Goal: Information Seeking & Learning: Learn about a topic

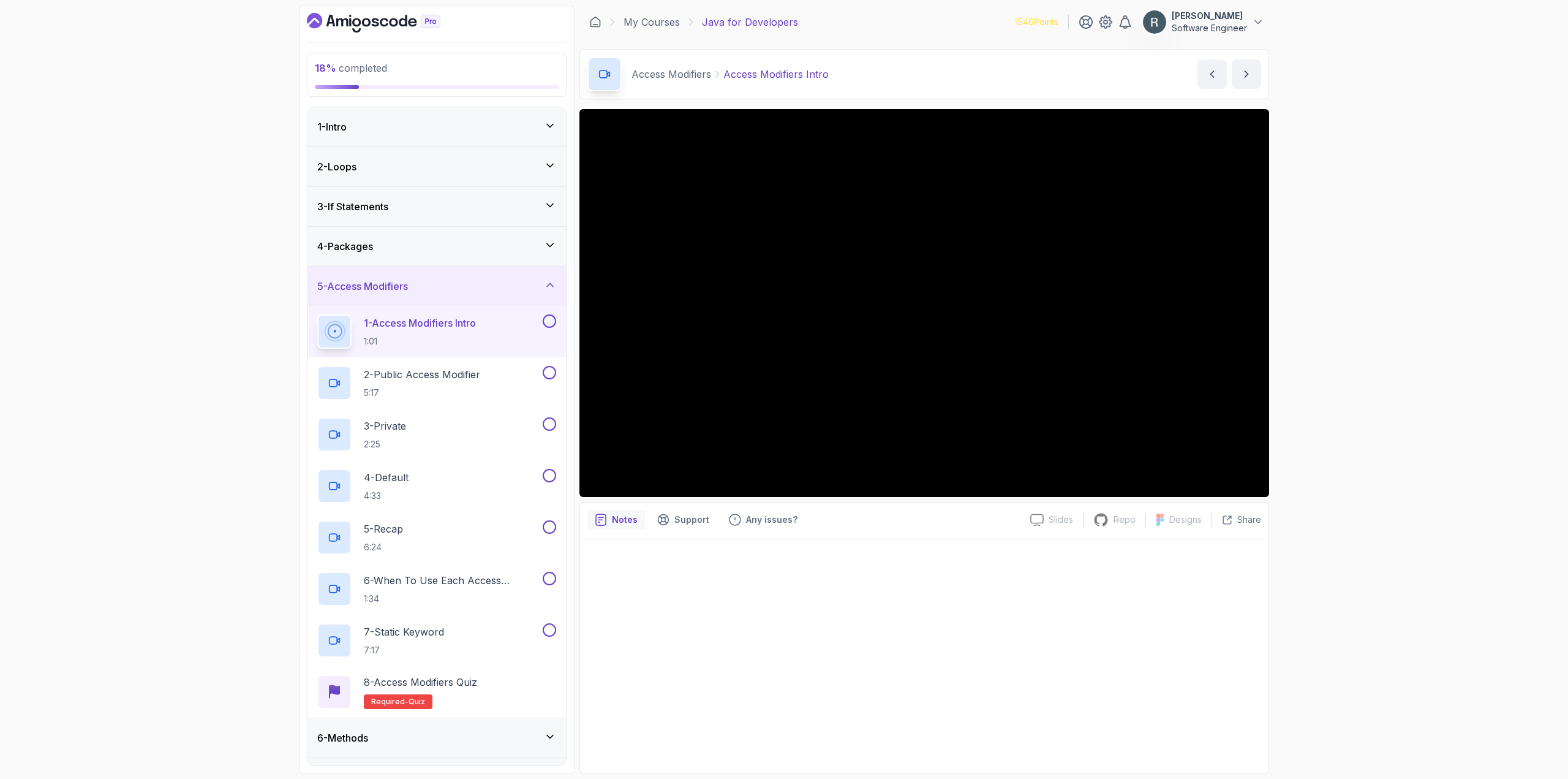
scroll to position [98, 0]
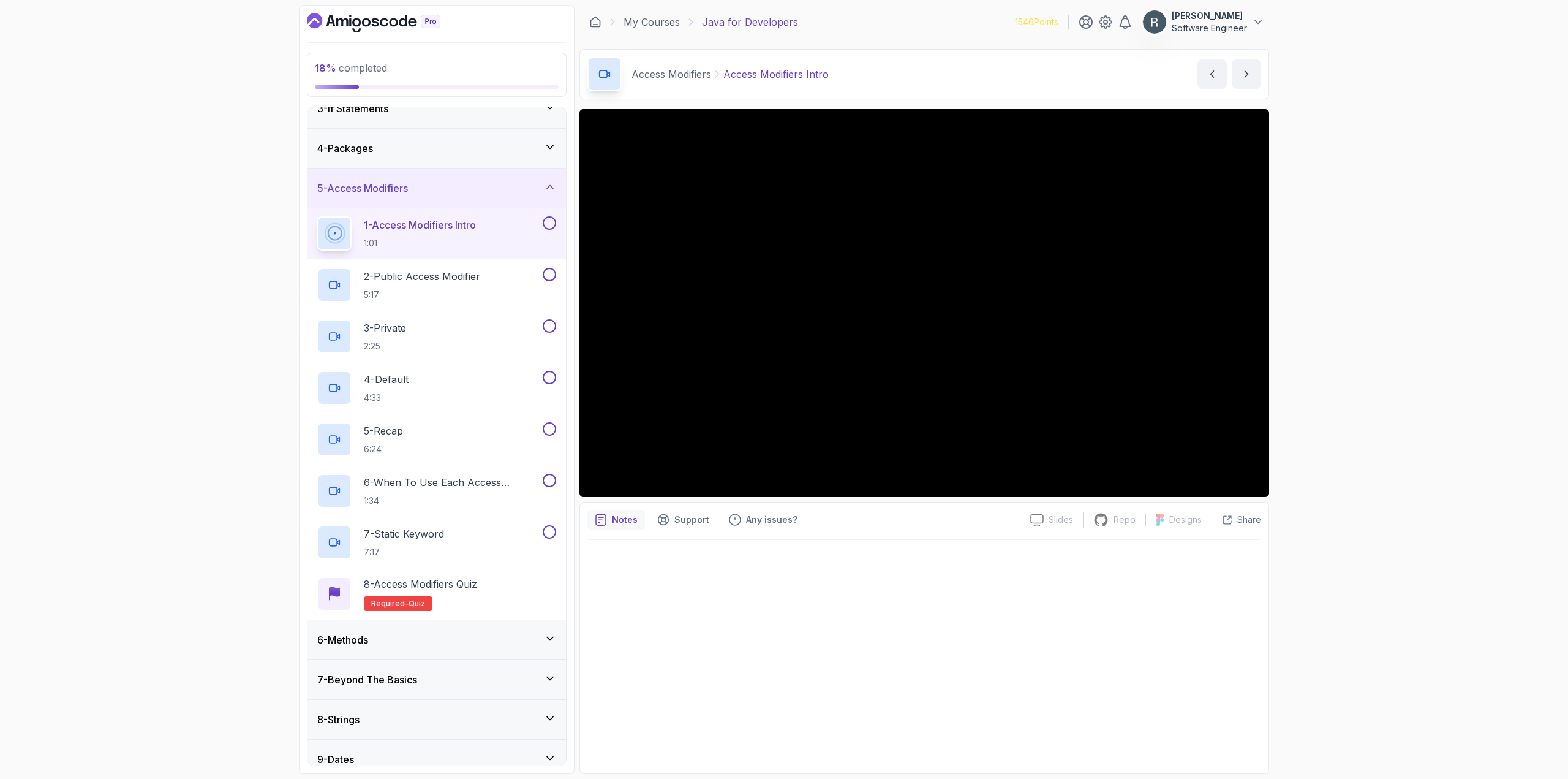
click at [549, 221] on button at bounding box center [549, 222] width 13 height 13
click at [548, 268] on button at bounding box center [549, 274] width 13 height 13
click at [556, 314] on div "3 - Private 2:25" at bounding box center [437, 336] width 259 height 52
click at [552, 323] on button at bounding box center [549, 326] width 13 height 13
click at [520, 376] on div "4 - Default 4:33" at bounding box center [429, 388] width 223 height 34
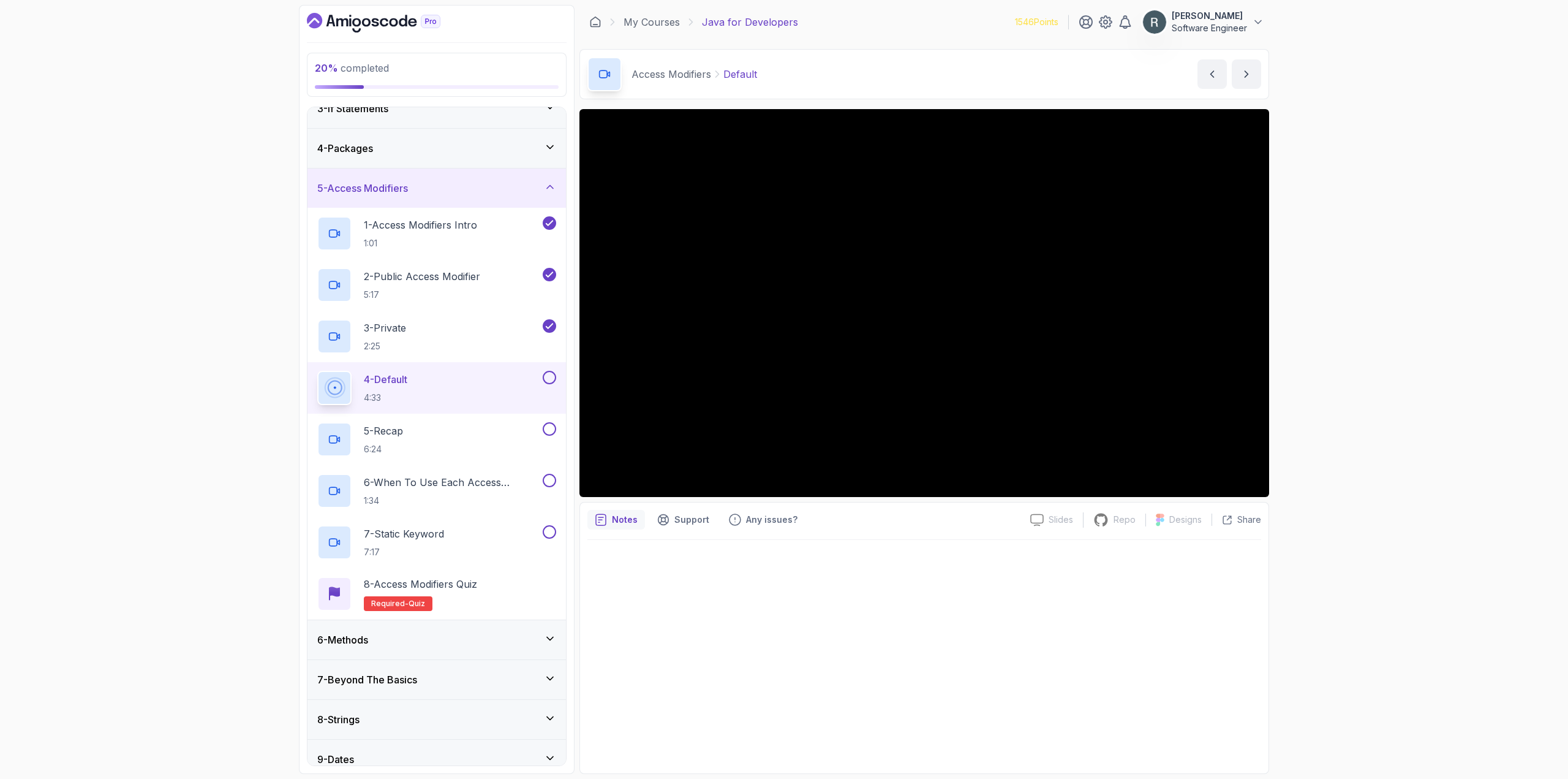
click at [550, 382] on button at bounding box center [549, 377] width 13 height 13
click at [529, 428] on div "5 - Recap 6:24" at bounding box center [429, 439] width 223 height 34
click at [549, 427] on button at bounding box center [549, 428] width 13 height 13
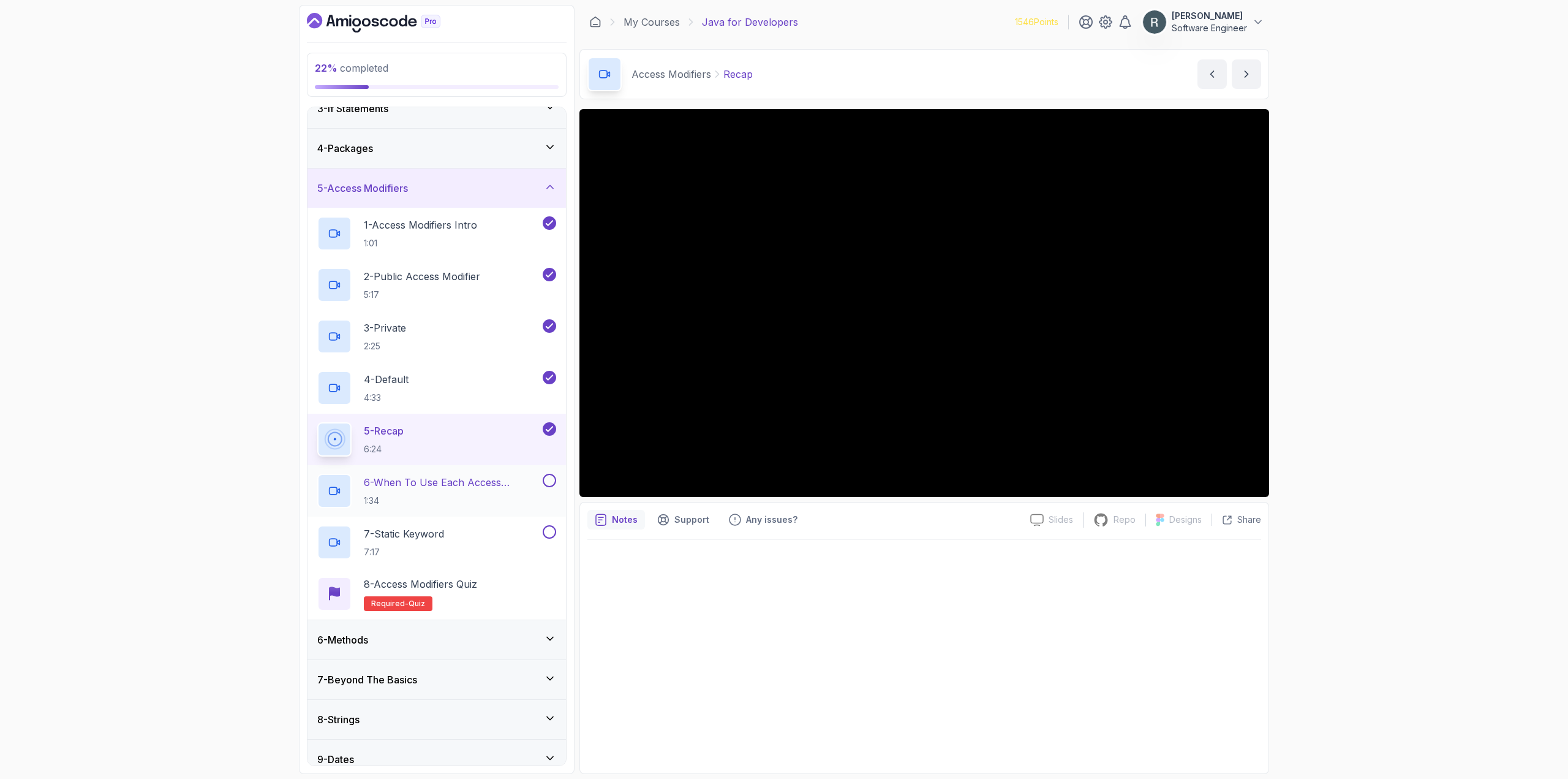
click at [495, 472] on div "6 - When To Use Each Access Modifier 1:34" at bounding box center [437, 491] width 259 height 52
click at [496, 483] on p "6 - When To Use Each Access Modifier" at bounding box center [452, 482] width 176 height 15
click at [550, 477] on button at bounding box center [549, 480] width 13 height 13
click at [511, 529] on div "7 - Static Keyword 7:17" at bounding box center [429, 542] width 223 height 34
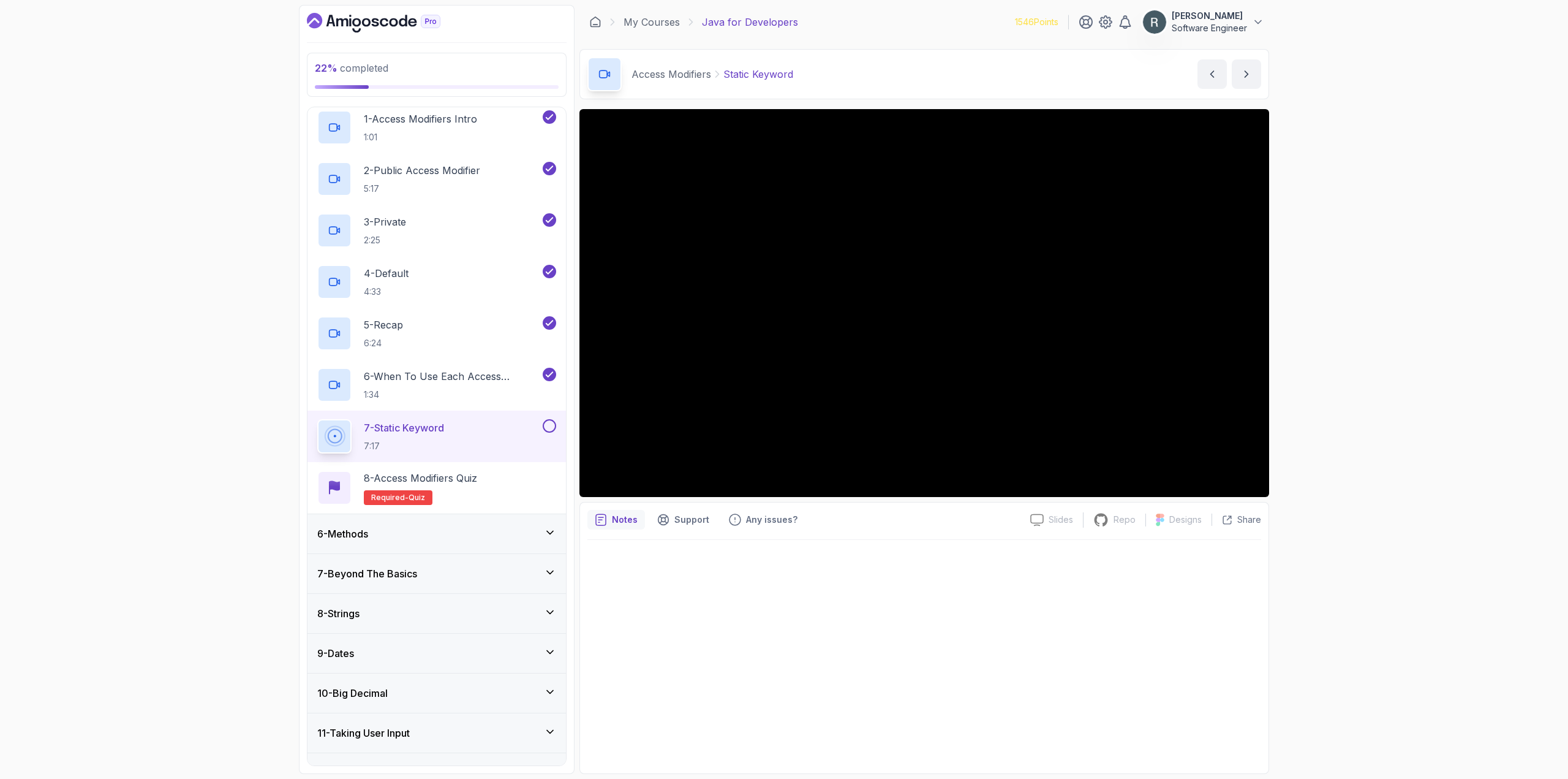
scroll to position [221, 0]
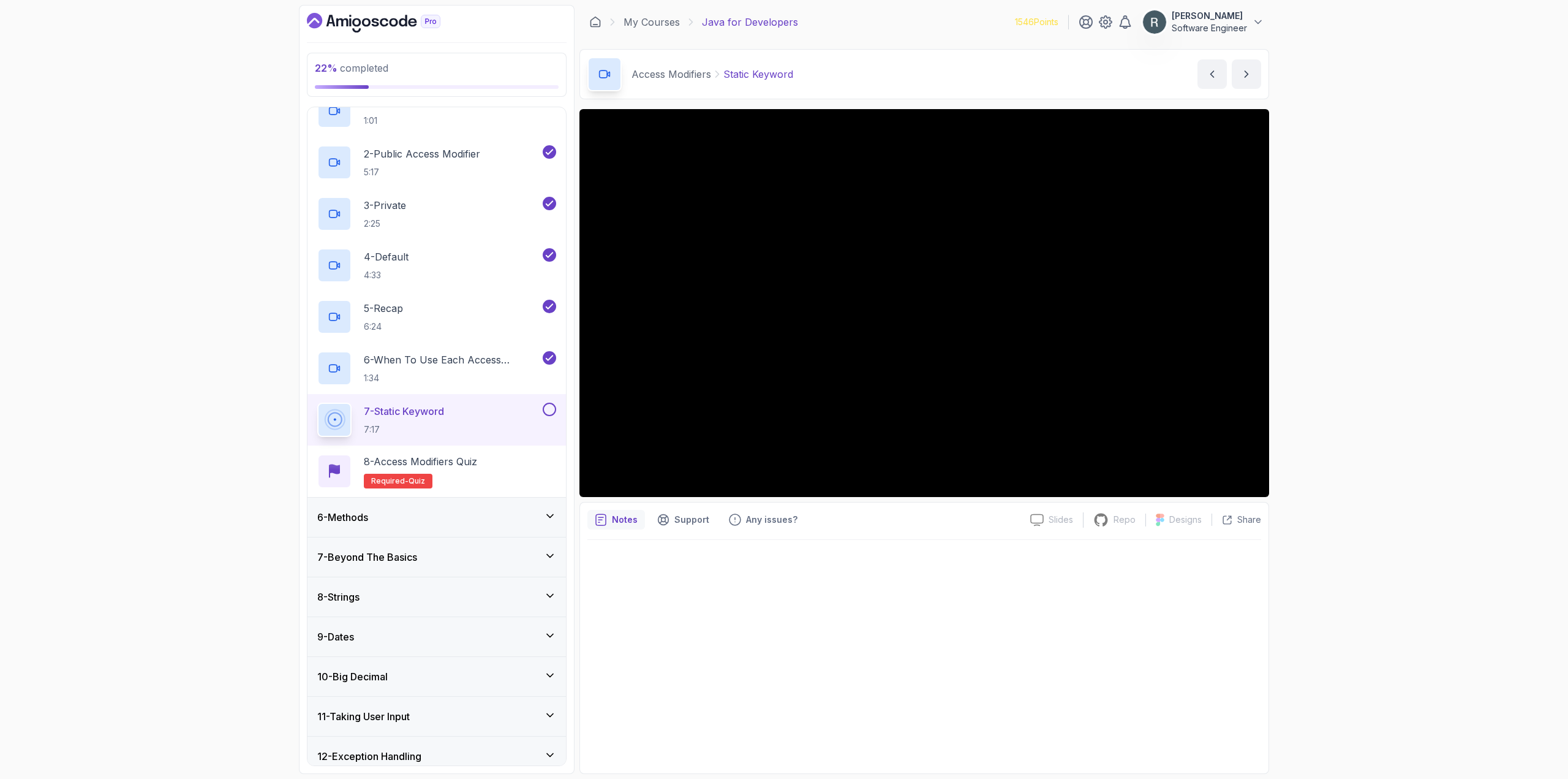
click at [549, 408] on button at bounding box center [549, 409] width 13 height 13
click at [529, 456] on div "8 - Access Modifiers Quiz Required- quiz" at bounding box center [436, 471] width 239 height 34
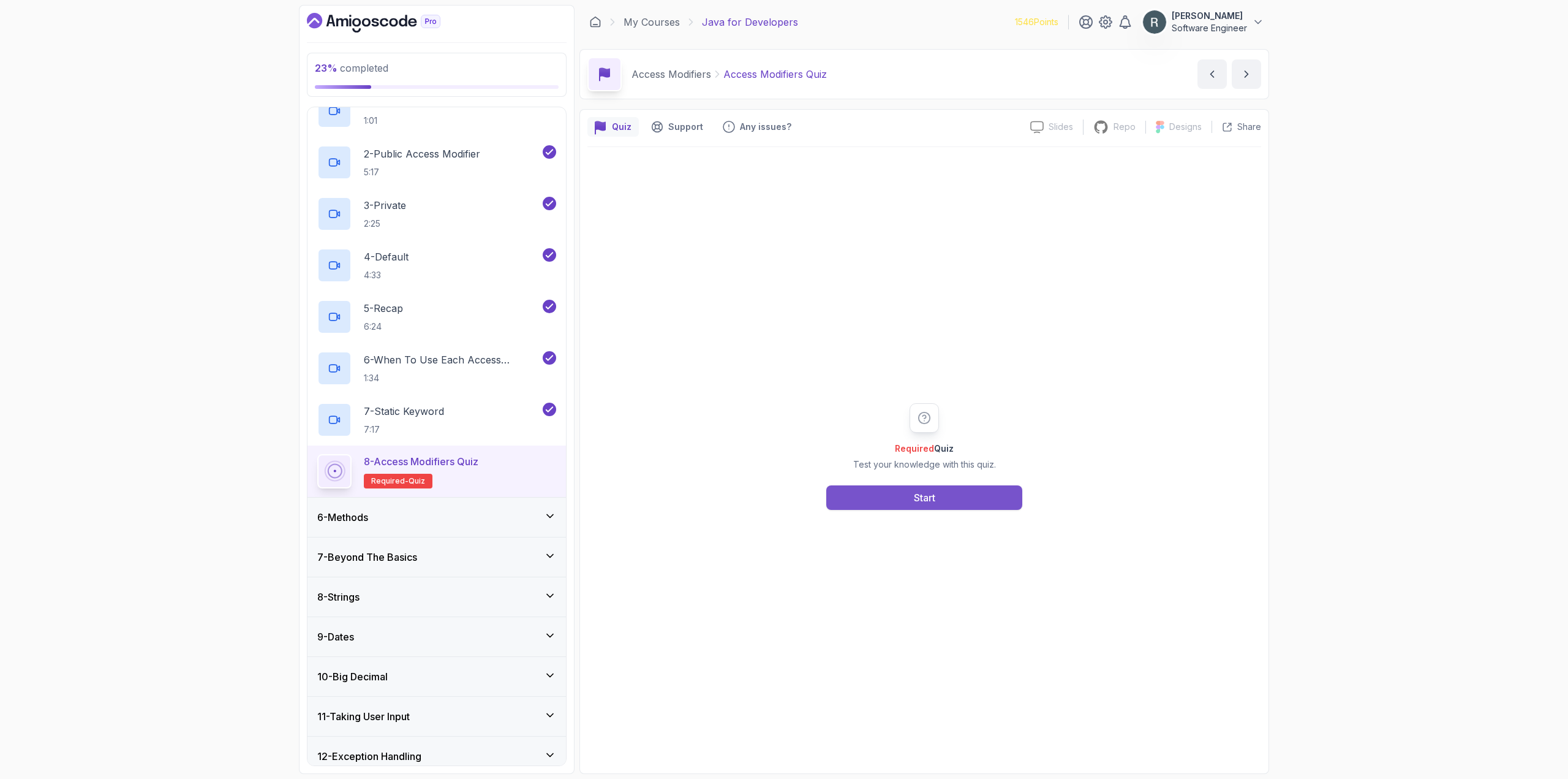
click at [862, 494] on button "Start" at bounding box center [924, 497] width 196 height 24
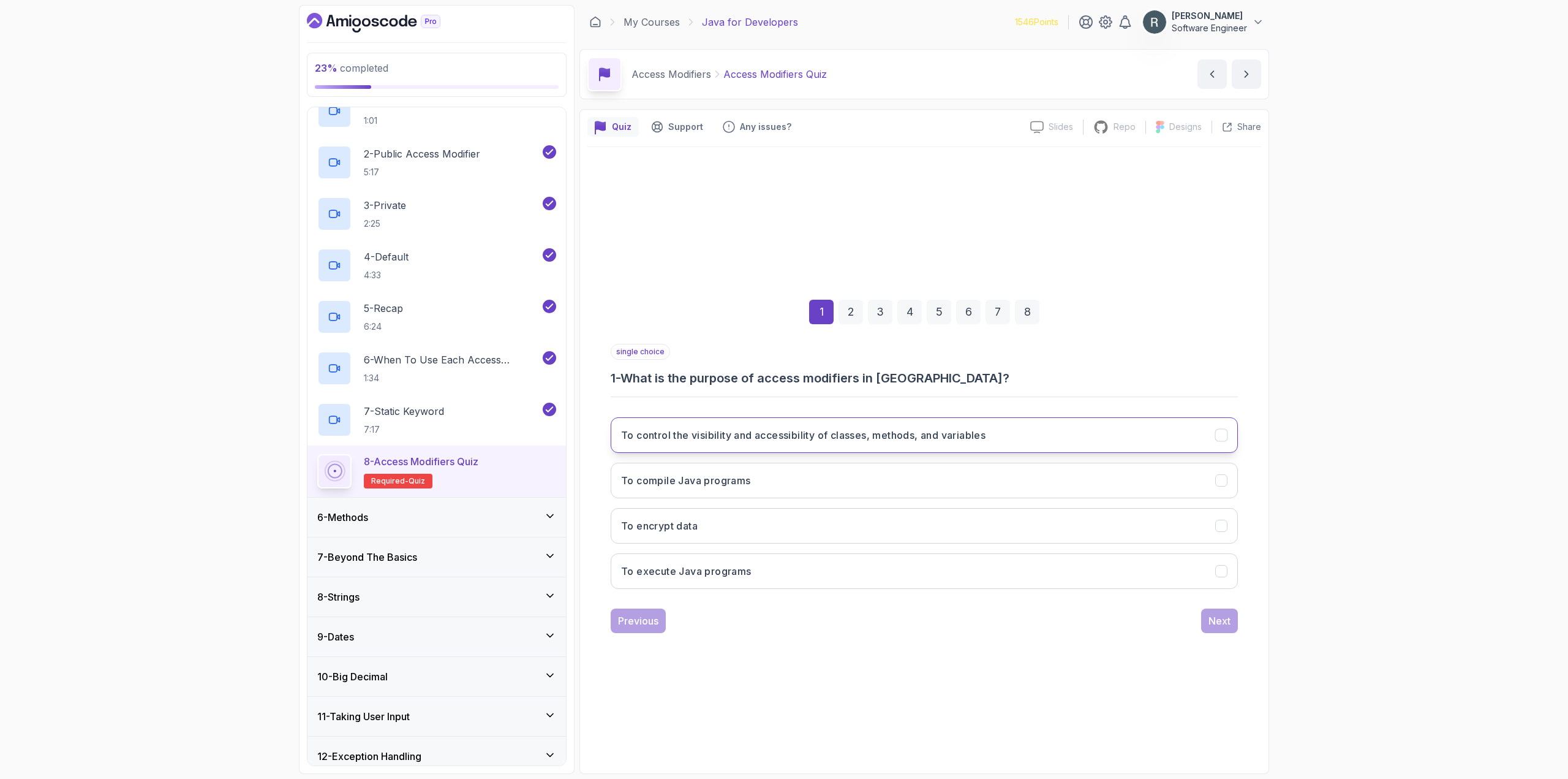
click at [875, 448] on button "To control the visibility and accessibility of classes, methods, and variables" at bounding box center [924, 435] width 627 height 36
click at [1222, 621] on div "Next" at bounding box center [1219, 620] width 22 height 15
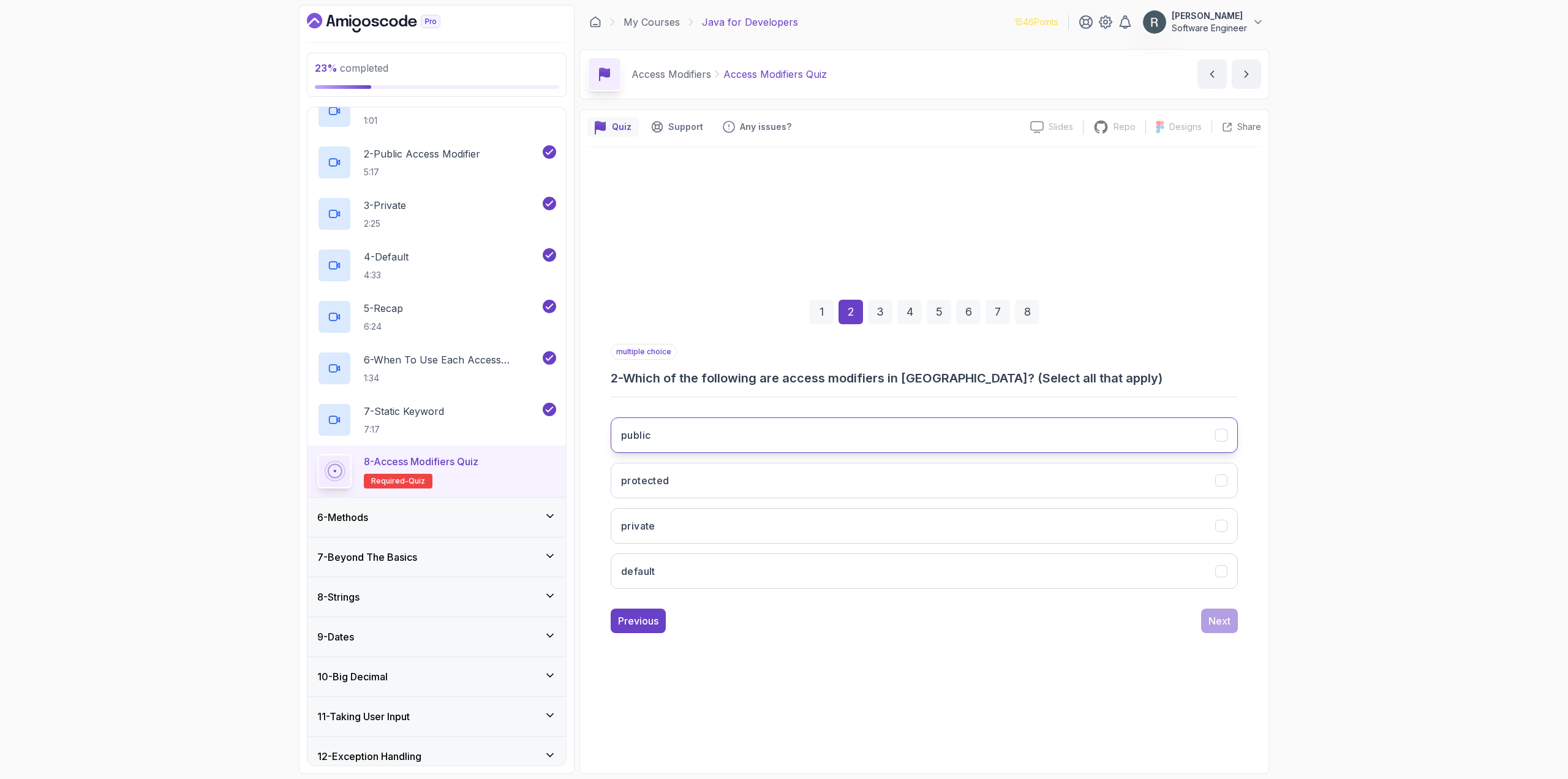
click at [896, 423] on button "public" at bounding box center [924, 435] width 627 height 36
drag, startPoint x: 885, startPoint y: 468, endPoint x: 881, endPoint y: 481, distance: 13.6
click at [885, 469] on button "protected" at bounding box center [924, 481] width 627 height 36
click at [872, 521] on button "private" at bounding box center [924, 526] width 627 height 36
click at [868, 558] on button "default" at bounding box center [924, 571] width 627 height 36
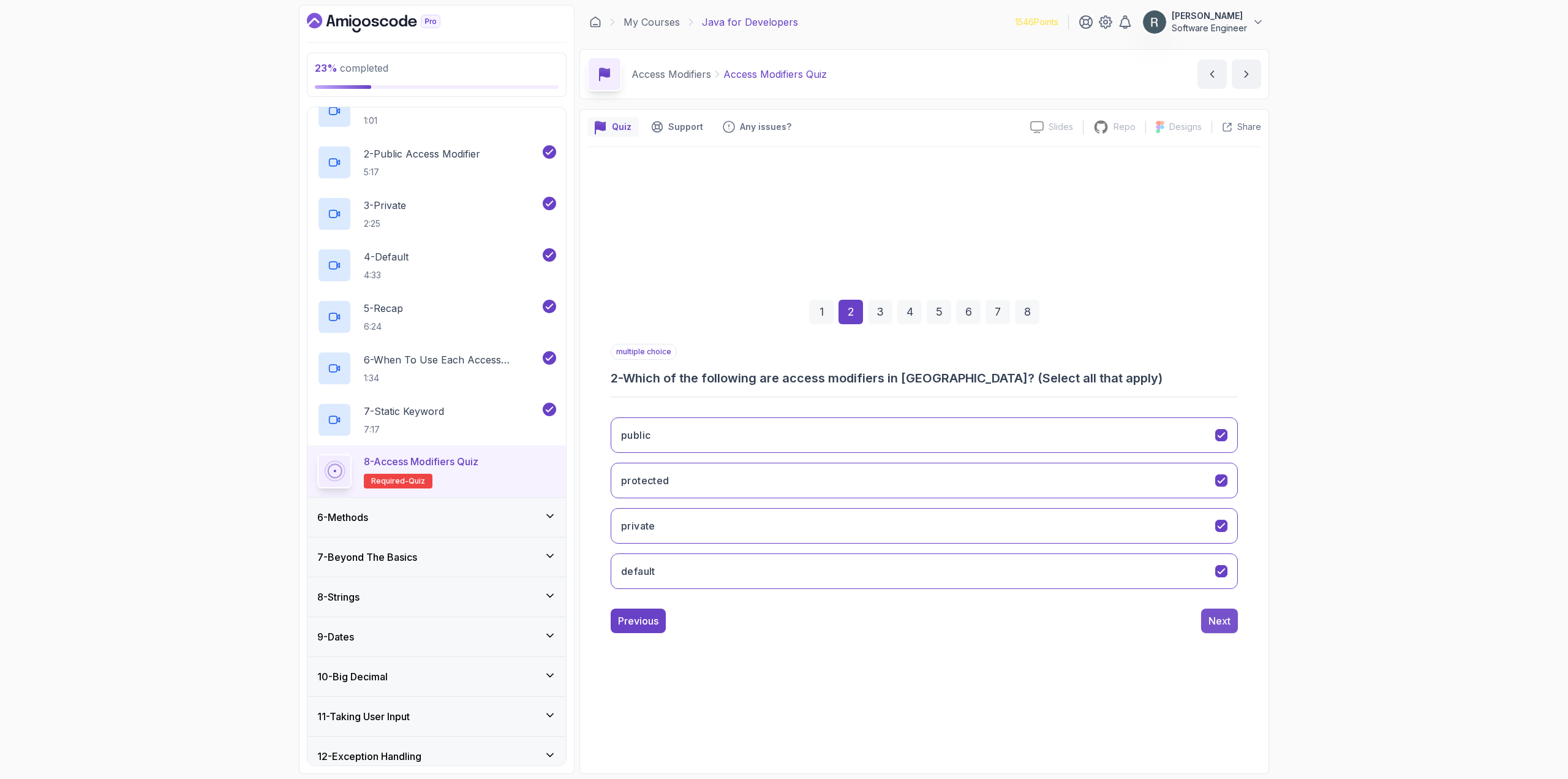
click at [1216, 620] on div "Next" at bounding box center [1219, 620] width 22 height 15
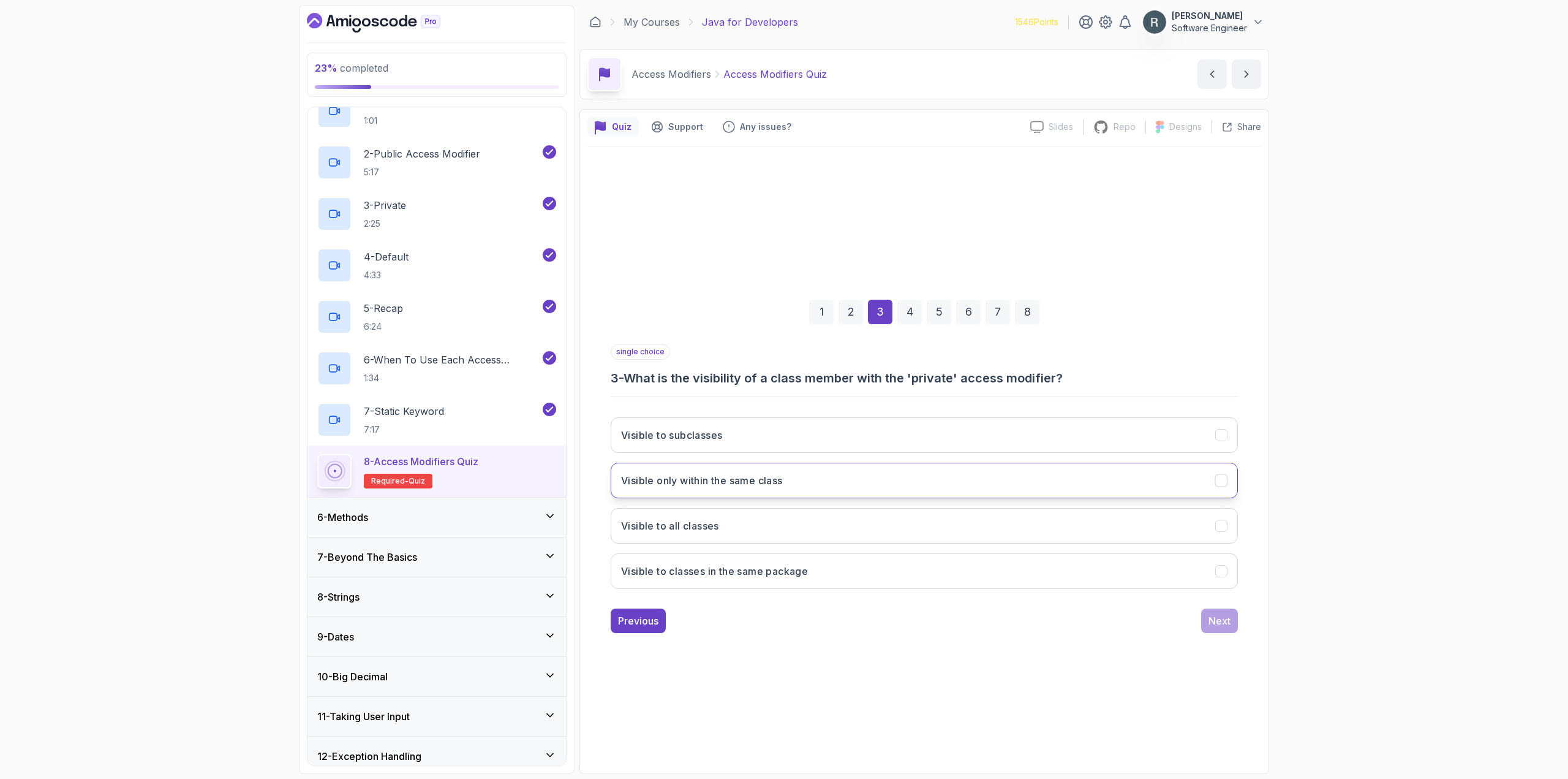
click at [870, 487] on button "Visible only within the same class" at bounding box center [924, 481] width 627 height 36
click at [1225, 611] on button "Next" at bounding box center [1219, 620] width 37 height 24
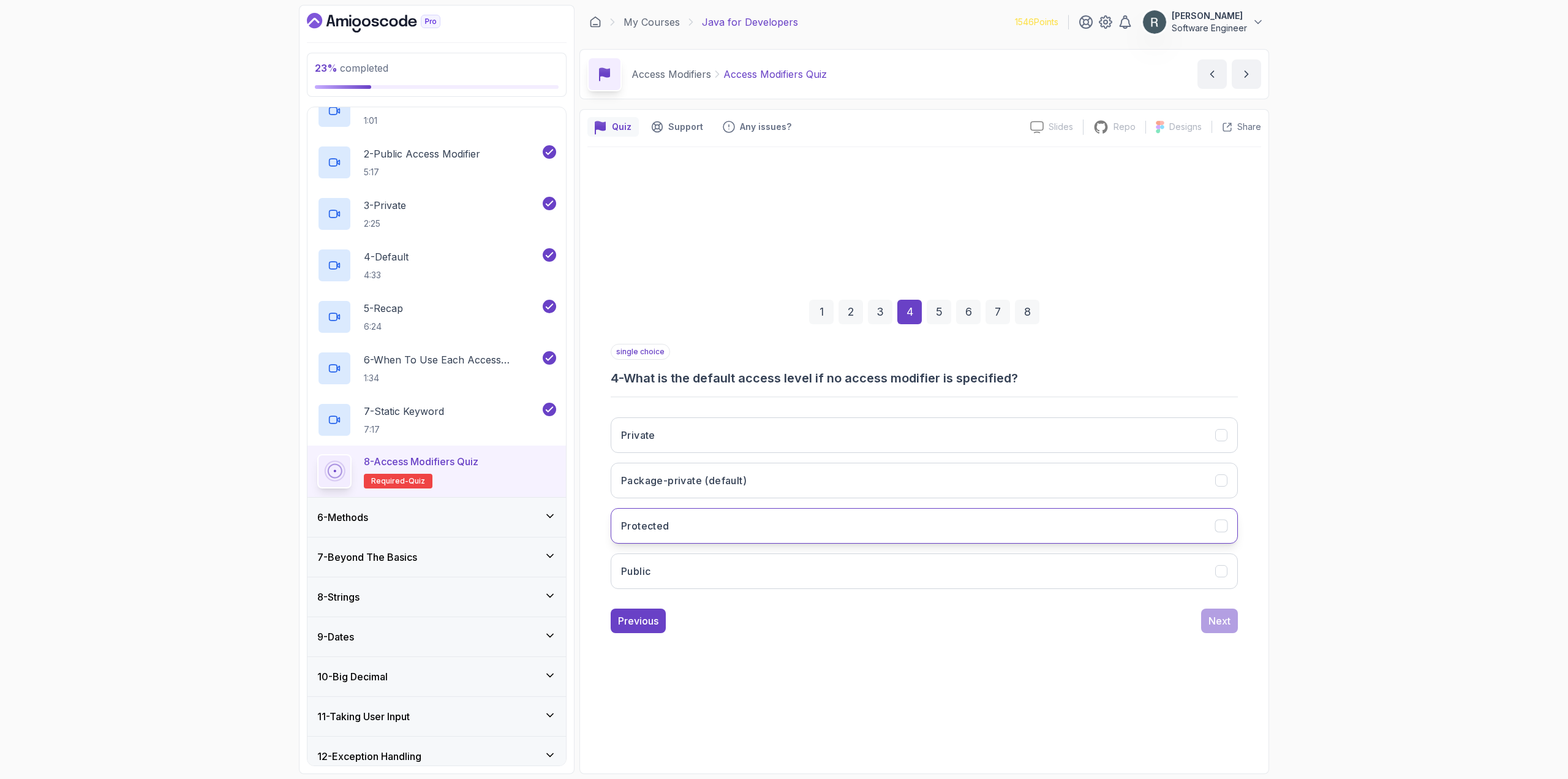
click at [918, 542] on button "Protected" at bounding box center [924, 526] width 627 height 36
click at [898, 489] on button "Package-private (default)" at bounding box center [924, 481] width 627 height 36
click at [1234, 618] on button "Next" at bounding box center [1219, 620] width 37 height 24
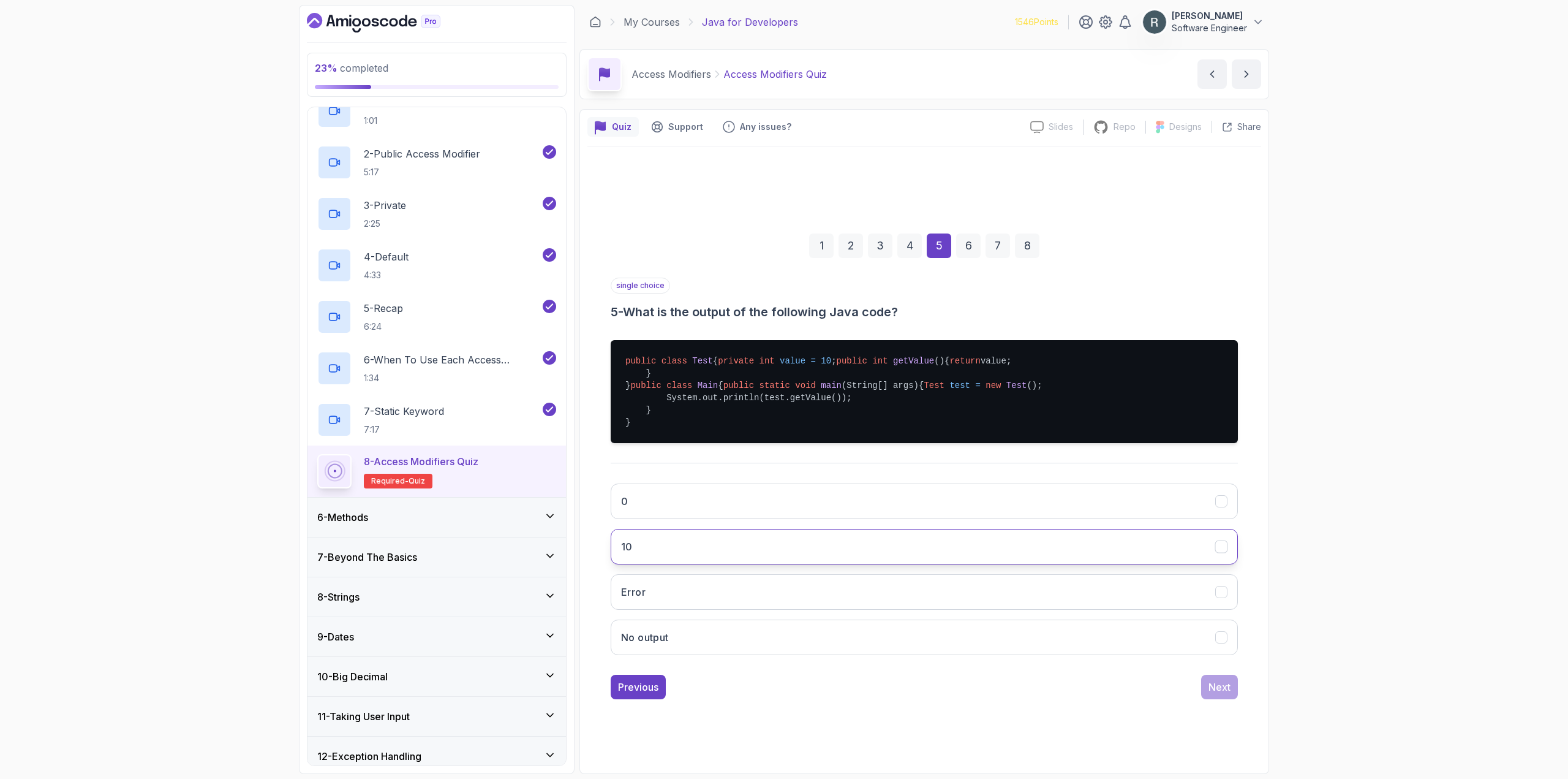
click at [1126, 564] on button "10" at bounding box center [924, 547] width 627 height 36
click at [1223, 694] on div "Next" at bounding box center [1219, 687] width 22 height 15
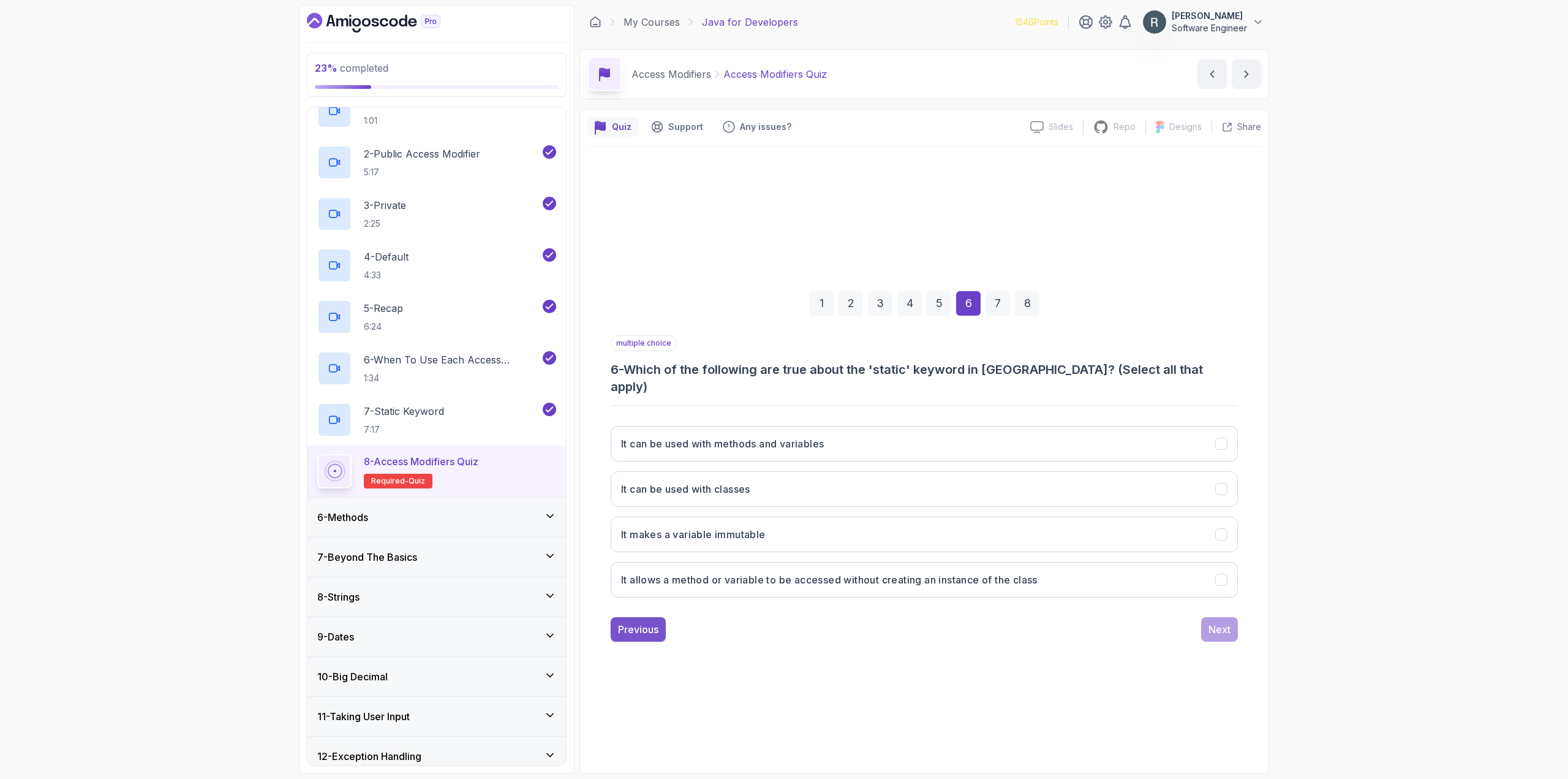
click at [639, 629] on button "Previous" at bounding box center [638, 629] width 55 height 24
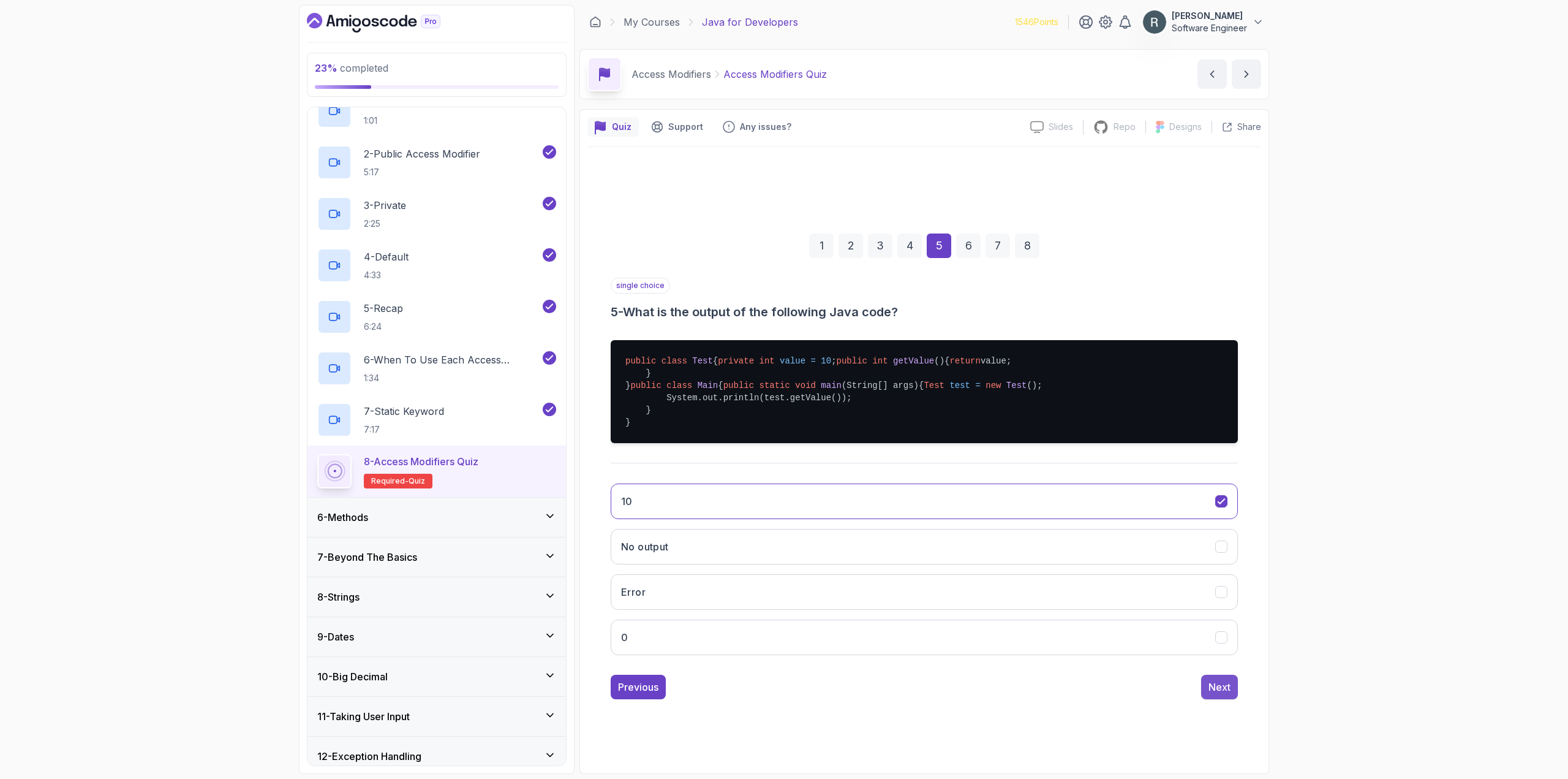
click at [1230, 699] on button "Next" at bounding box center [1219, 687] width 37 height 24
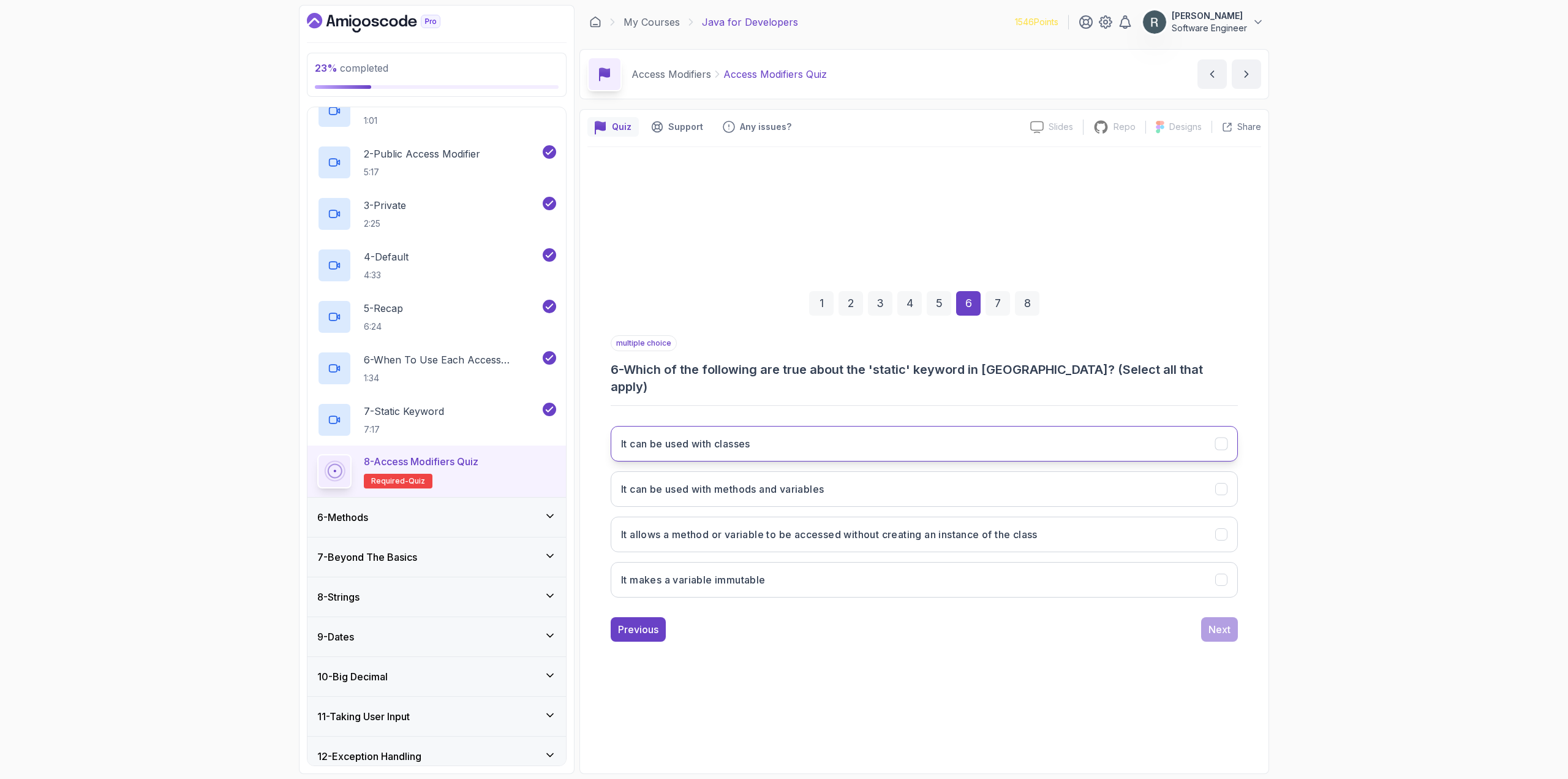
click at [854, 447] on button "It can be used with classes" at bounding box center [924, 444] width 627 height 36
click at [872, 527] on h3 "It allows a method or variable to be accessed without creating an instance of t…" at bounding box center [830, 534] width 417 height 15
click at [862, 494] on button "It can be used with methods and variables" at bounding box center [924, 489] width 627 height 36
click at [1205, 635] on div "1 2 3 4 5 6 7 8 multiple choice 6 - Which of the following are true about the '…" at bounding box center [924, 456] width 673 height 390
click at [1211, 626] on div "Next" at bounding box center [1219, 629] width 22 height 15
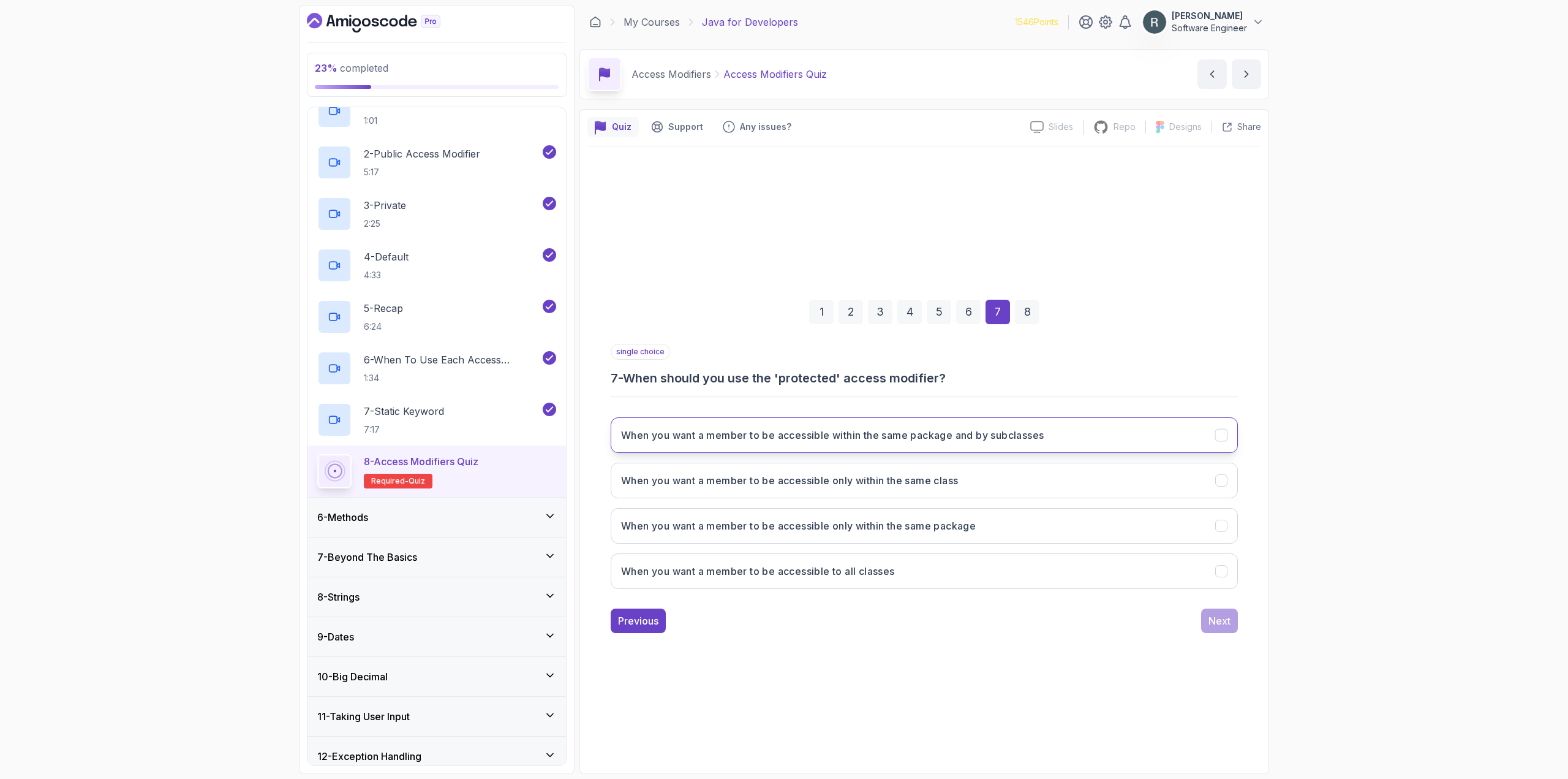
click at [916, 440] on h3 "When you want a member to be accessible within the same package and by subclass…" at bounding box center [832, 435] width 422 height 15
click at [1207, 622] on button "Next" at bounding box center [1219, 620] width 37 height 24
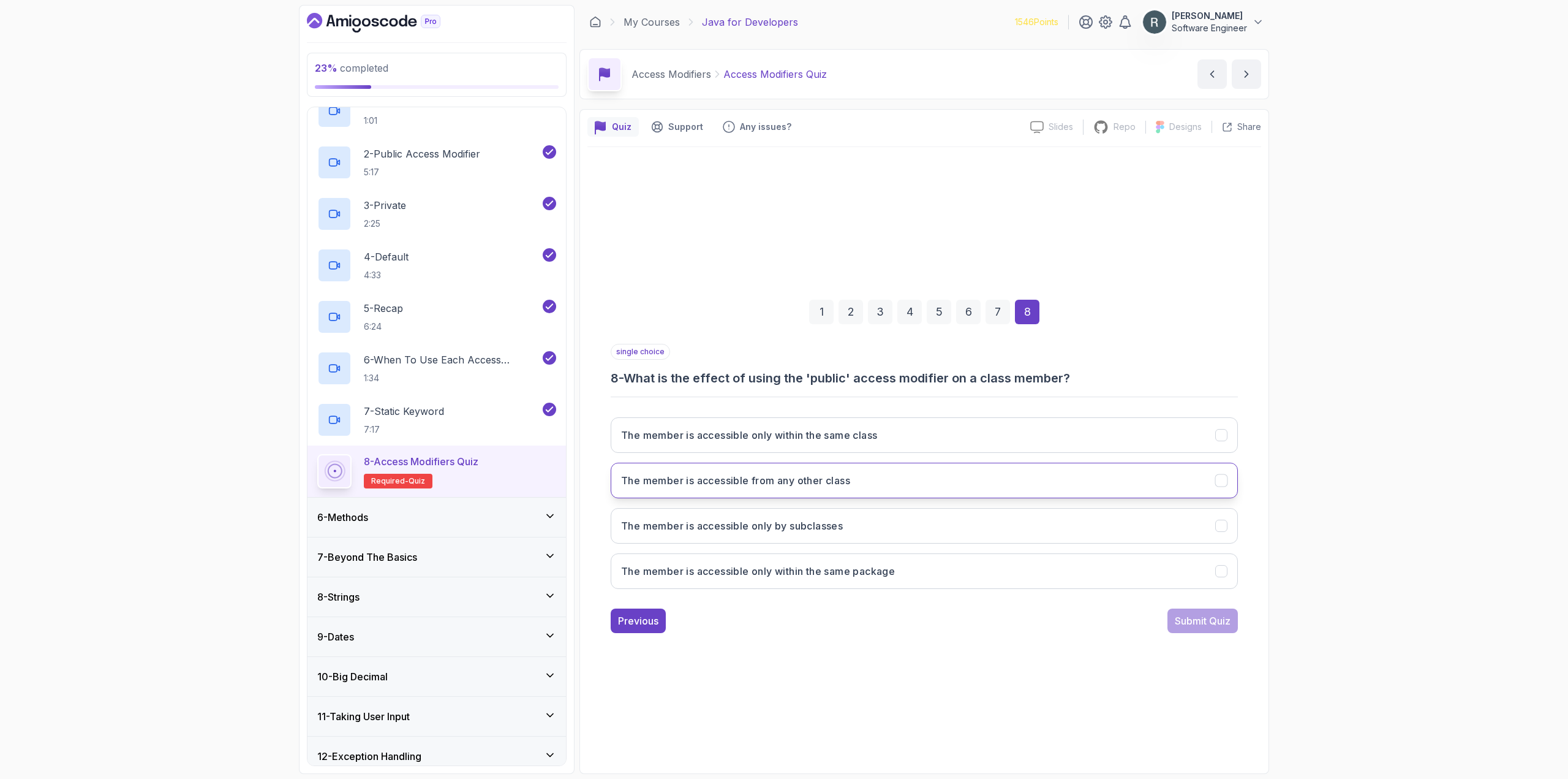
click at [870, 489] on button "The member is accessible from any other class" at bounding box center [924, 481] width 627 height 36
click at [1203, 623] on div "Submit Quiz" at bounding box center [1202, 620] width 55 height 15
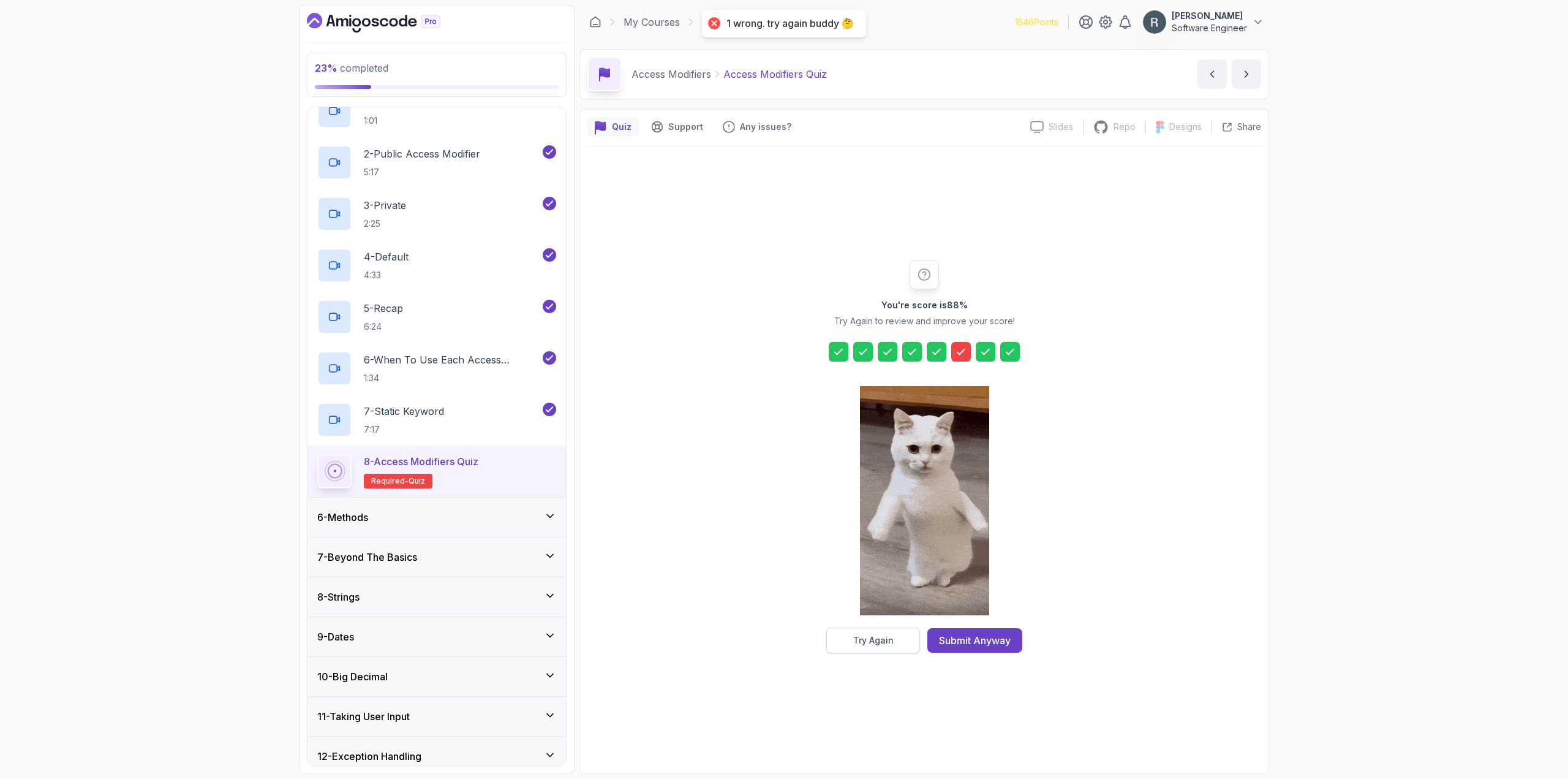
click at [860, 643] on div "Try Again" at bounding box center [873, 640] width 40 height 12
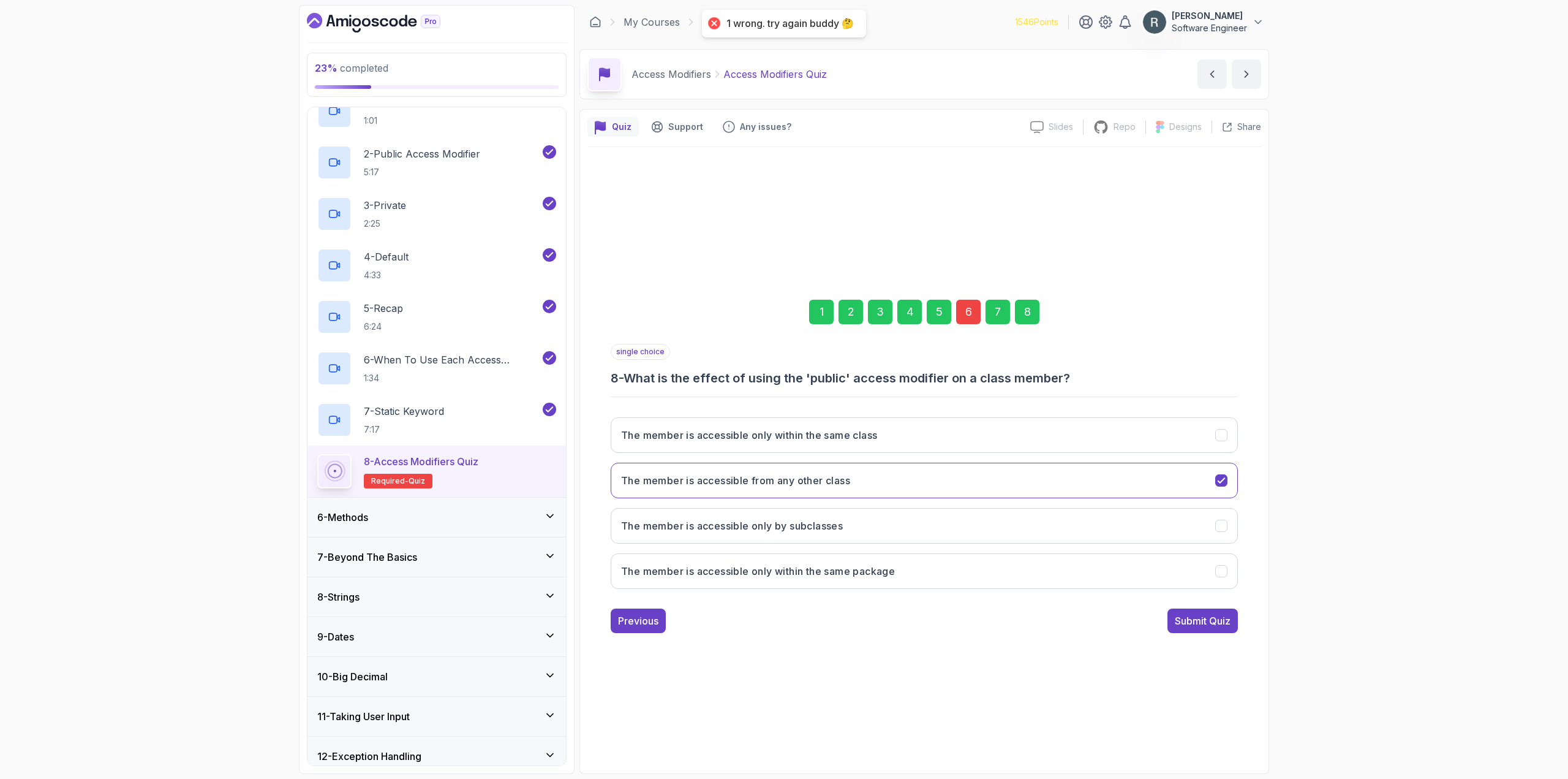
click at [975, 303] on div "6" at bounding box center [968, 312] width 24 height 24
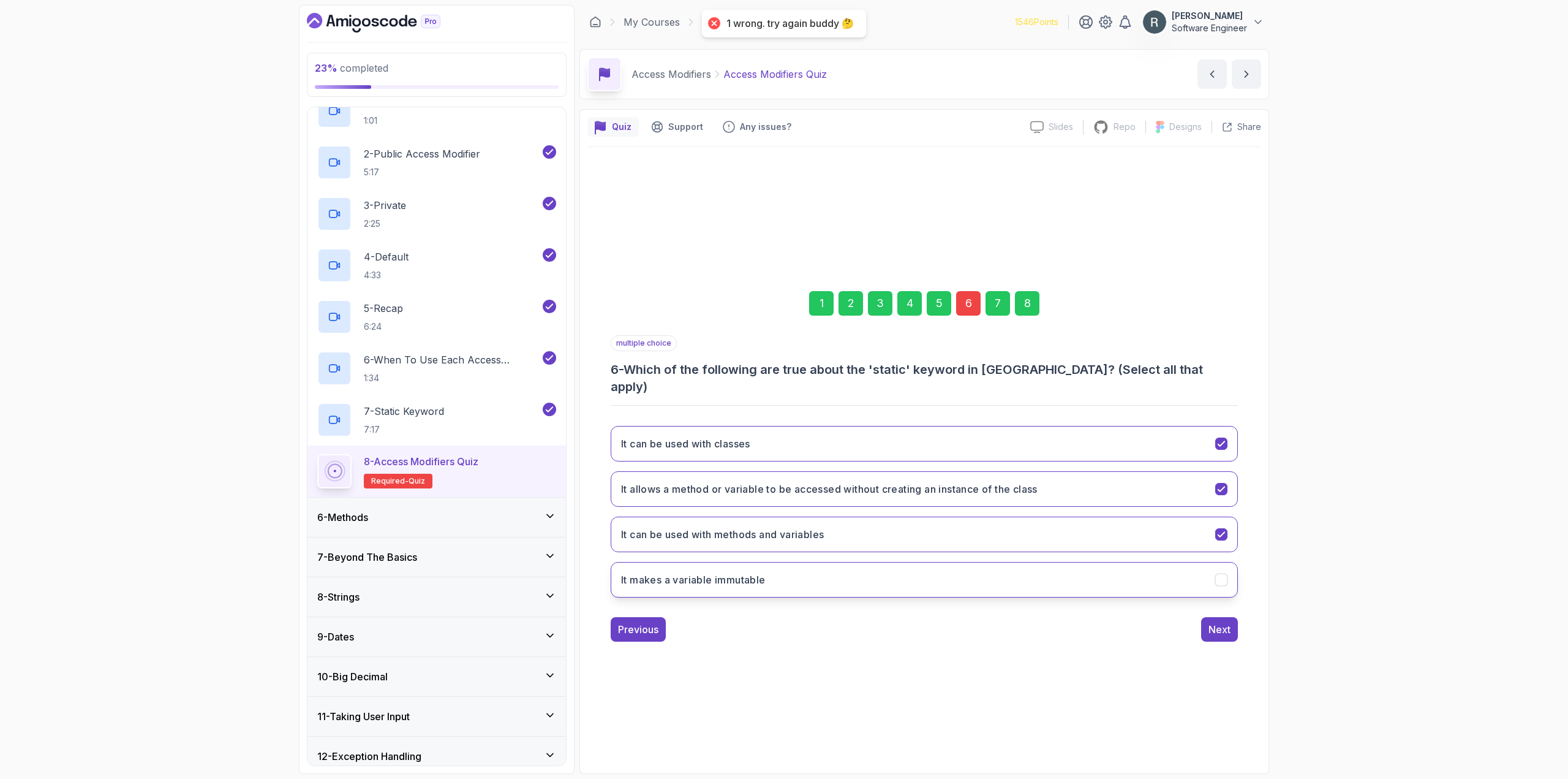
click at [940, 569] on button "It makes a variable immutable" at bounding box center [924, 579] width 627 height 36
click at [1029, 305] on div "8" at bounding box center [1027, 303] width 24 height 24
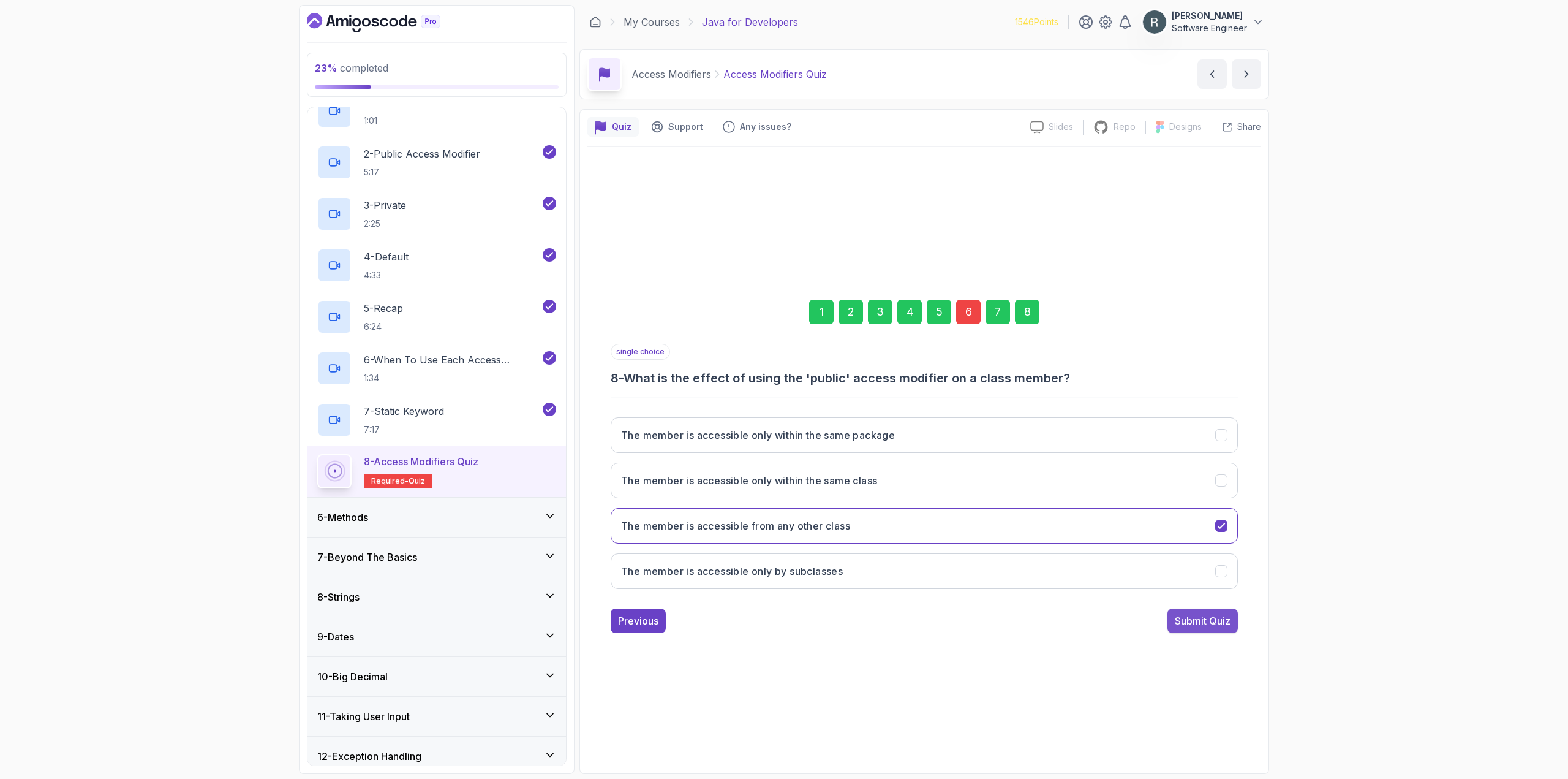
click at [1199, 620] on div "Submit Quiz" at bounding box center [1202, 620] width 55 height 15
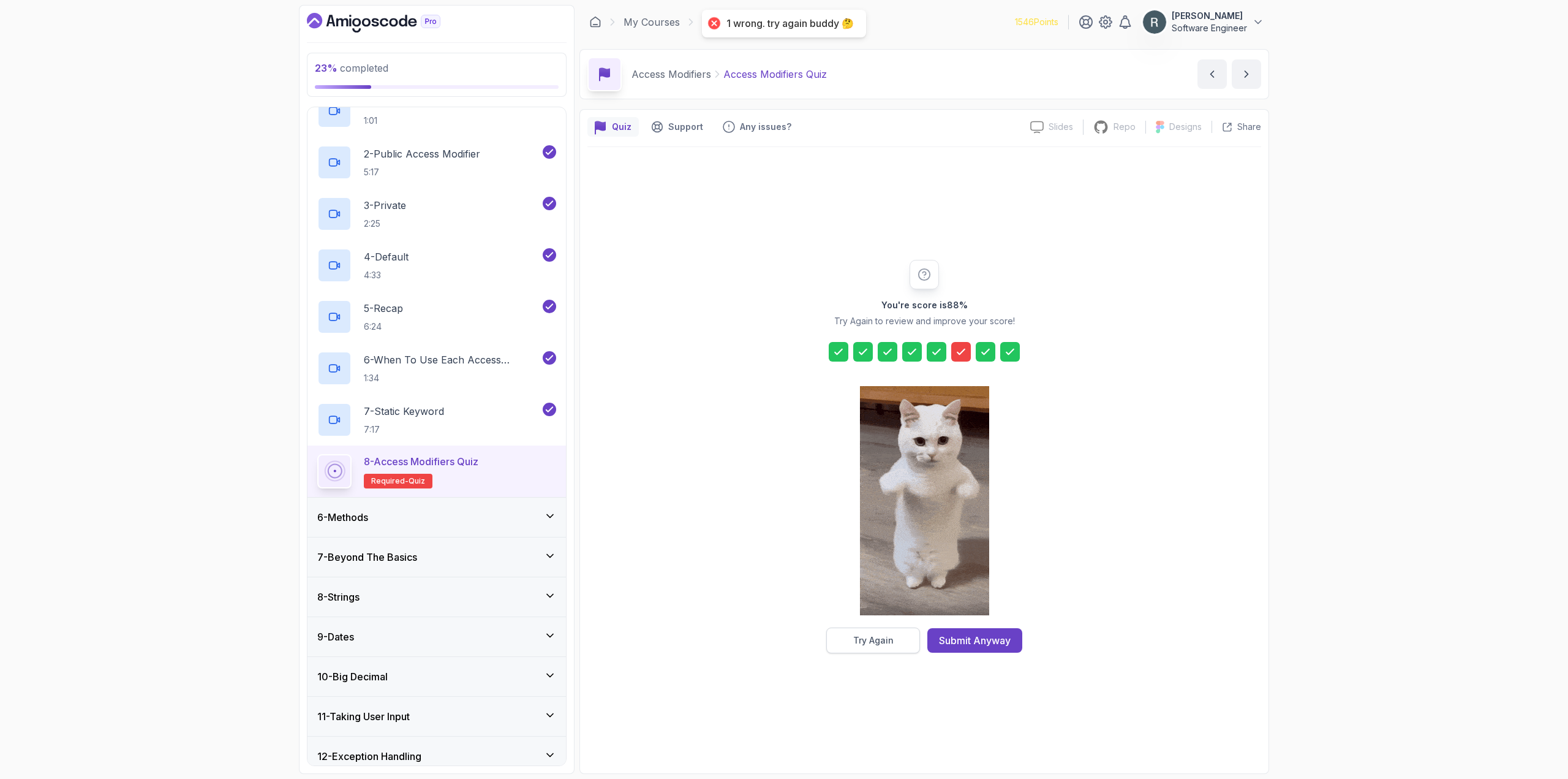
click at [872, 634] on button "Try Again" at bounding box center [873, 640] width 94 height 25
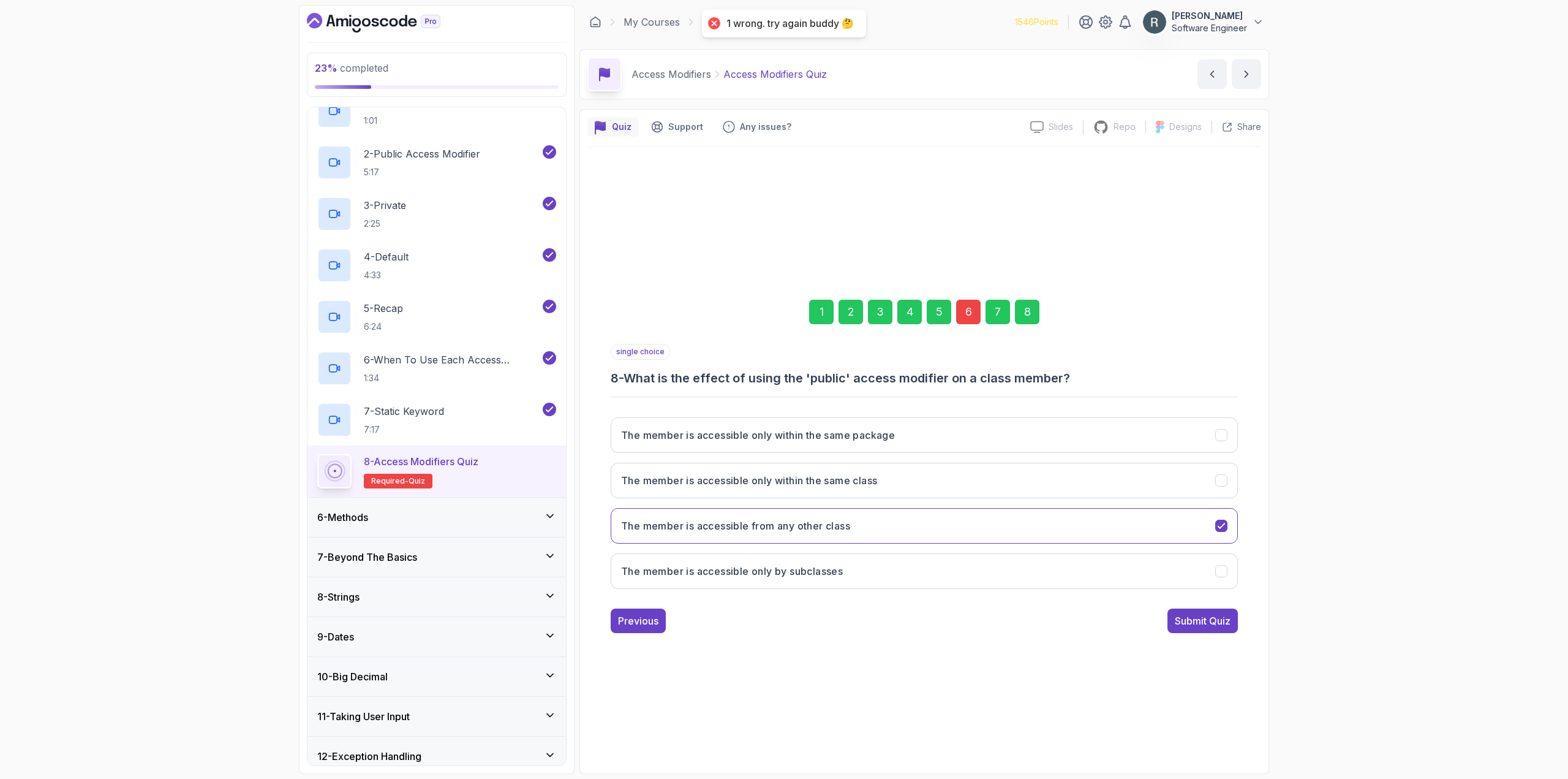
click at [973, 317] on div "6" at bounding box center [968, 312] width 24 height 24
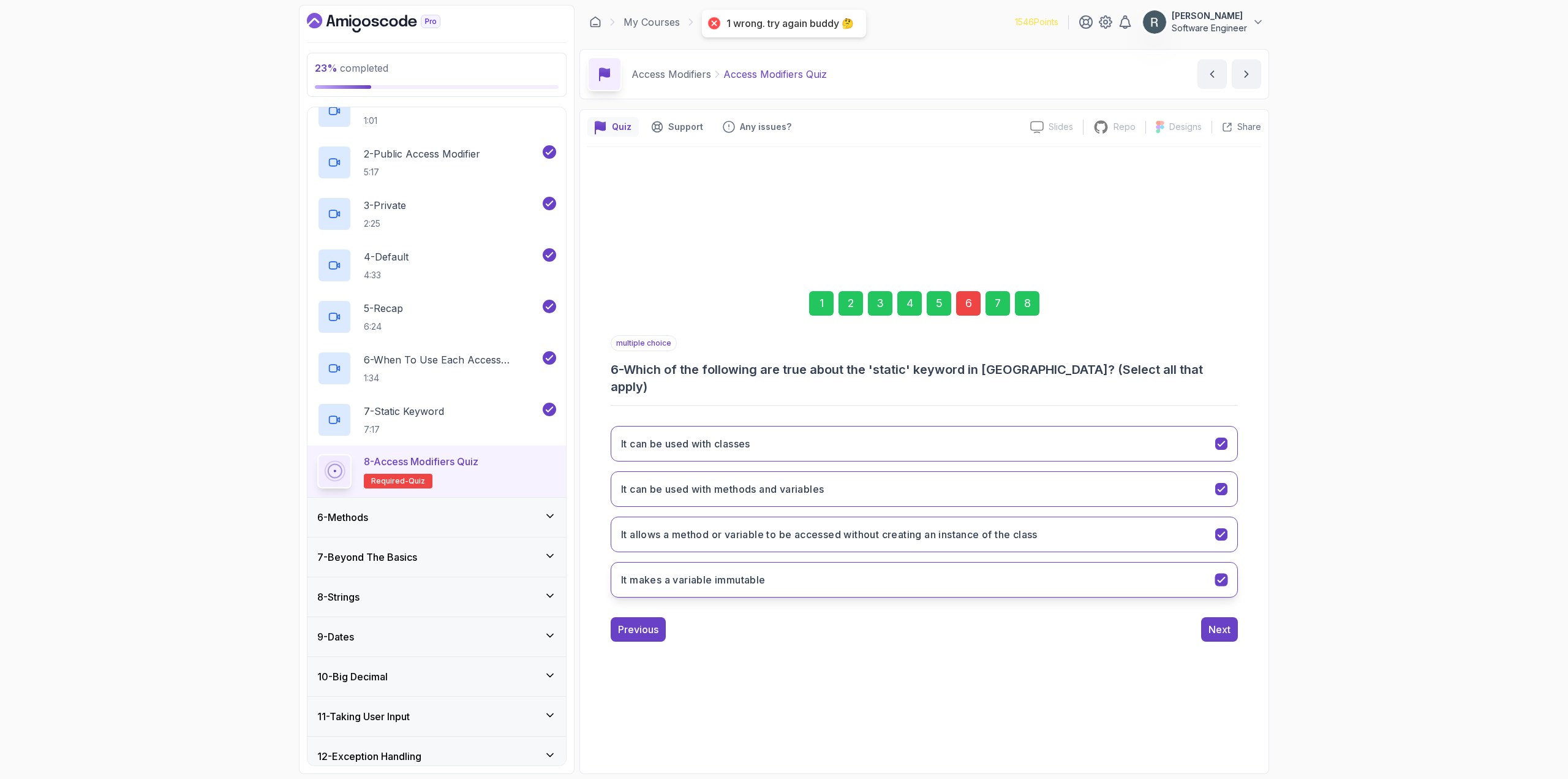
click at [799, 571] on button "It makes a variable immutable" at bounding box center [924, 579] width 627 height 36
click at [940, 442] on button "It can be used with classes" at bounding box center [924, 444] width 627 height 36
click at [1027, 316] on div "8" at bounding box center [1027, 303] width 24 height 24
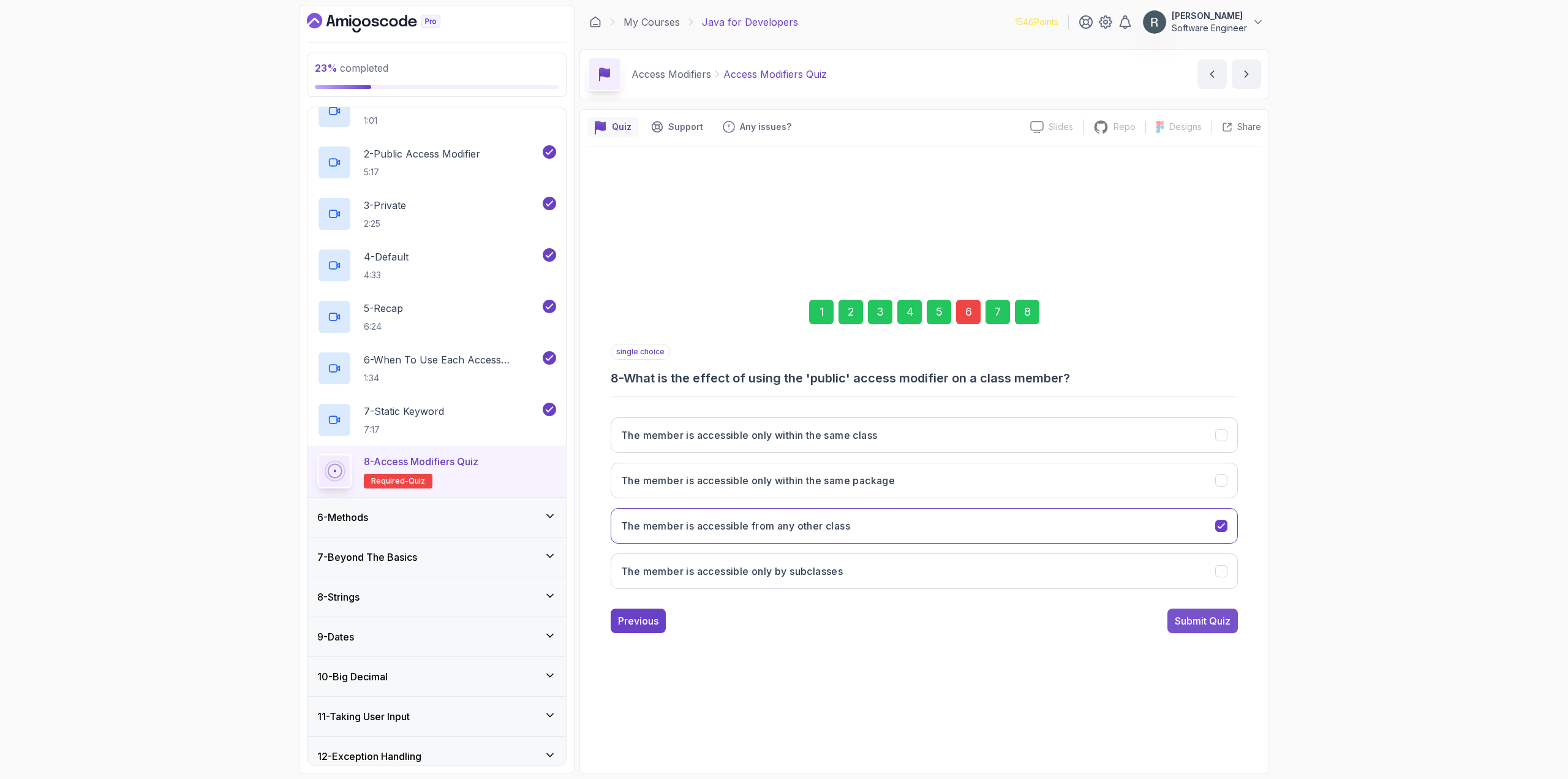
click at [1201, 624] on div "Submit Quiz" at bounding box center [1202, 620] width 55 height 15
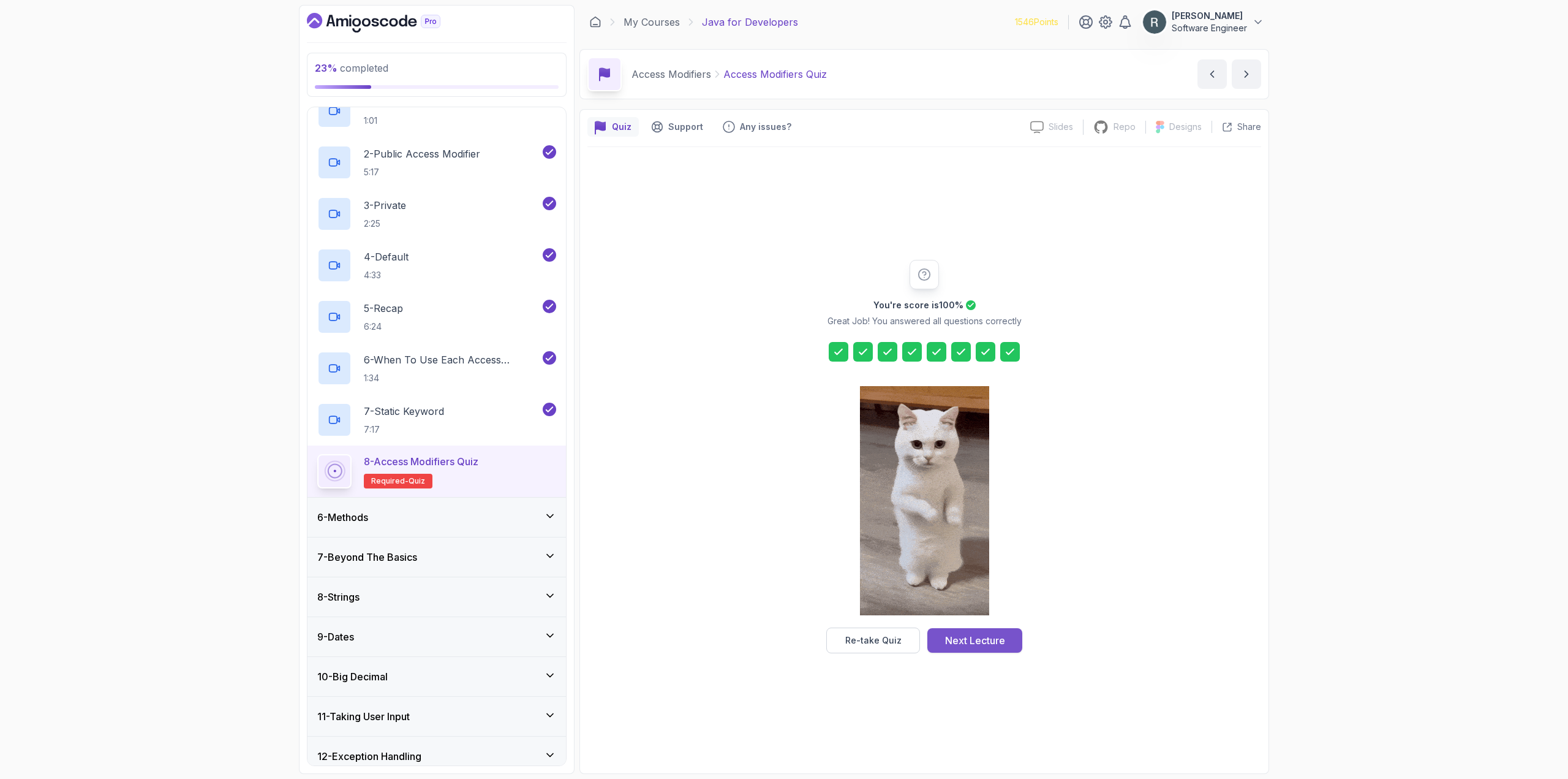
click at [986, 639] on div "Next Lecture" at bounding box center [975, 640] width 60 height 15
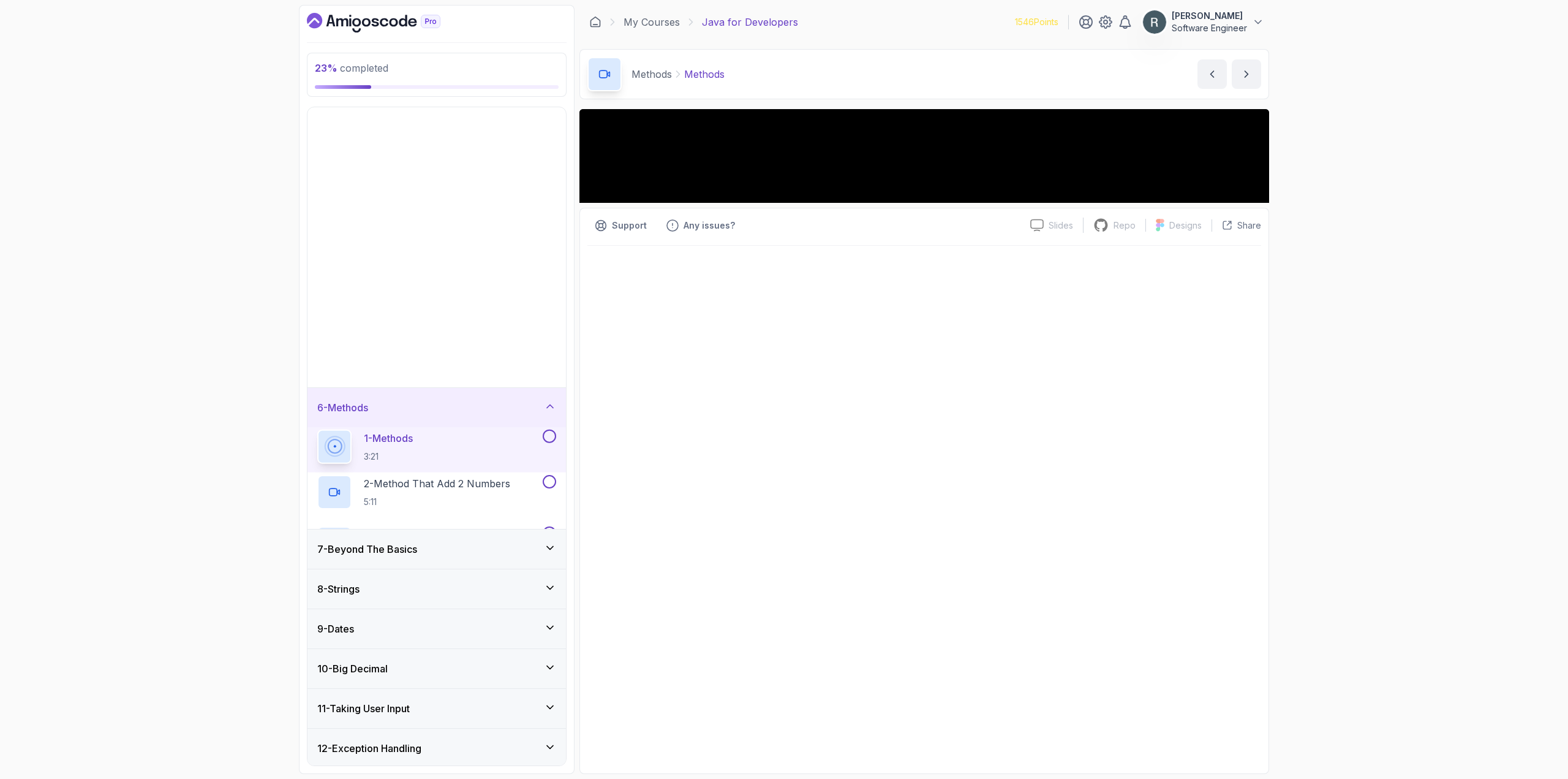
scroll to position [98, 0]
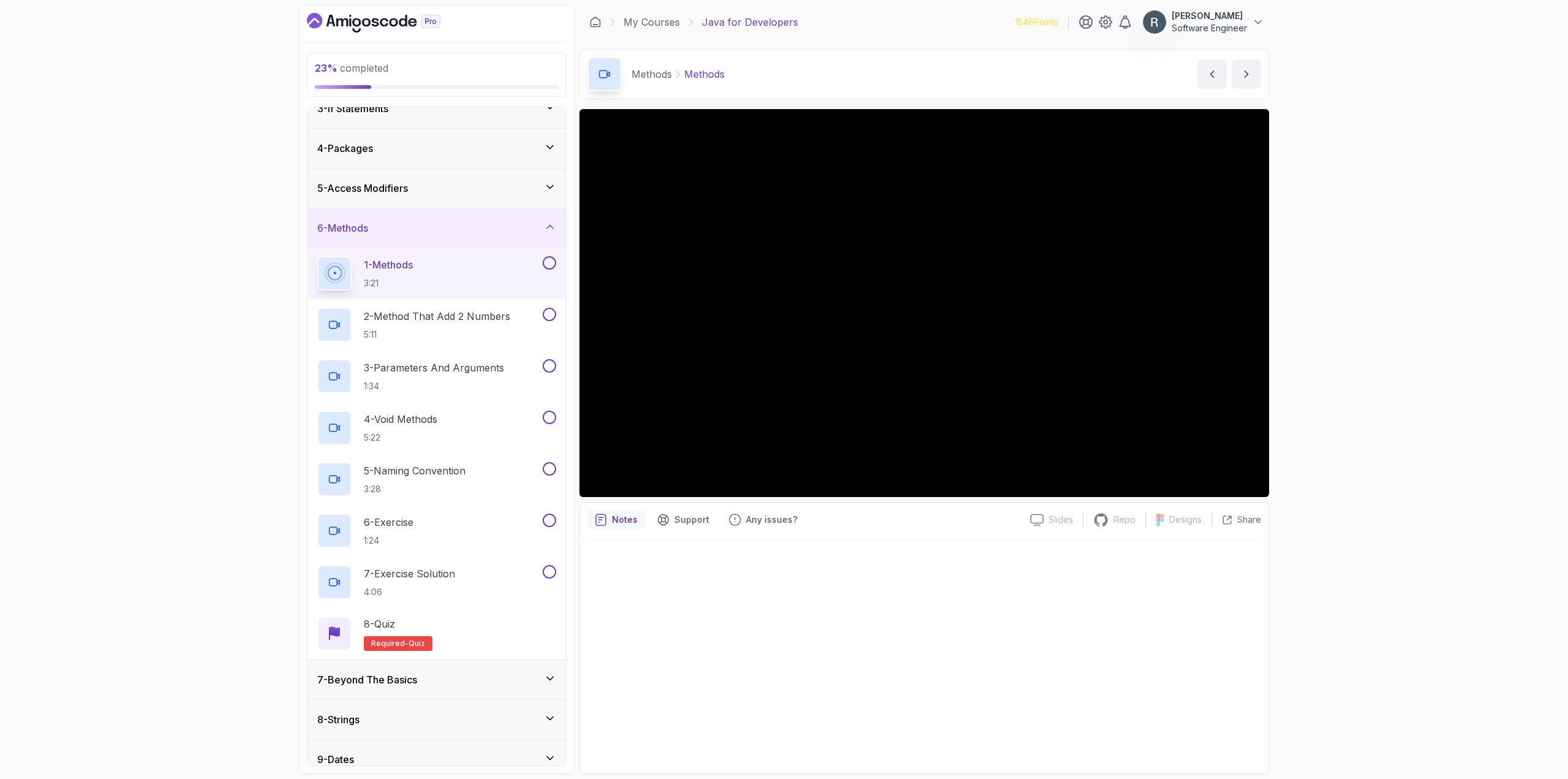
click at [546, 268] on button at bounding box center [549, 263] width 13 height 13
click at [553, 316] on button at bounding box center [549, 314] width 13 height 13
click at [549, 367] on button at bounding box center [549, 365] width 13 height 13
click at [548, 417] on button at bounding box center [549, 417] width 13 height 13
click at [554, 465] on button at bounding box center [549, 469] width 13 height 13
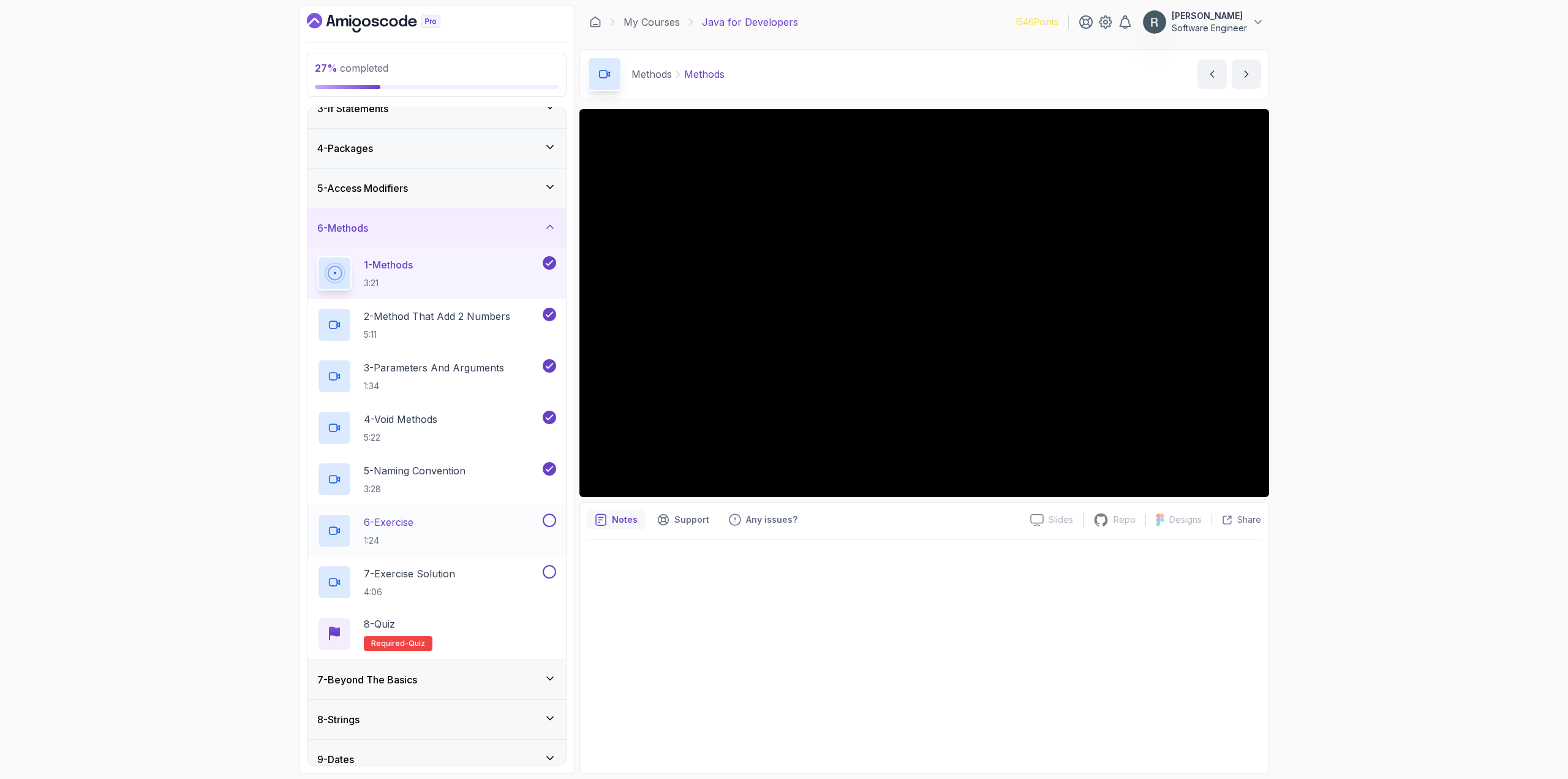
click at [547, 520] on button at bounding box center [549, 520] width 13 height 13
click at [557, 571] on div "7 - Exercise Solution 4:06" at bounding box center [437, 582] width 259 height 52
click at [552, 573] on button at bounding box center [549, 571] width 13 height 13
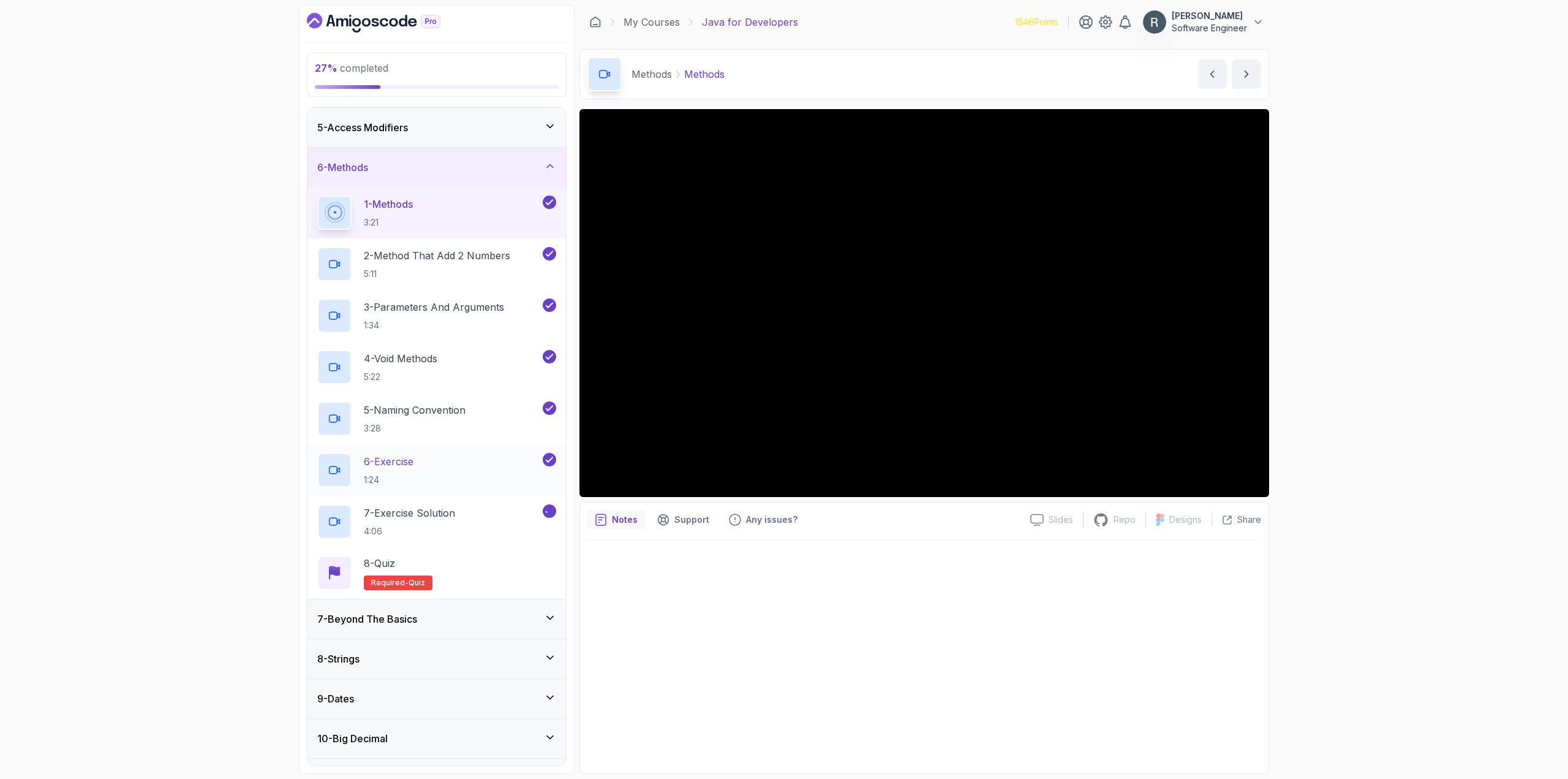
scroll to position [159, 0]
click at [473, 463] on div "6 - Exercise 1:24" at bounding box center [429, 469] width 223 height 34
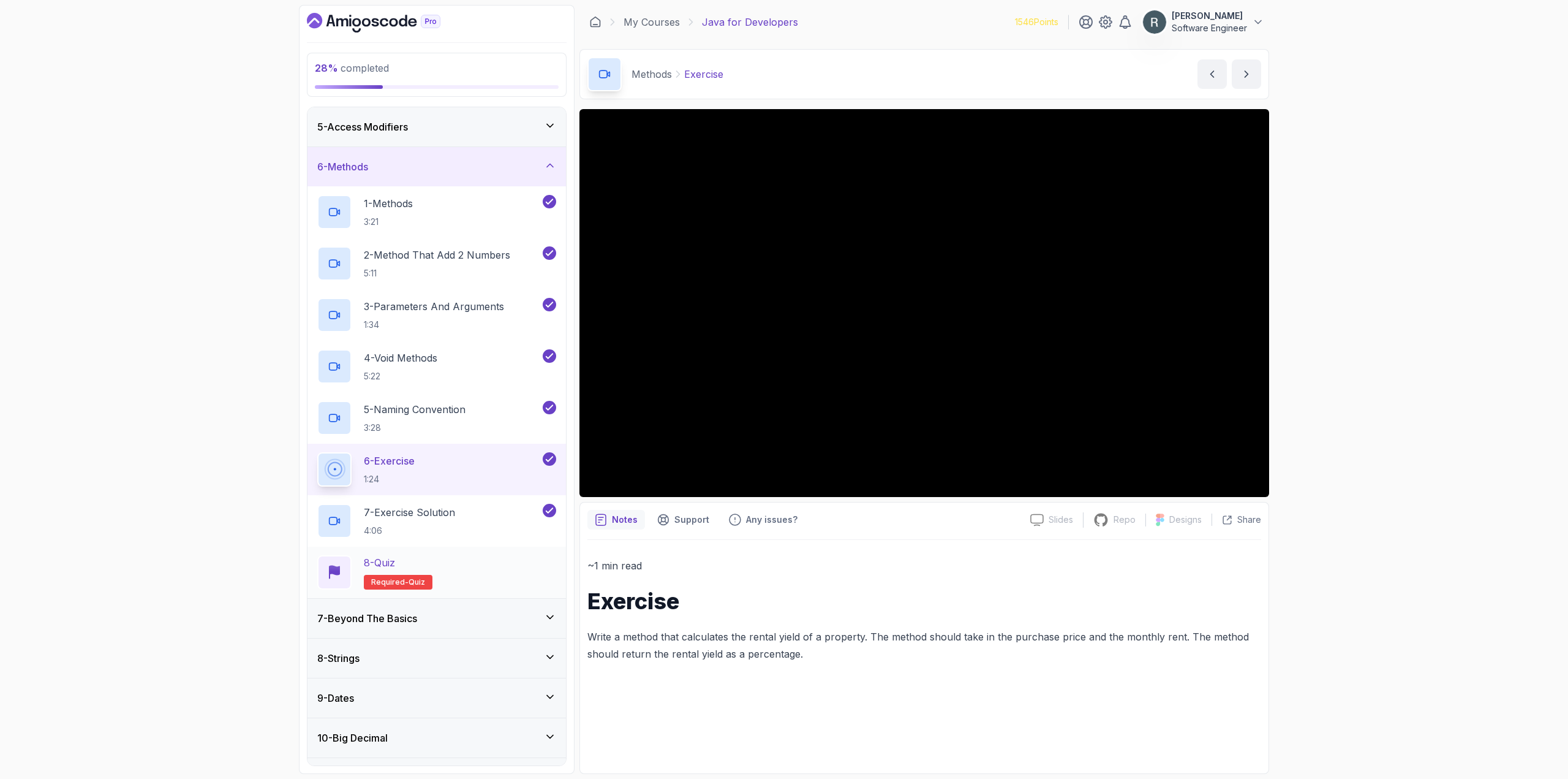
click at [510, 574] on div "8 - Quiz Required- quiz" at bounding box center [436, 572] width 239 height 34
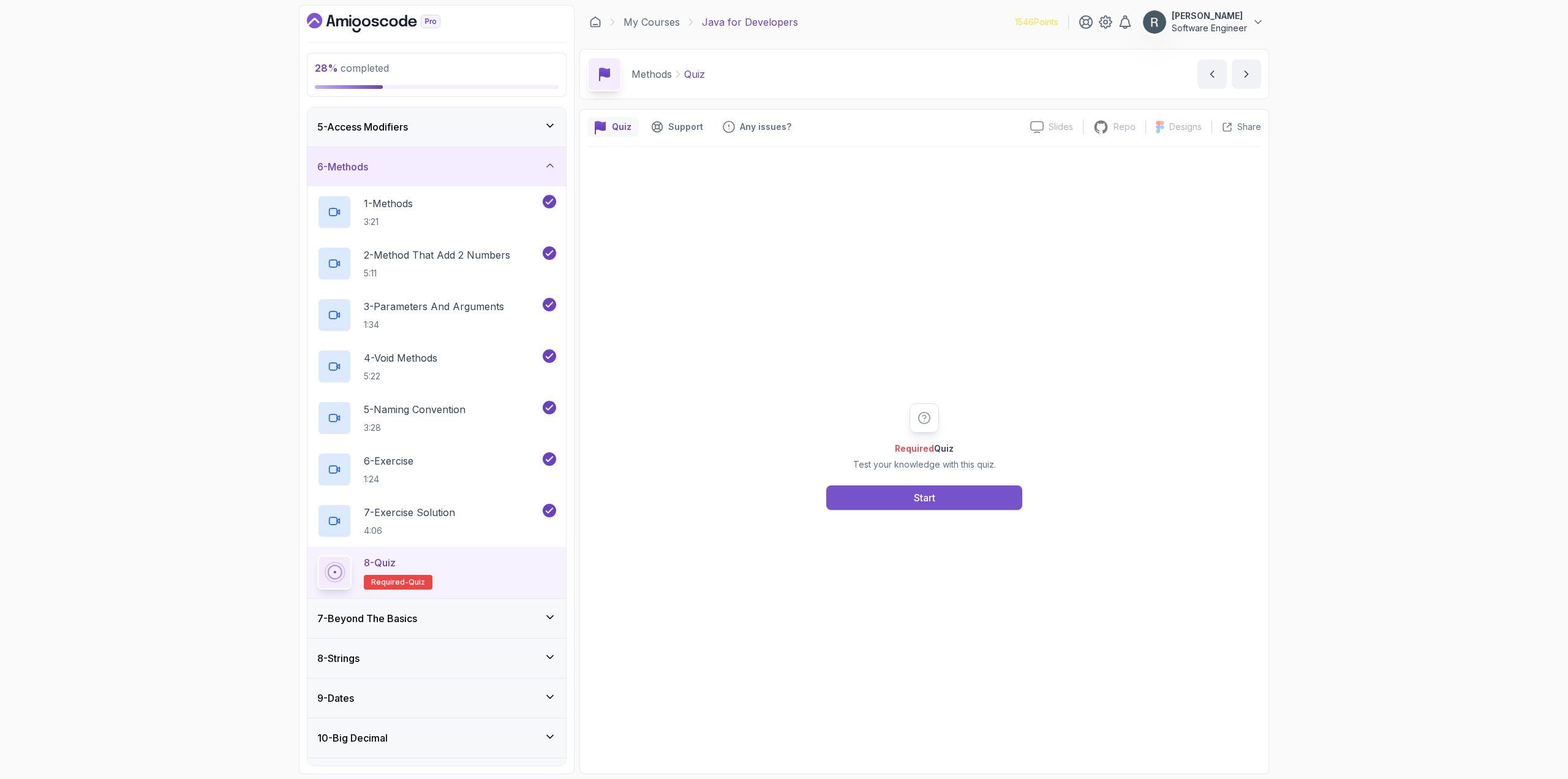
click at [882, 509] on button "Start" at bounding box center [924, 497] width 196 height 24
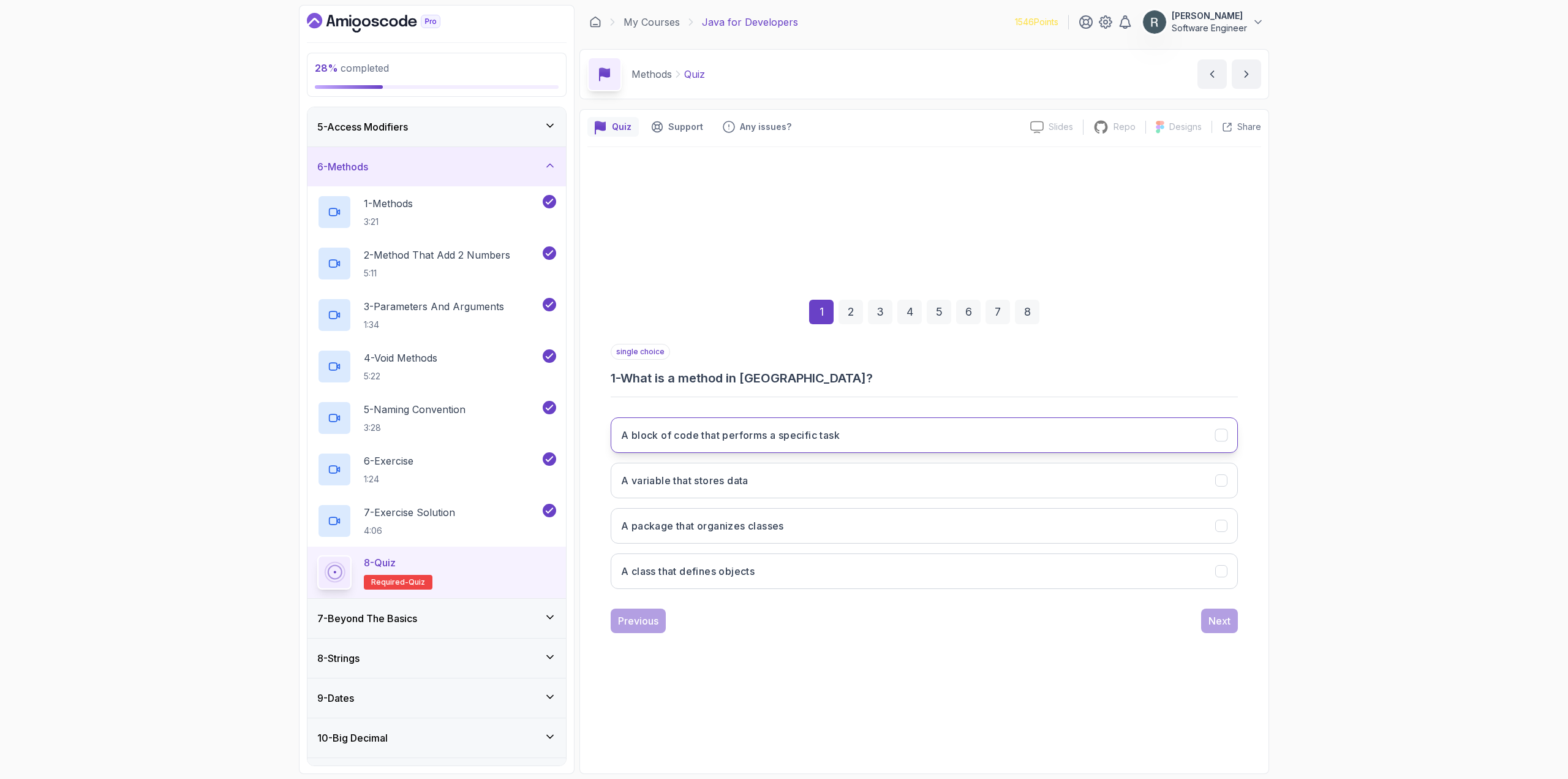
click at [849, 441] on button "A block of code that performs a specific task" at bounding box center [924, 435] width 627 height 36
click at [1218, 615] on div "Next" at bounding box center [1219, 620] width 22 height 15
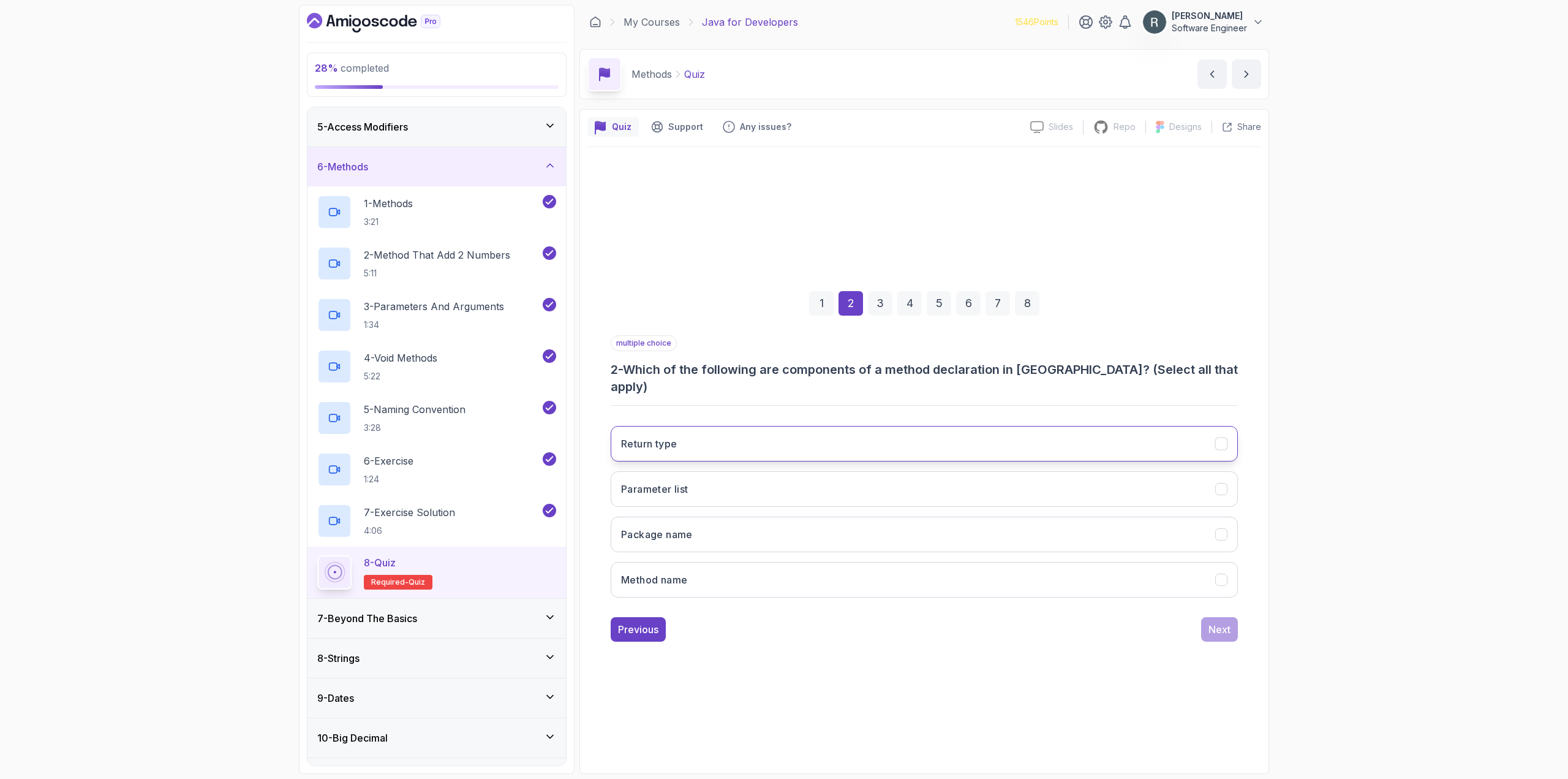
click at [987, 440] on button "Return type" at bounding box center [924, 444] width 627 height 36
click at [972, 483] on button "Parameter list" at bounding box center [924, 489] width 627 height 36
click at [1047, 570] on button "Method name" at bounding box center [924, 579] width 627 height 36
click at [1231, 627] on button "Next" at bounding box center [1219, 629] width 37 height 24
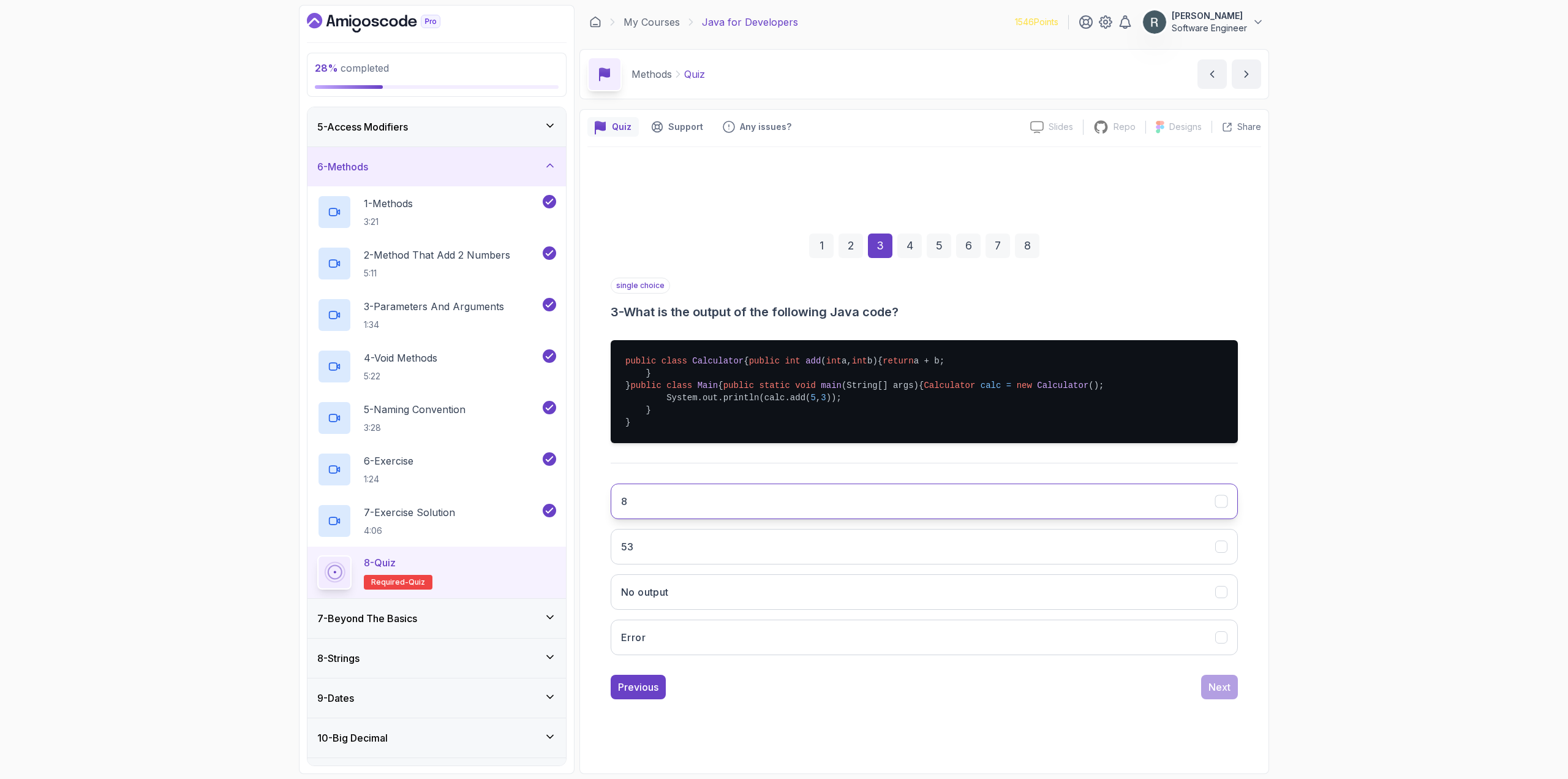
click at [1119, 519] on button "8" at bounding box center [924, 501] width 627 height 36
click at [1218, 694] on div "Next" at bounding box center [1219, 687] width 22 height 15
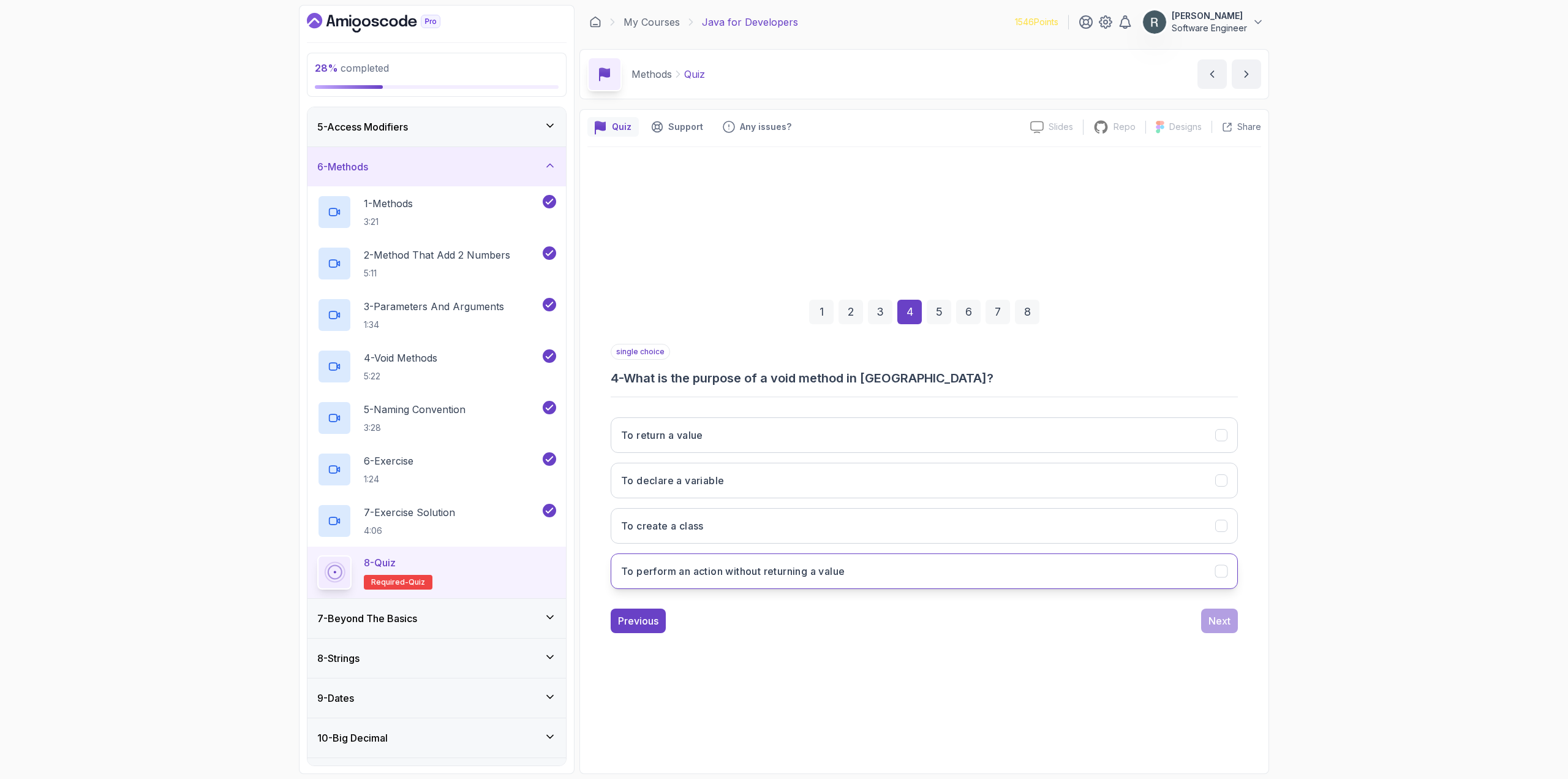
click at [844, 574] on h3 "To perform an action without returning a value" at bounding box center [733, 571] width 224 height 15
click at [1219, 625] on div "Next" at bounding box center [1219, 620] width 22 height 15
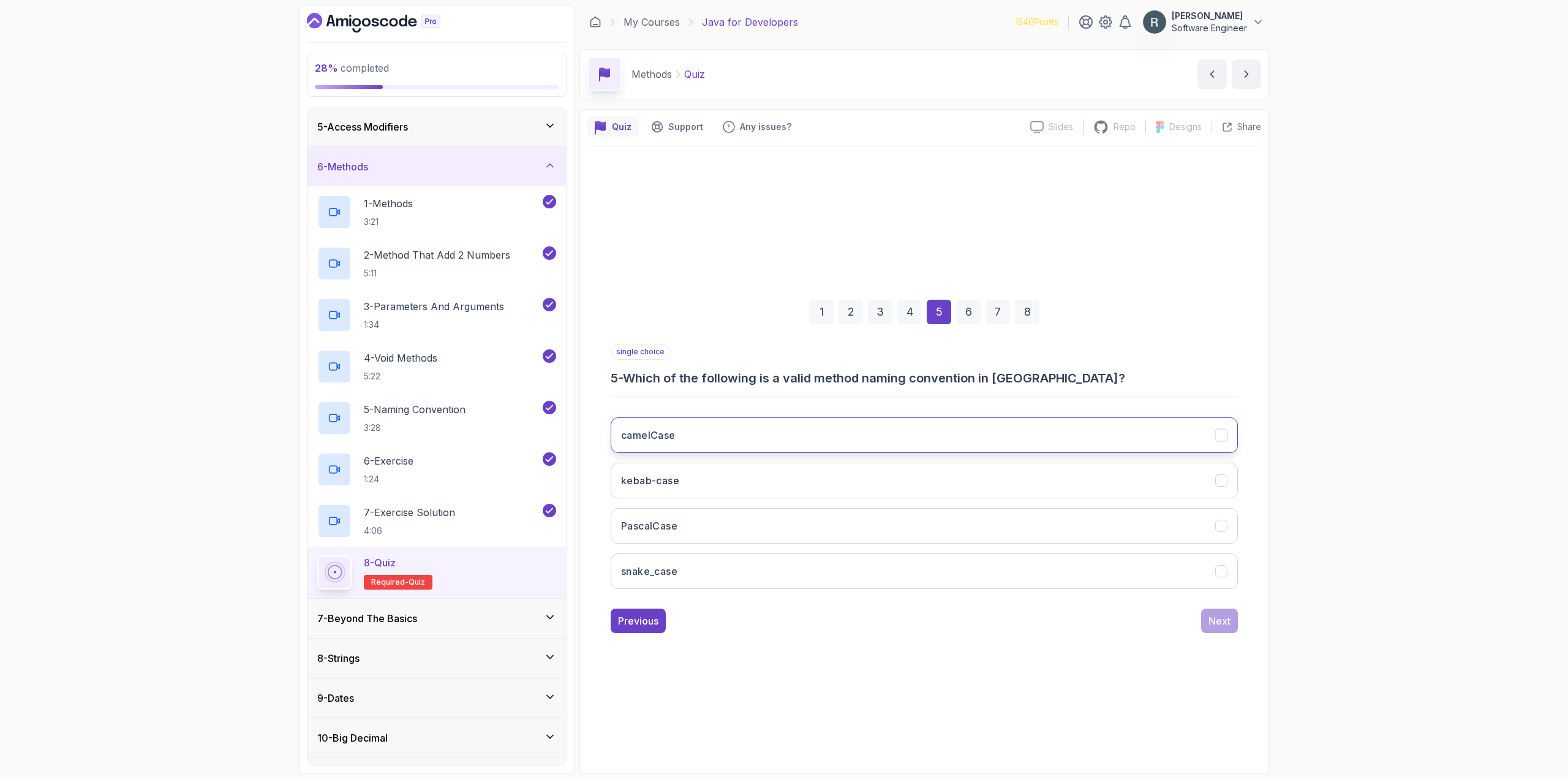
click at [910, 427] on button "camelCase" at bounding box center [924, 435] width 627 height 36
click at [1218, 613] on div "Next" at bounding box center [1219, 620] width 22 height 15
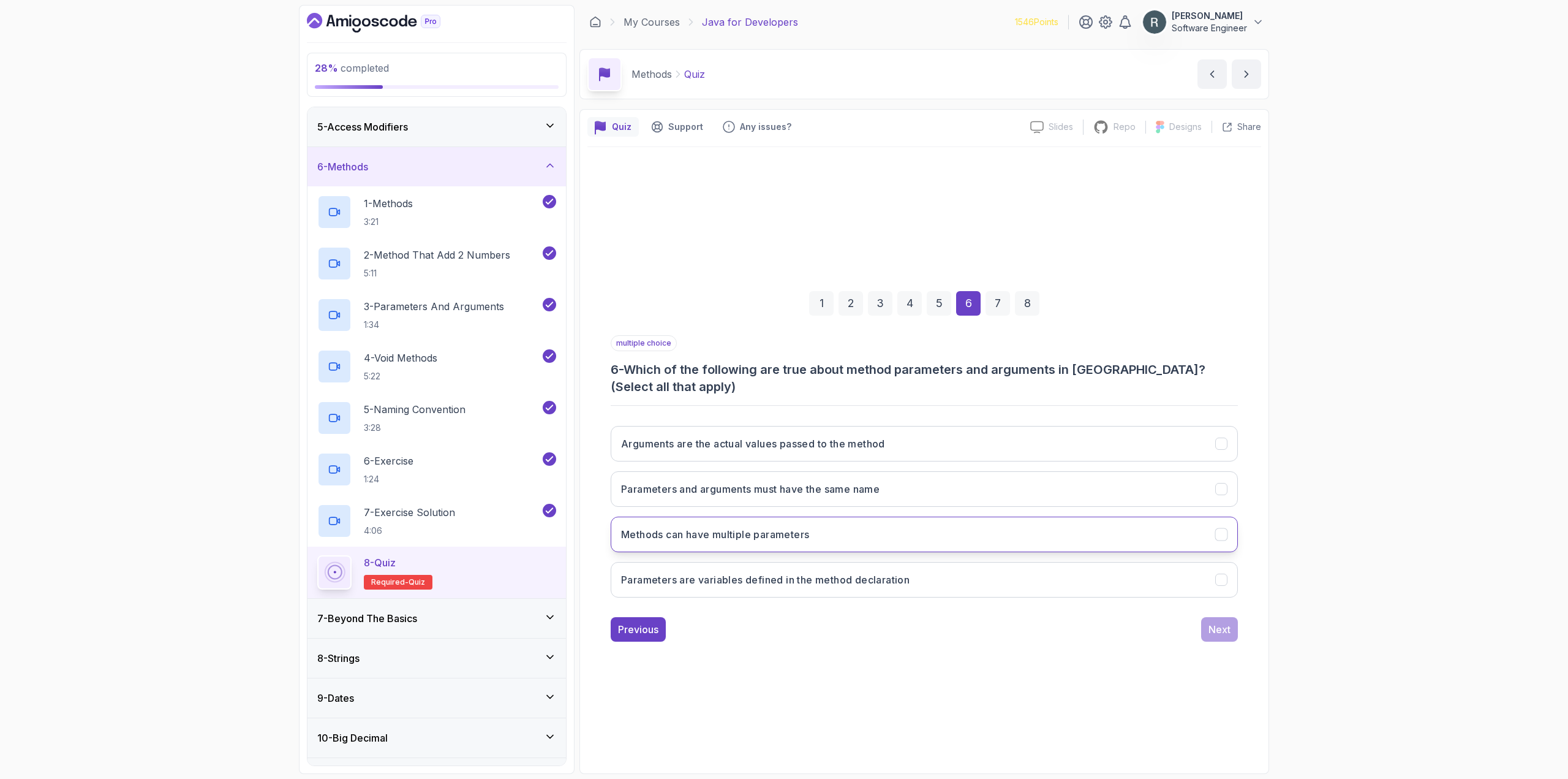
click at [982, 541] on button "Methods can have multiple parameters" at bounding box center [924, 534] width 627 height 36
click at [968, 583] on button "Parameters are variables defined in the method declaration" at bounding box center [924, 579] width 627 height 36
click at [768, 447] on h3 "Arguments are the actual values passed to the method" at bounding box center [753, 443] width 264 height 15
click at [1219, 640] on button "Next" at bounding box center [1219, 629] width 37 height 24
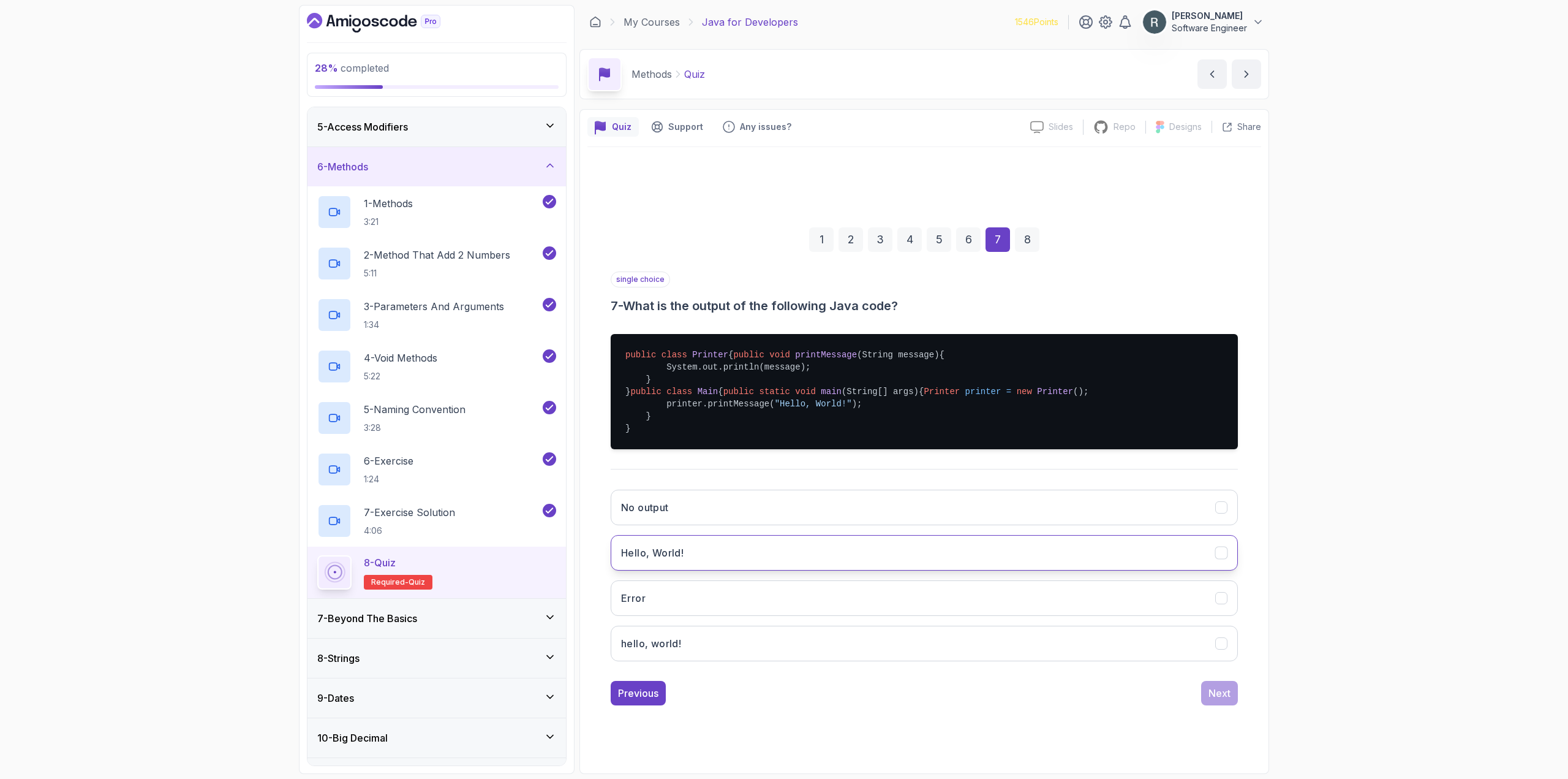
click at [1110, 571] on button "Hello, World!" at bounding box center [924, 553] width 627 height 36
click at [1227, 701] on div "Next" at bounding box center [1219, 693] width 22 height 15
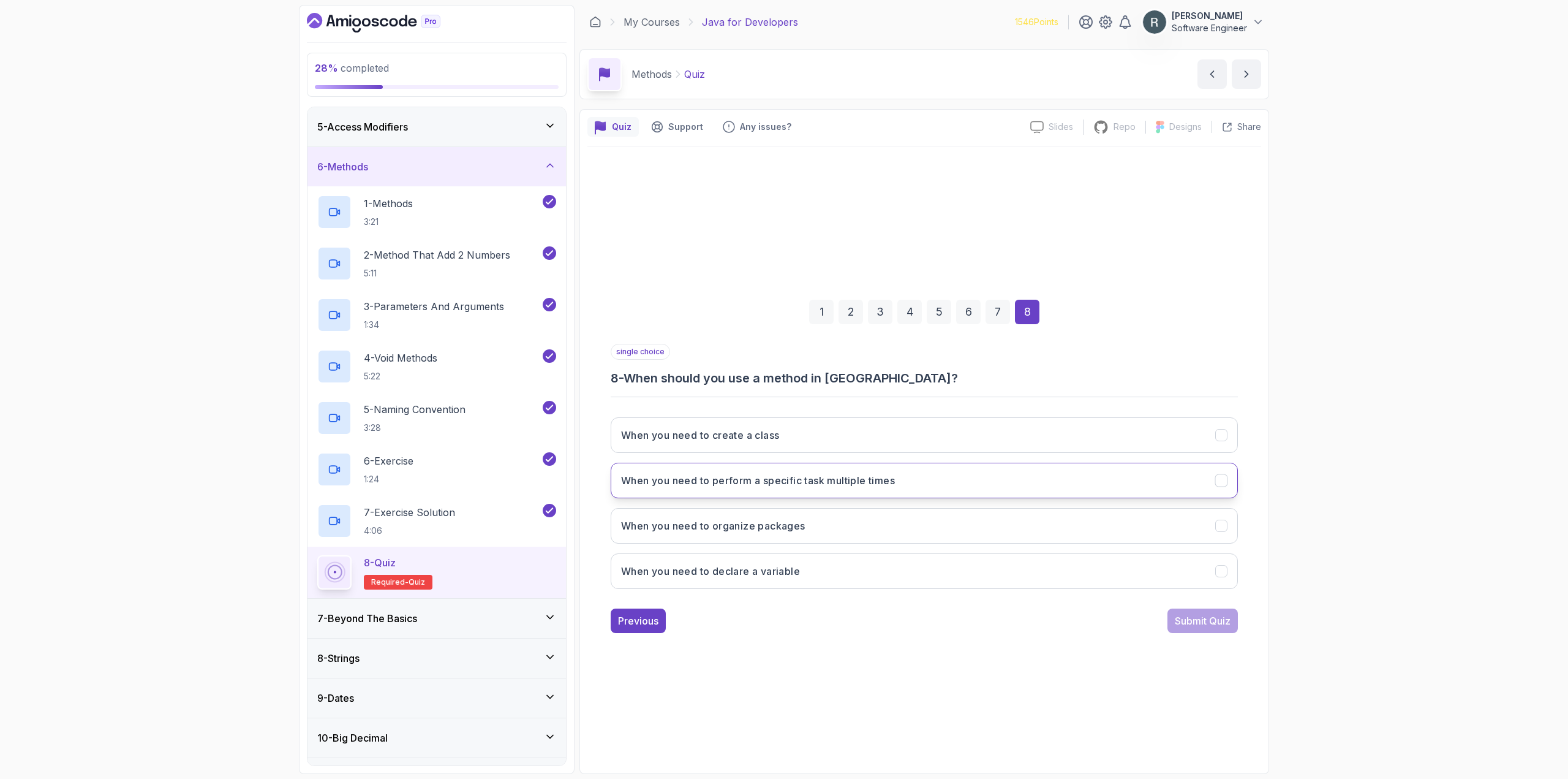
click at [909, 484] on button "When you need to perform a specific task multiple times" at bounding box center [924, 481] width 627 height 36
click at [1188, 621] on div "Submit Quiz" at bounding box center [1202, 620] width 55 height 15
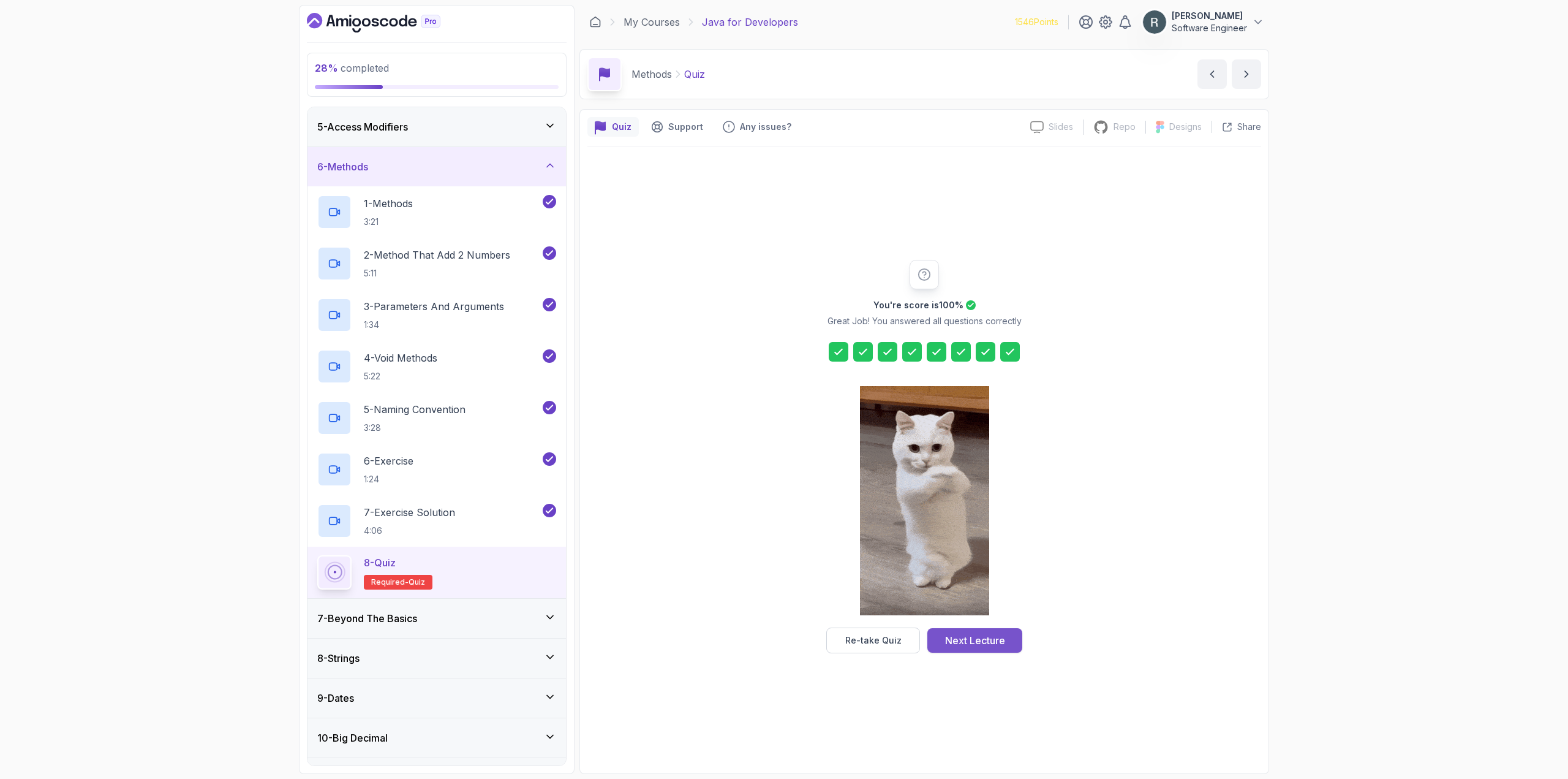
click at [1001, 639] on div "Next Lecture" at bounding box center [975, 640] width 60 height 15
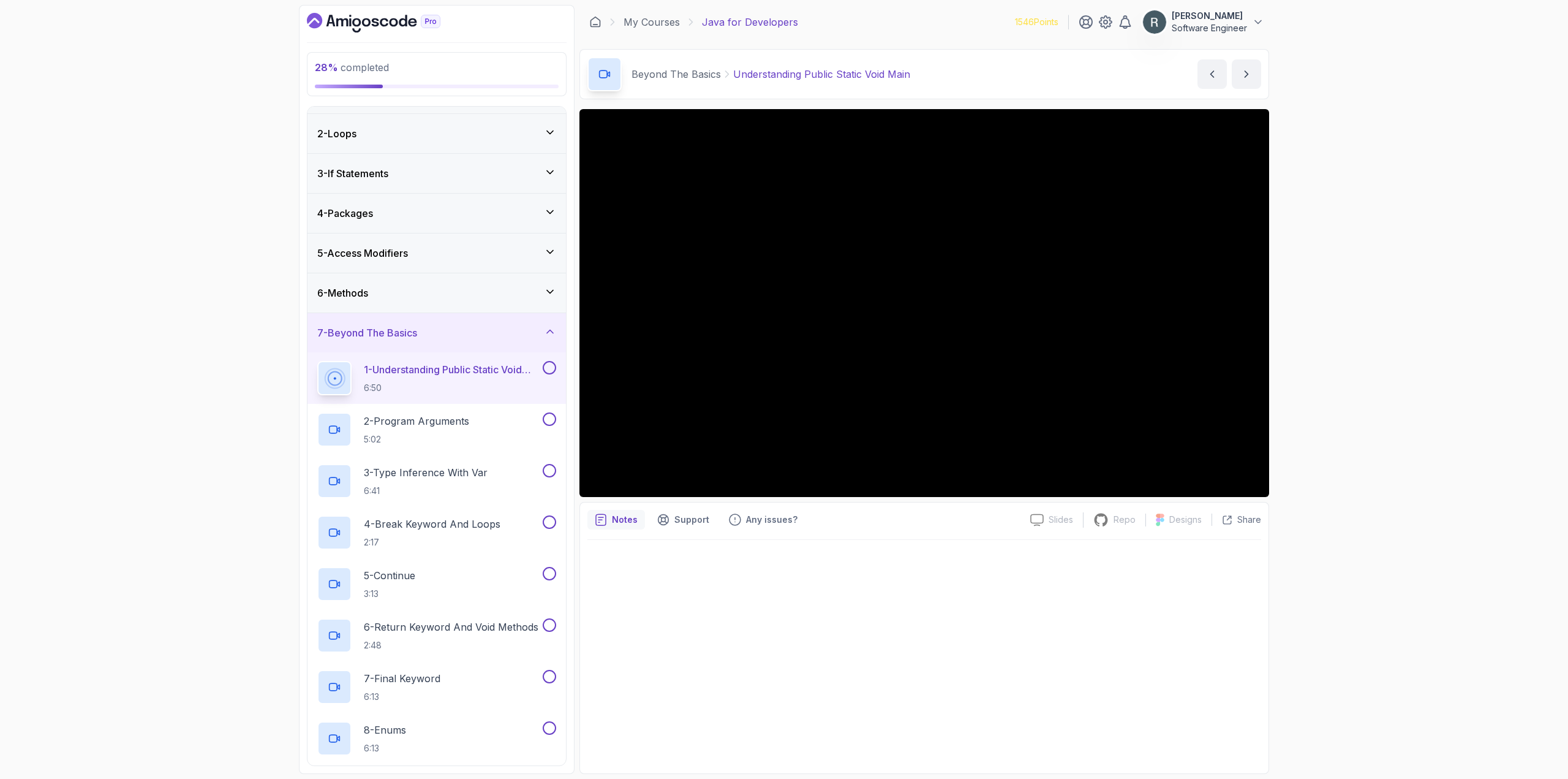
scroll to position [31, 0]
click at [550, 370] on button at bounding box center [549, 368] width 13 height 13
click at [531, 419] on div "2 - Program Arguments 5:02" at bounding box center [429, 431] width 223 height 34
click at [547, 419] on button at bounding box center [549, 420] width 13 height 13
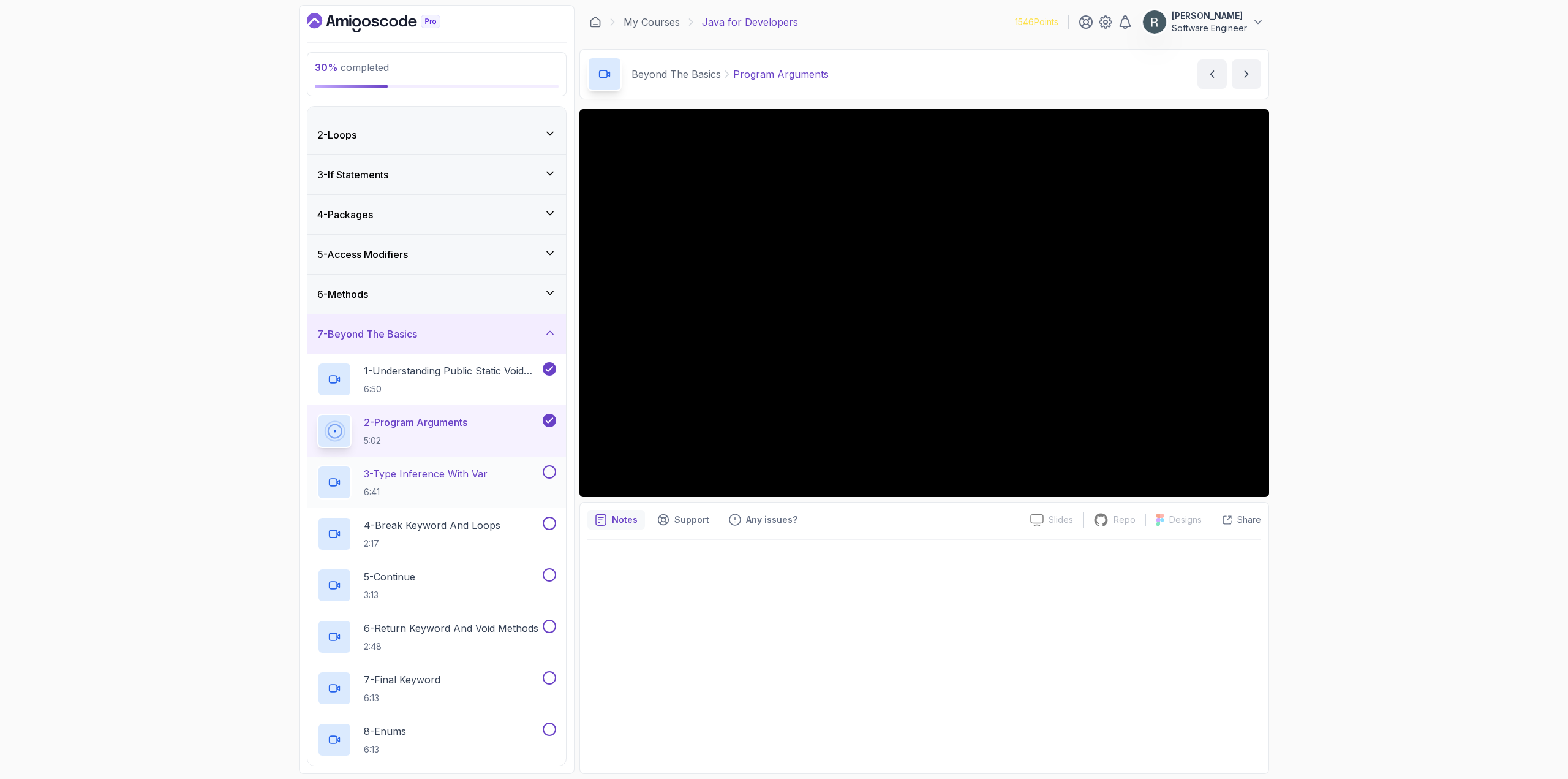
click at [543, 470] on button at bounding box center [549, 472] width 13 height 13
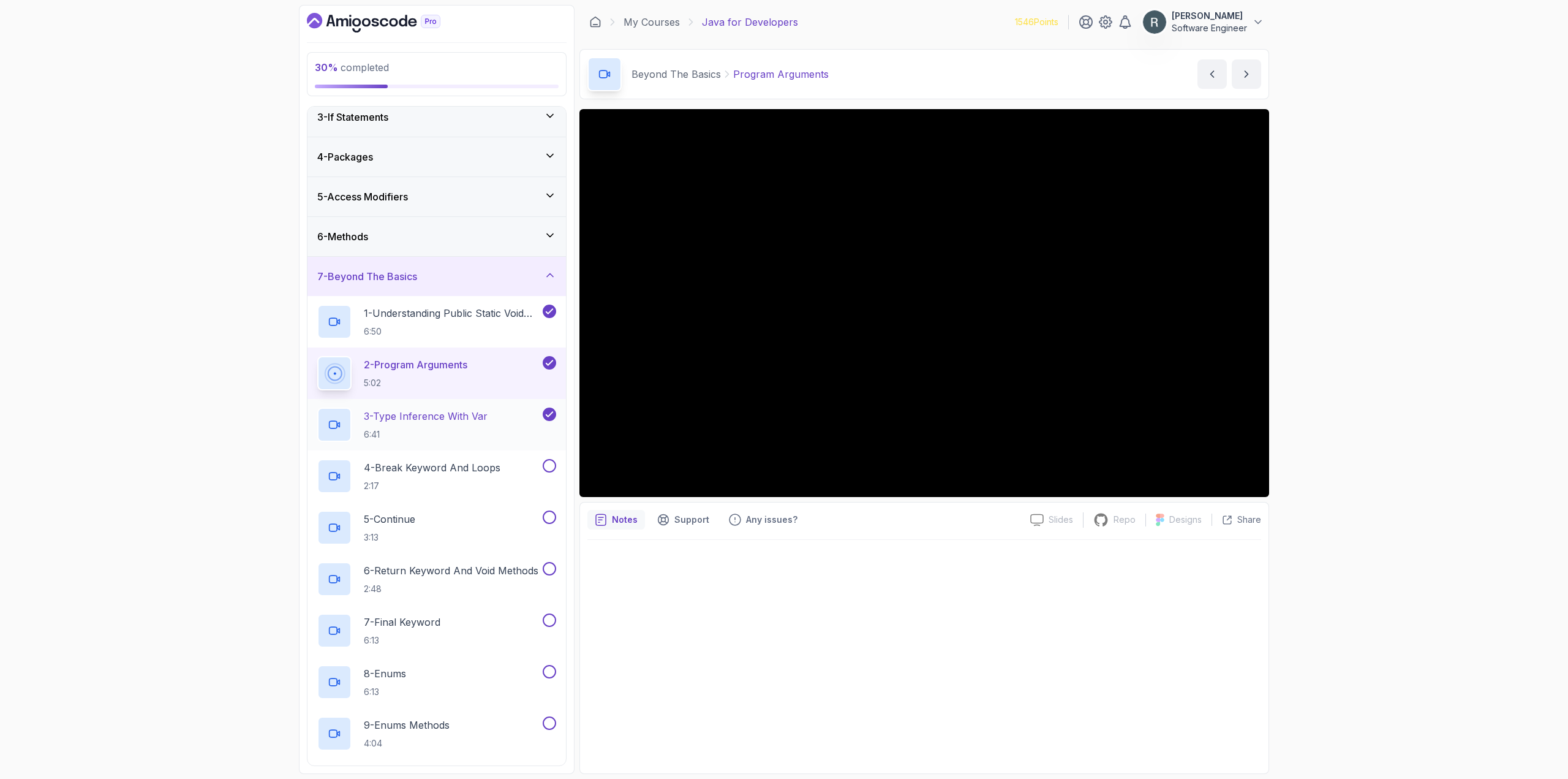
scroll to position [92, 0]
click at [475, 416] on p "3 - Type Inference With Var" at bounding box center [426, 412] width 124 height 15
click at [550, 458] on button at bounding box center [549, 462] width 13 height 13
click at [551, 513] on button at bounding box center [549, 513] width 13 height 13
click at [497, 569] on p "6 - Return Keyword And Void Methods" at bounding box center [451, 567] width 175 height 15
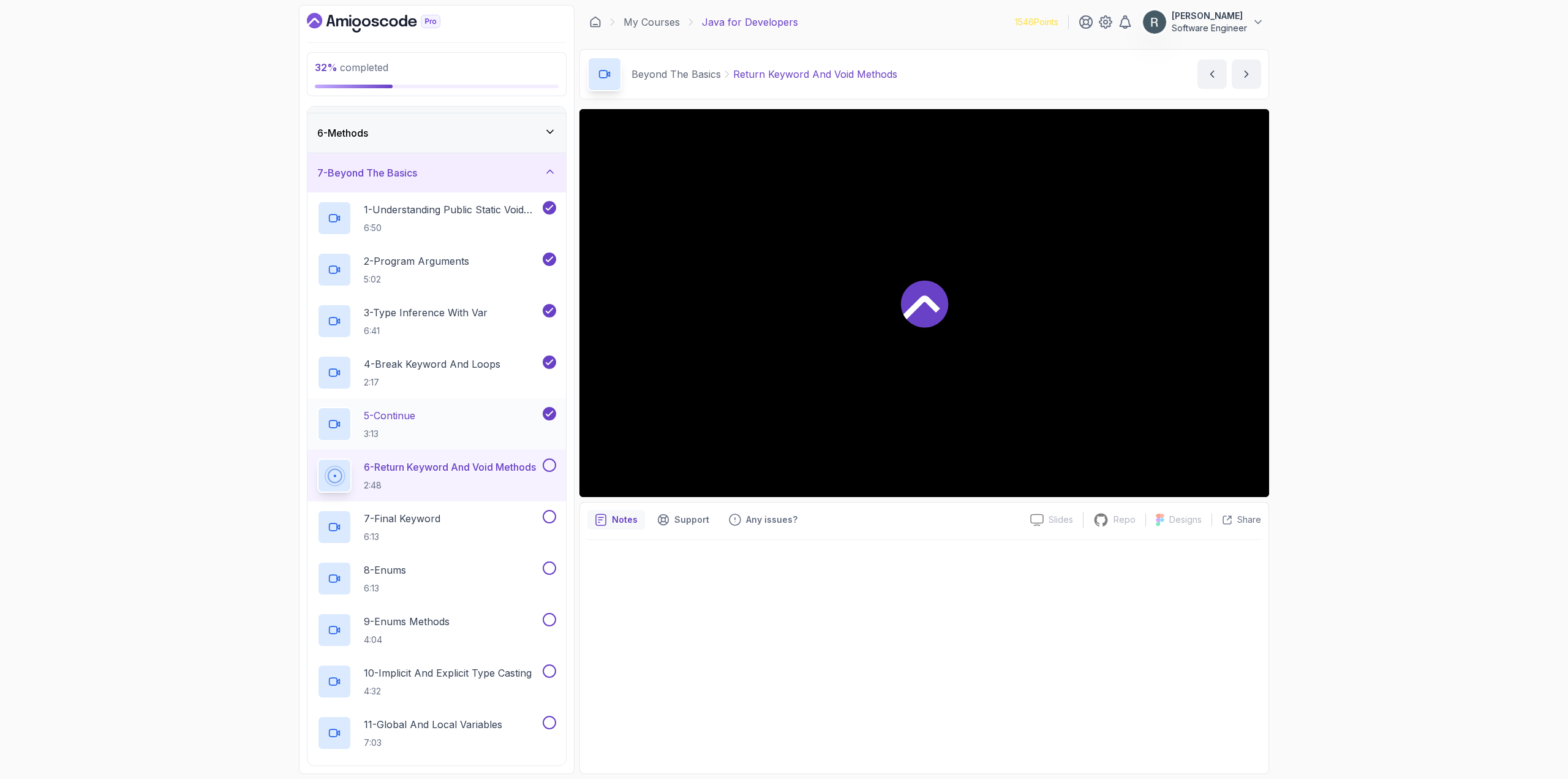
scroll to position [215, 0]
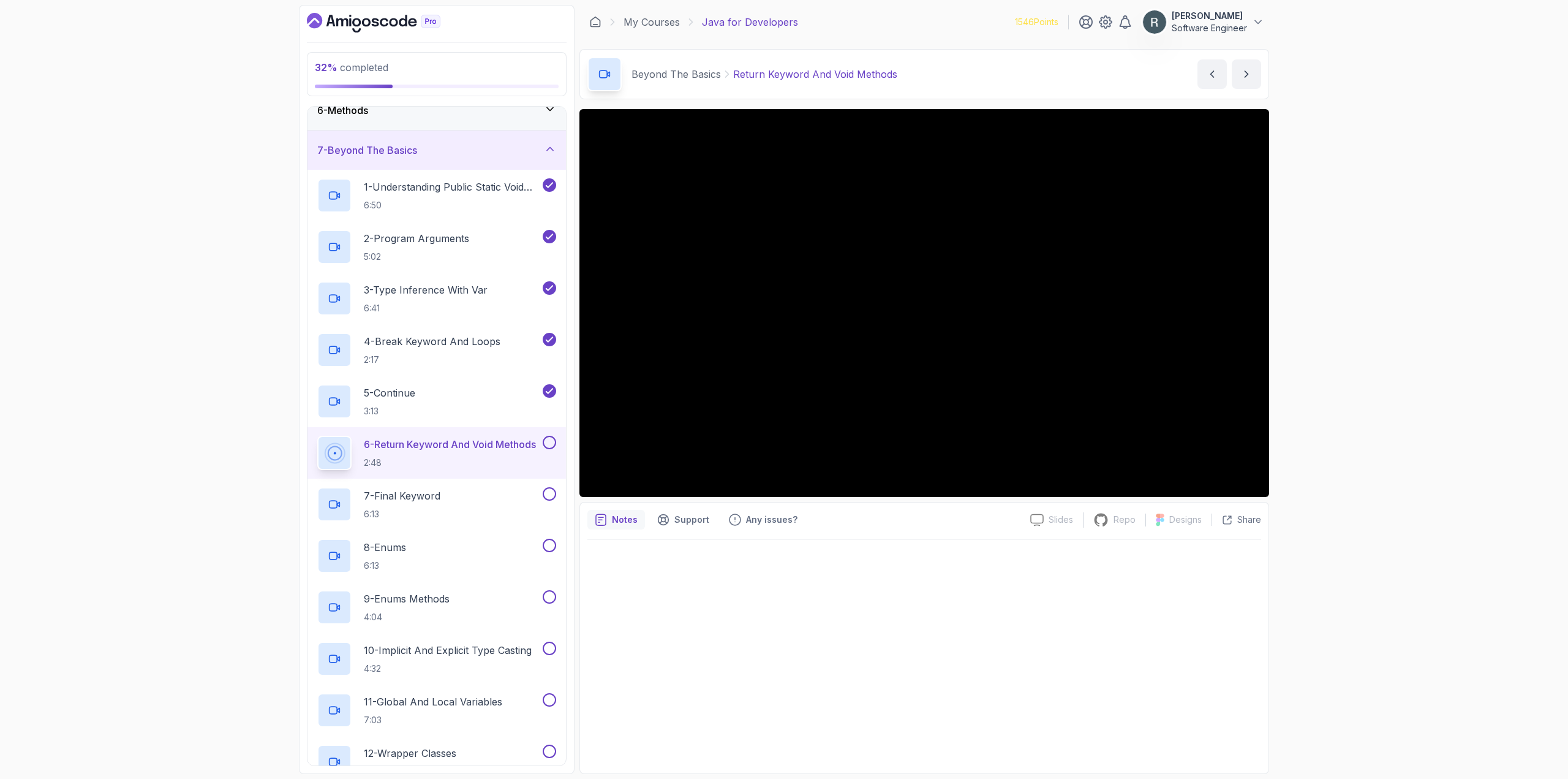
click at [549, 439] on button at bounding box center [549, 442] width 13 height 13
click at [477, 495] on div "7 - Final Keyword 6:13" at bounding box center [429, 504] width 223 height 34
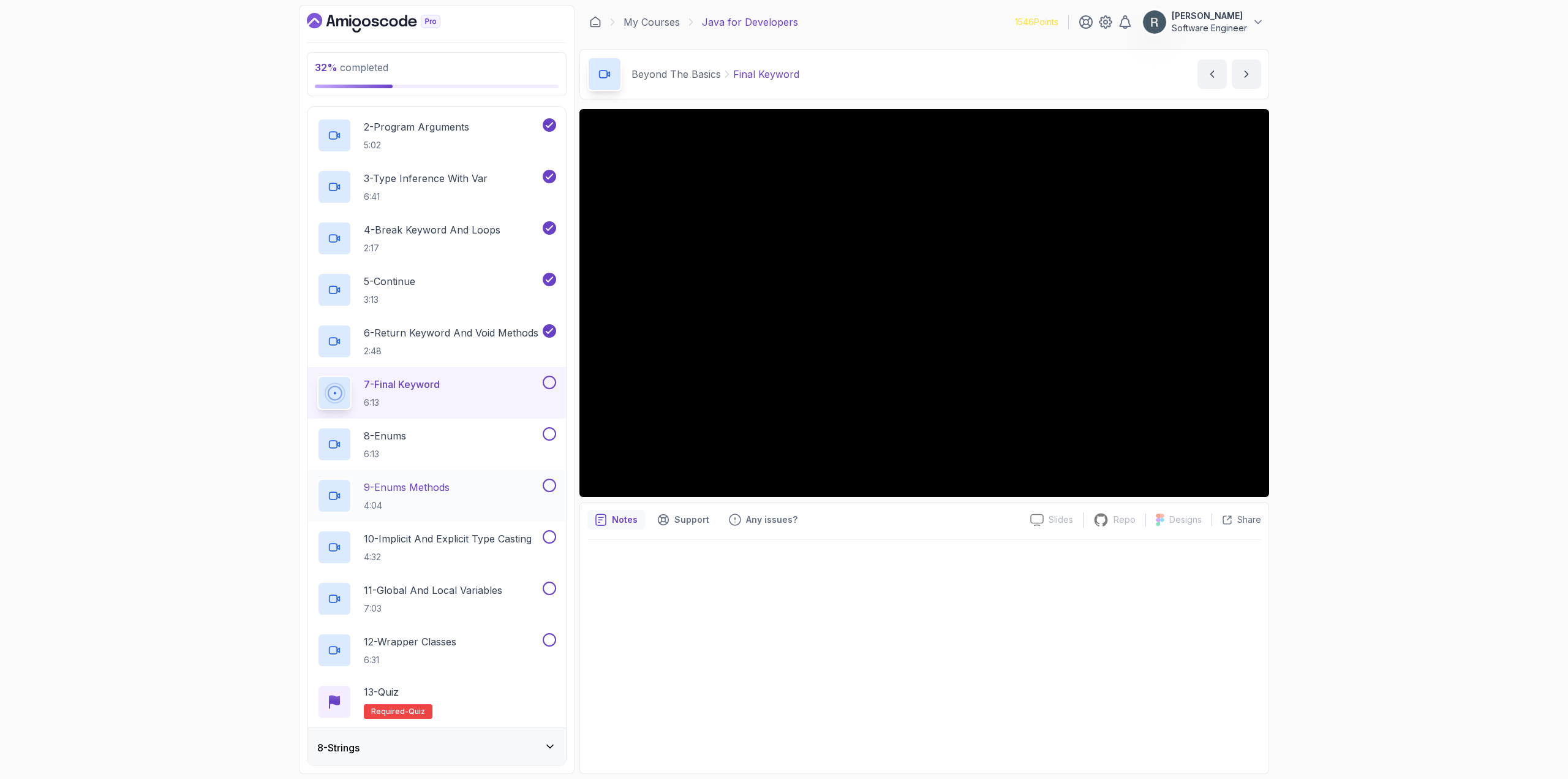
scroll to position [338, 0]
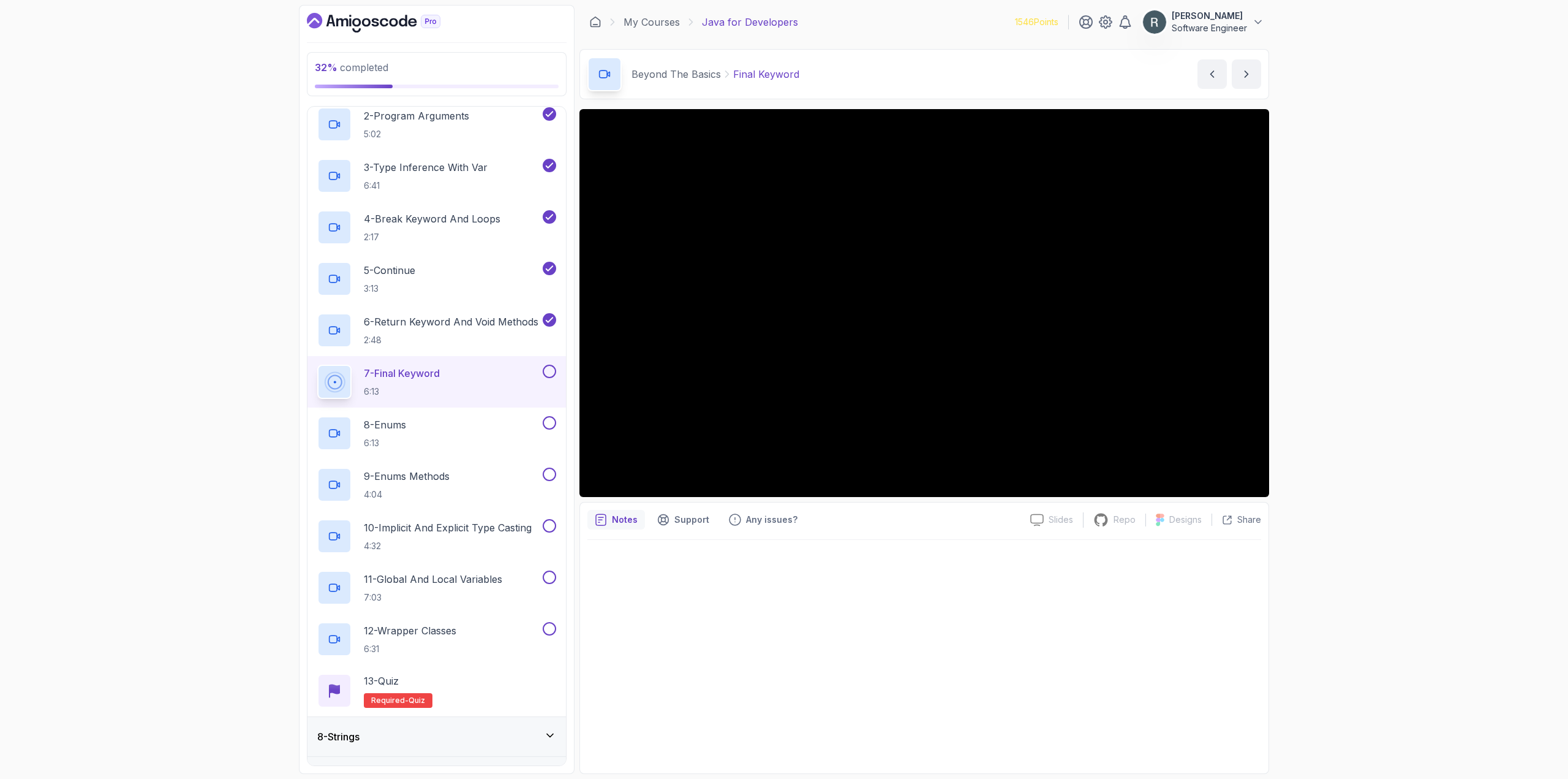
click at [1321, 548] on div "32 % completed 1 - Intro 2 - Loops 3 - If Statements 4 - Packages 5 - Access Mo…" at bounding box center [784, 390] width 1568 height 779
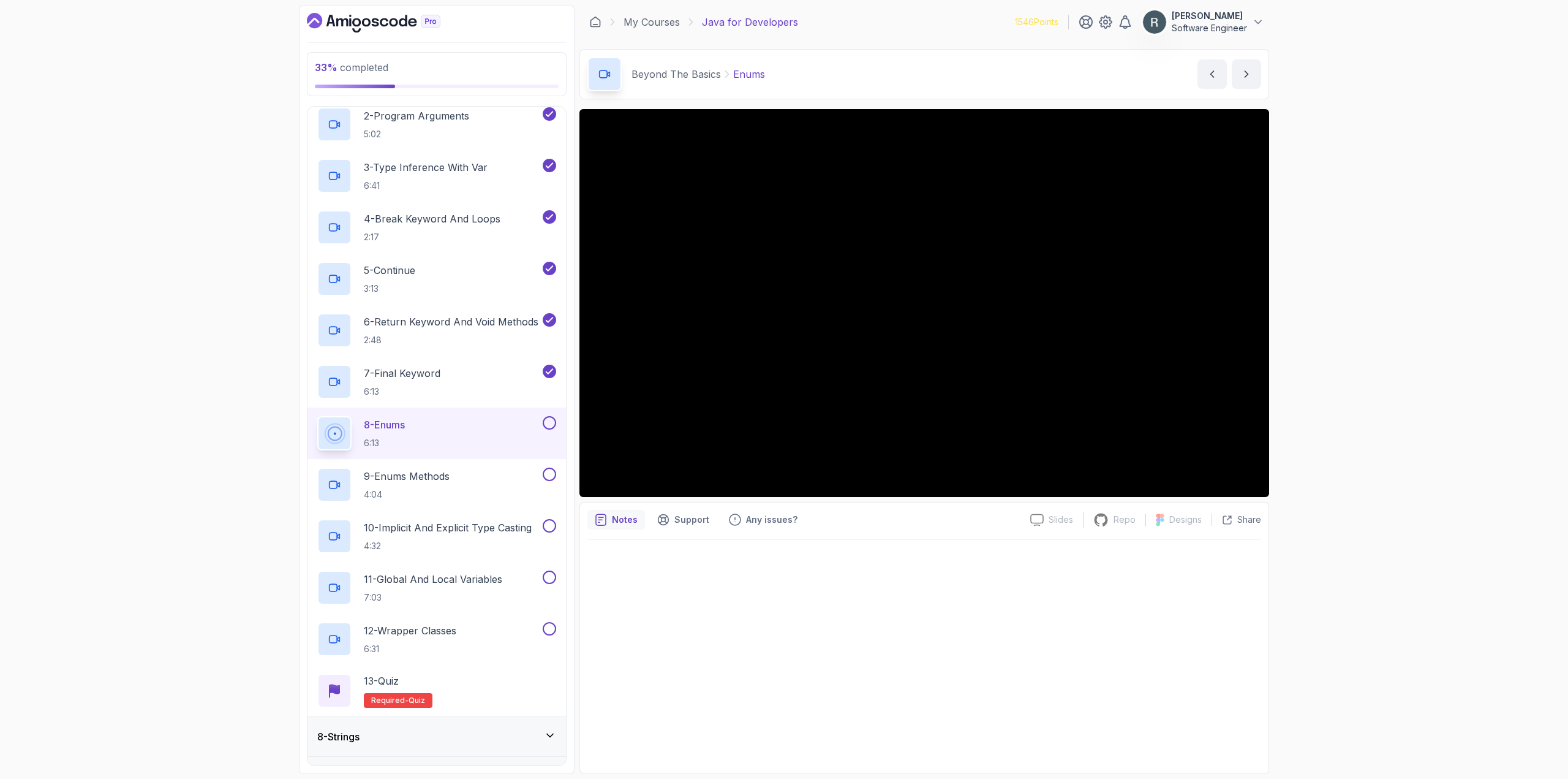
click at [508, 429] on div "8 - Enums 6:13" at bounding box center [429, 433] width 223 height 34
click at [549, 424] on button at bounding box center [549, 423] width 13 height 13
click at [506, 472] on div "9 - Enums Methods 4:04" at bounding box center [429, 484] width 223 height 34
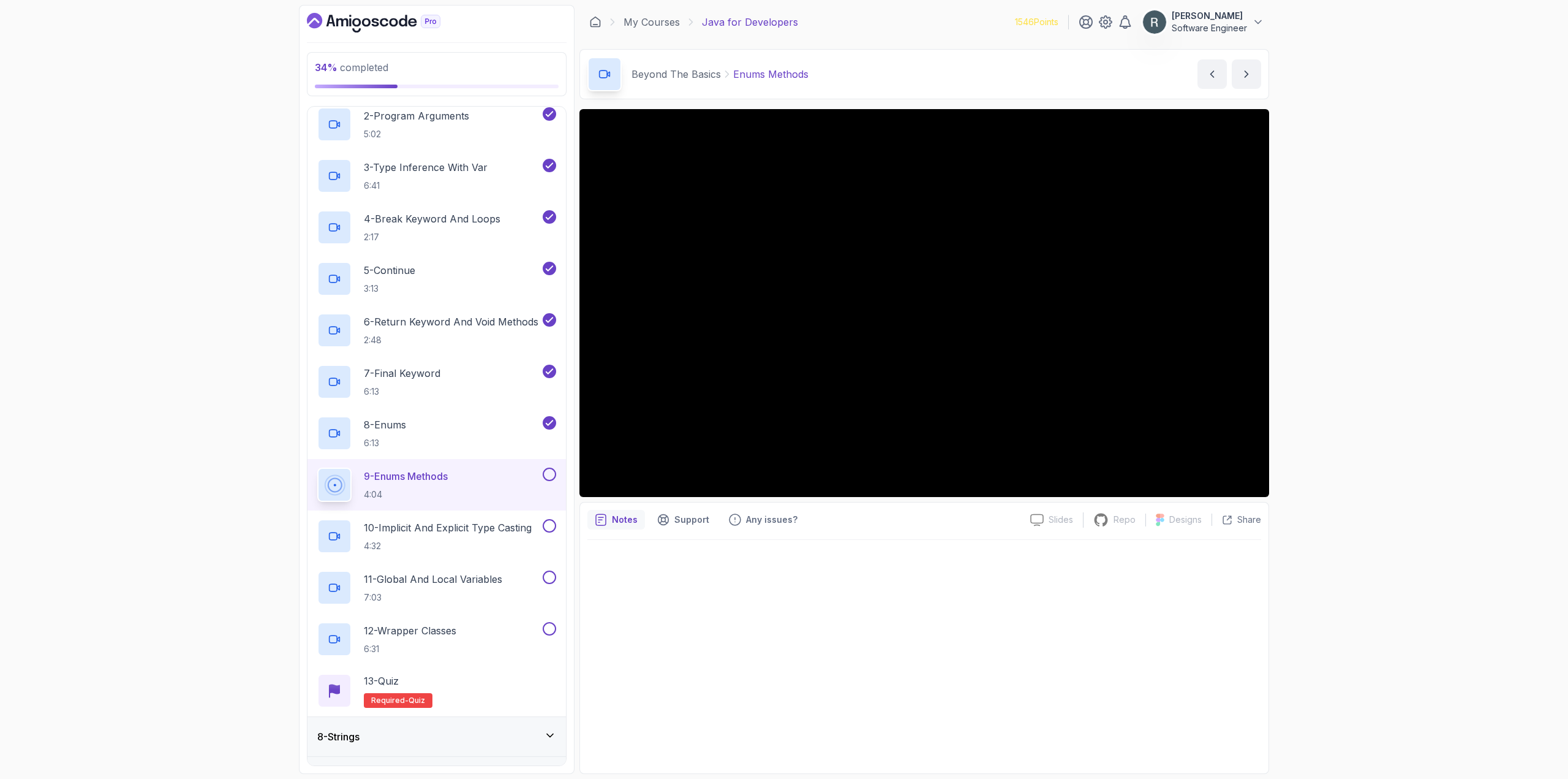
click at [549, 470] on button at bounding box center [549, 474] width 13 height 13
click at [513, 517] on div "10 - Implicit And Explicit Type Casting 4:32" at bounding box center [437, 536] width 259 height 52
click at [505, 530] on p "10 - Implicit And Explicit Type Casting" at bounding box center [447, 527] width 168 height 15
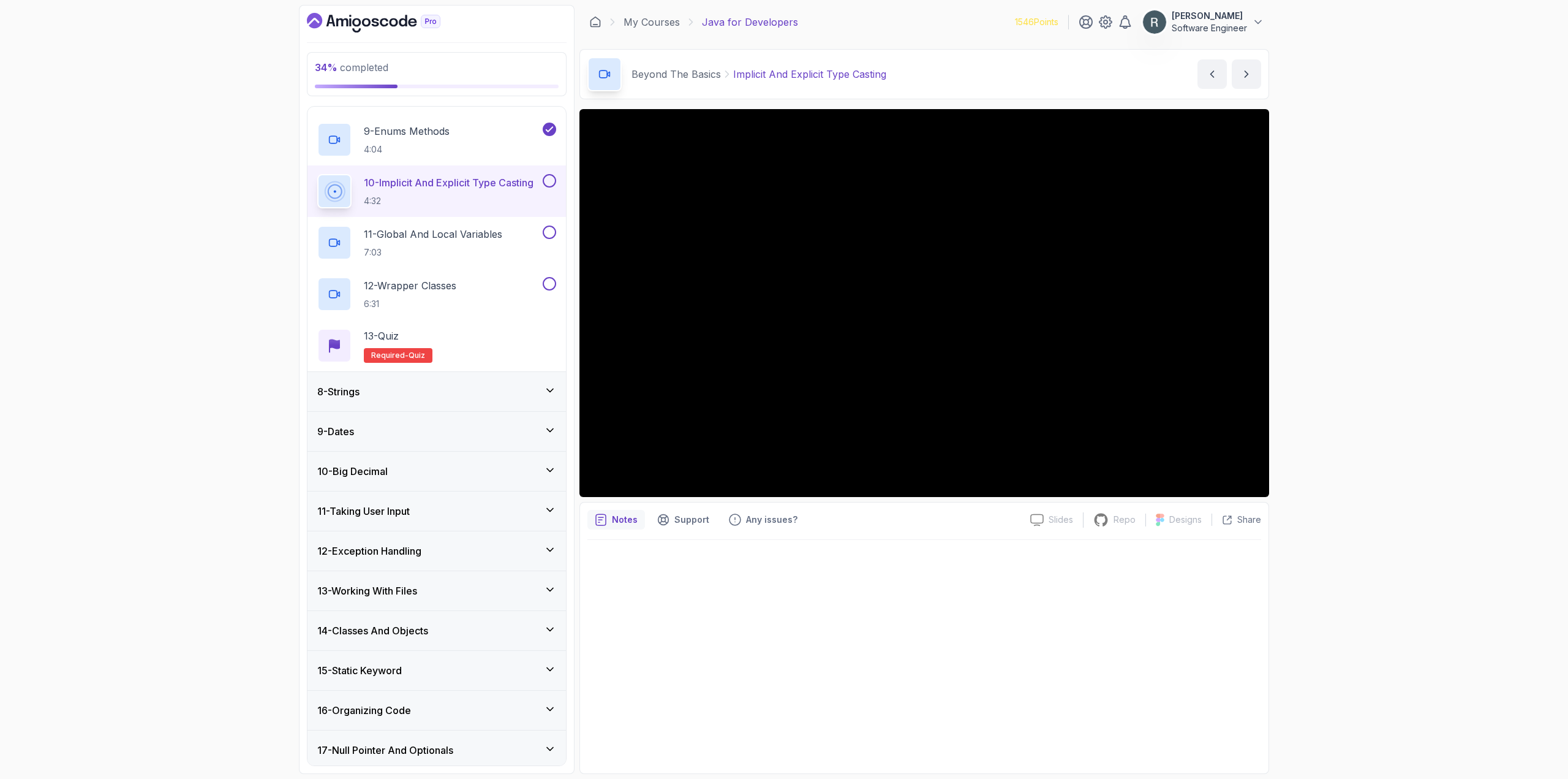
scroll to position [644, 0]
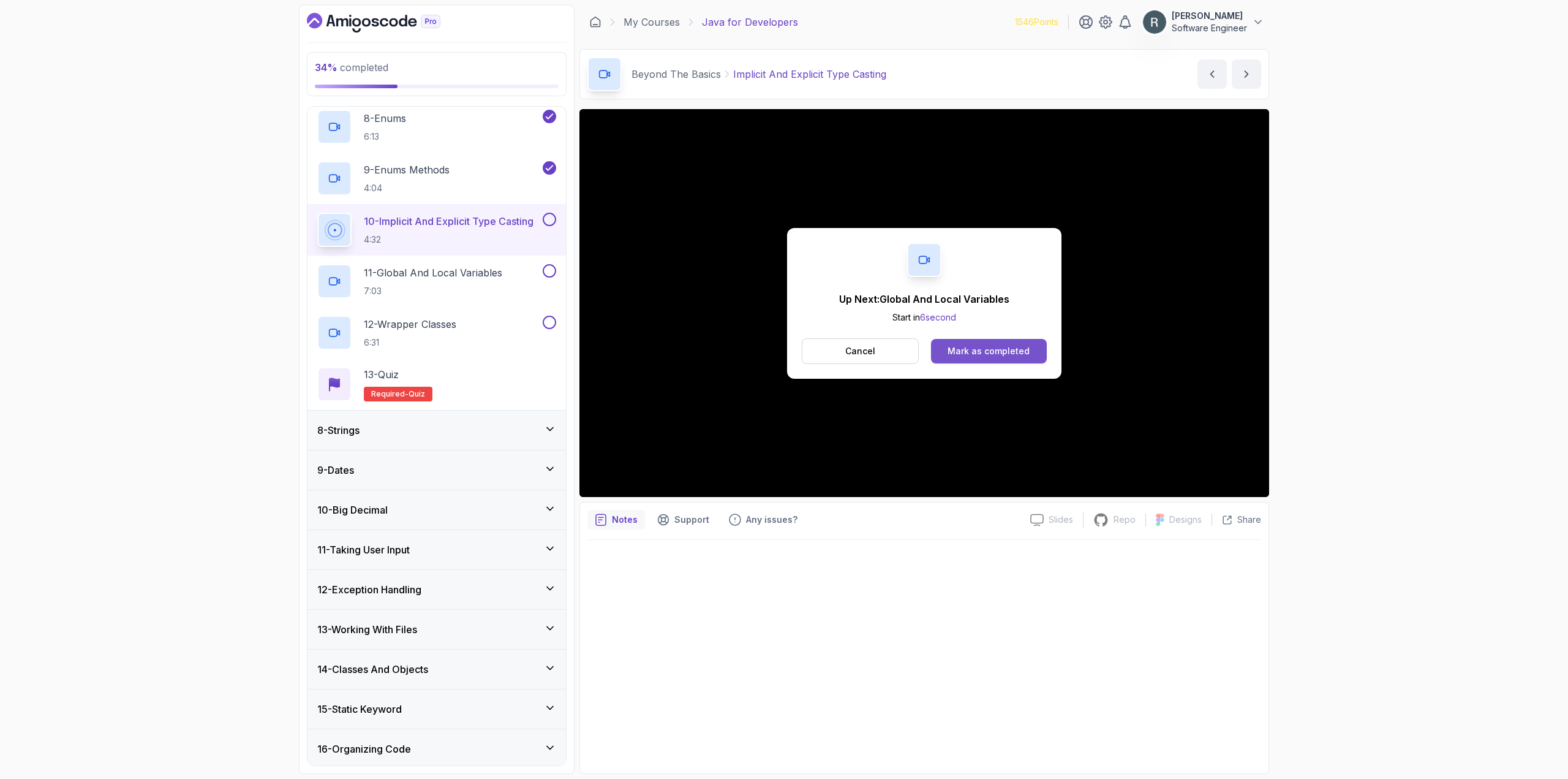
click at [998, 353] on div "Mark as completed" at bounding box center [988, 351] width 82 height 12
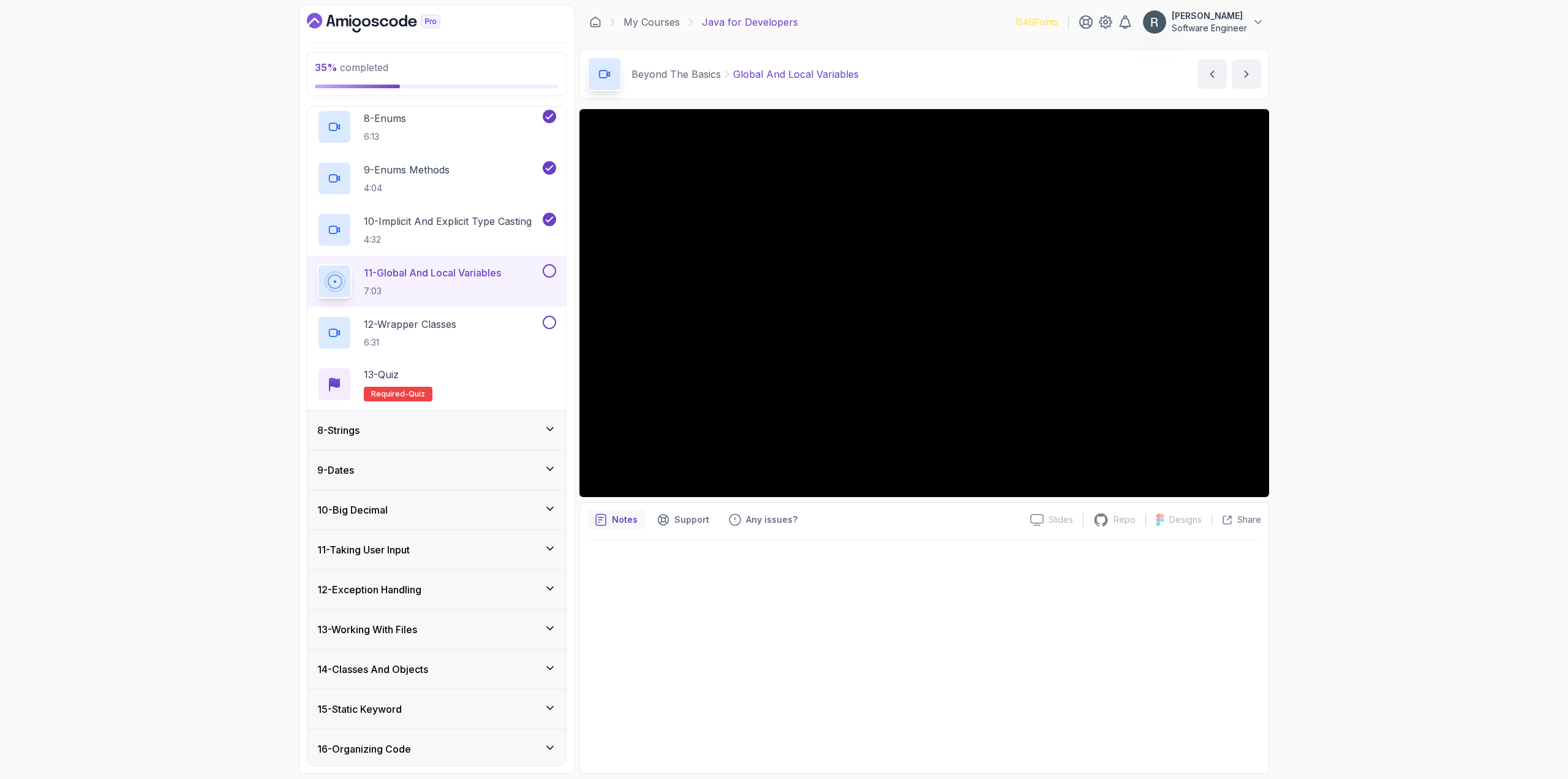
click at [550, 273] on button at bounding box center [549, 270] width 13 height 13
click at [512, 331] on div "12 - Wrapper Classes 6:31" at bounding box center [429, 333] width 223 height 34
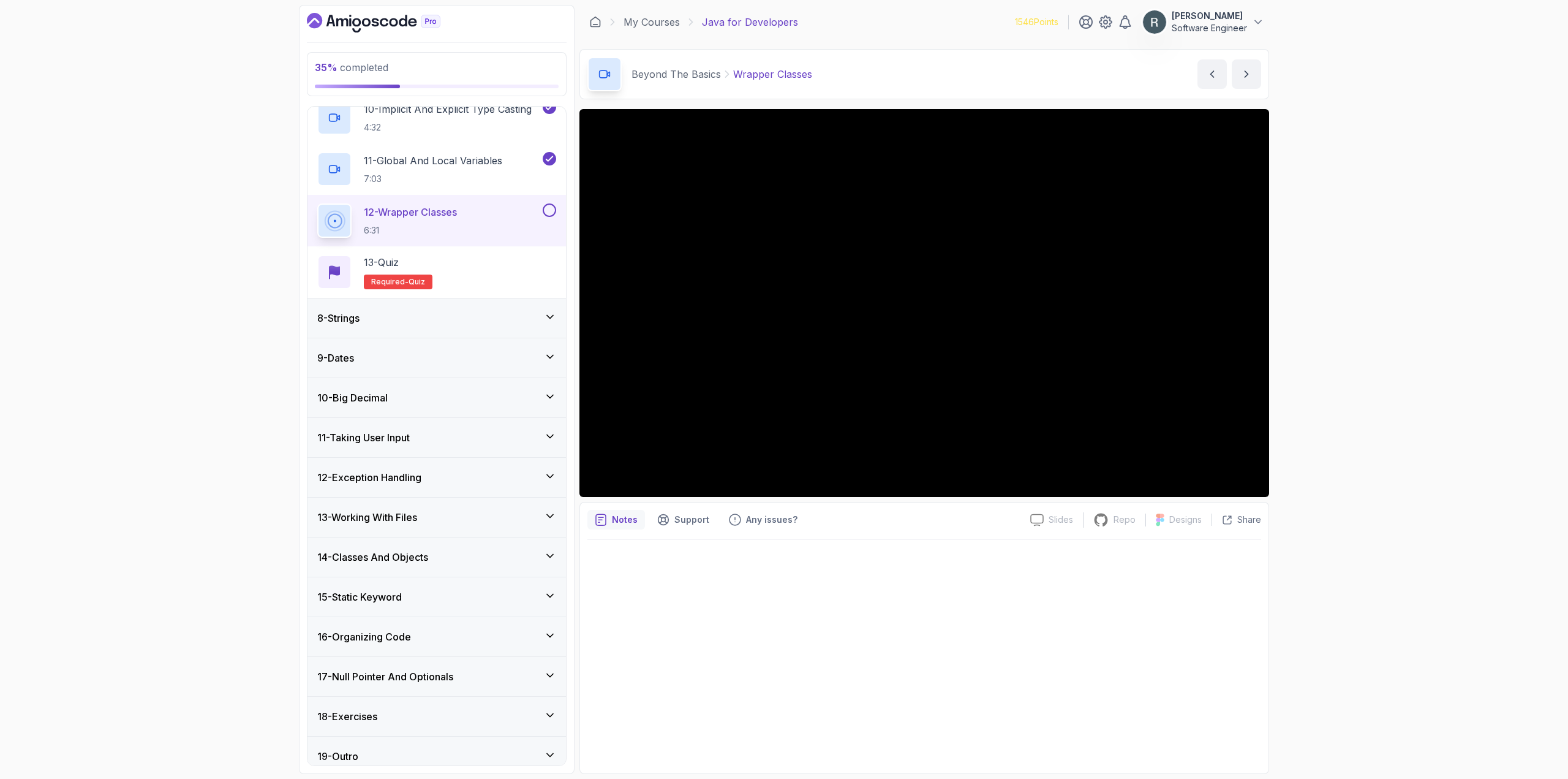
scroll to position [766, 0]
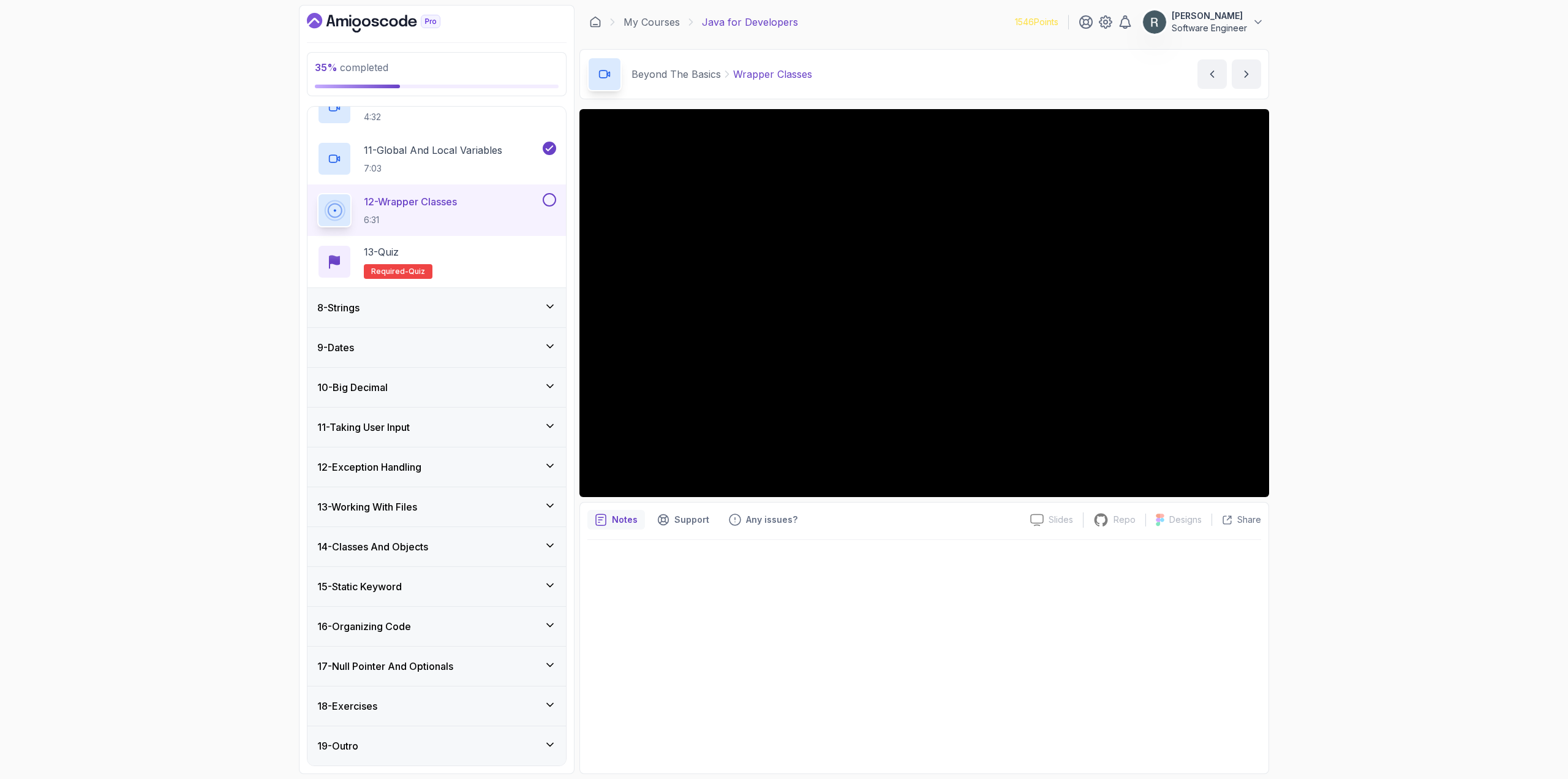
click at [555, 200] on button at bounding box center [549, 200] width 13 height 13
click at [461, 263] on div "13 - Quiz Required- quiz" at bounding box center [436, 262] width 239 height 34
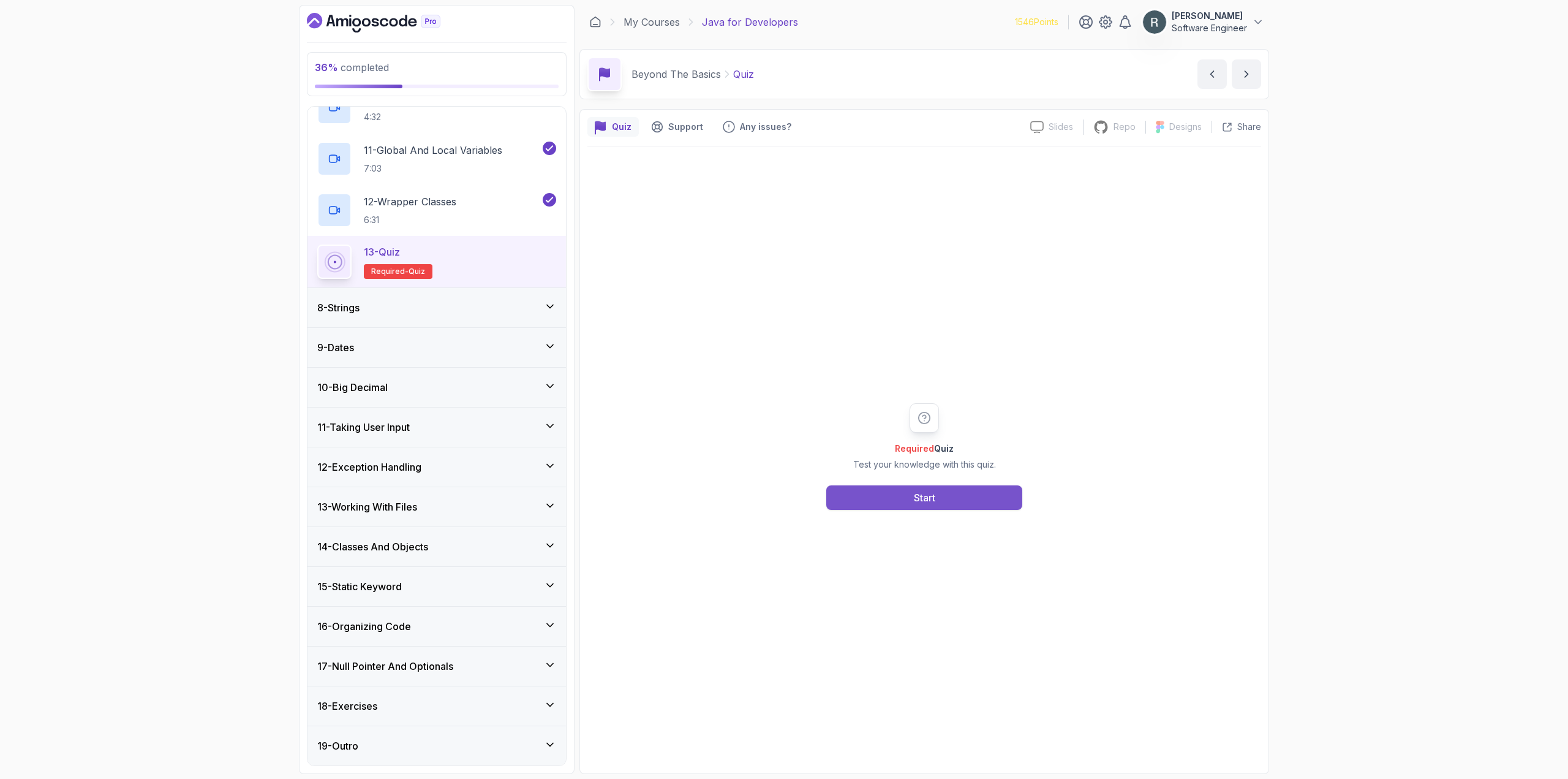
click at [875, 498] on button "Start" at bounding box center [924, 497] width 196 height 24
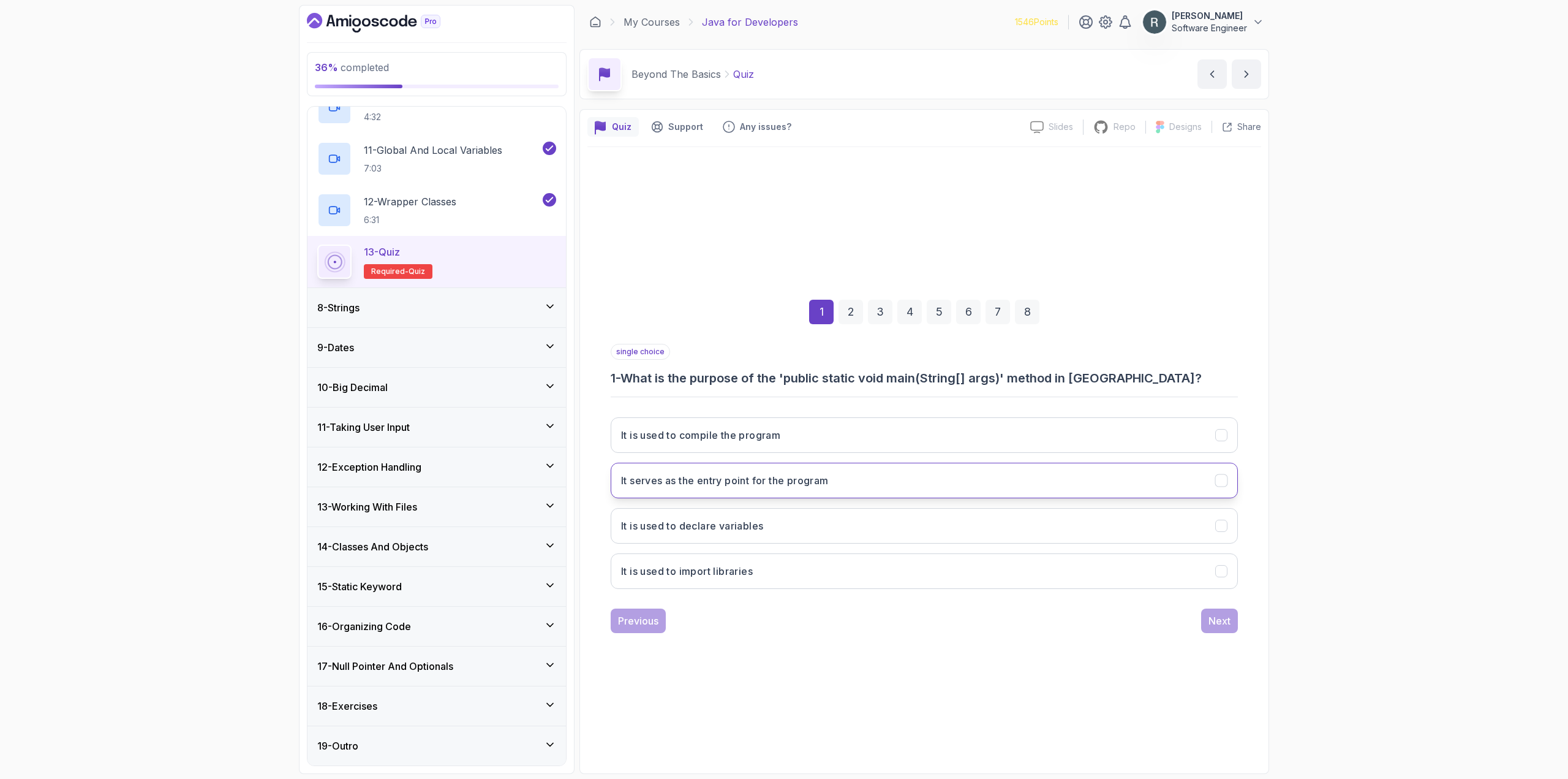
click at [826, 483] on h3 "It serves as the entry point for the program" at bounding box center [725, 480] width 208 height 15
click at [1221, 615] on div "Next" at bounding box center [1219, 620] width 22 height 15
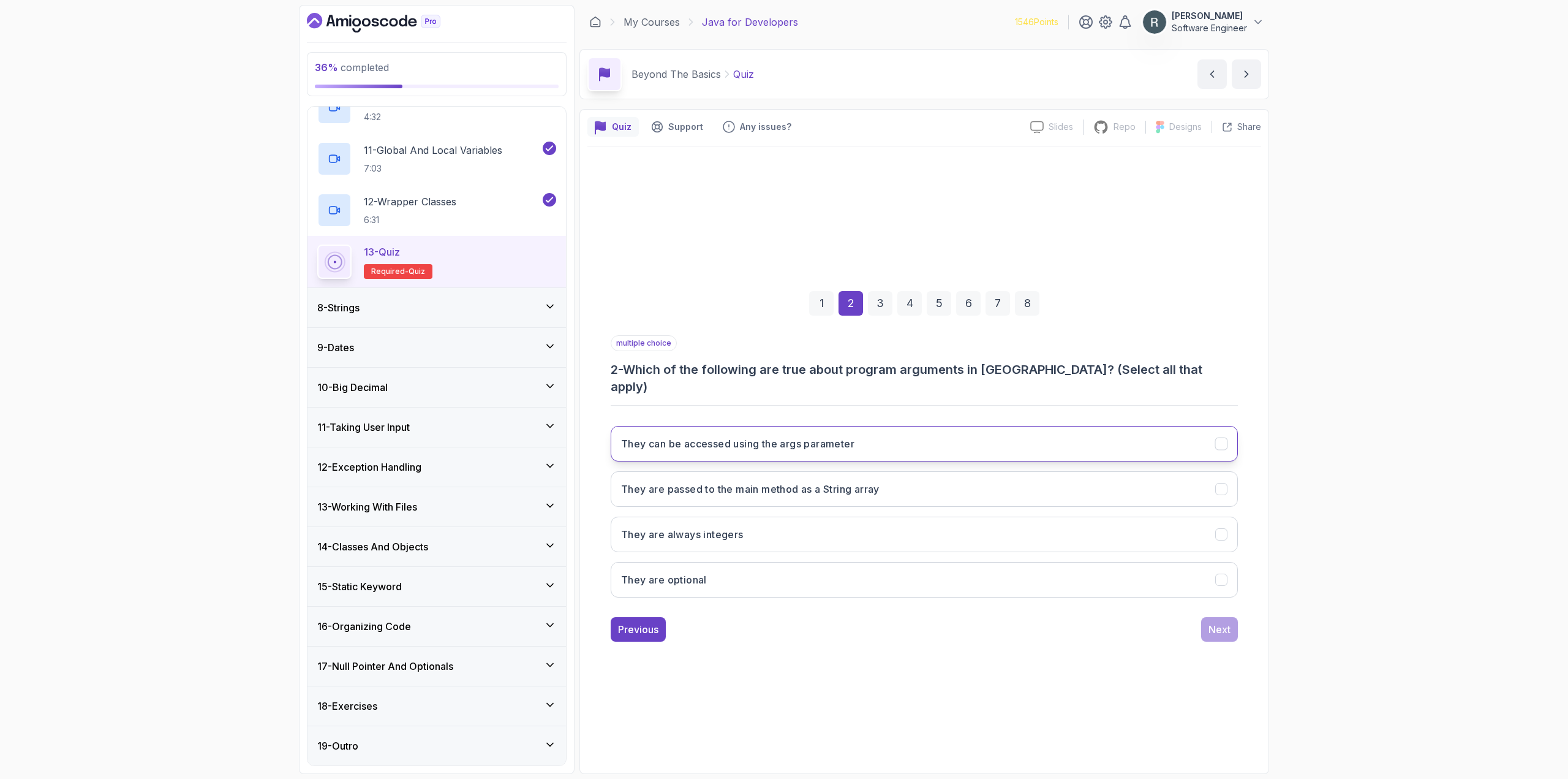
click at [1004, 429] on button "They can be accessed using the args parameter" at bounding box center [924, 444] width 627 height 36
click at [995, 475] on button "They are passed to the main method as a String array" at bounding box center [924, 489] width 627 height 36
click at [871, 562] on button "They are optional" at bounding box center [924, 579] width 627 height 36
click at [1214, 626] on div "Next" at bounding box center [1219, 629] width 22 height 15
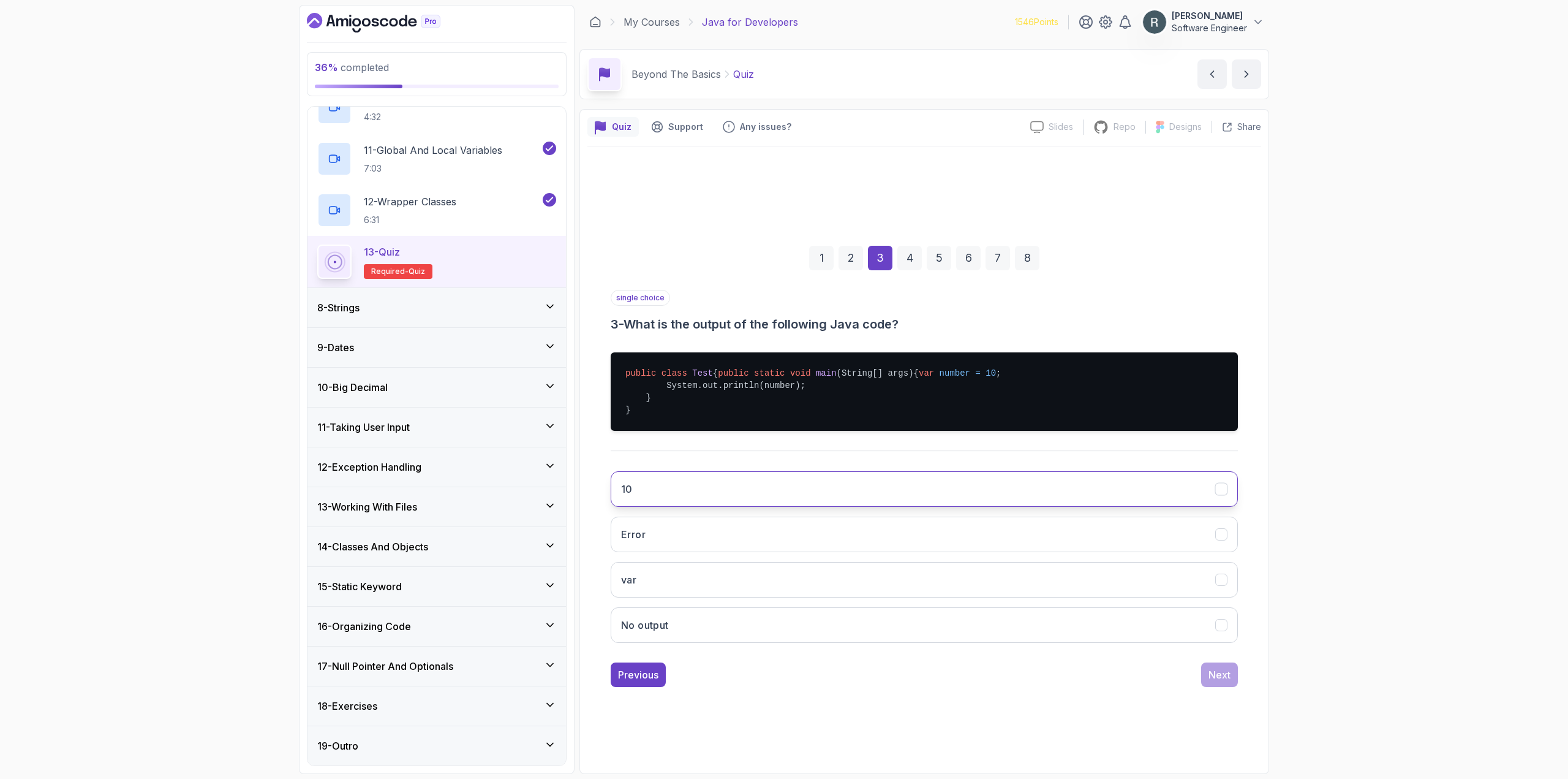
click at [1067, 497] on button "10" at bounding box center [924, 489] width 627 height 36
click at [1230, 684] on button "Next" at bounding box center [1219, 674] width 37 height 24
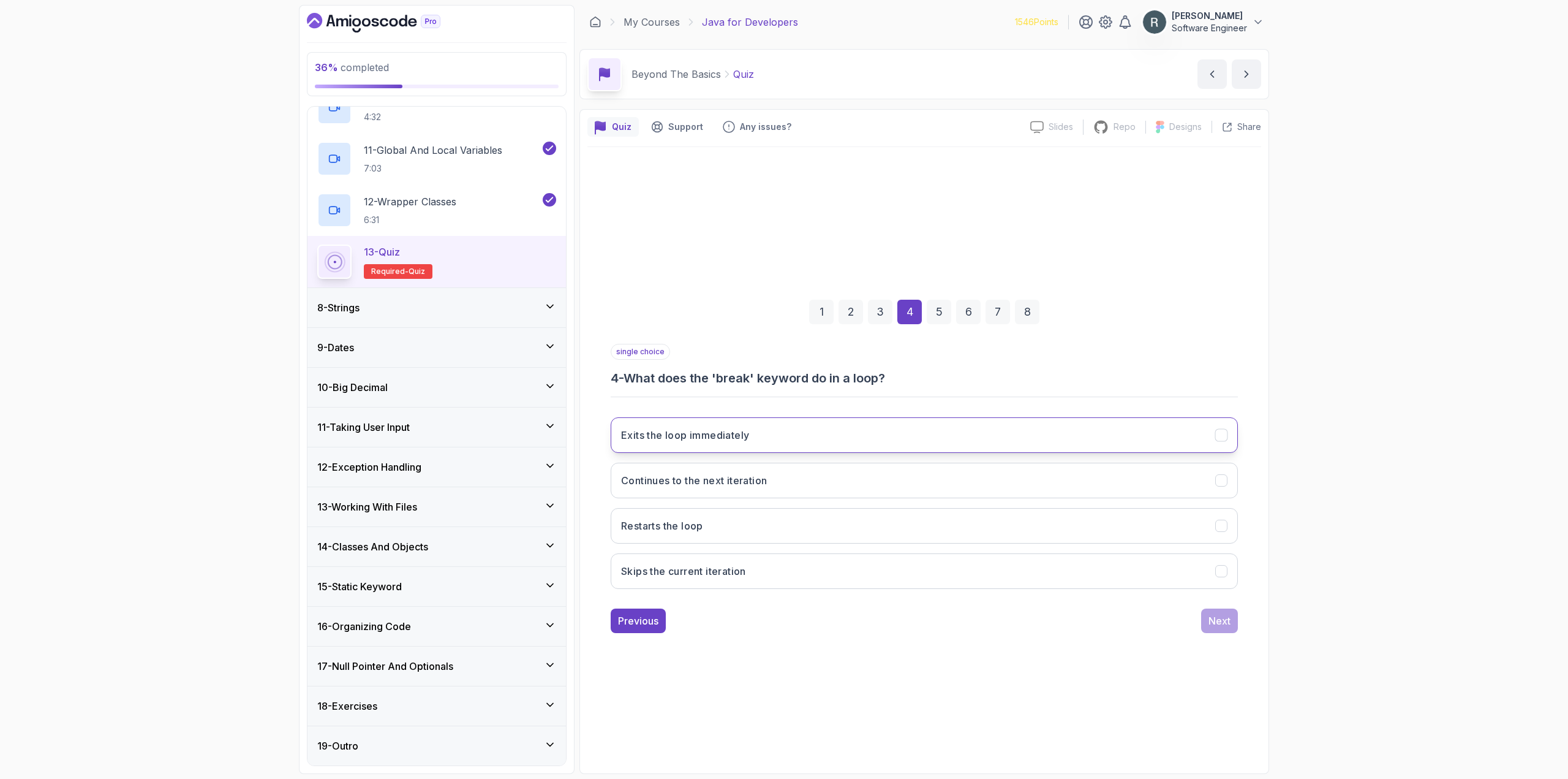
click at [806, 441] on button "Exits the loop immediately" at bounding box center [924, 435] width 627 height 36
click at [1214, 623] on div "Next" at bounding box center [1219, 620] width 22 height 15
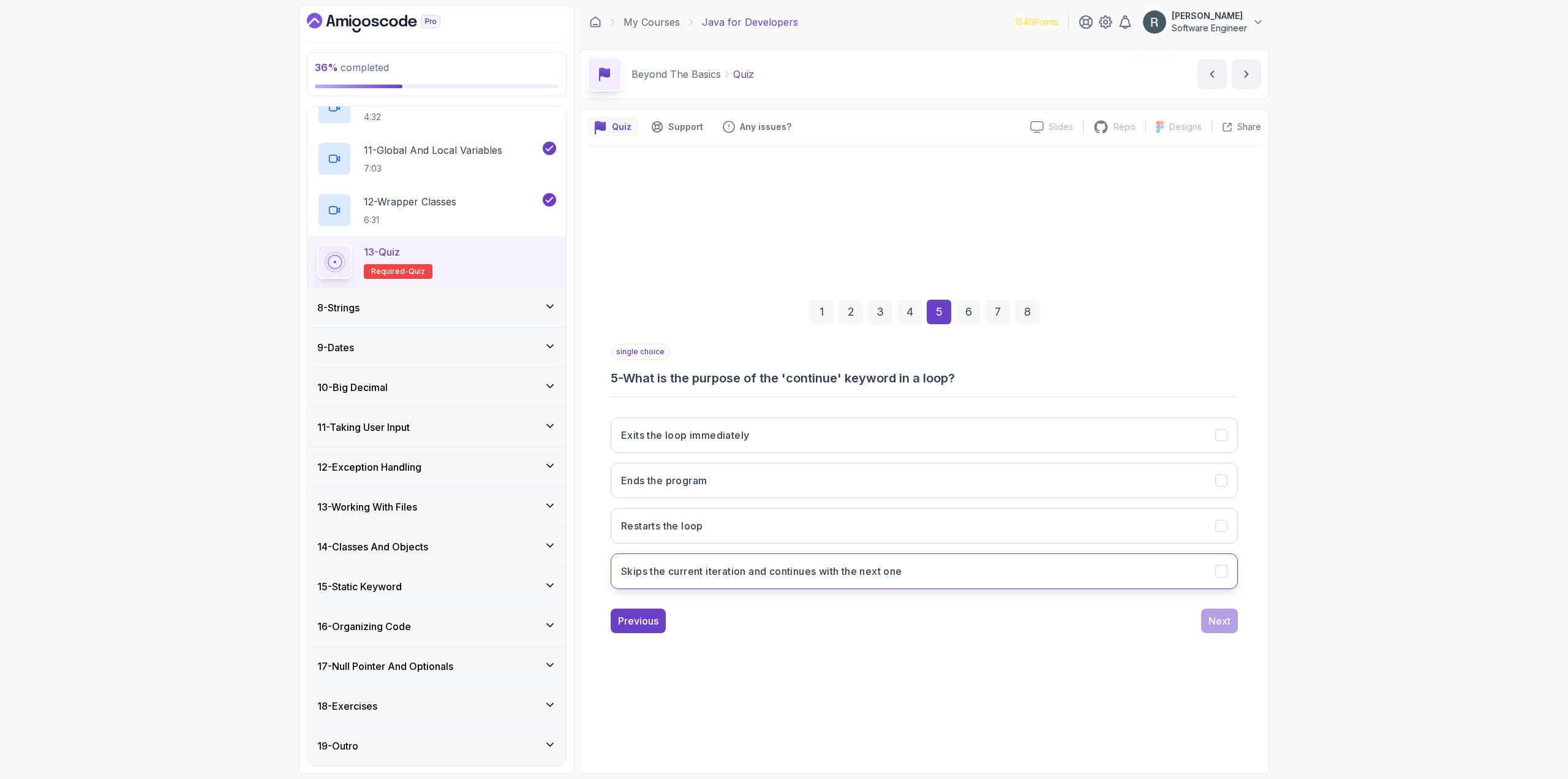
click at [997, 576] on button "Skips the current iteration and continues with the next one" at bounding box center [924, 571] width 627 height 36
click at [1218, 623] on div "Next" at bounding box center [1219, 620] width 22 height 15
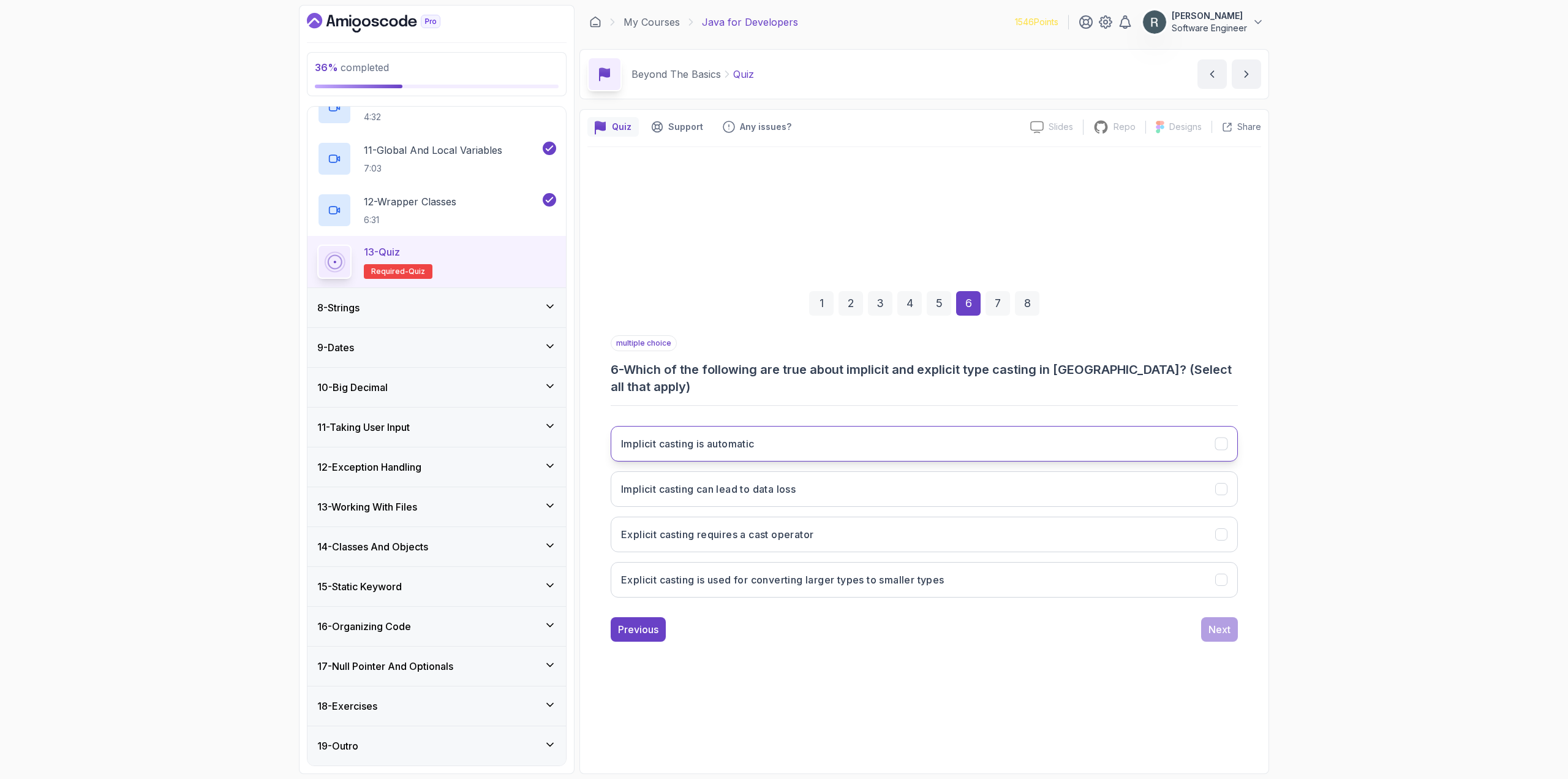
click at [906, 436] on button "Implicit casting is automatic" at bounding box center [924, 444] width 627 height 36
click at [943, 518] on button "Explicit casting requires a cast operator" at bounding box center [924, 534] width 627 height 36
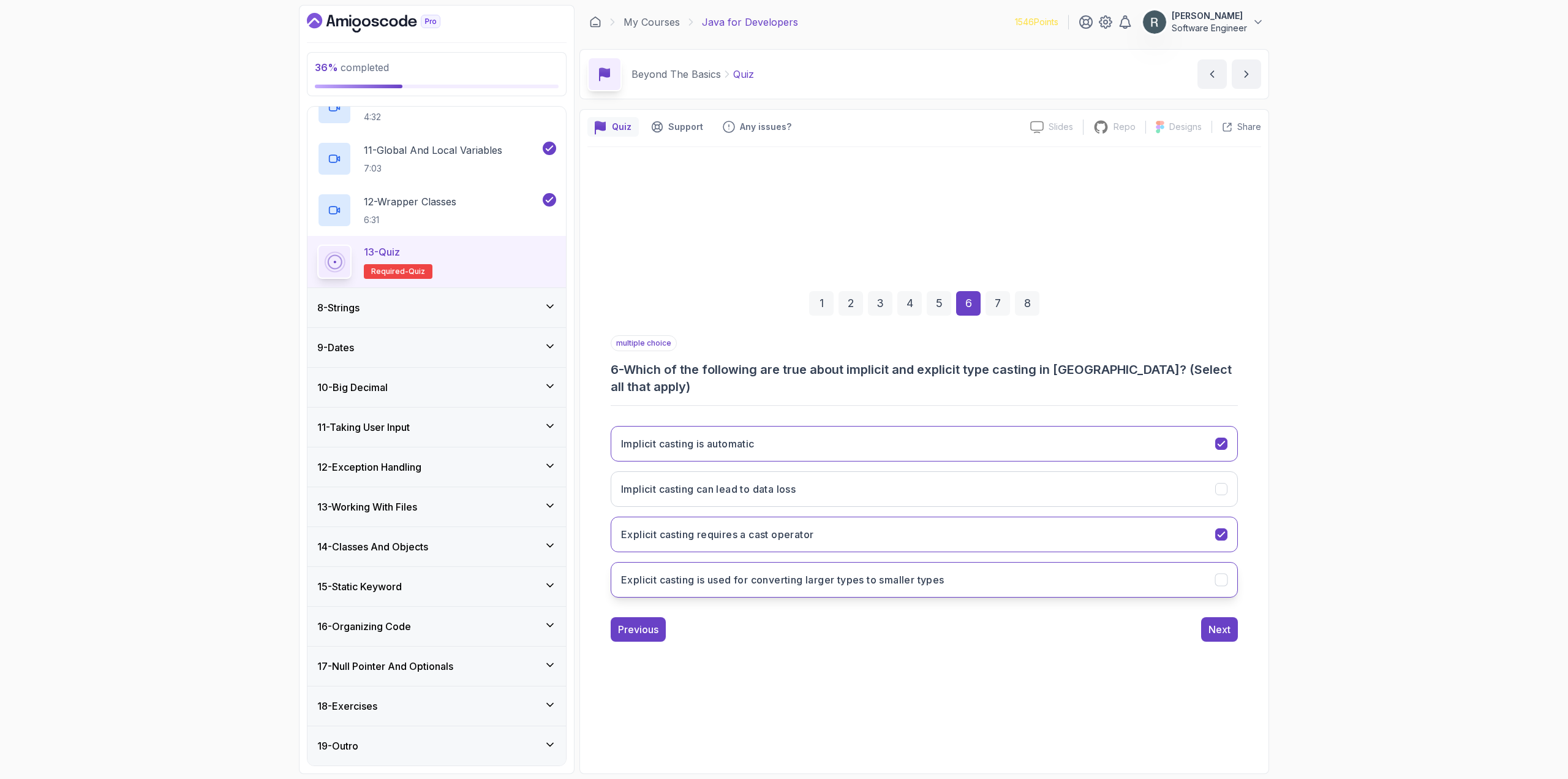
click at [998, 572] on button "Explicit casting is used for converting larger types to smaller types" at bounding box center [924, 579] width 627 height 36
click at [1235, 630] on button "Next" at bounding box center [1219, 629] width 37 height 24
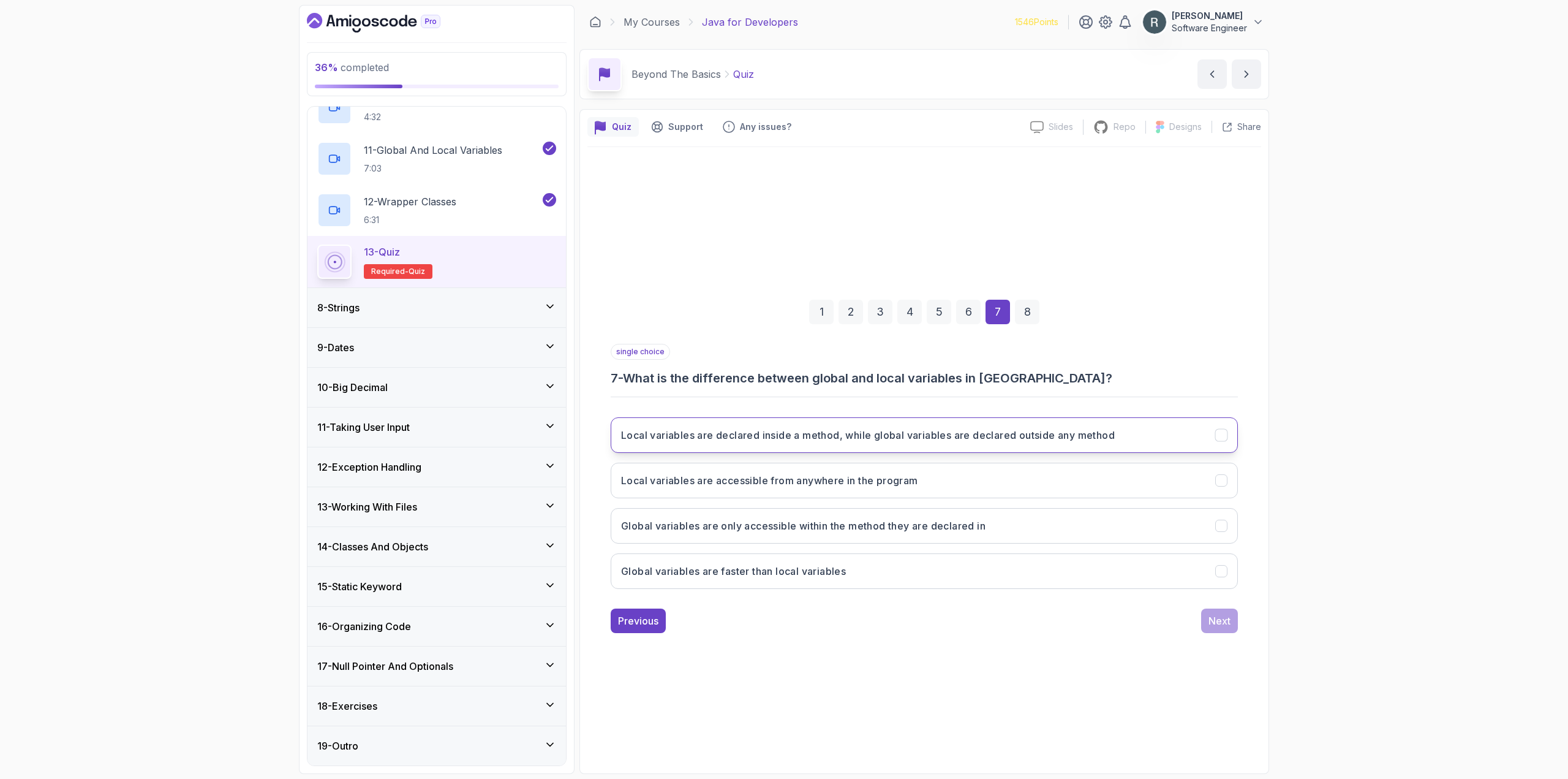
click at [1049, 446] on button "Local variables are declared inside a method, while global variables are declar…" at bounding box center [924, 435] width 627 height 36
click at [1228, 622] on div "Next" at bounding box center [1219, 620] width 22 height 15
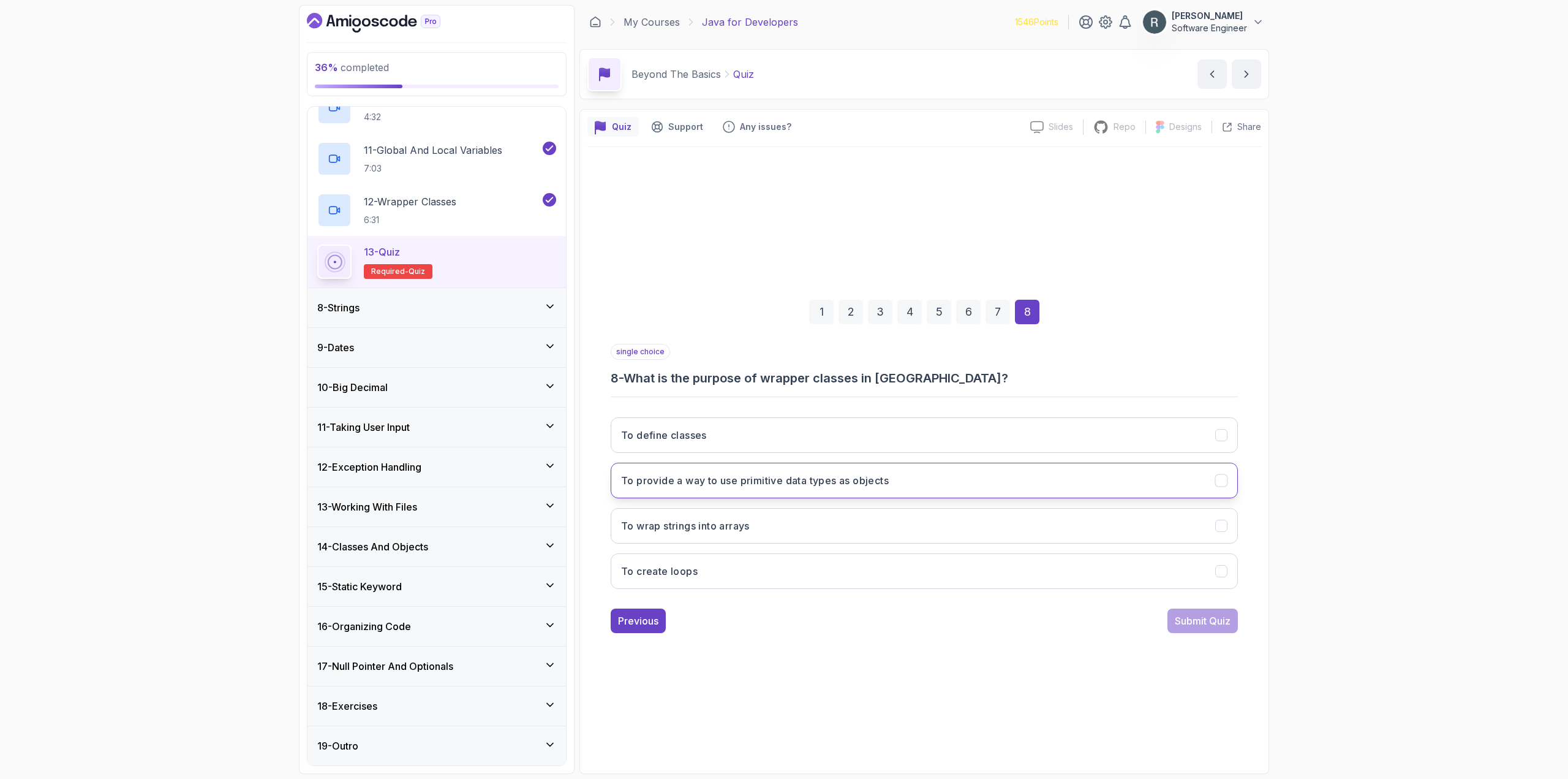
click at [1059, 478] on button "To provide a way to use primitive data types as objects" at bounding box center [924, 481] width 627 height 36
click at [1204, 613] on div "Submit Quiz" at bounding box center [1202, 620] width 55 height 15
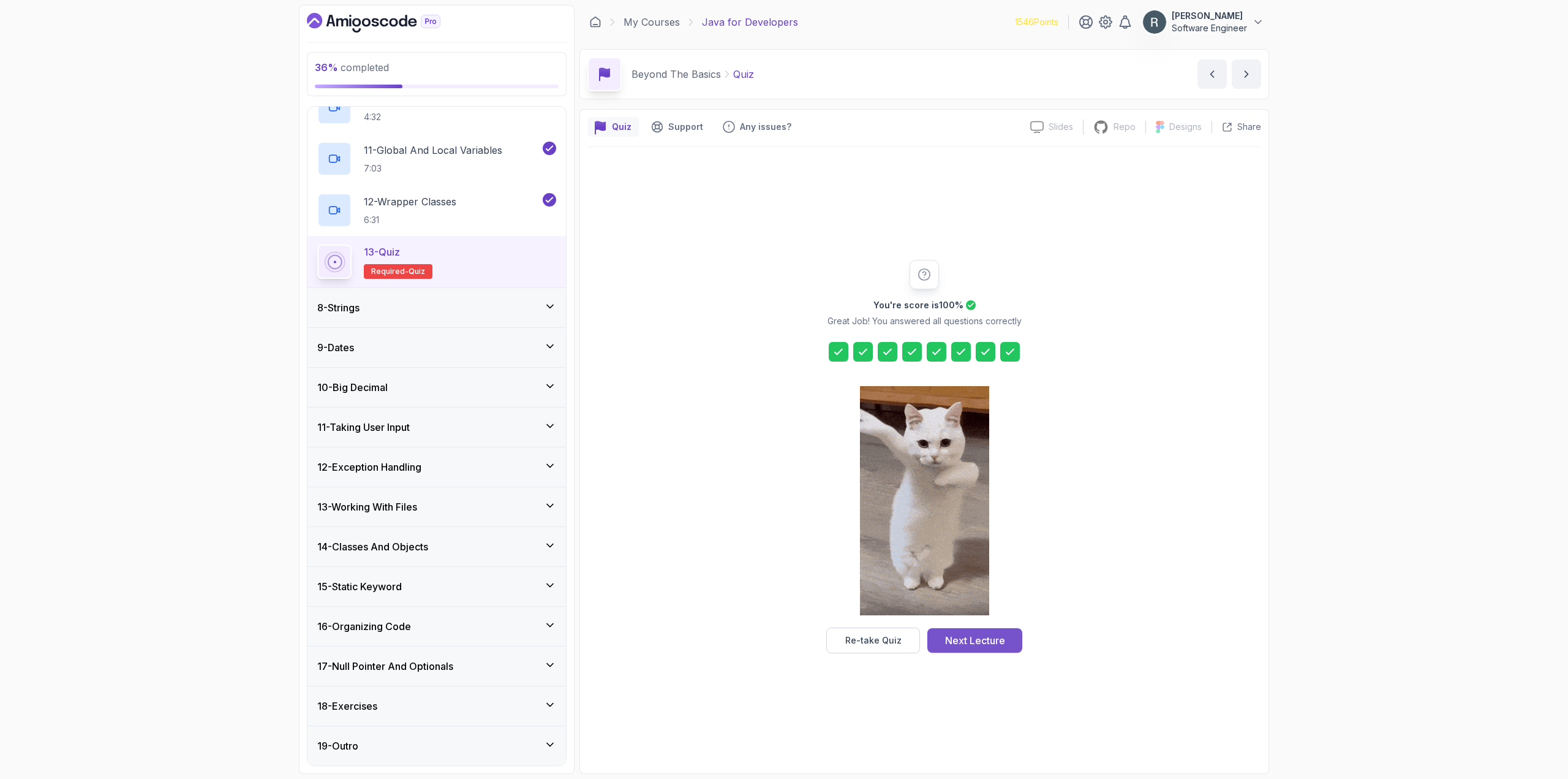
click at [1007, 634] on button "Next Lecture" at bounding box center [974, 640] width 95 height 24
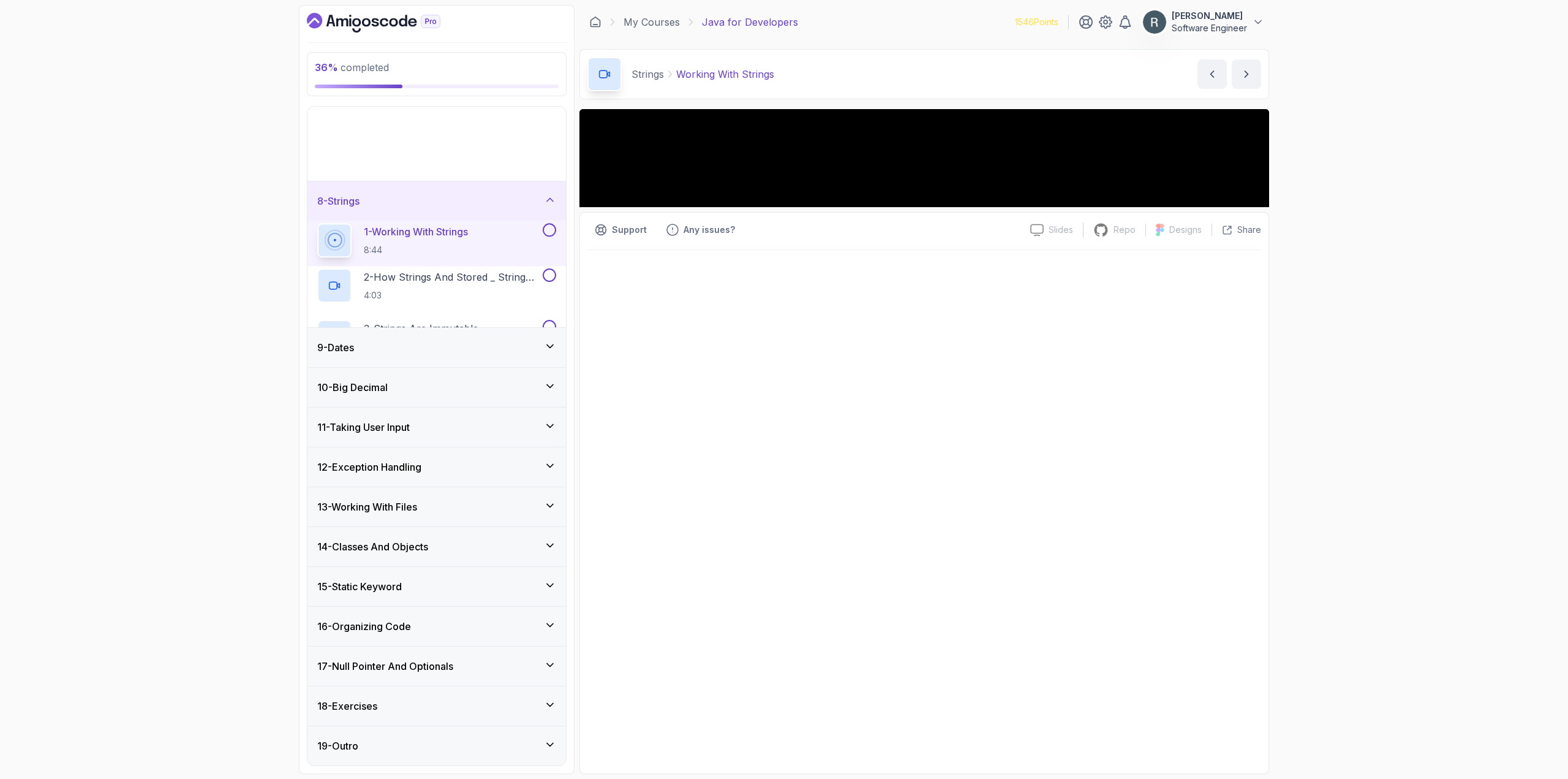
scroll to position [98, 0]
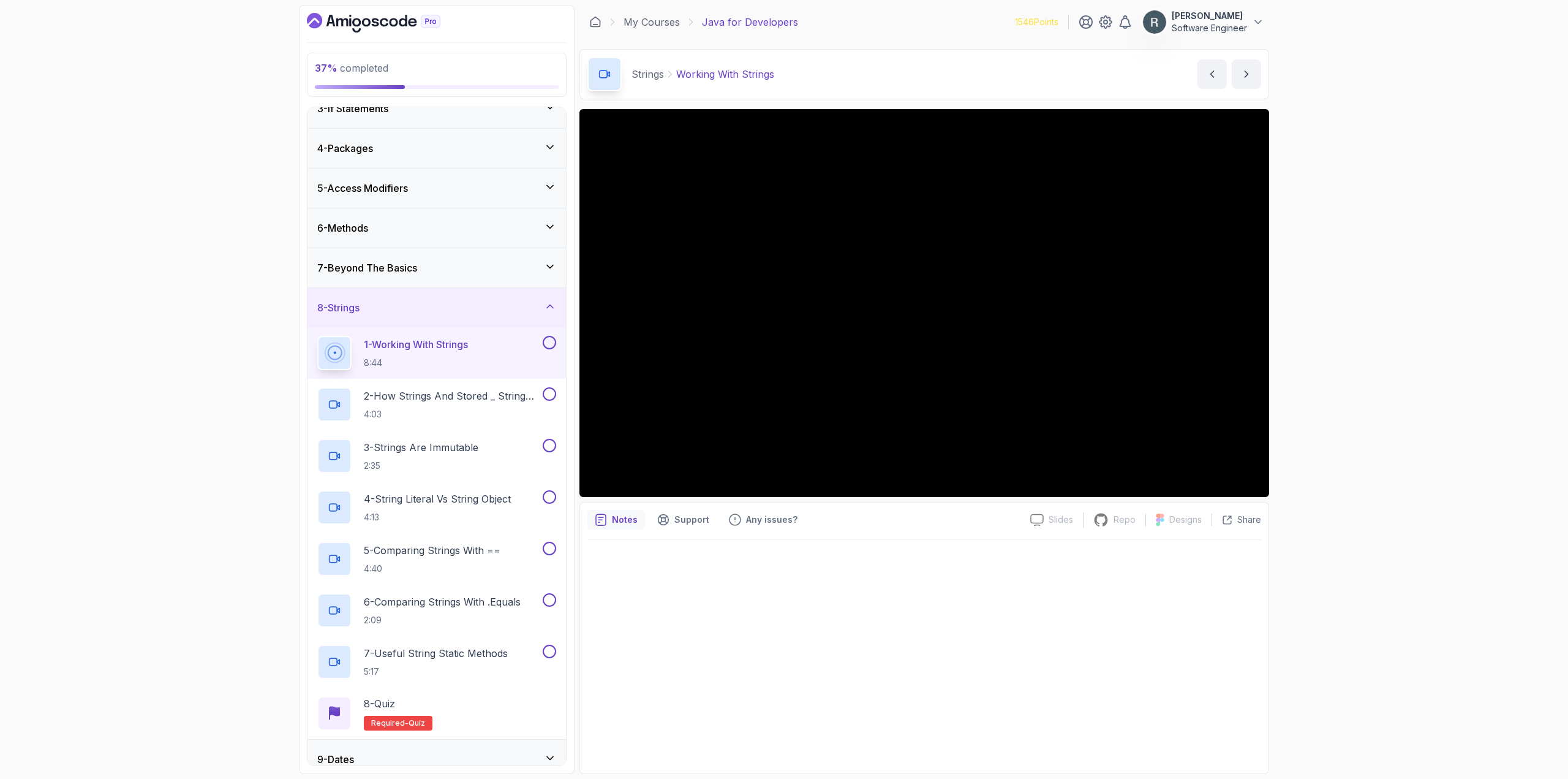
click at [542, 343] on div at bounding box center [548, 342] width 16 height 13
click at [546, 344] on button at bounding box center [549, 342] width 13 height 13
click at [513, 397] on p "2 - How Strings And Stored _ String Pool" at bounding box center [452, 395] width 176 height 15
click at [550, 397] on button at bounding box center [549, 393] width 13 height 13
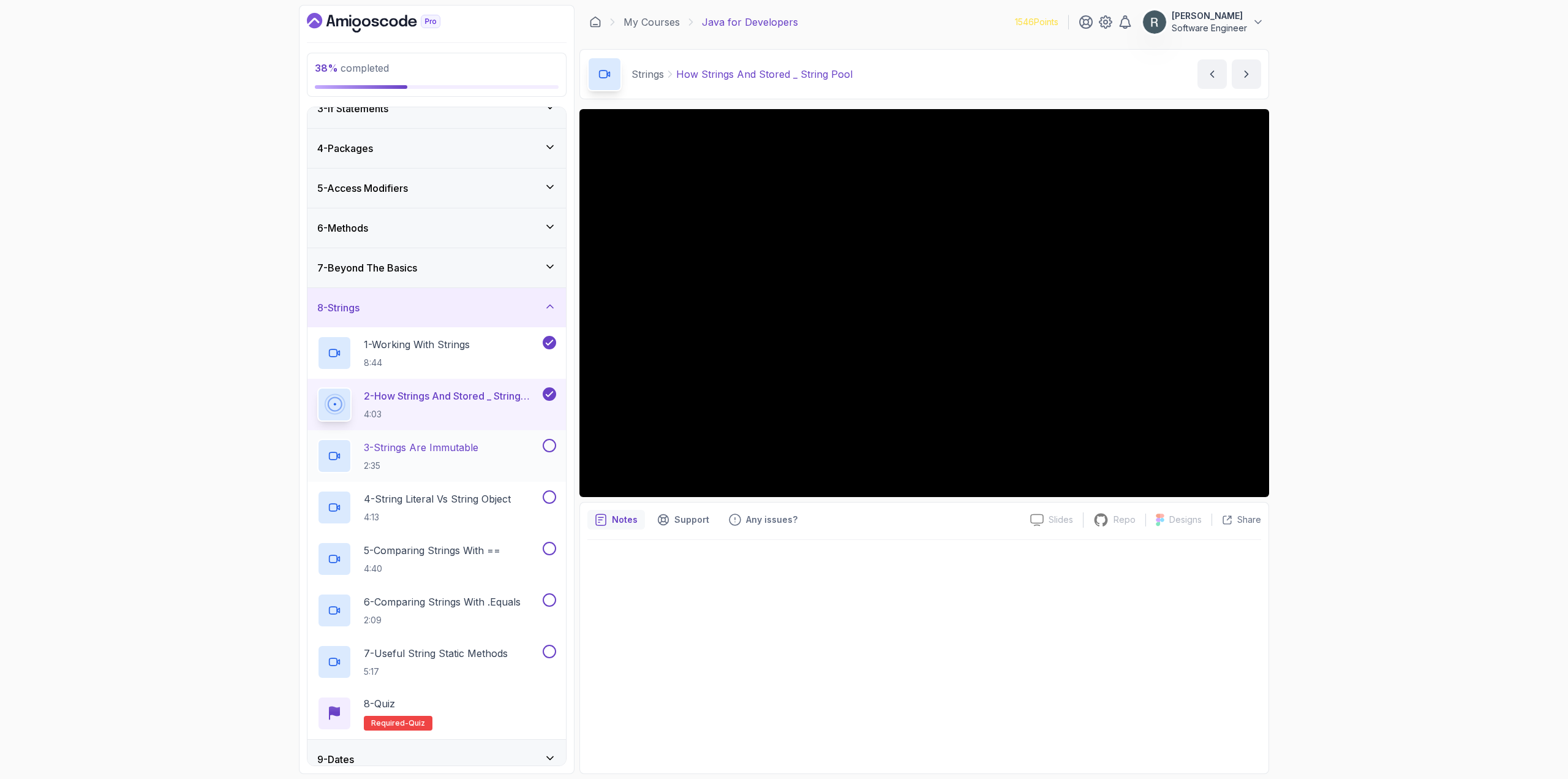
click at [468, 449] on p "3 - Strings Are Immutable" at bounding box center [421, 447] width 115 height 15
click at [993, 599] on div at bounding box center [924, 653] width 673 height 226
click at [549, 444] on button at bounding box center [549, 445] width 13 height 13
click at [524, 504] on div "4 - String Literal Vs String Object 4:13" at bounding box center [429, 507] width 223 height 34
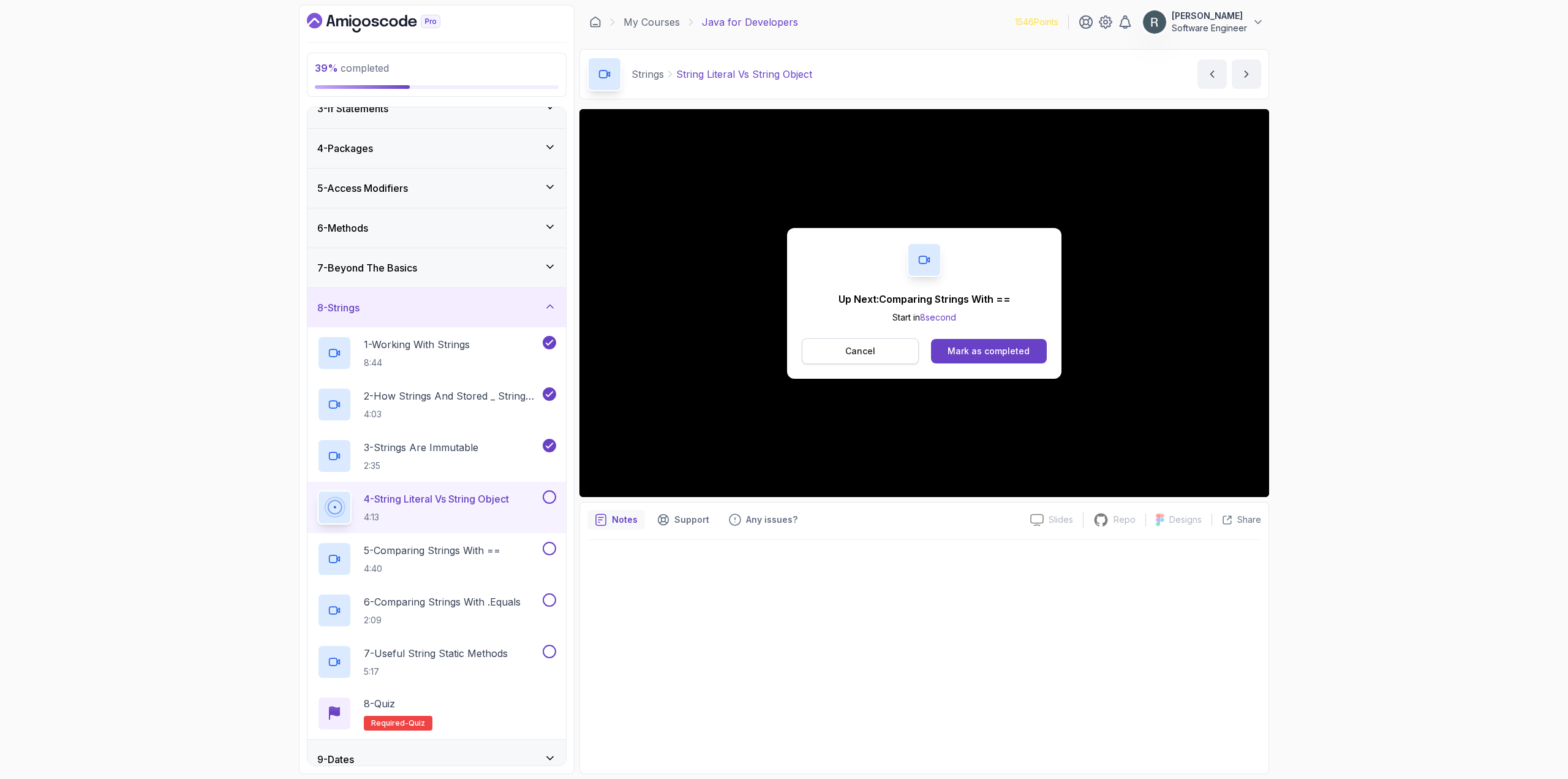
click at [877, 353] on button "Cancel" at bounding box center [860, 351] width 117 height 25
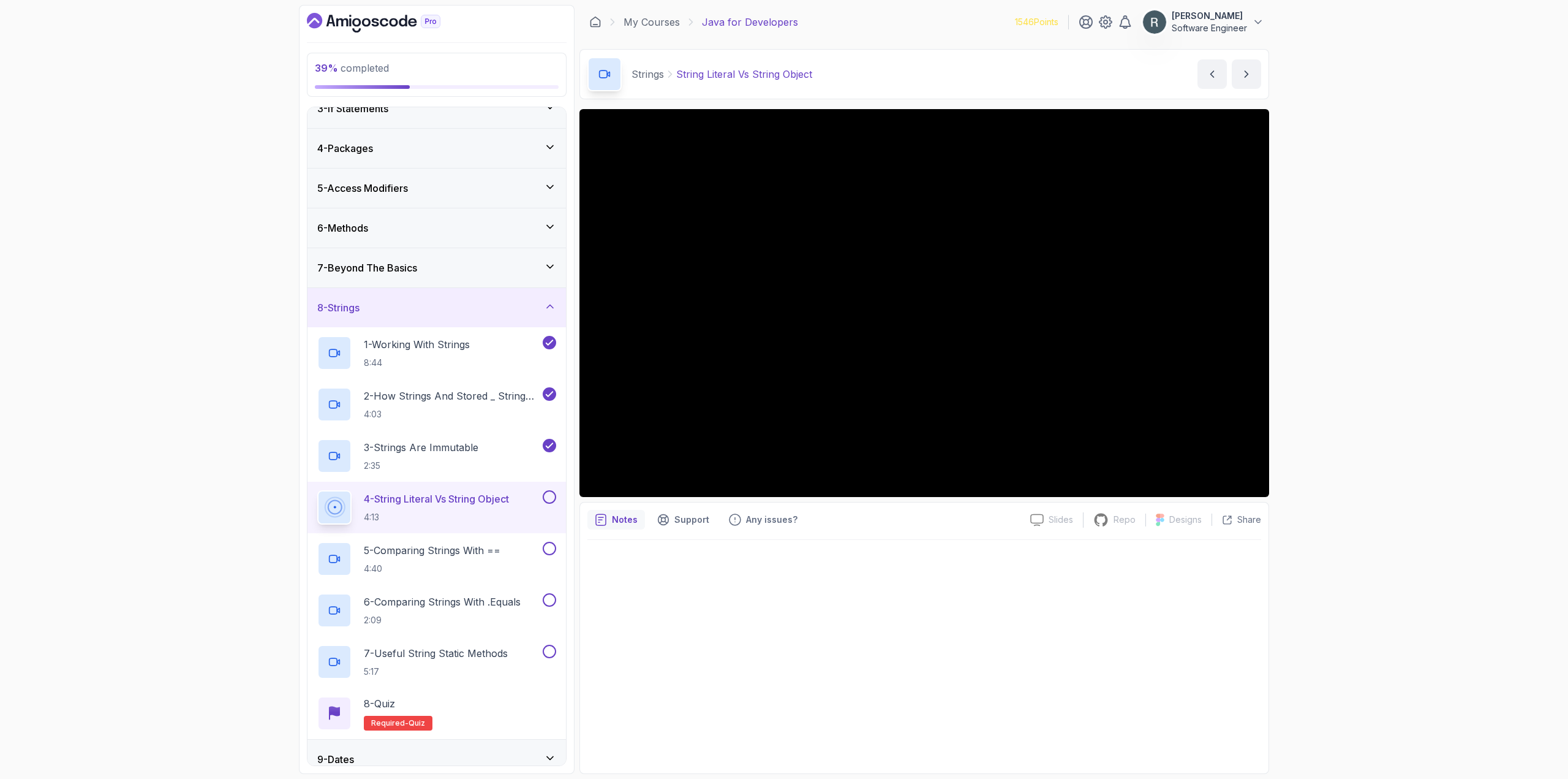
click at [552, 503] on button at bounding box center [549, 497] width 13 height 13
click at [520, 549] on div "5 - Comparing Strings With == 4:40" at bounding box center [429, 559] width 223 height 34
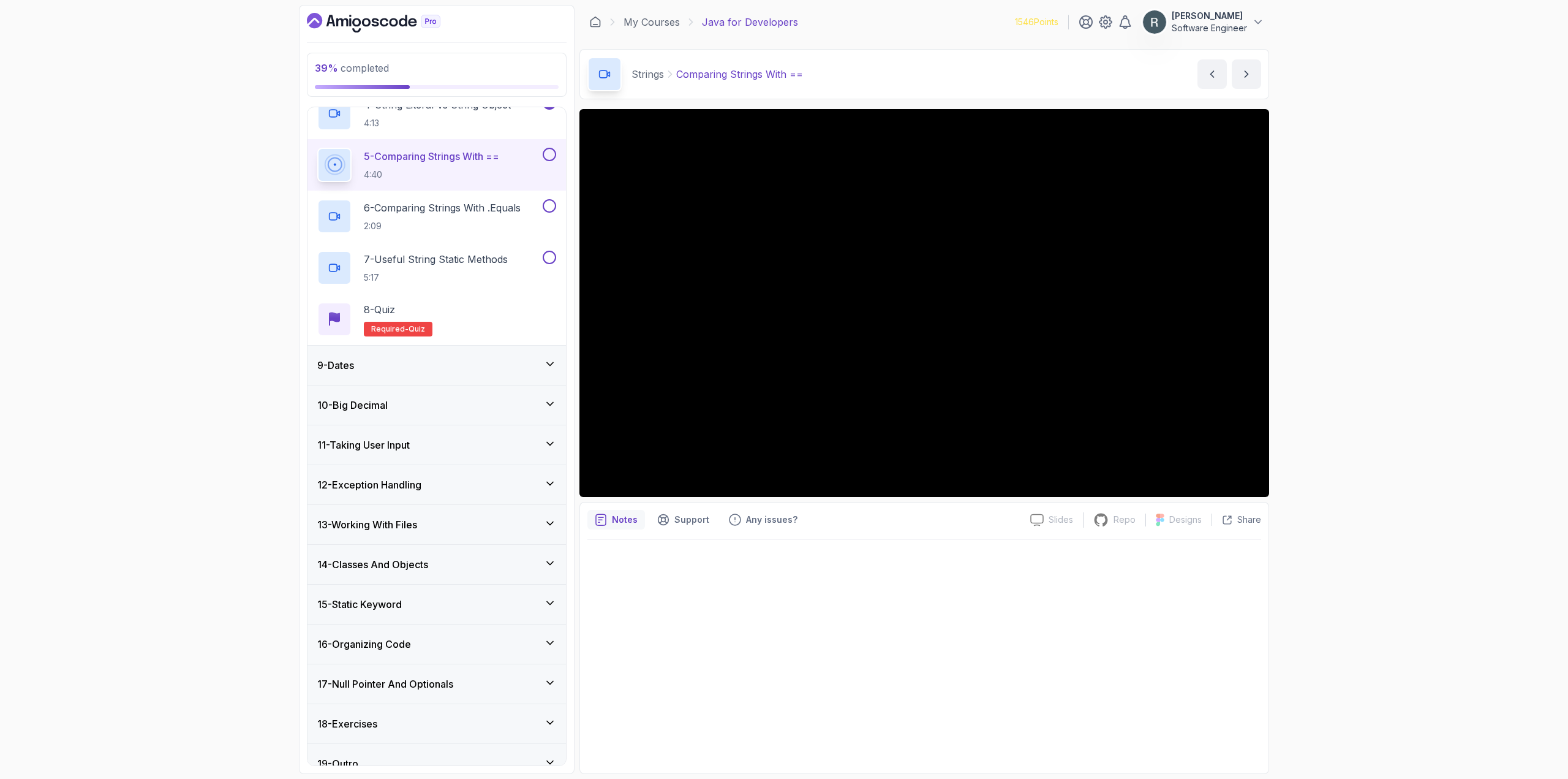
scroll to position [510, 0]
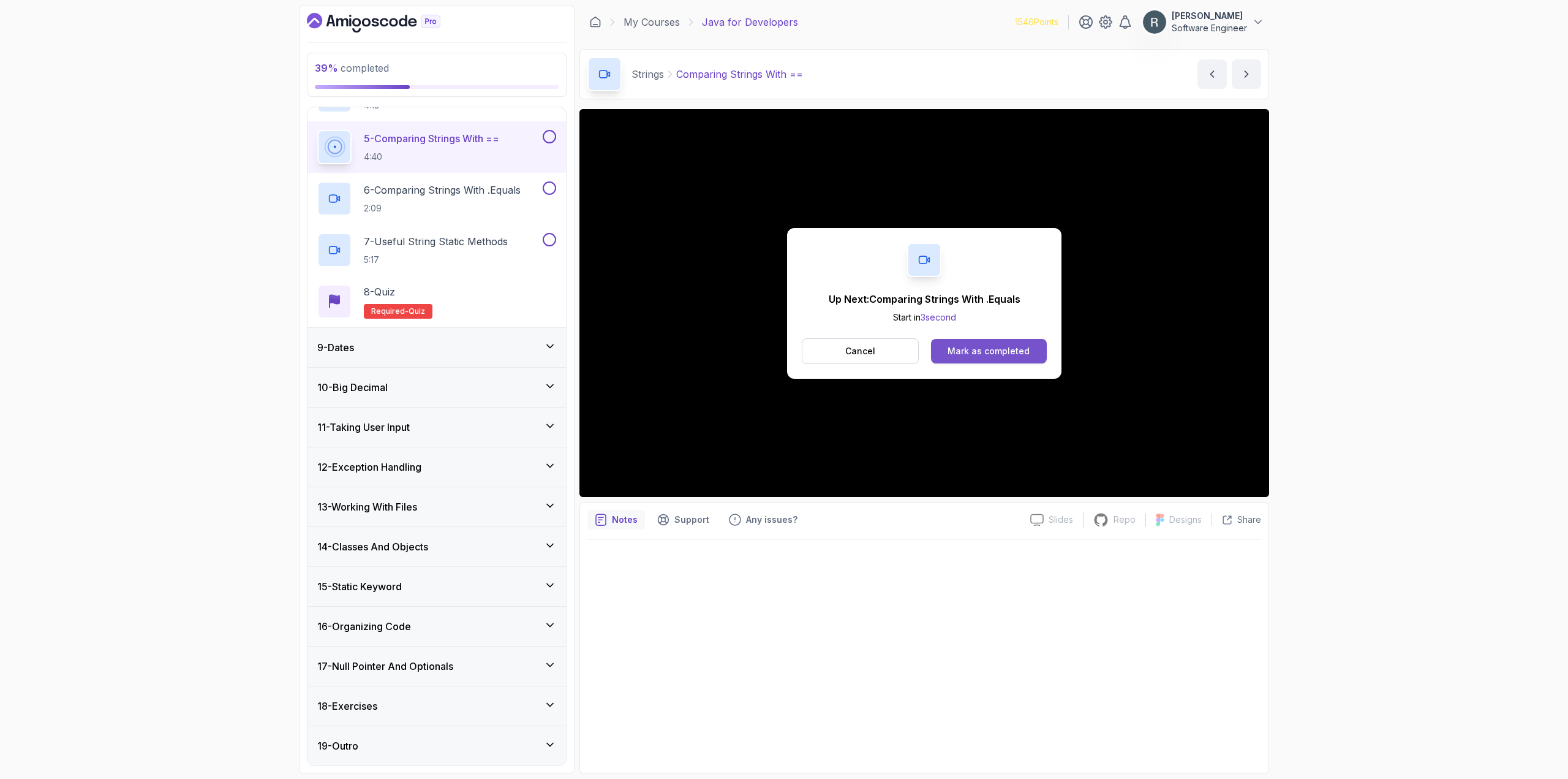
click at [1020, 349] on div "Mark as completed" at bounding box center [988, 351] width 82 height 12
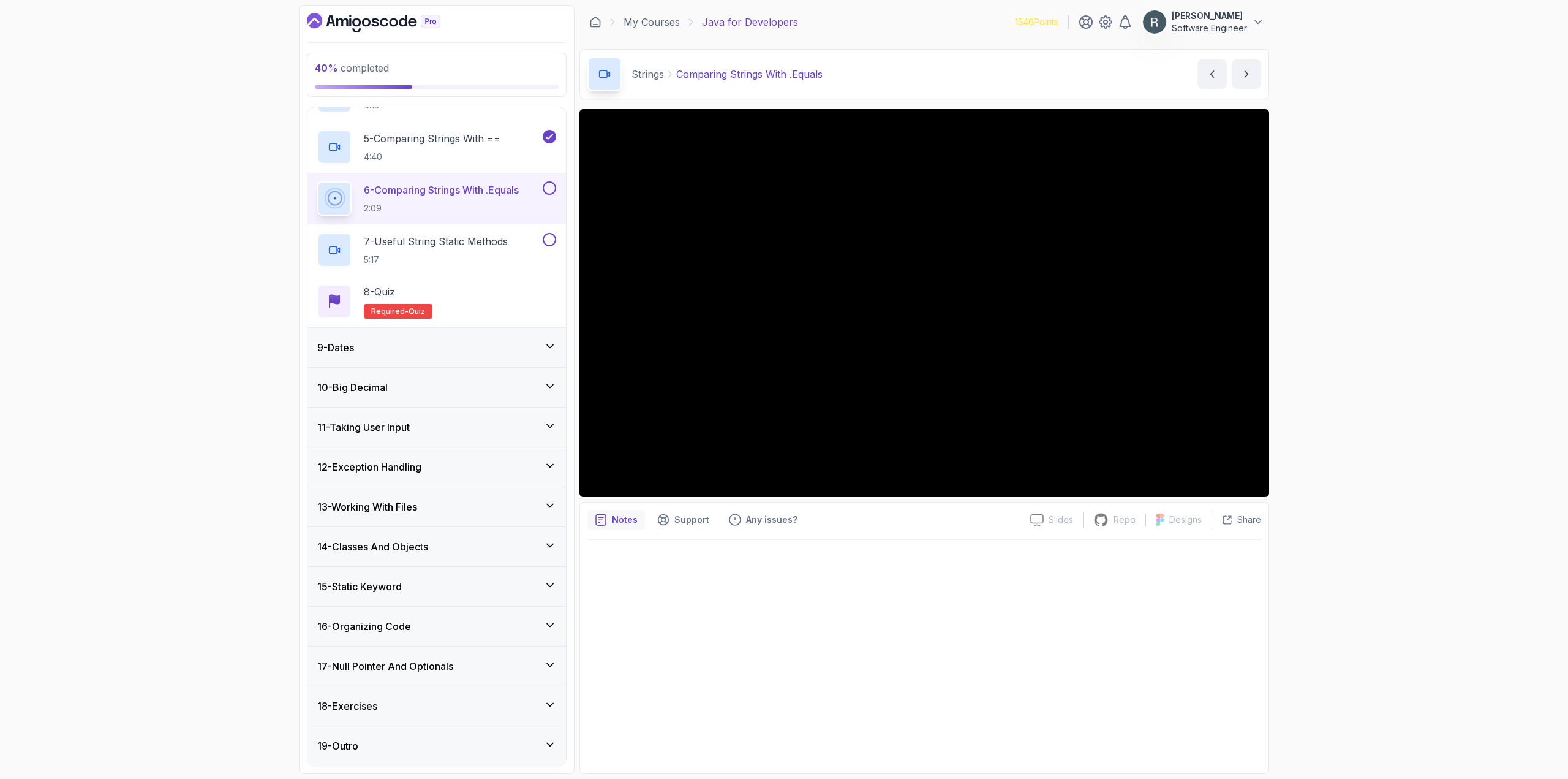
click at [553, 185] on button at bounding box center [549, 188] width 13 height 13
click at [512, 240] on div "7 - Useful String Static Methods 5:17" at bounding box center [429, 250] width 223 height 34
click at [828, 736] on div at bounding box center [924, 653] width 673 height 226
click at [554, 238] on button at bounding box center [549, 239] width 13 height 13
click at [464, 293] on div "8 - Quiz Required- quiz" at bounding box center [436, 302] width 239 height 34
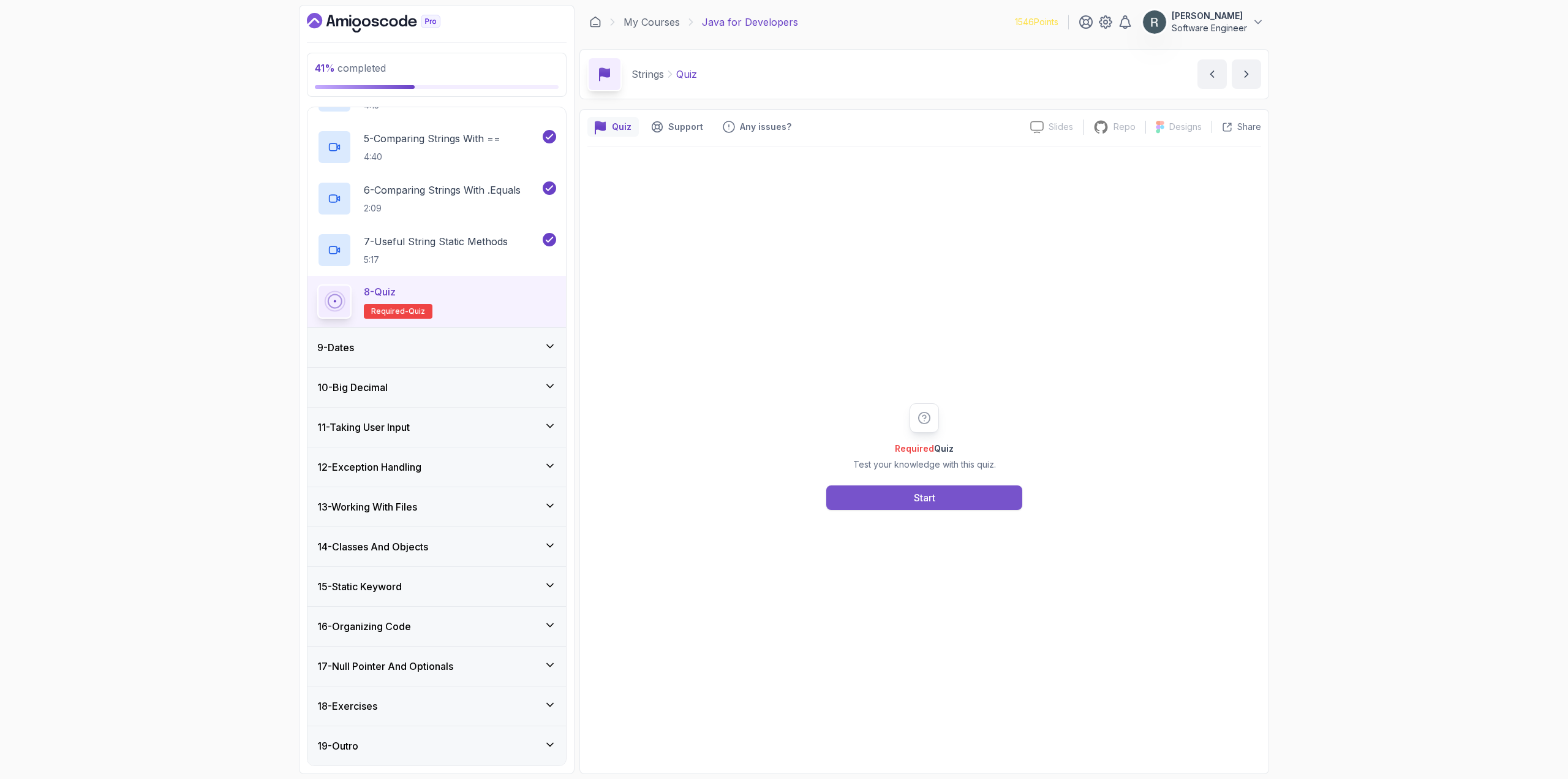
click at [933, 498] on div "Start" at bounding box center [924, 497] width 22 height 15
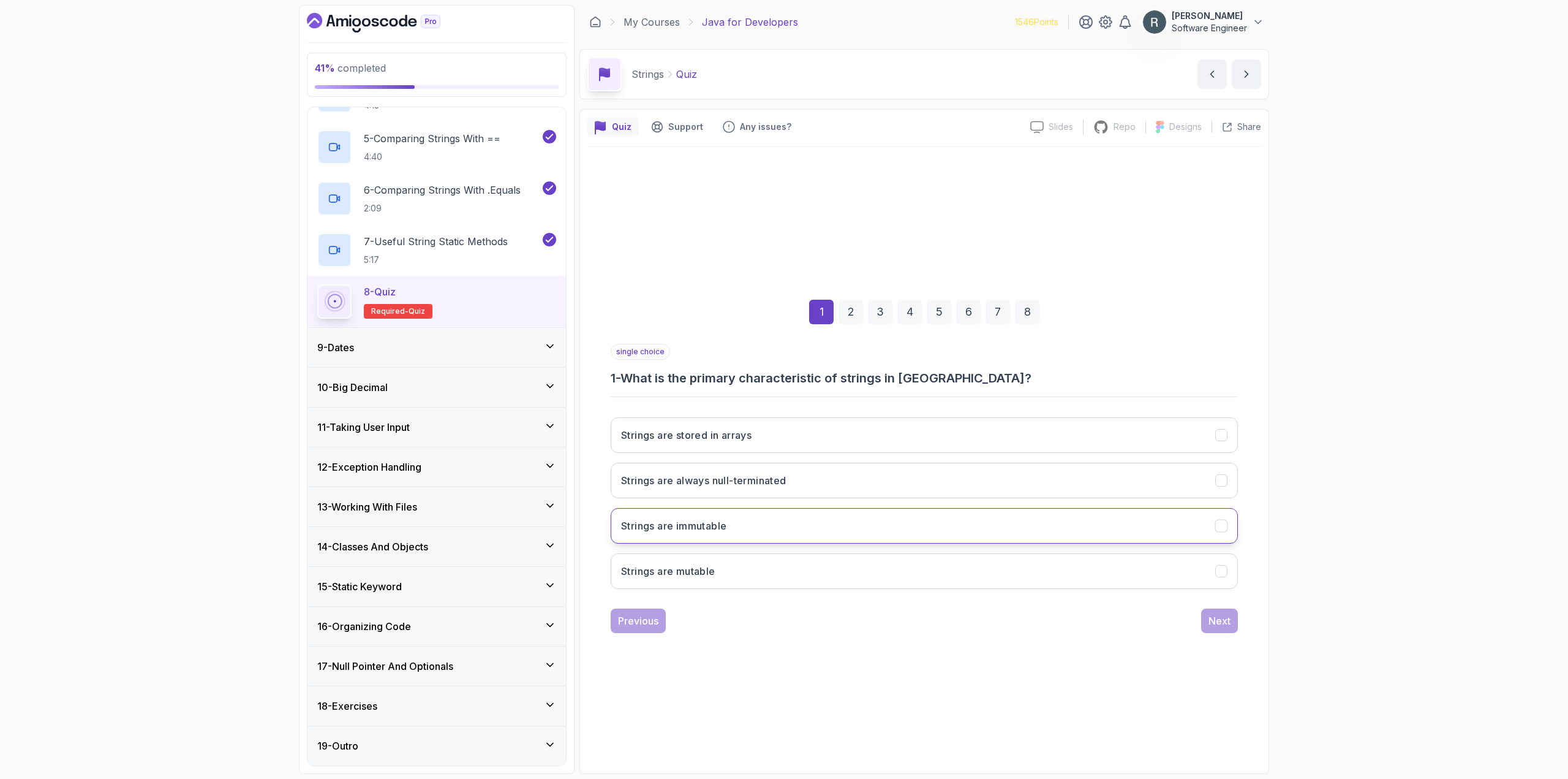
click at [857, 529] on button "Strings are immutable" at bounding box center [924, 526] width 627 height 36
click at [1221, 623] on div "Next" at bounding box center [1219, 620] width 22 height 15
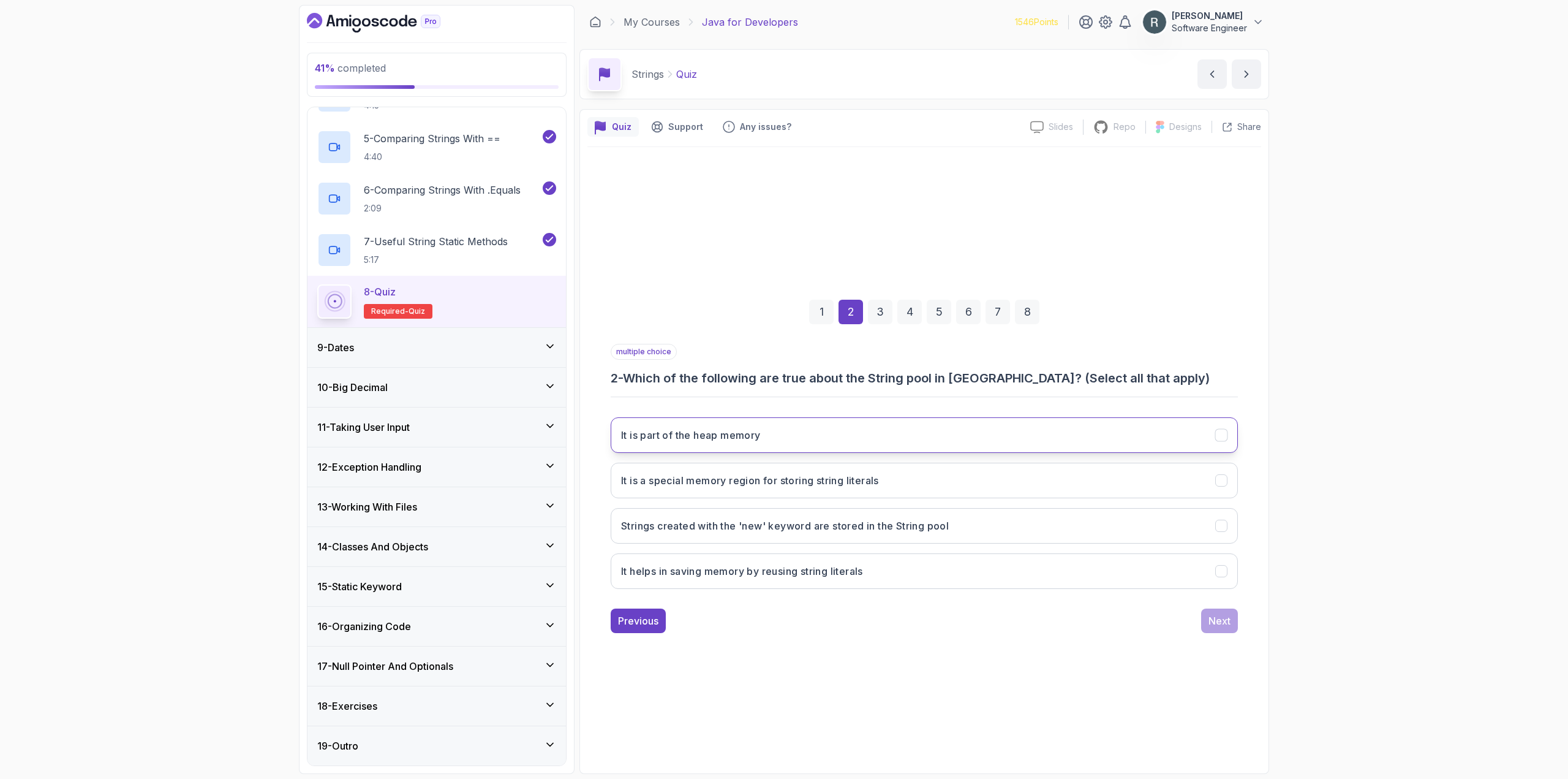
click at [845, 433] on button "It is part of the heap memory" at bounding box center [924, 435] width 627 height 36
click at [838, 490] on button "It is a special memory region for storing string literals" at bounding box center [924, 481] width 627 height 36
click at [875, 571] on button "It helps in saving memory by reusing string literals" at bounding box center [924, 571] width 627 height 36
click at [1219, 625] on div "Next" at bounding box center [1219, 620] width 22 height 15
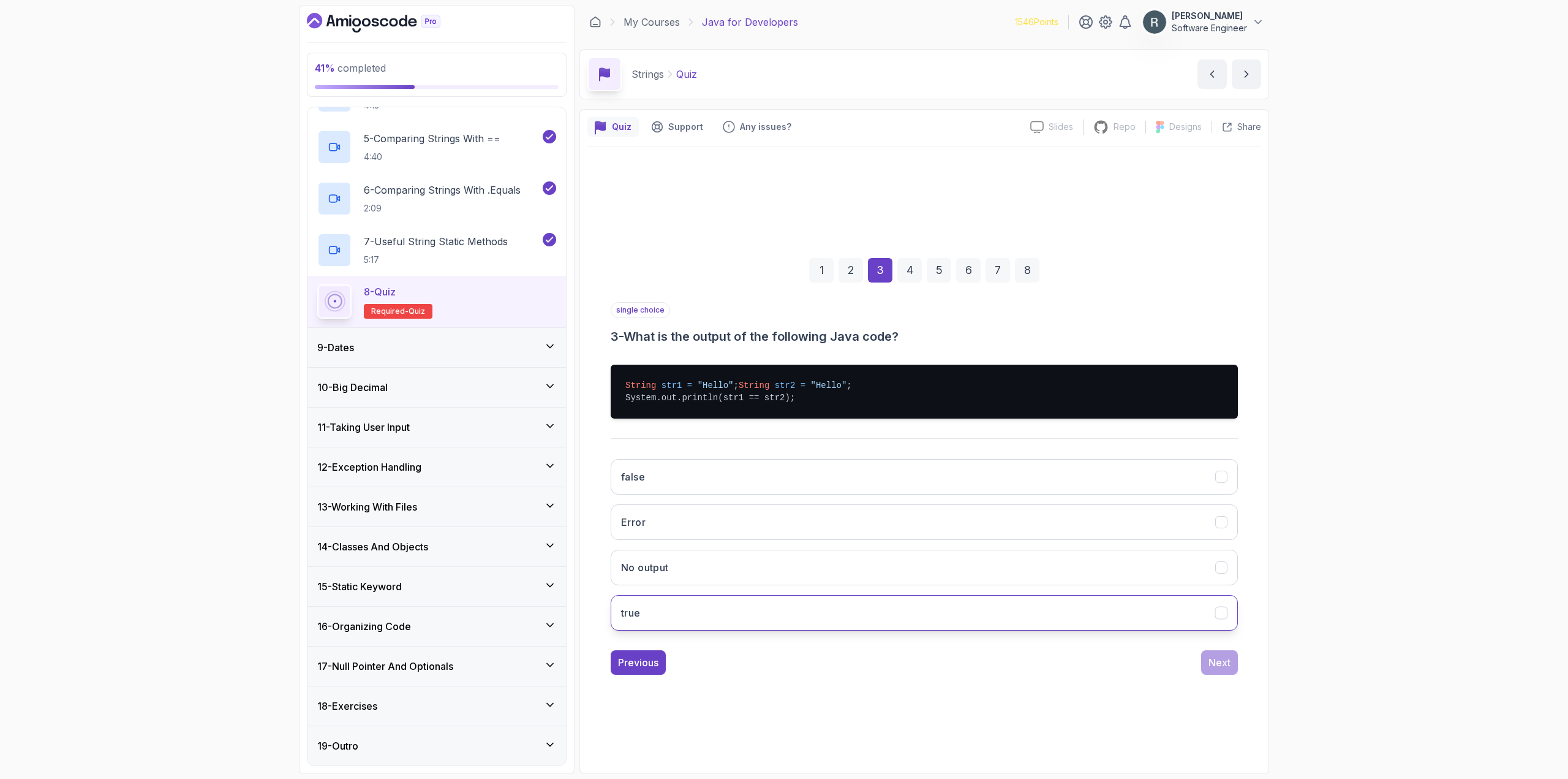
click at [939, 613] on button "true" at bounding box center [924, 613] width 627 height 36
click at [1216, 667] on div "Next" at bounding box center [1219, 662] width 22 height 15
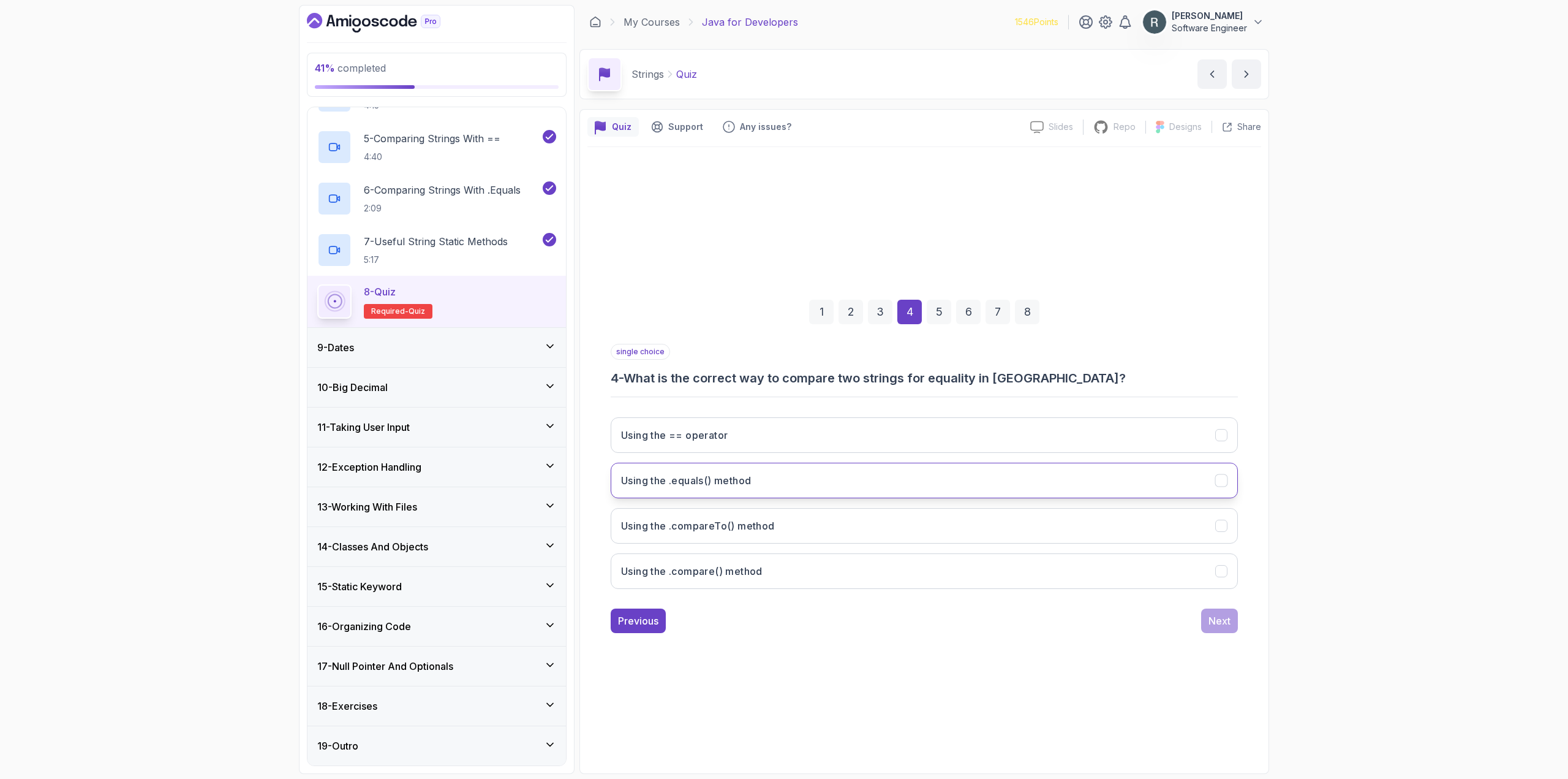
click at [810, 486] on button "Using the .equals() method" at bounding box center [924, 481] width 627 height 36
click at [1214, 622] on div "Next" at bounding box center [1219, 620] width 22 height 15
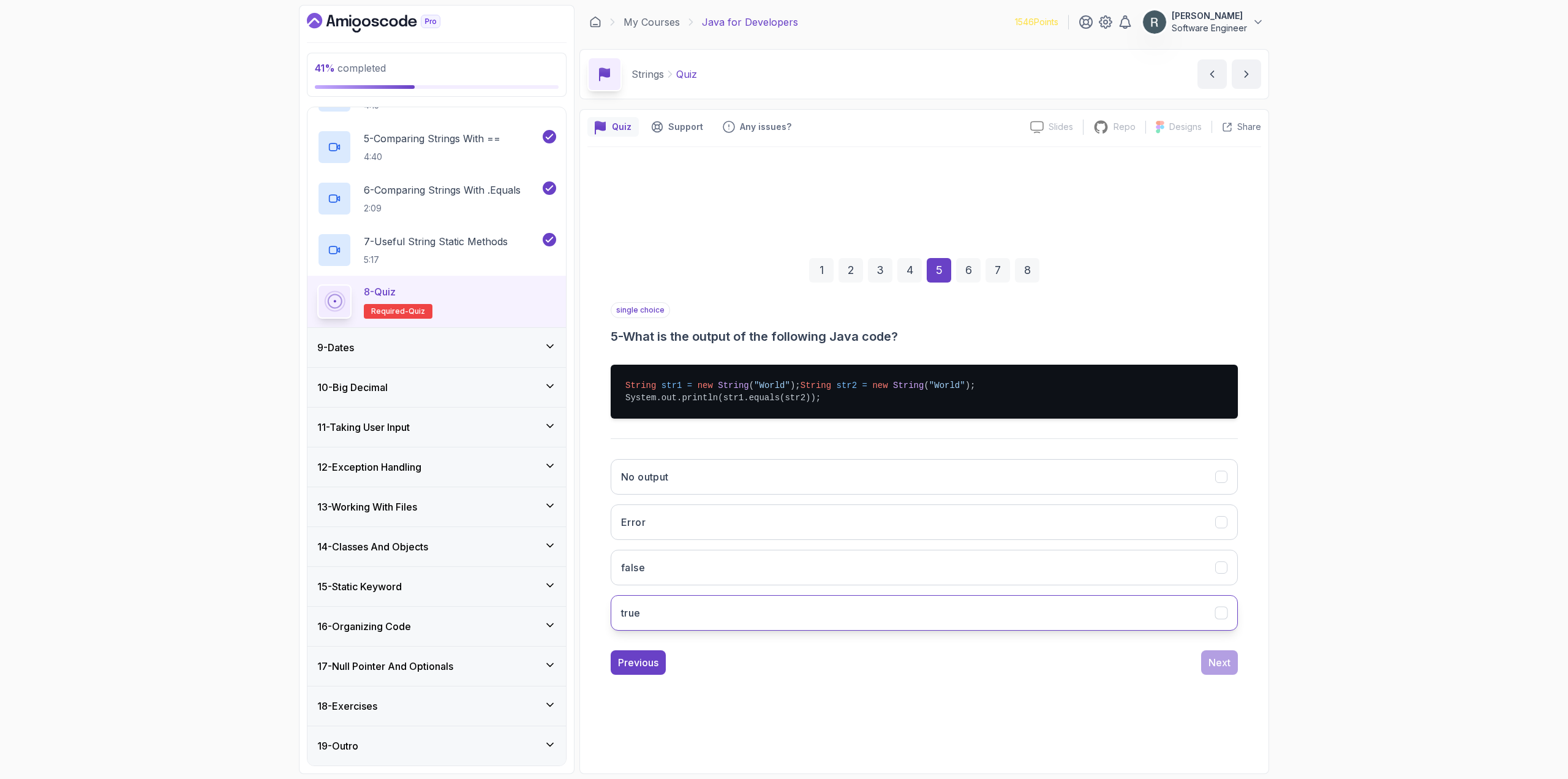
click at [845, 614] on button "true" at bounding box center [924, 613] width 627 height 36
click at [1227, 683] on div "1 2 3 4 5 6 7 8 single choice 5 - What is the output of the following Java code…" at bounding box center [924, 456] width 673 height 456
click at [1221, 670] on div "Next" at bounding box center [1219, 662] width 22 height 15
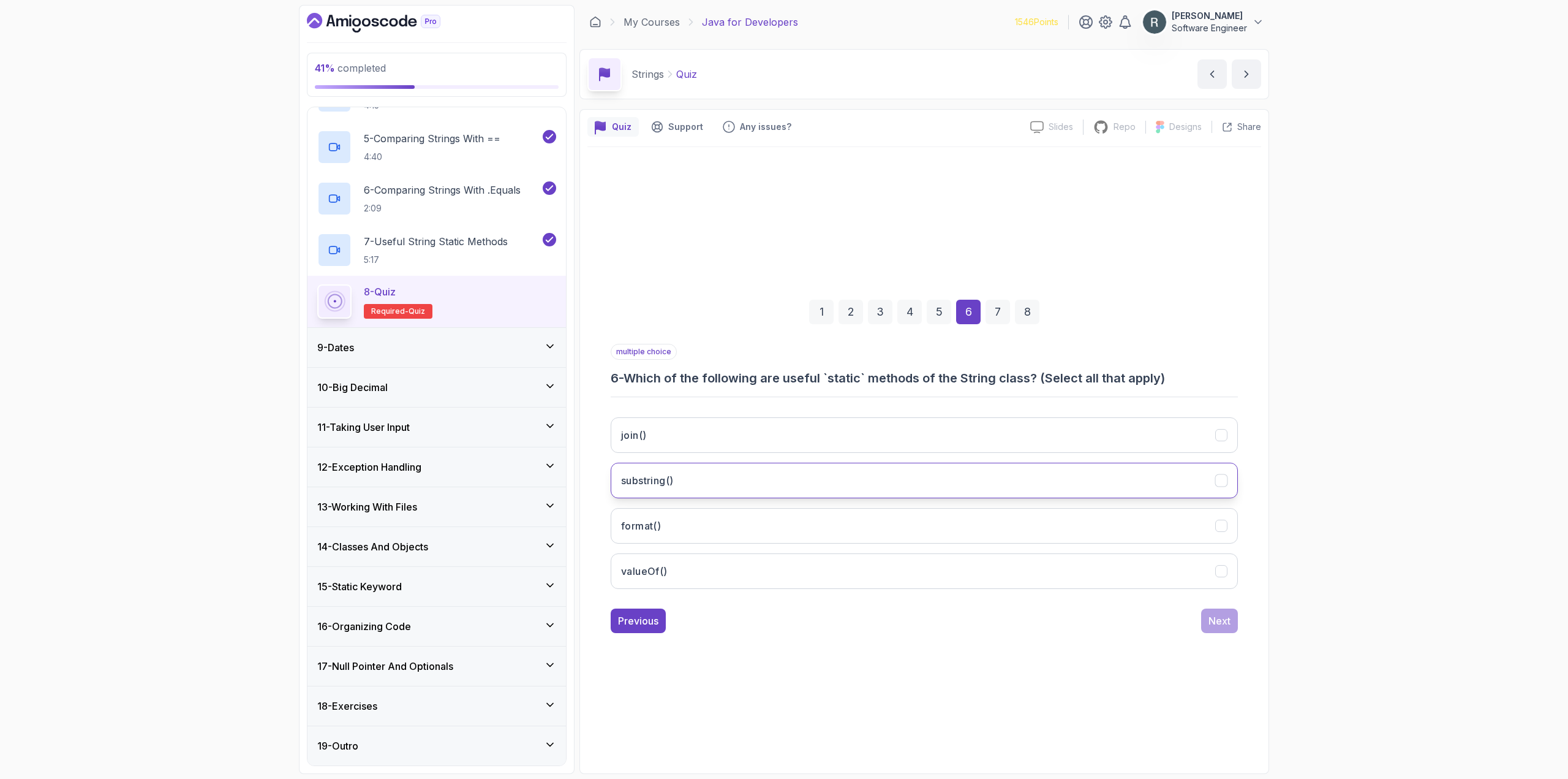
click at [751, 470] on button "substring()" at bounding box center [924, 481] width 627 height 36
click at [789, 436] on button "join()" at bounding box center [924, 435] width 627 height 36
click at [776, 523] on button "format()" at bounding box center [924, 526] width 627 height 36
click at [766, 562] on button "valueOf()" at bounding box center [924, 571] width 627 height 36
click at [1209, 625] on div "Next" at bounding box center [1219, 620] width 22 height 15
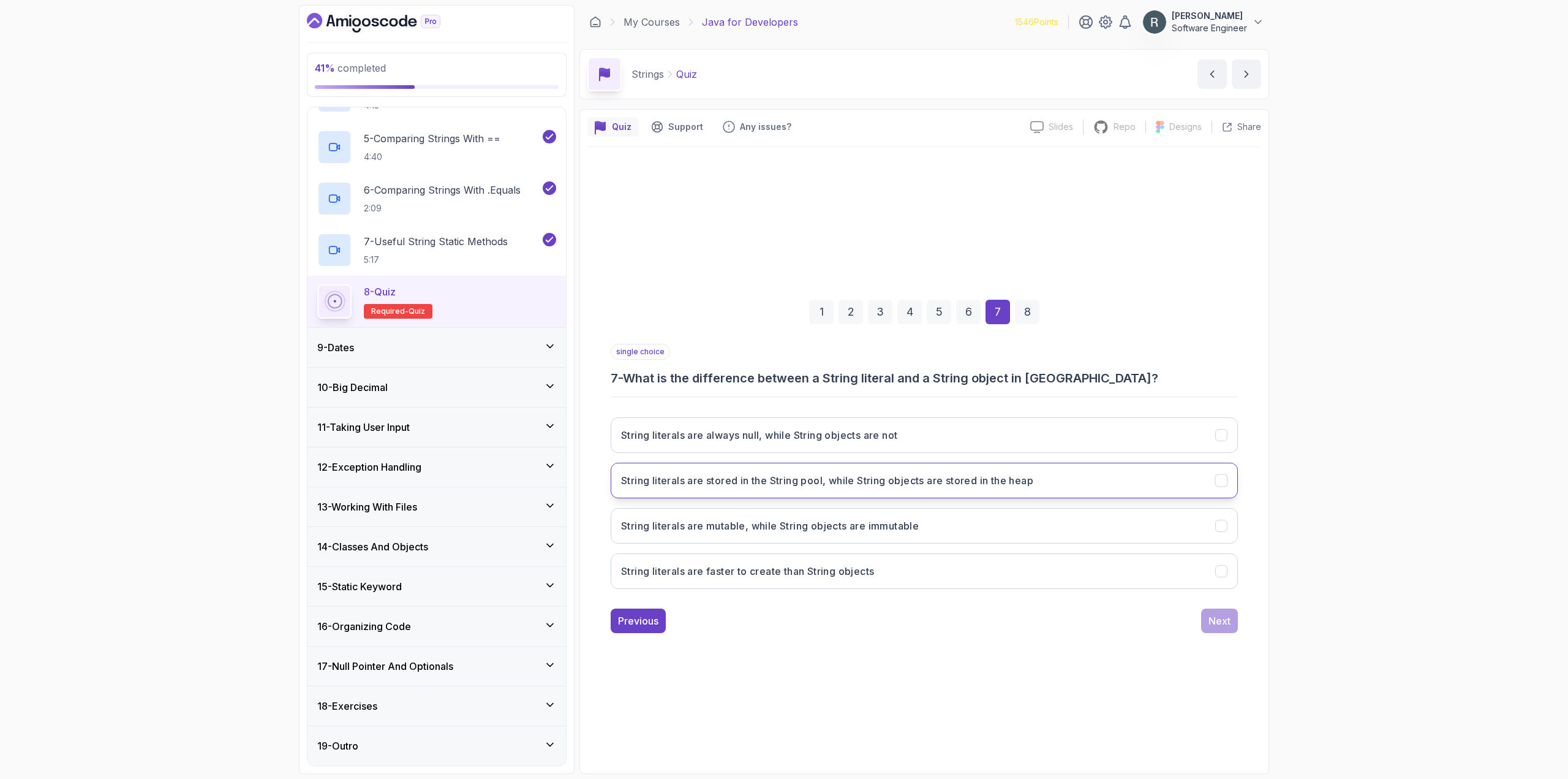
click at [978, 486] on h3 "String literals are stored in the String pool, while String objects are stored …" at bounding box center [827, 480] width 412 height 15
click at [1213, 621] on div "Next" at bounding box center [1219, 620] width 22 height 15
click at [954, 477] on button "Because it compares object references, not the actual content" at bounding box center [924, 481] width 627 height 36
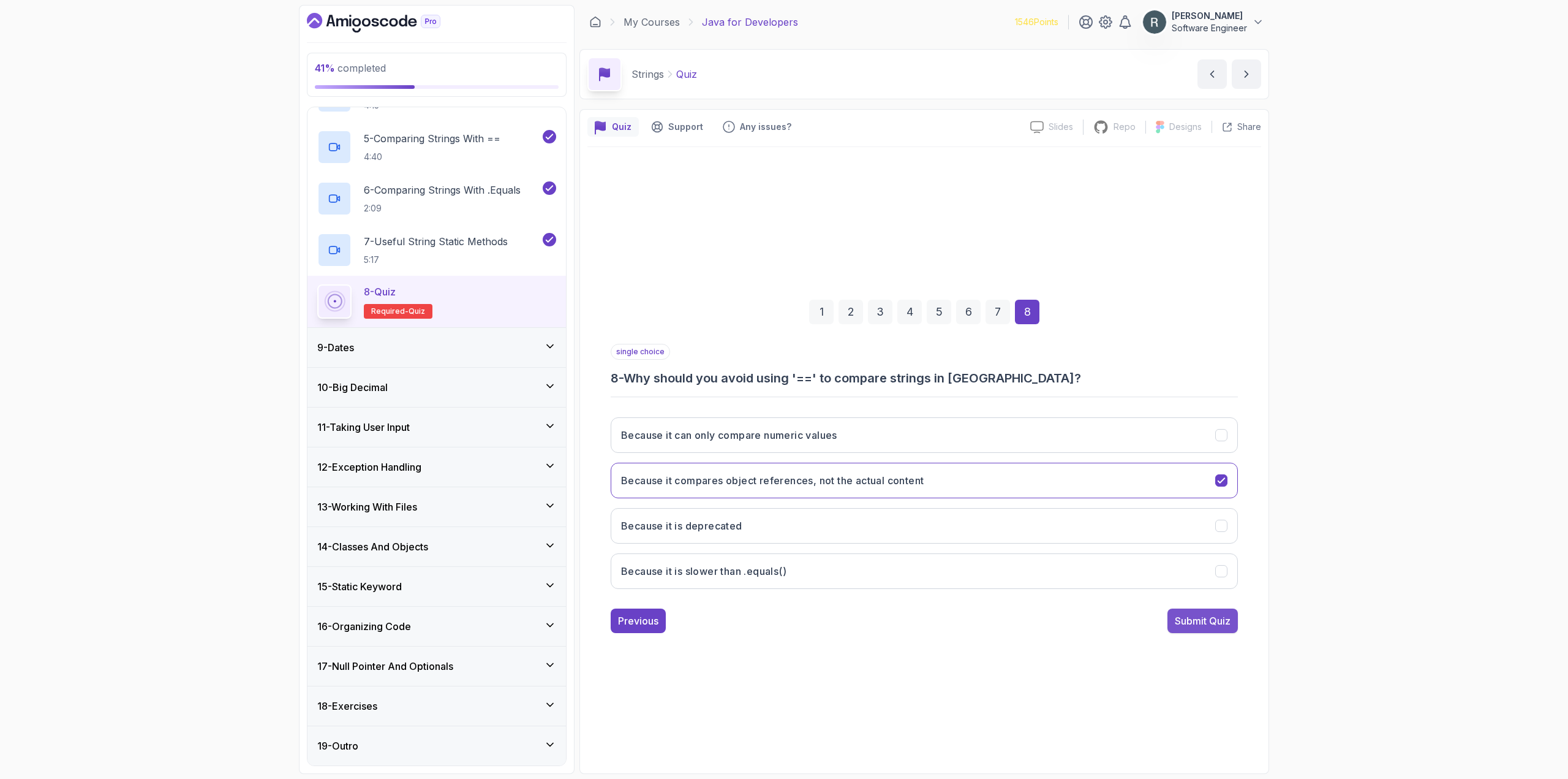
click at [1183, 618] on div "Submit Quiz" at bounding box center [1202, 620] width 55 height 15
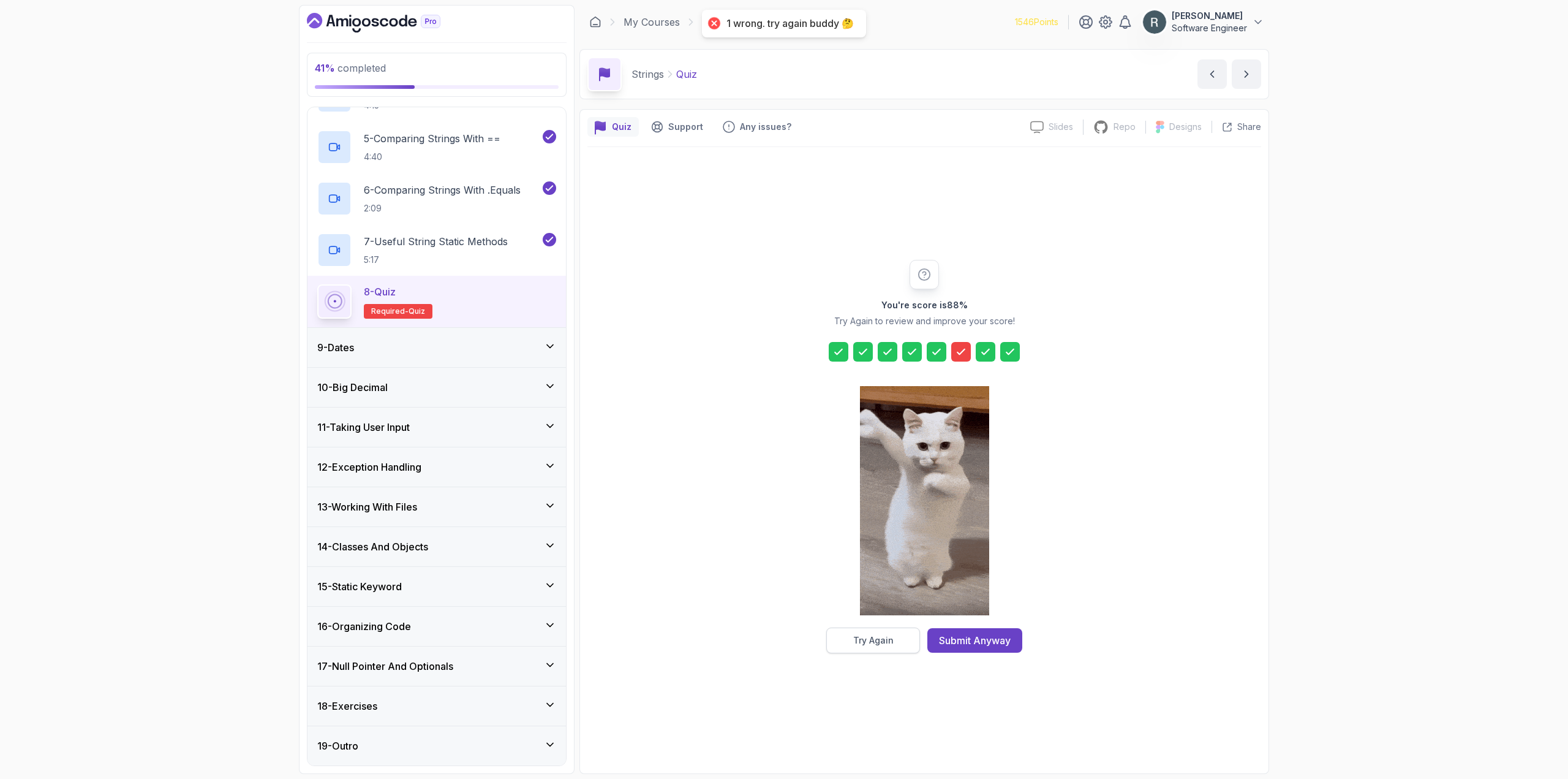
click at [876, 635] on button "Try Again" at bounding box center [873, 640] width 94 height 25
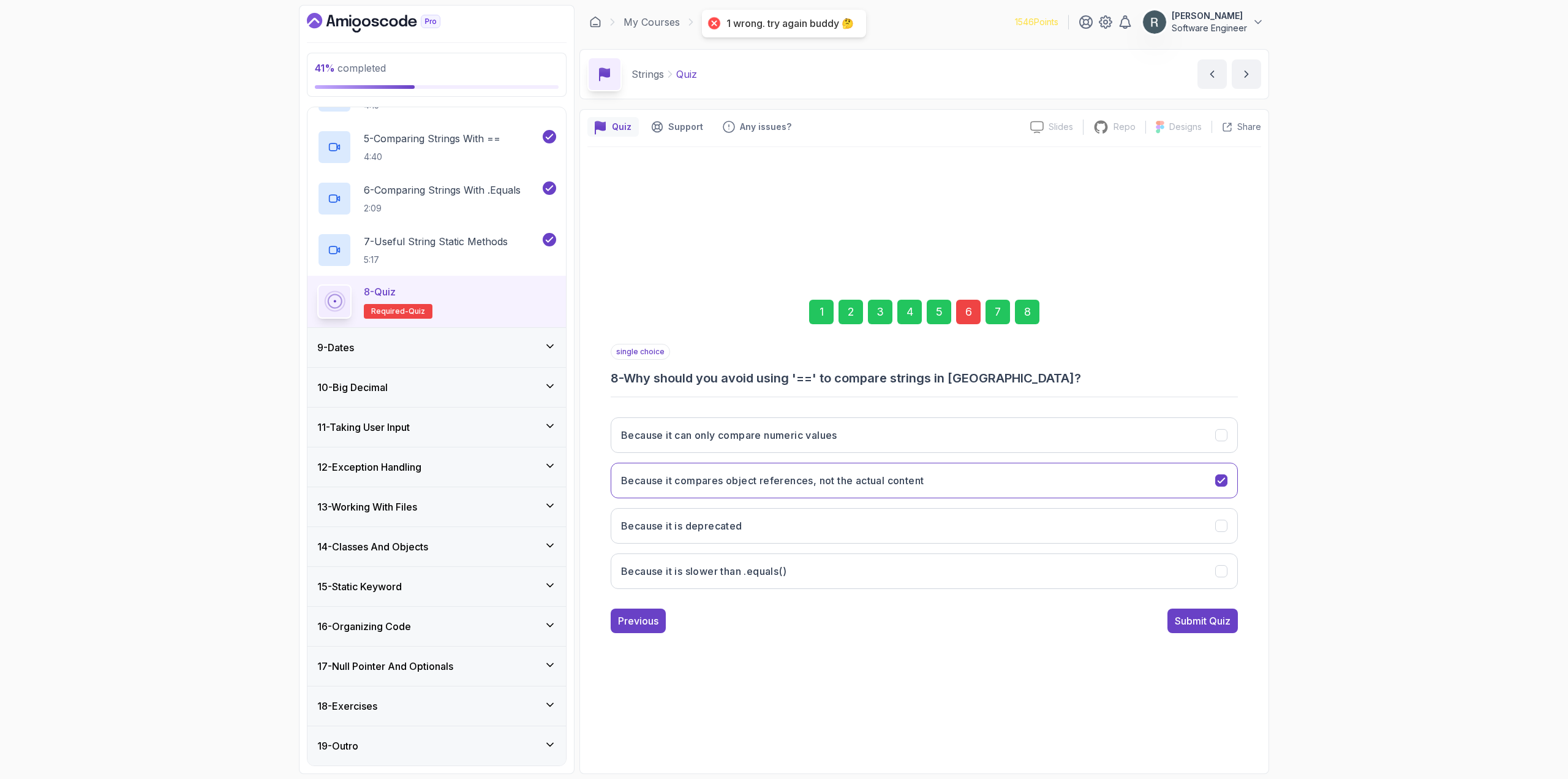
click at [958, 316] on div "6" at bounding box center [968, 312] width 24 height 24
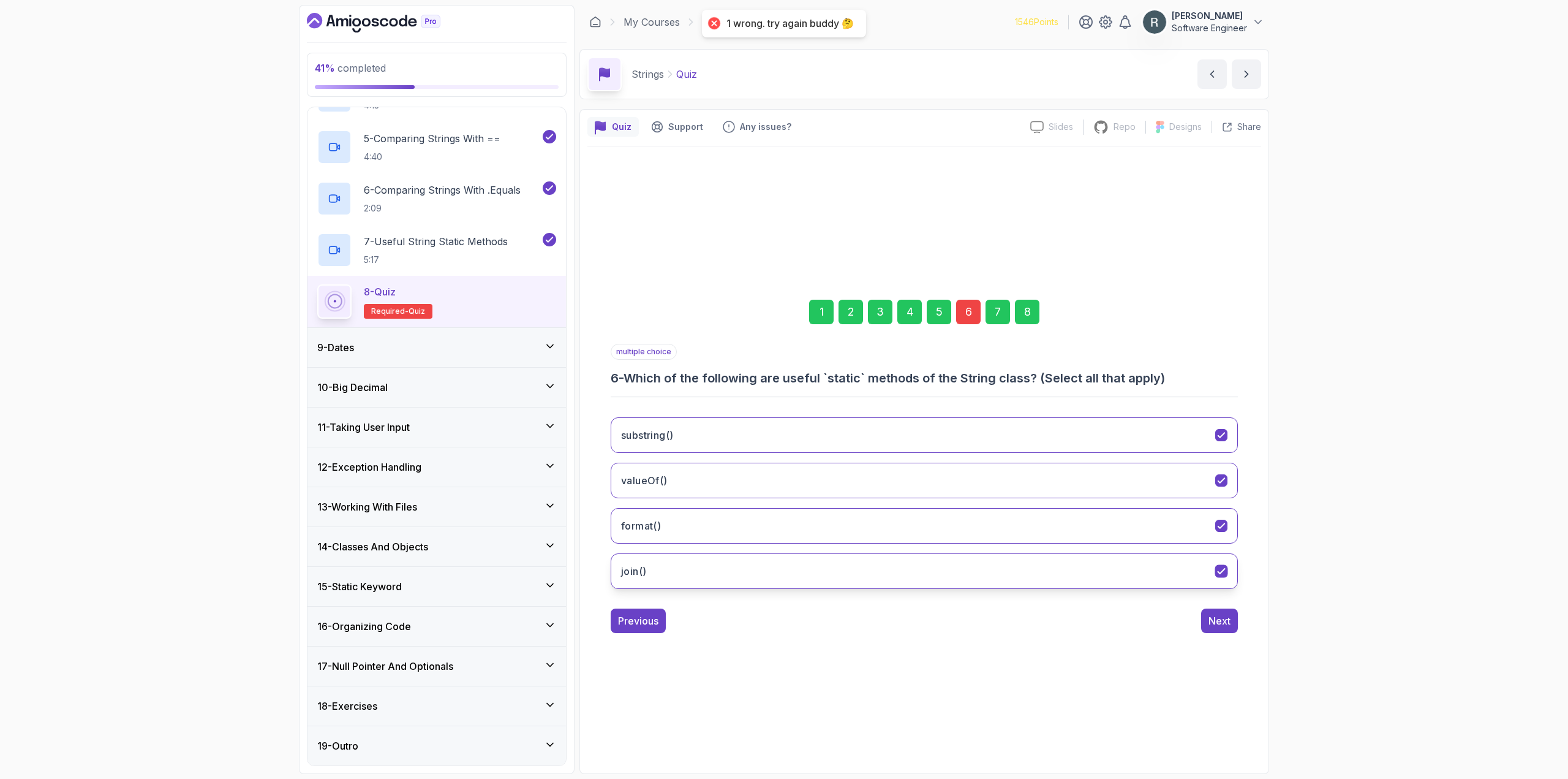
click at [743, 571] on button "join()" at bounding box center [924, 571] width 627 height 36
click at [1028, 312] on div "8" at bounding box center [1027, 312] width 24 height 24
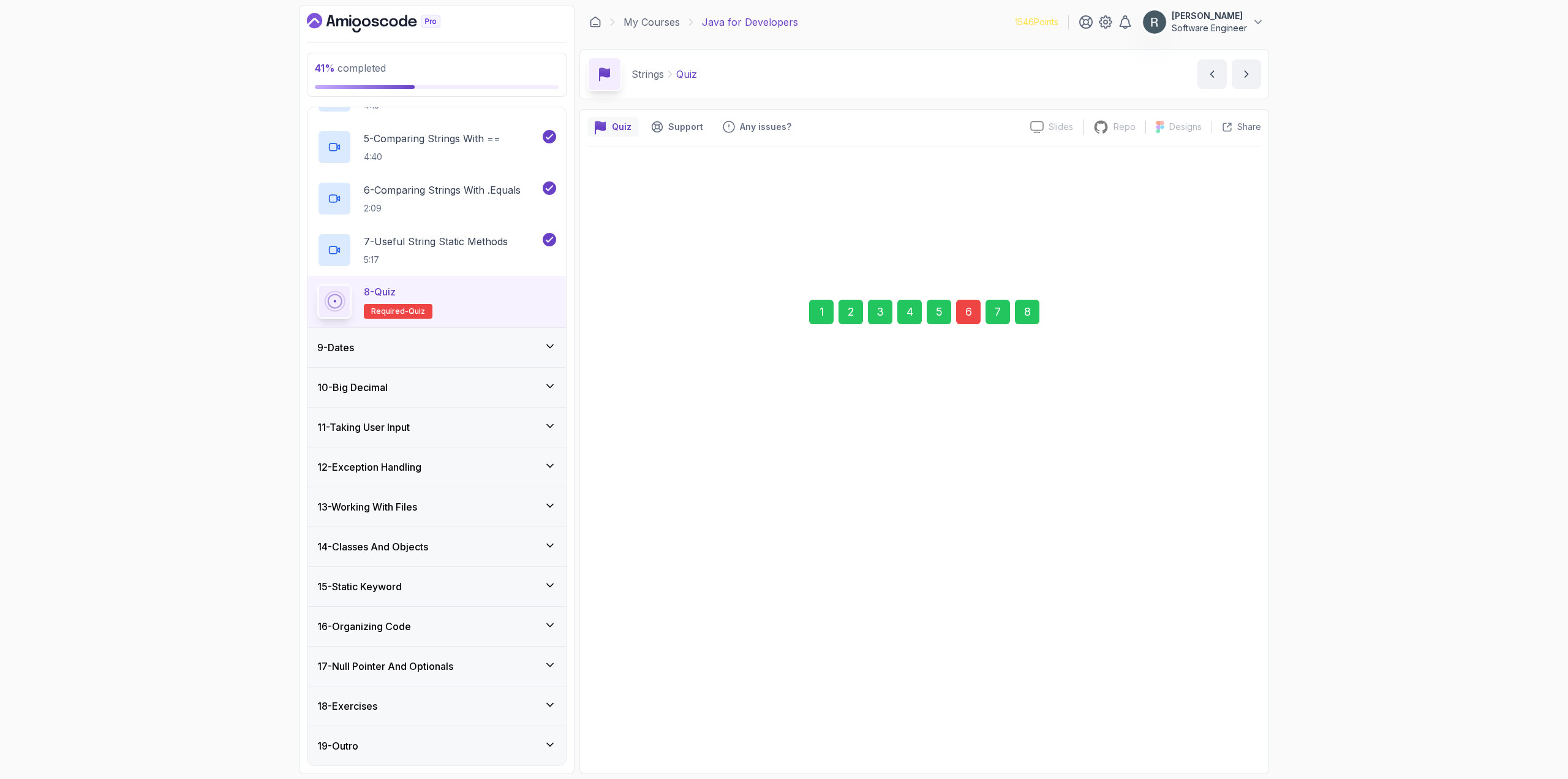
click at [1219, 622] on div "Submit Quiz" at bounding box center [1202, 620] width 55 height 15
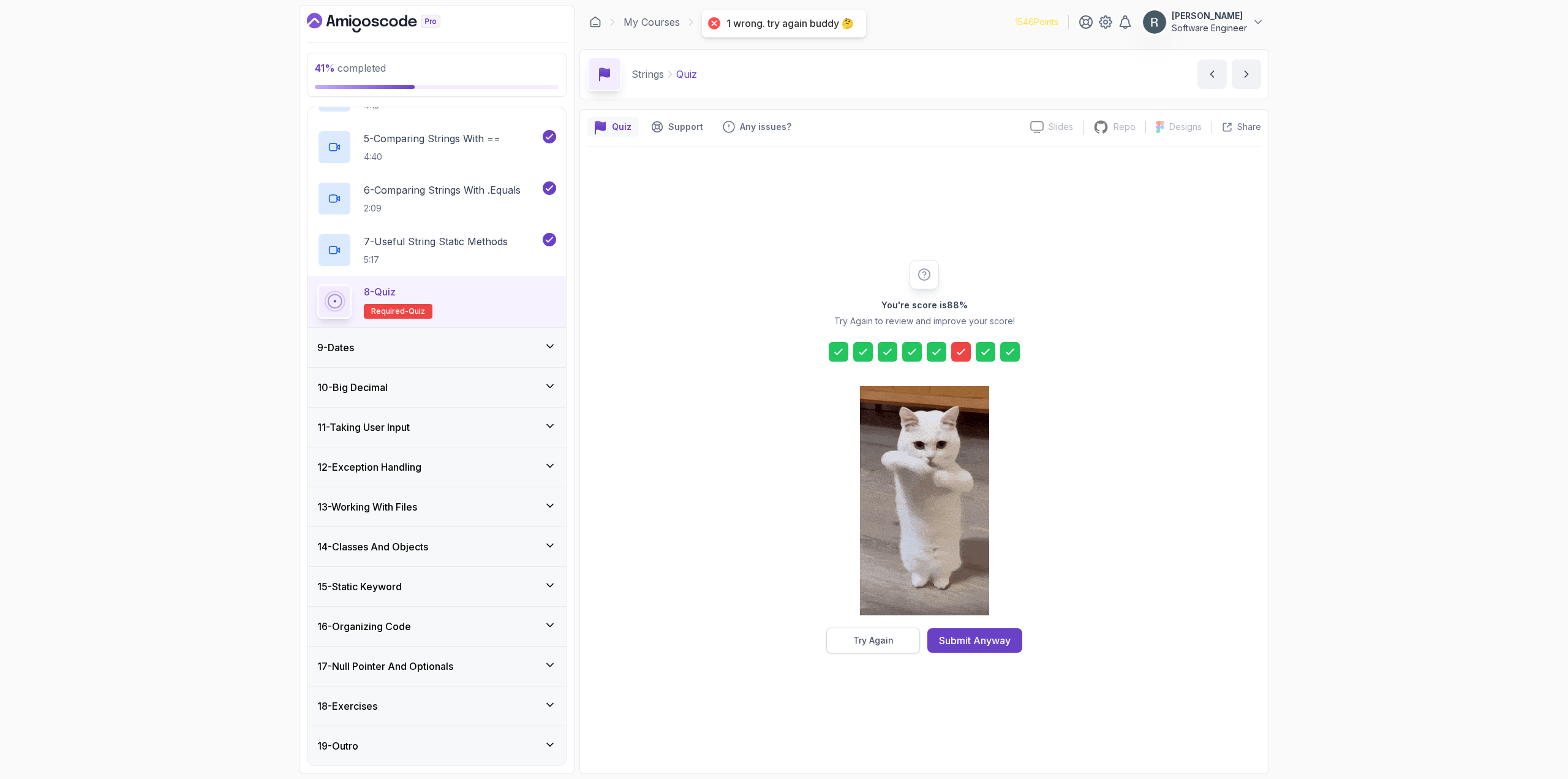
click at [856, 646] on div "Try Again" at bounding box center [873, 640] width 40 height 12
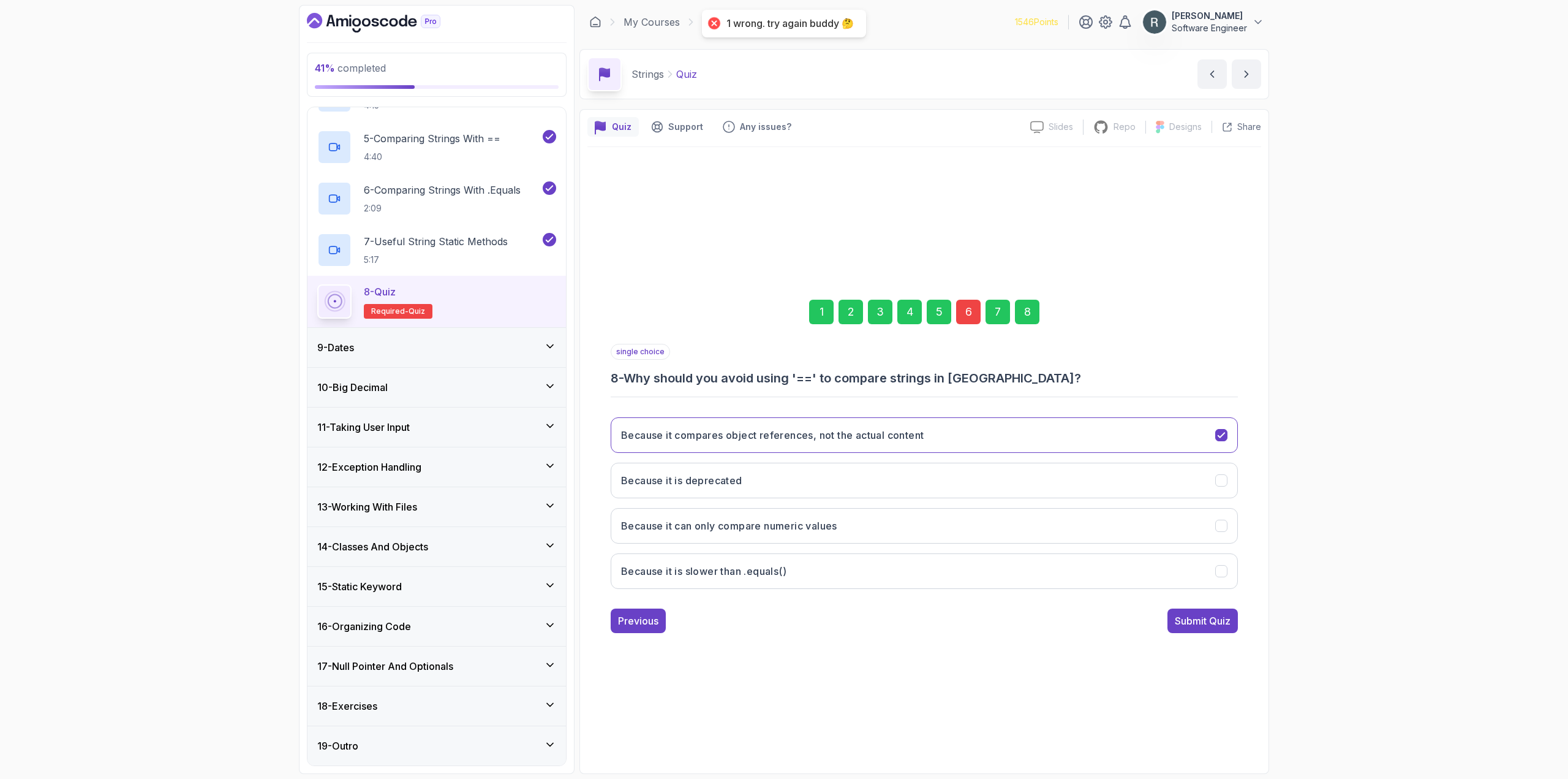
click at [965, 309] on div "6" at bounding box center [968, 312] width 24 height 24
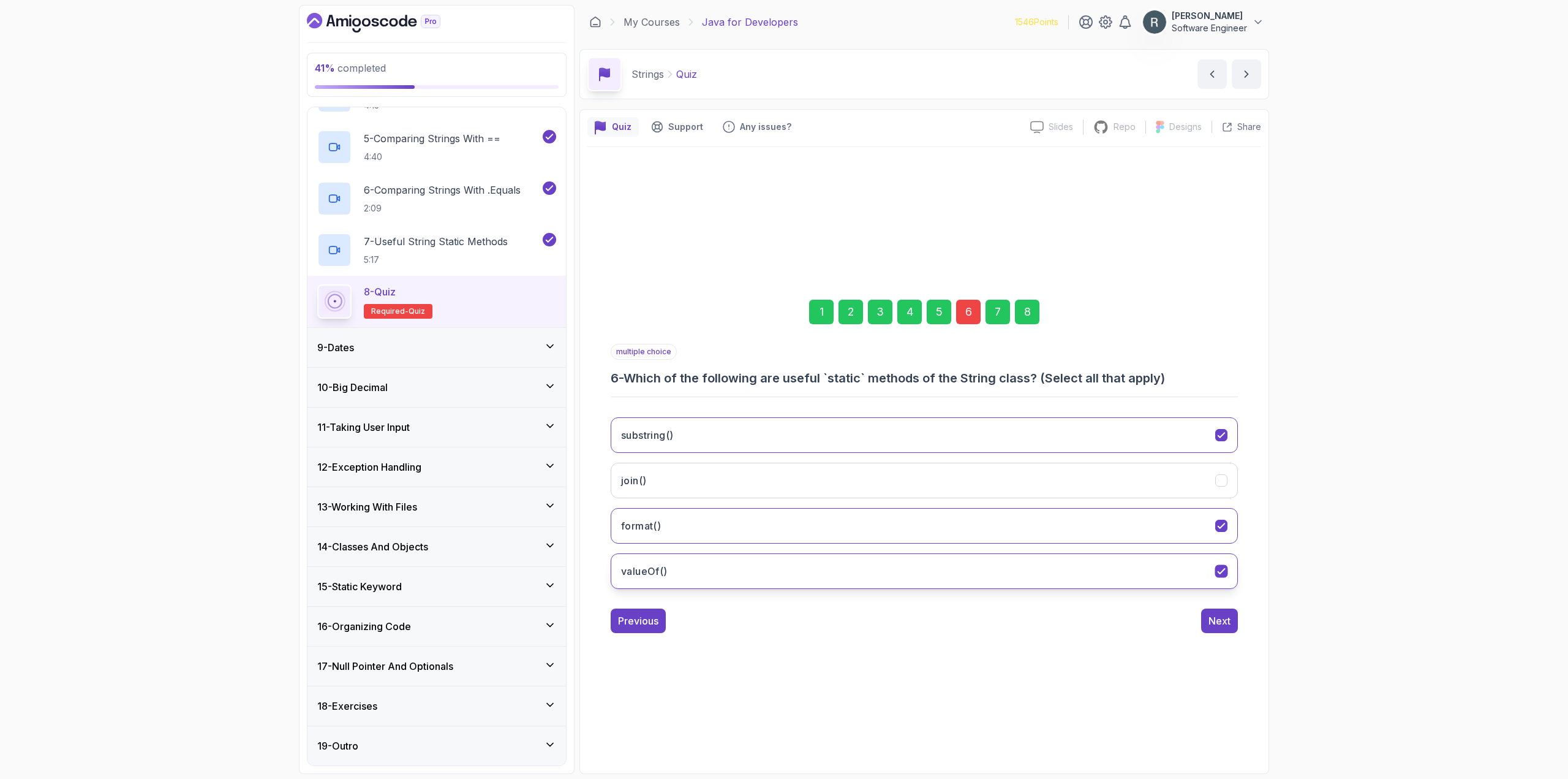
click at [791, 577] on button "valueOf()" at bounding box center [924, 571] width 627 height 36
click at [1216, 624] on div "Next" at bounding box center [1219, 620] width 22 height 15
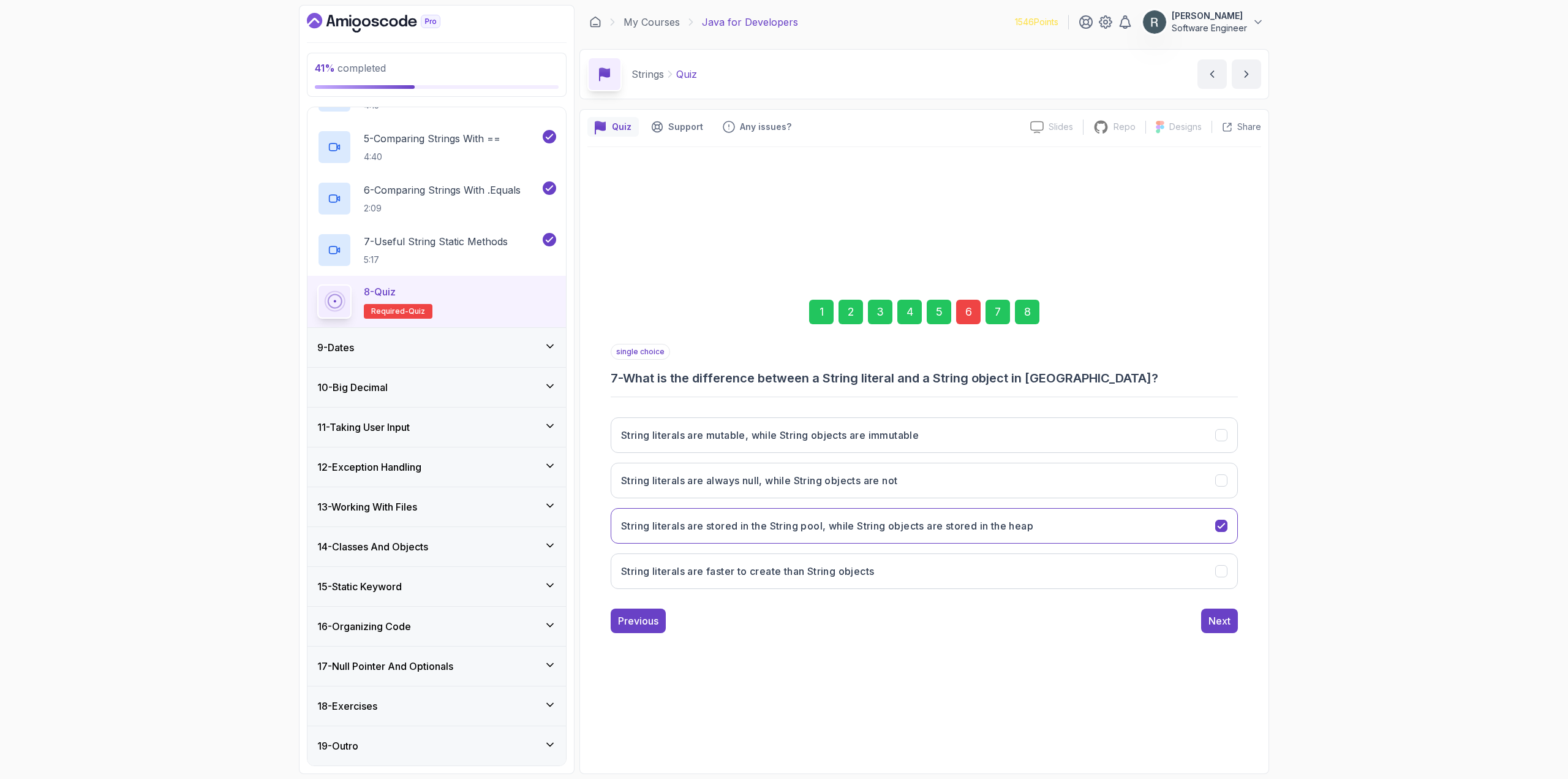
click at [1026, 310] on div "8" at bounding box center [1027, 312] width 24 height 24
click at [1197, 624] on div "Submit Quiz" at bounding box center [1202, 620] width 55 height 15
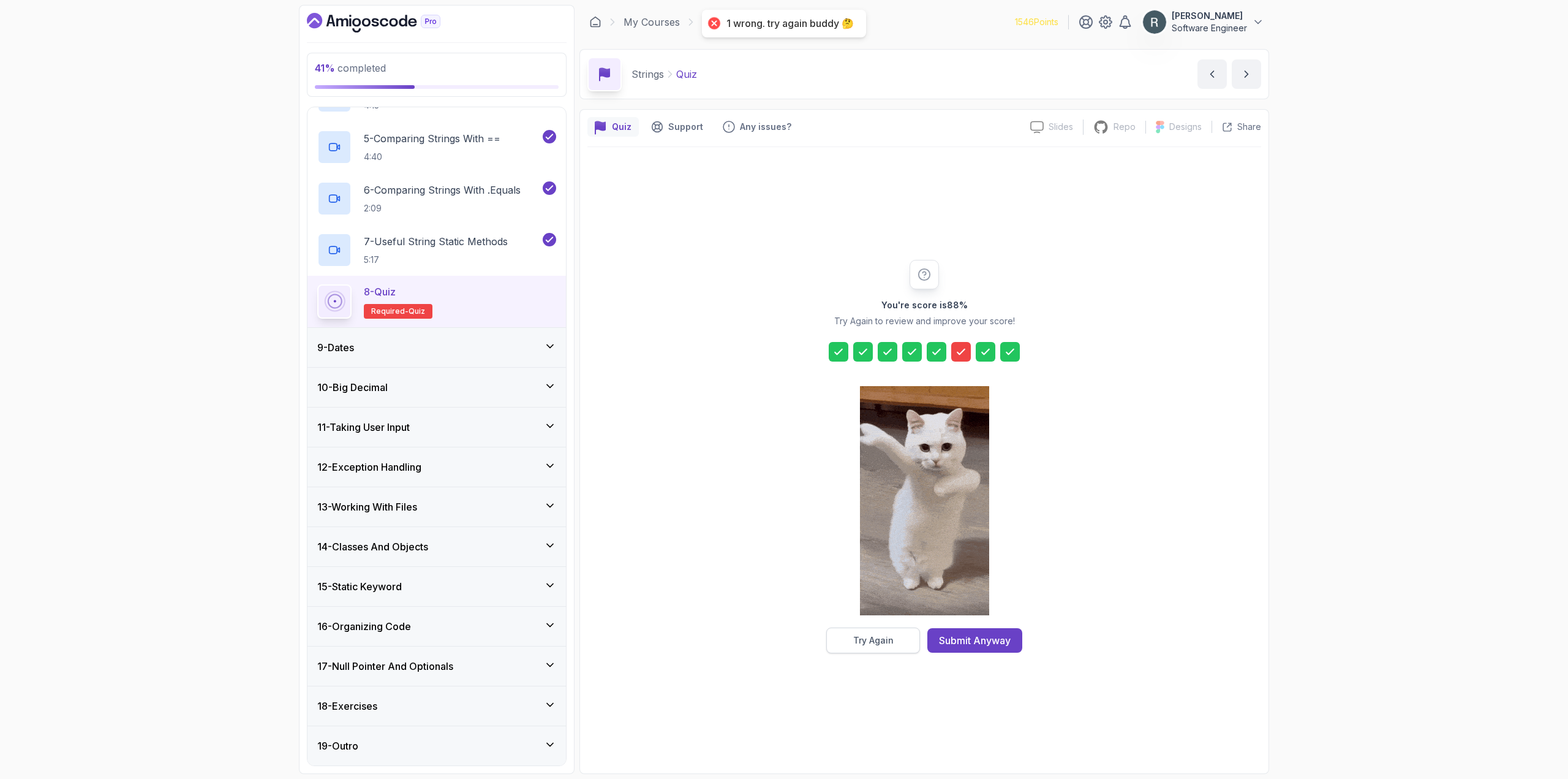
click at [875, 638] on div "Try Again" at bounding box center [873, 640] width 40 height 12
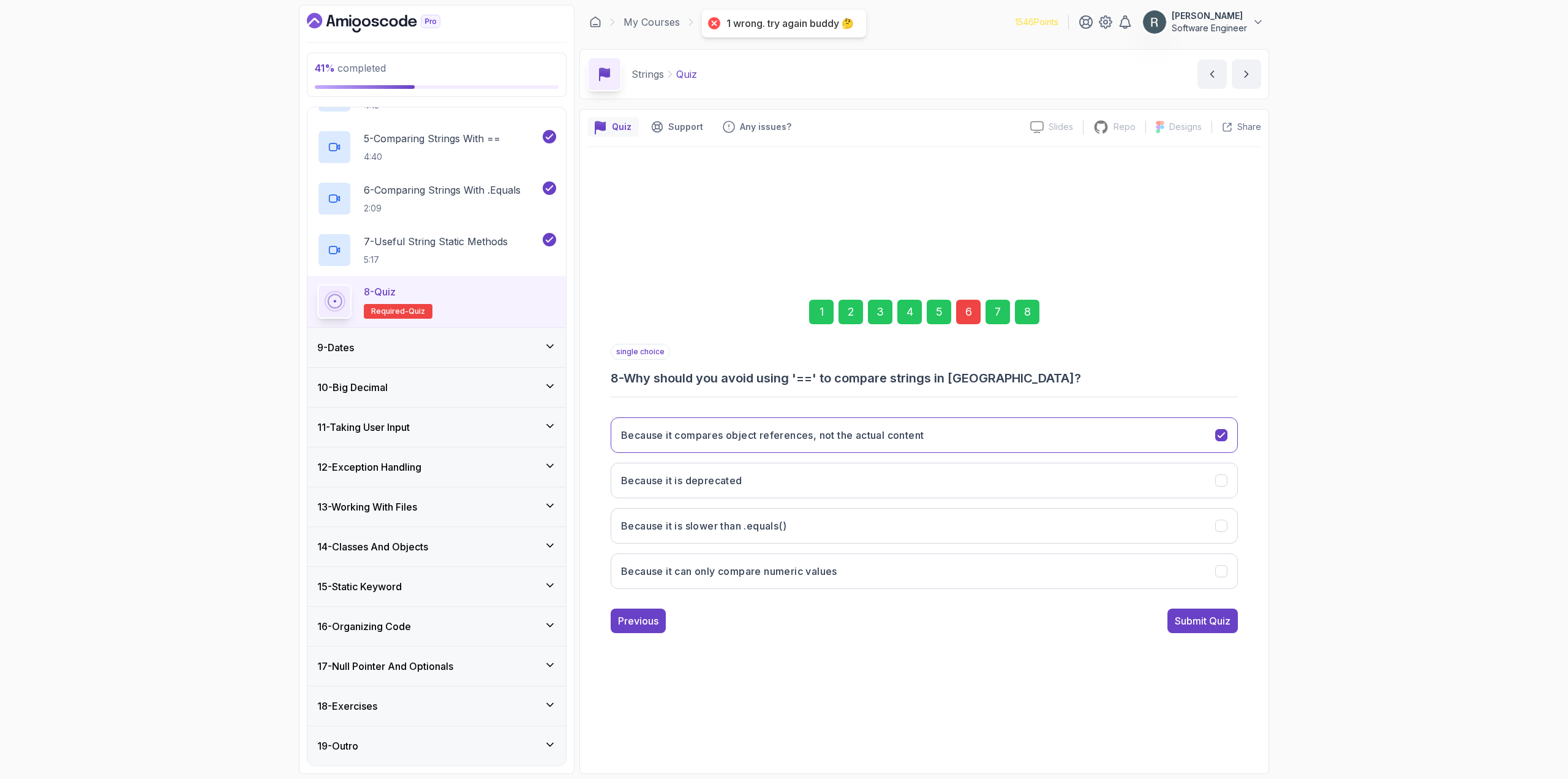
click at [972, 322] on div "6" at bounding box center [968, 312] width 24 height 24
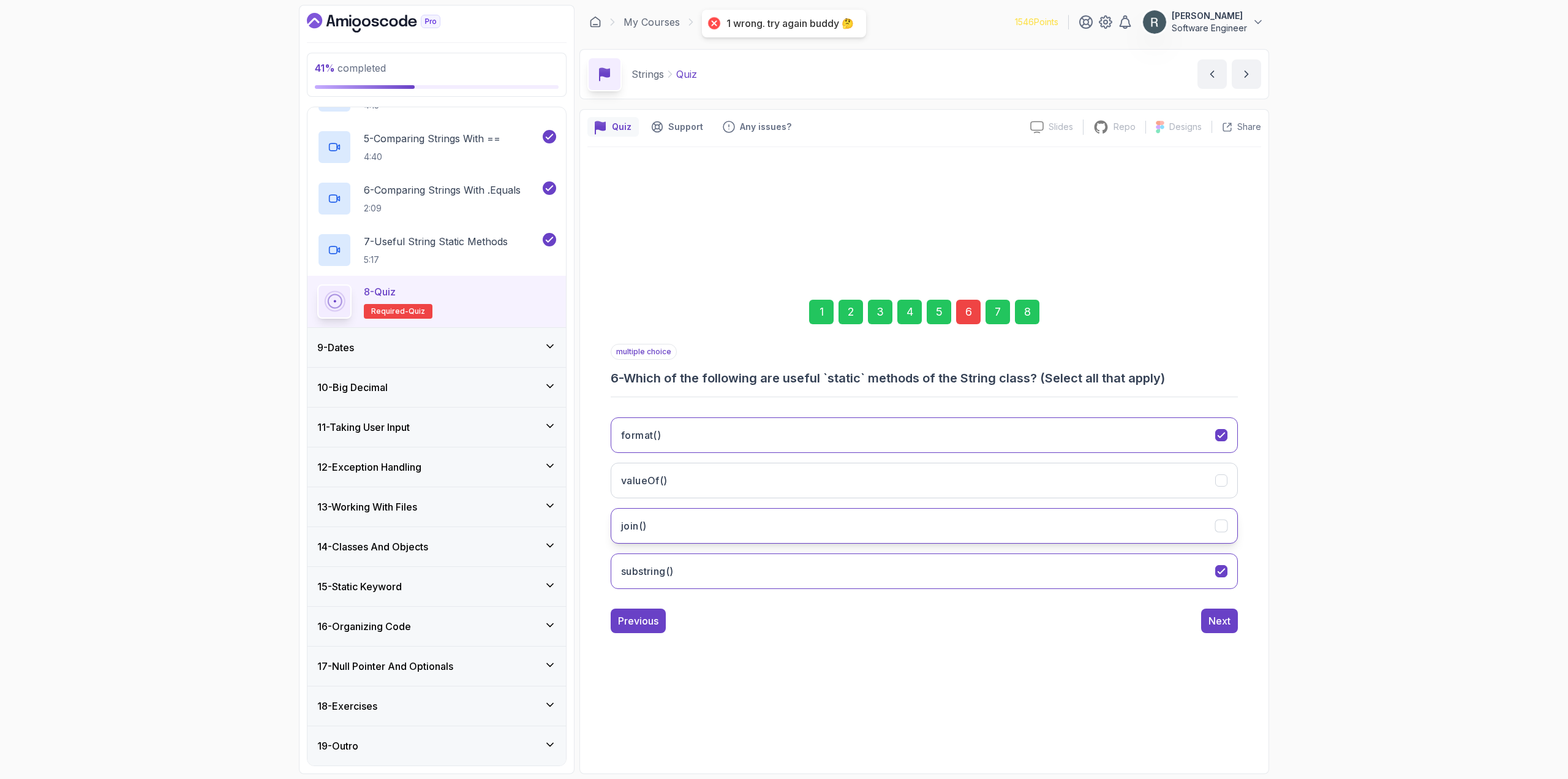
click at [754, 527] on button "join()" at bounding box center [924, 526] width 627 height 36
click at [1026, 311] on div "8" at bounding box center [1027, 312] width 24 height 24
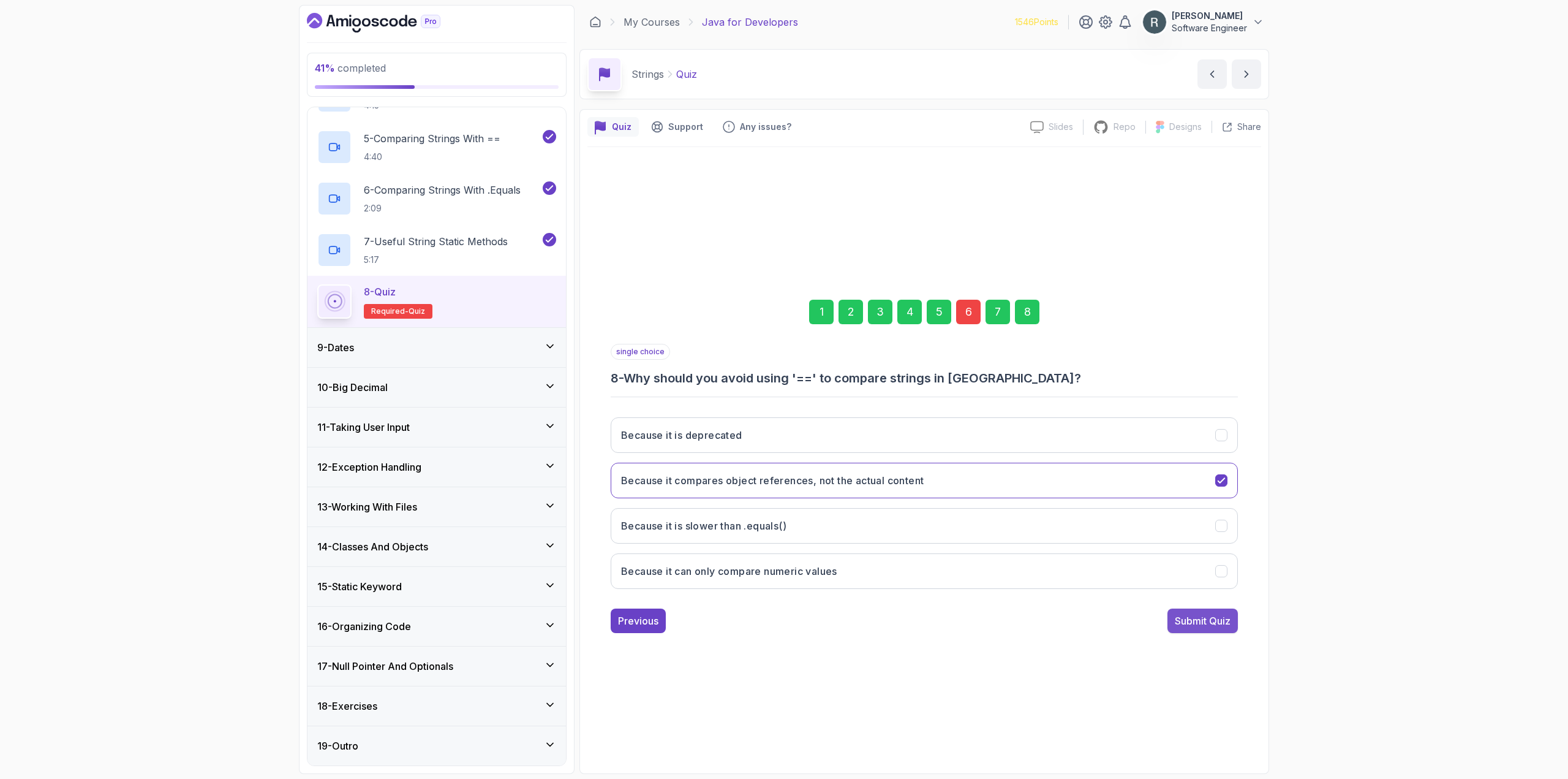
click at [1205, 622] on div "Submit Quiz" at bounding box center [1202, 620] width 55 height 15
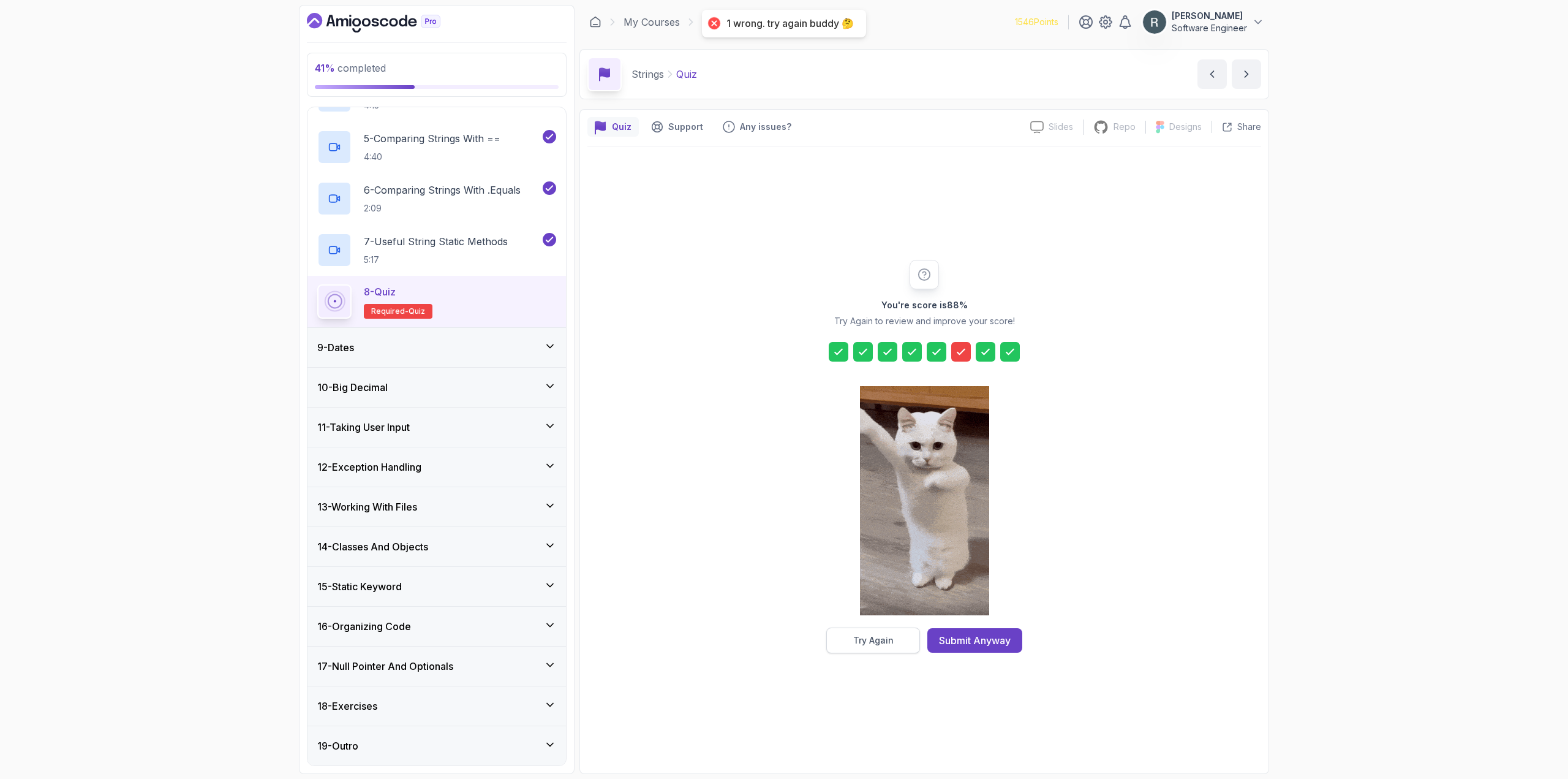
click at [870, 646] on div "Try Again" at bounding box center [873, 640] width 40 height 12
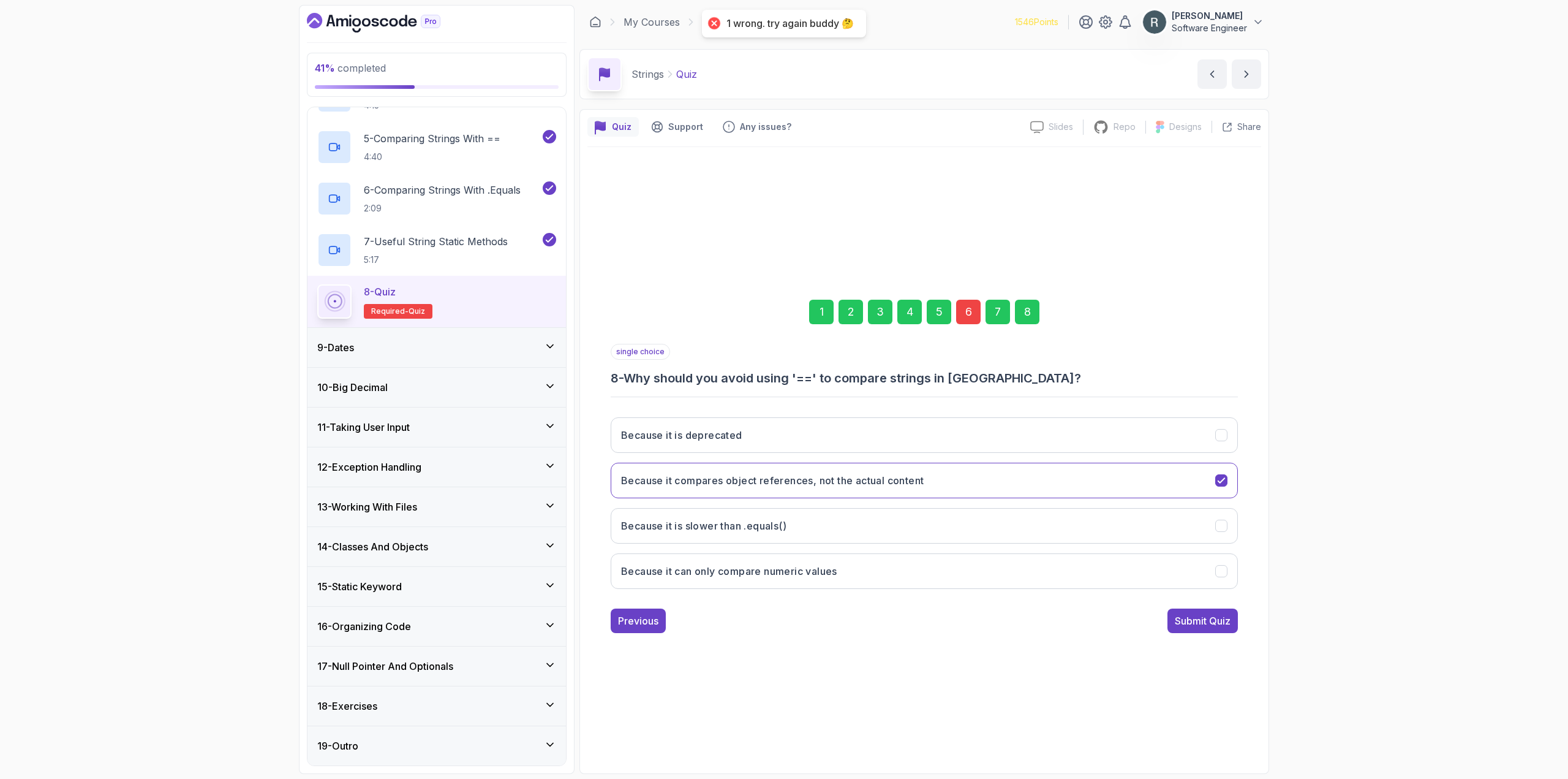
click at [970, 314] on div "6" at bounding box center [968, 312] width 24 height 24
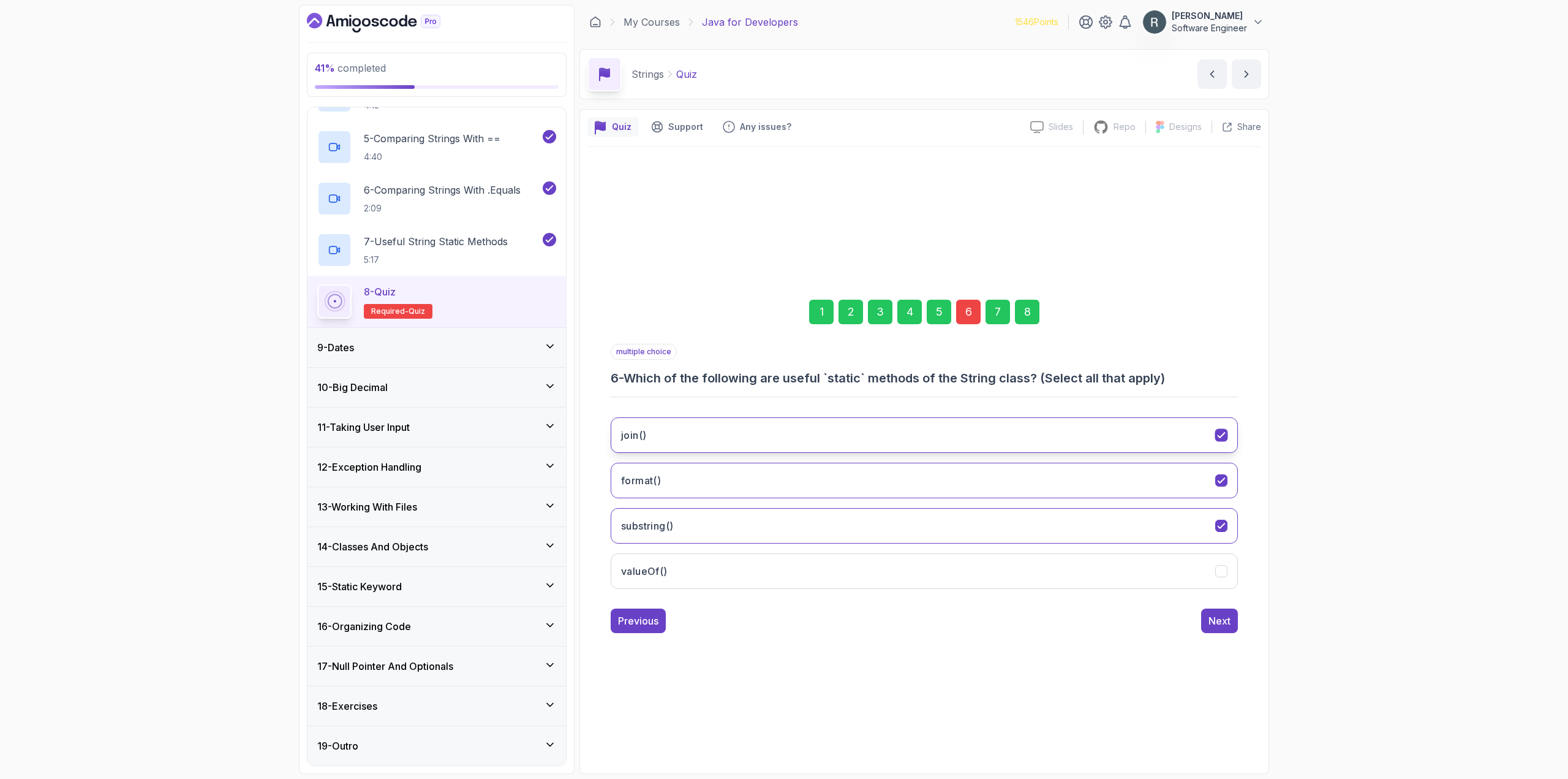
click at [849, 438] on button "join()" at bounding box center [924, 435] width 627 height 36
click at [772, 582] on button "valueOf()" at bounding box center [924, 571] width 627 height 36
click at [749, 529] on button "substring()" at bounding box center [924, 526] width 627 height 36
click at [1026, 314] on div "8" at bounding box center [1027, 312] width 24 height 24
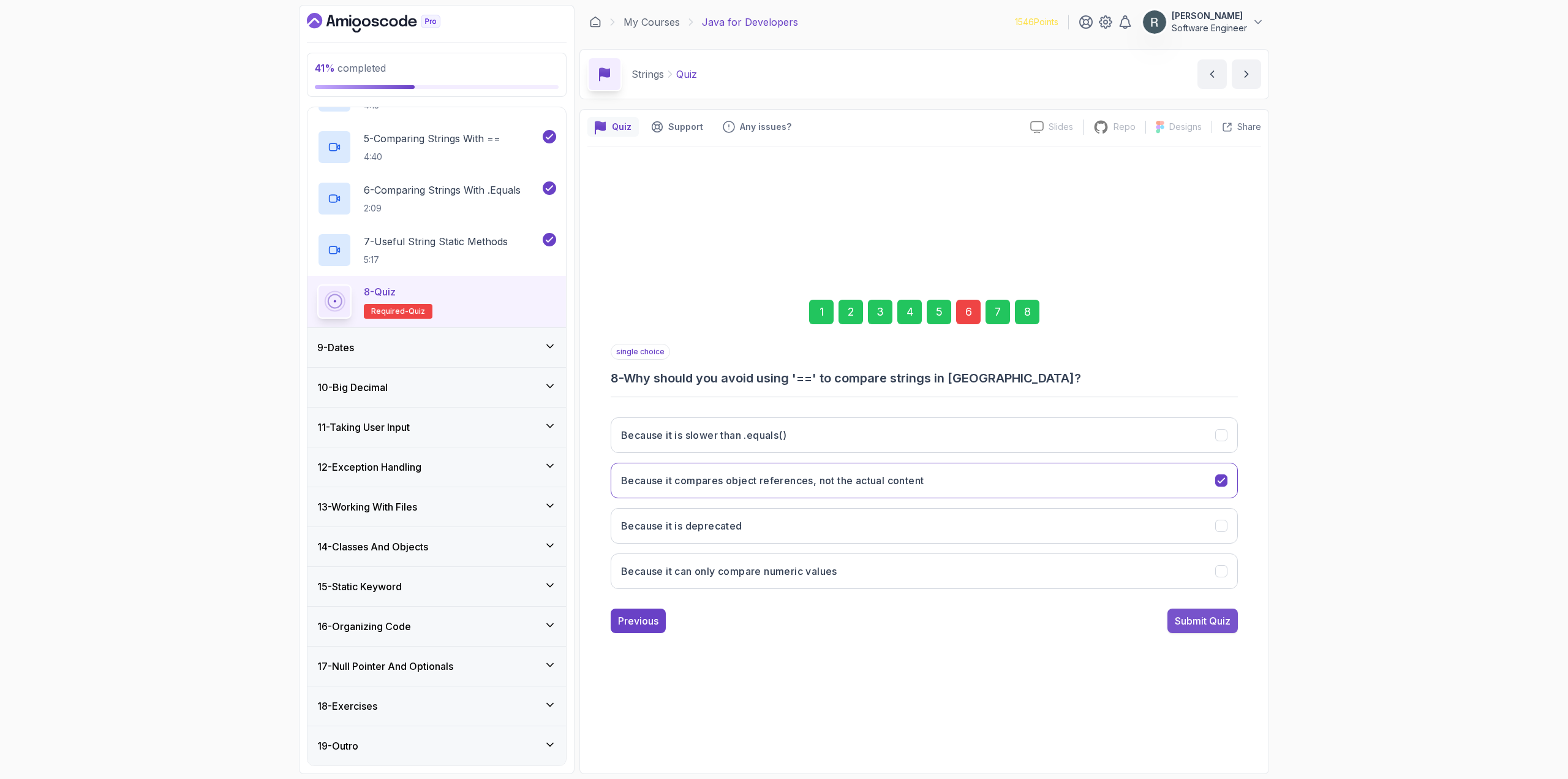
click at [1209, 624] on div "Submit Quiz" at bounding box center [1202, 620] width 55 height 15
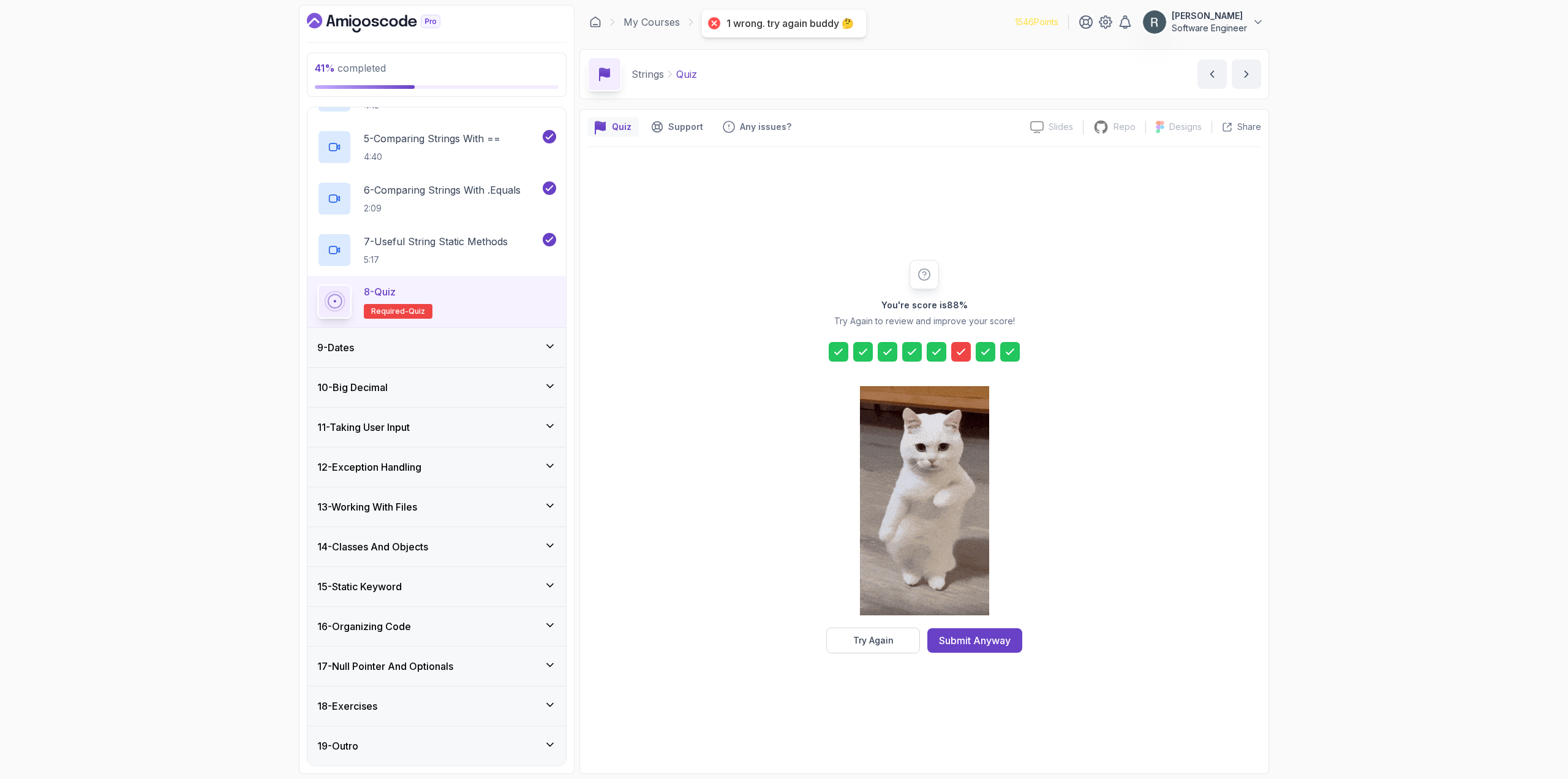
click at [997, 636] on div "Submit Anyway" at bounding box center [975, 640] width 71 height 15
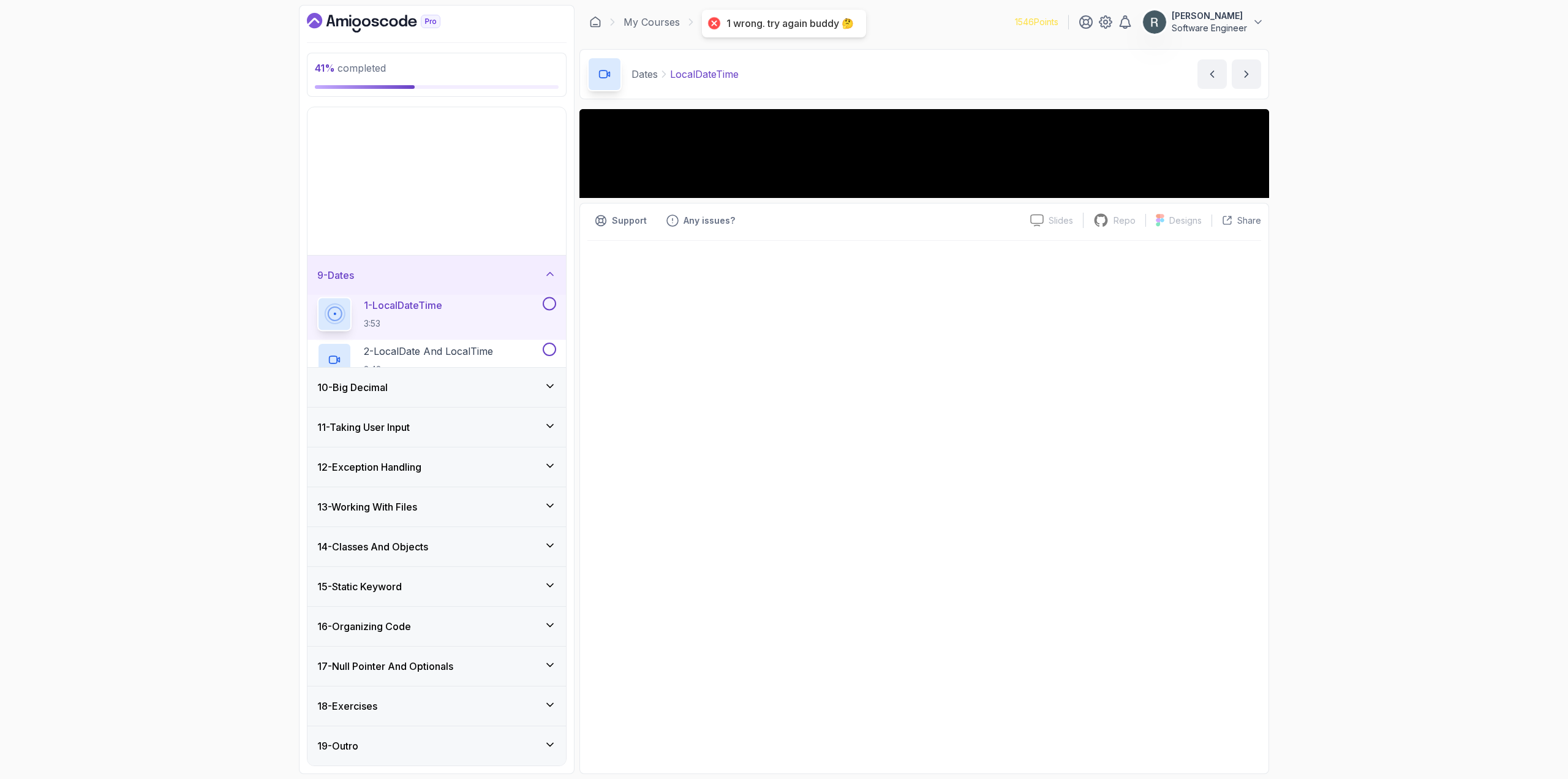
scroll to position [98, 0]
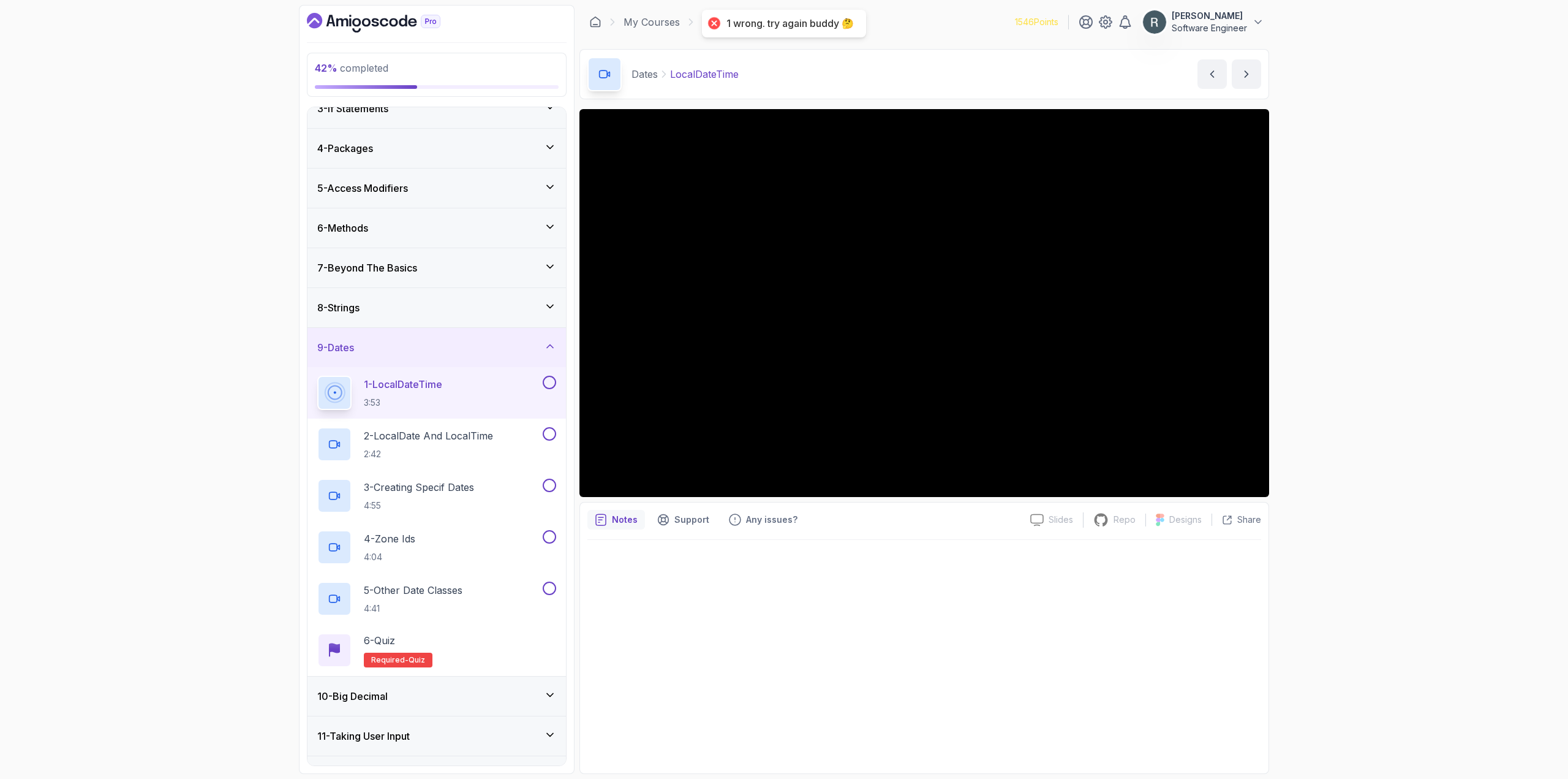
click at [550, 381] on button at bounding box center [549, 382] width 13 height 13
click at [442, 402] on p "3:53" at bounding box center [403, 402] width 78 height 12
click at [754, 387] on div at bounding box center [924, 303] width 689 height 388
click at [511, 425] on div "2 - LocalDate And LocalTime 2:42" at bounding box center [437, 444] width 259 height 52
click at [472, 439] on p "2 - LocalDate And LocalTime" at bounding box center [428, 435] width 129 height 15
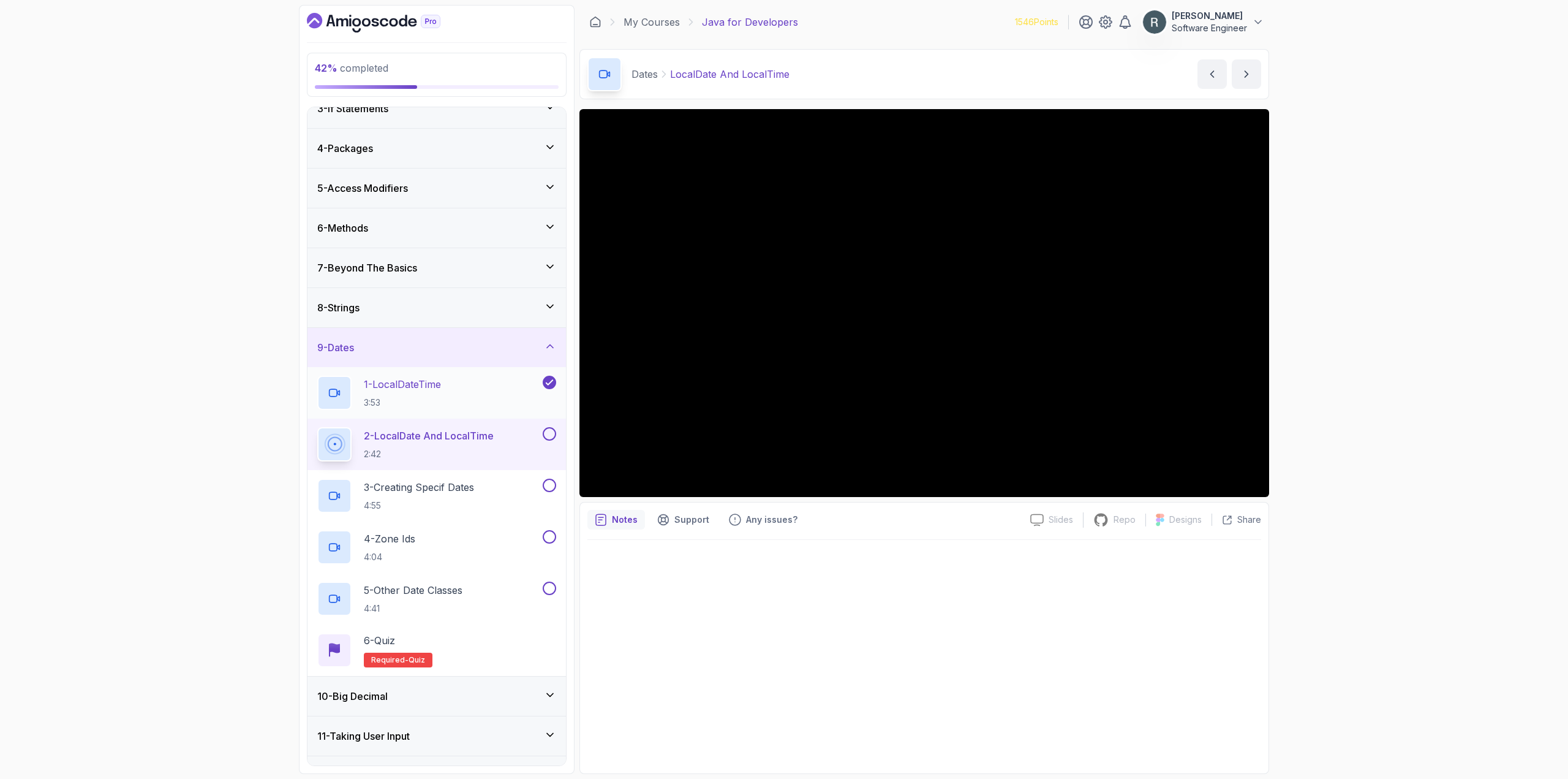
click at [487, 398] on div "1 - LocalDateTime 3:53" at bounding box center [429, 393] width 223 height 34
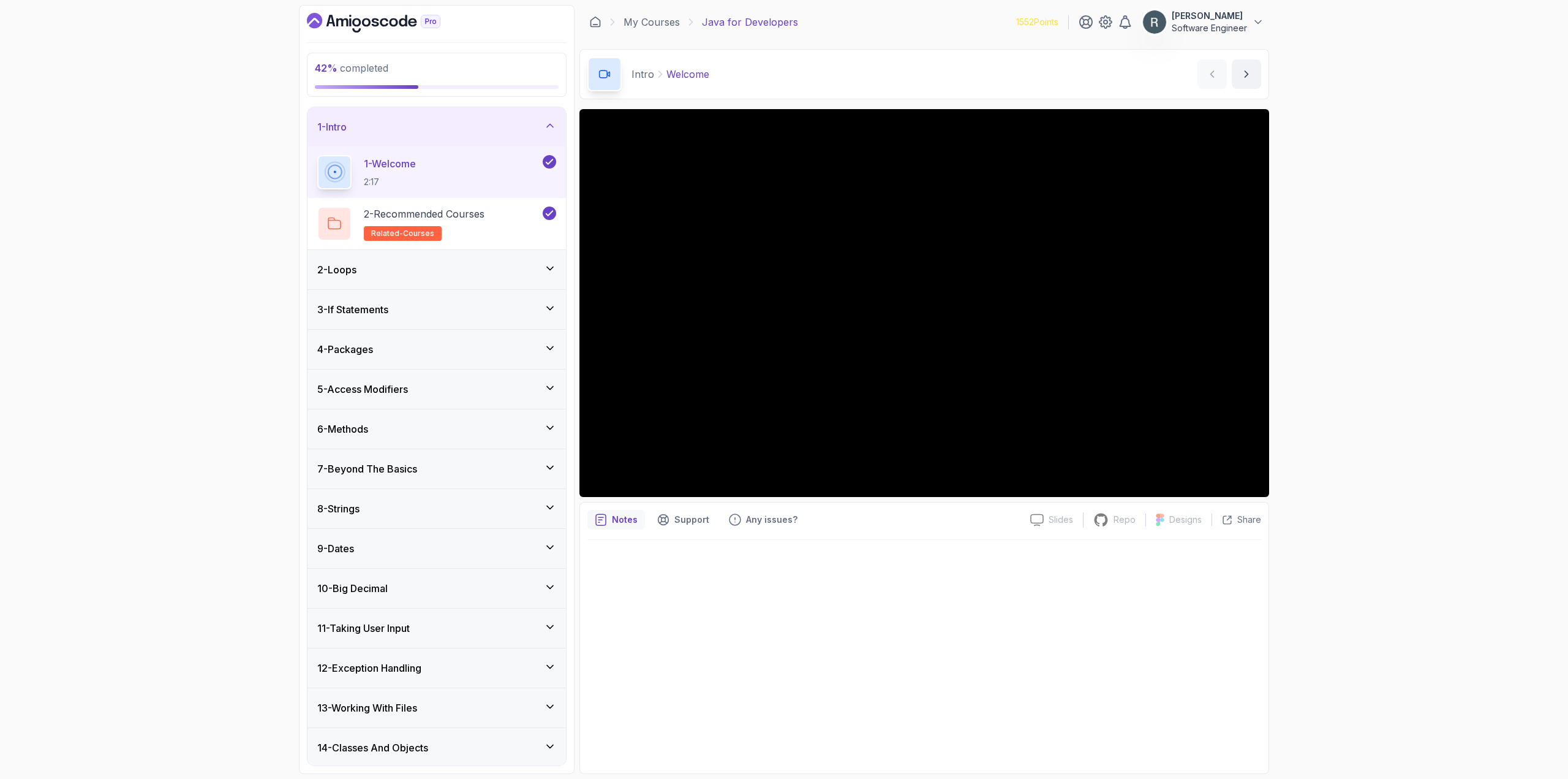
click at [460, 124] on div "1 - Intro" at bounding box center [436, 126] width 239 height 15
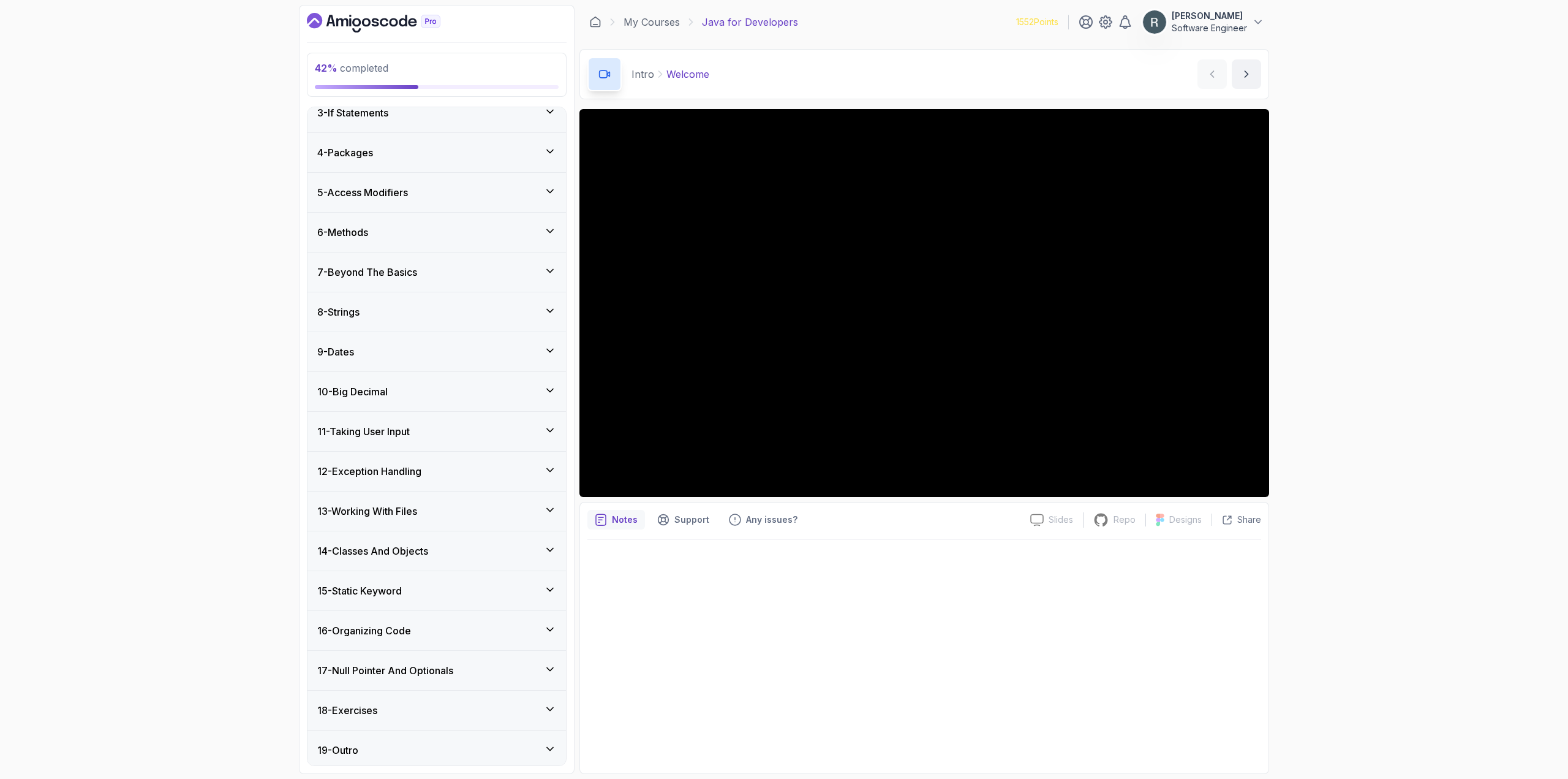
scroll to position [98, 0]
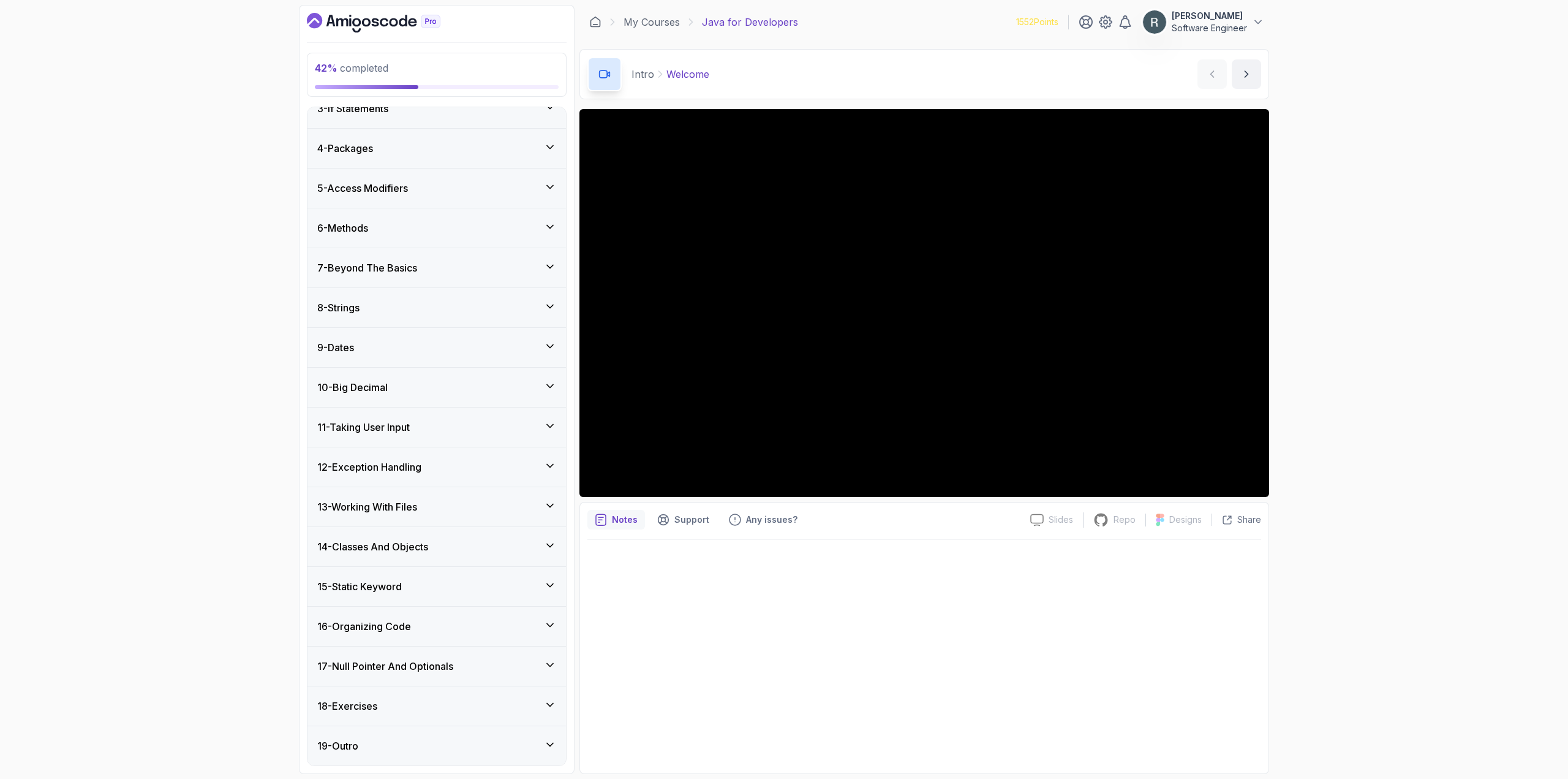
click at [433, 347] on div "9 - Dates" at bounding box center [436, 347] width 239 height 15
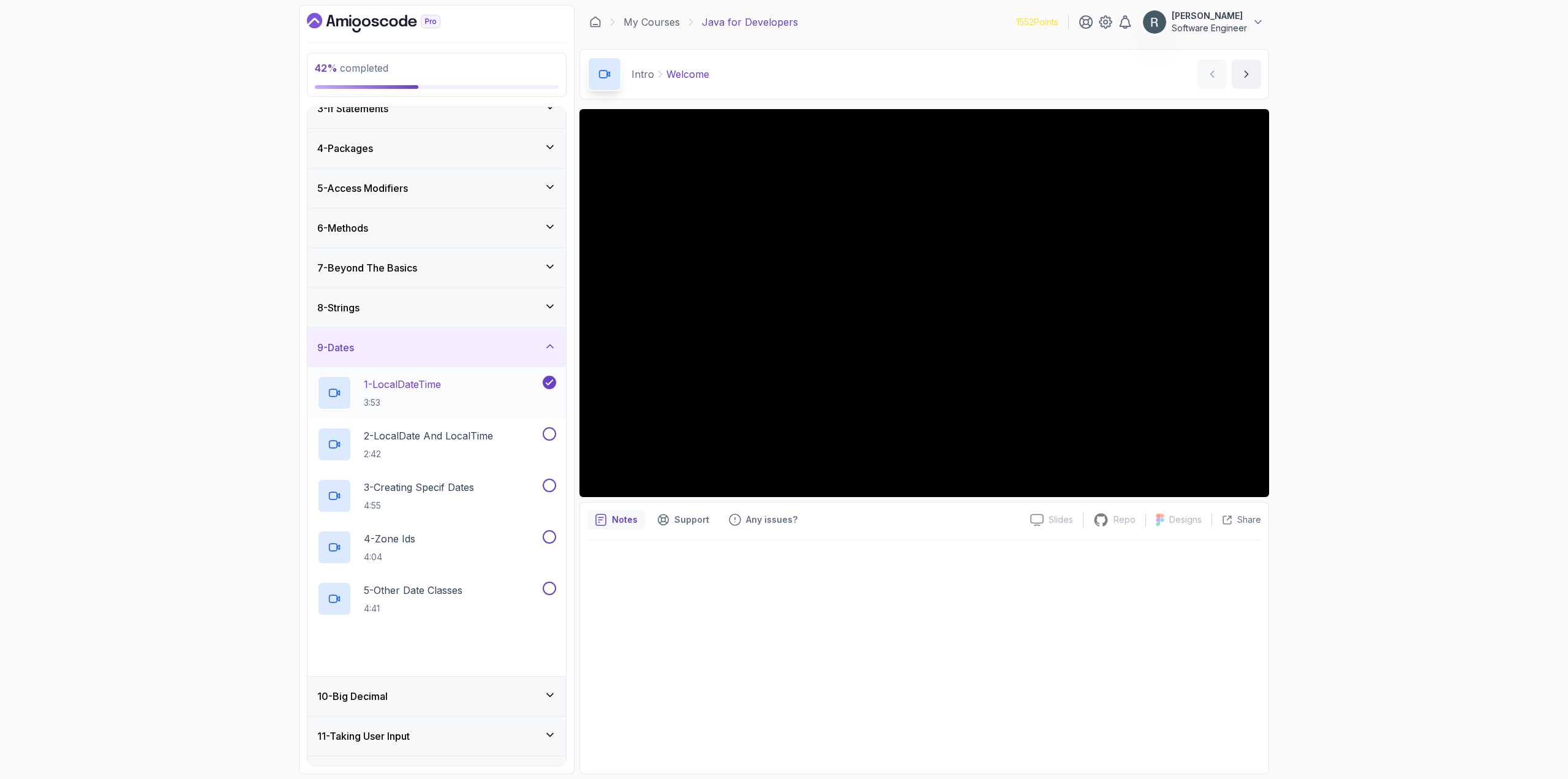
click at [456, 390] on div "1 - LocalDateTime 3:53" at bounding box center [429, 393] width 223 height 34
click at [548, 430] on button at bounding box center [549, 433] width 13 height 13
click at [491, 436] on p "2 - LocalDate And LocalTime" at bounding box center [428, 435] width 129 height 15
click at [491, 488] on div "3 - Creating Specif Dates 4:55" at bounding box center [429, 496] width 223 height 34
click at [547, 486] on button at bounding box center [549, 485] width 13 height 13
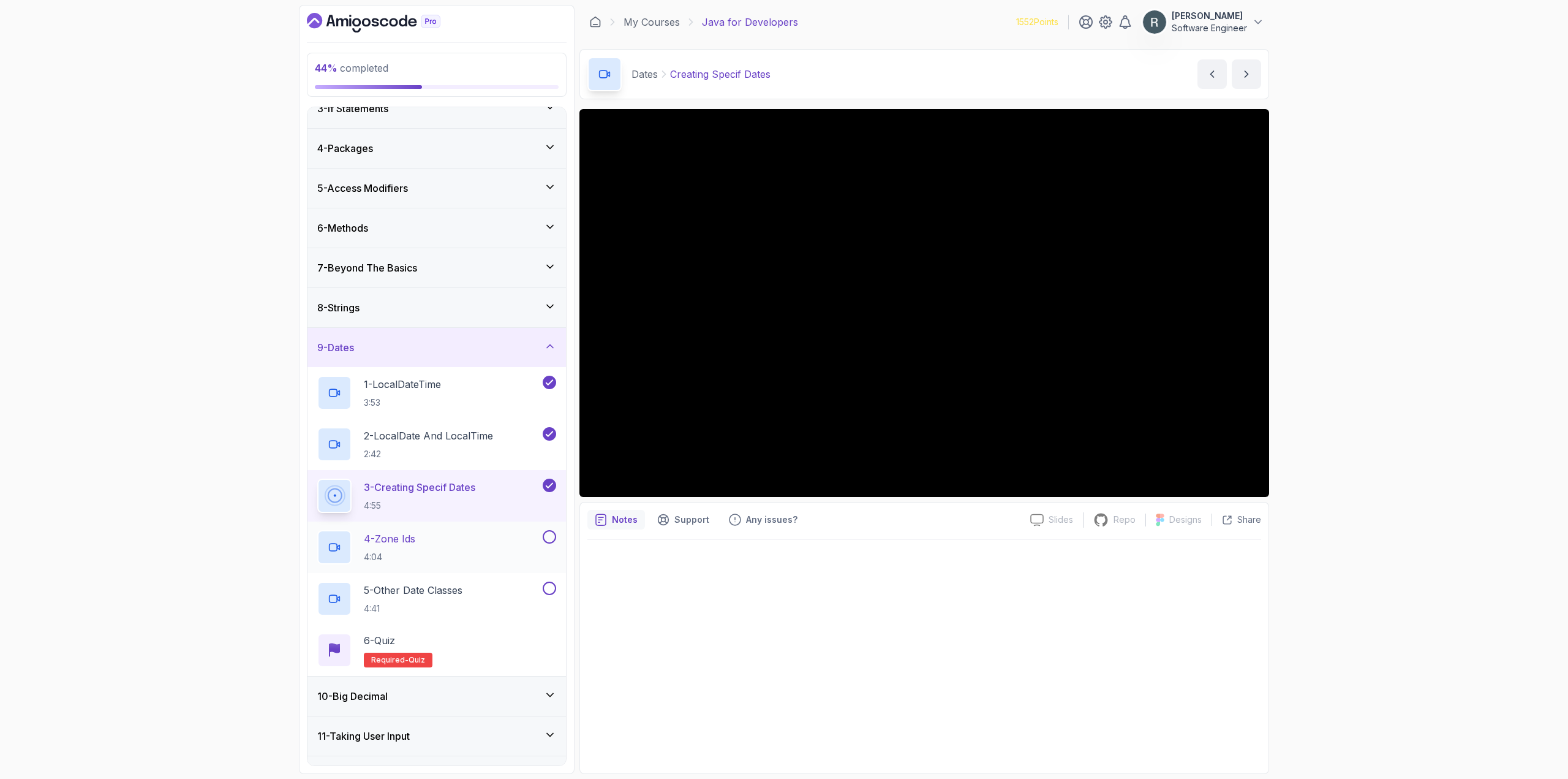
click at [496, 538] on div "4 - Zone Ids 4:04" at bounding box center [429, 547] width 223 height 34
click at [552, 539] on button at bounding box center [549, 536] width 13 height 13
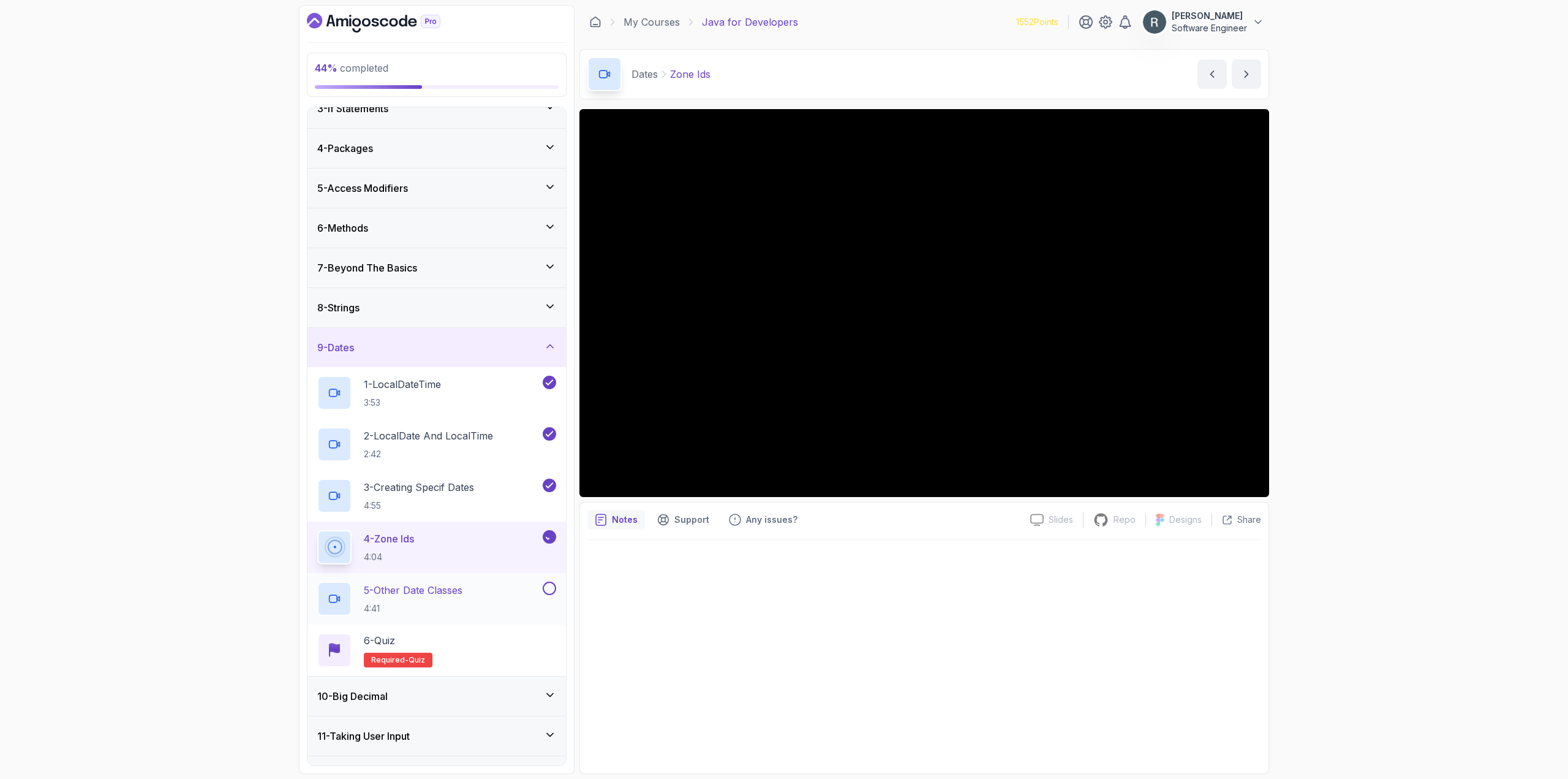
click at [496, 595] on div "5 - Other Date Classes 4:41" at bounding box center [429, 599] width 223 height 34
click at [552, 590] on button at bounding box center [549, 588] width 13 height 13
click at [508, 647] on div "6 - Quiz Required- quiz" at bounding box center [436, 650] width 239 height 34
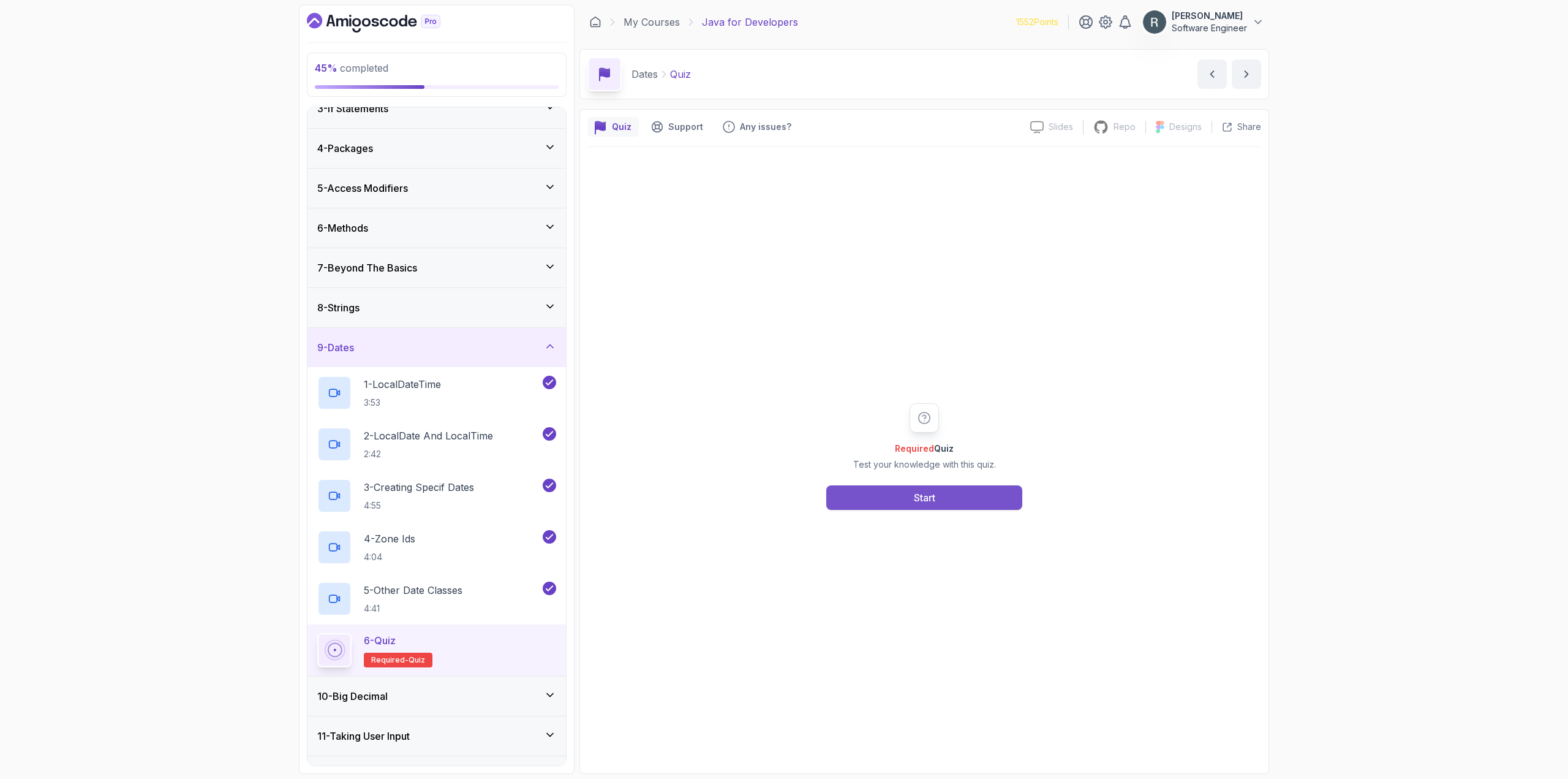
click at [870, 495] on button "Start" at bounding box center [924, 497] width 196 height 24
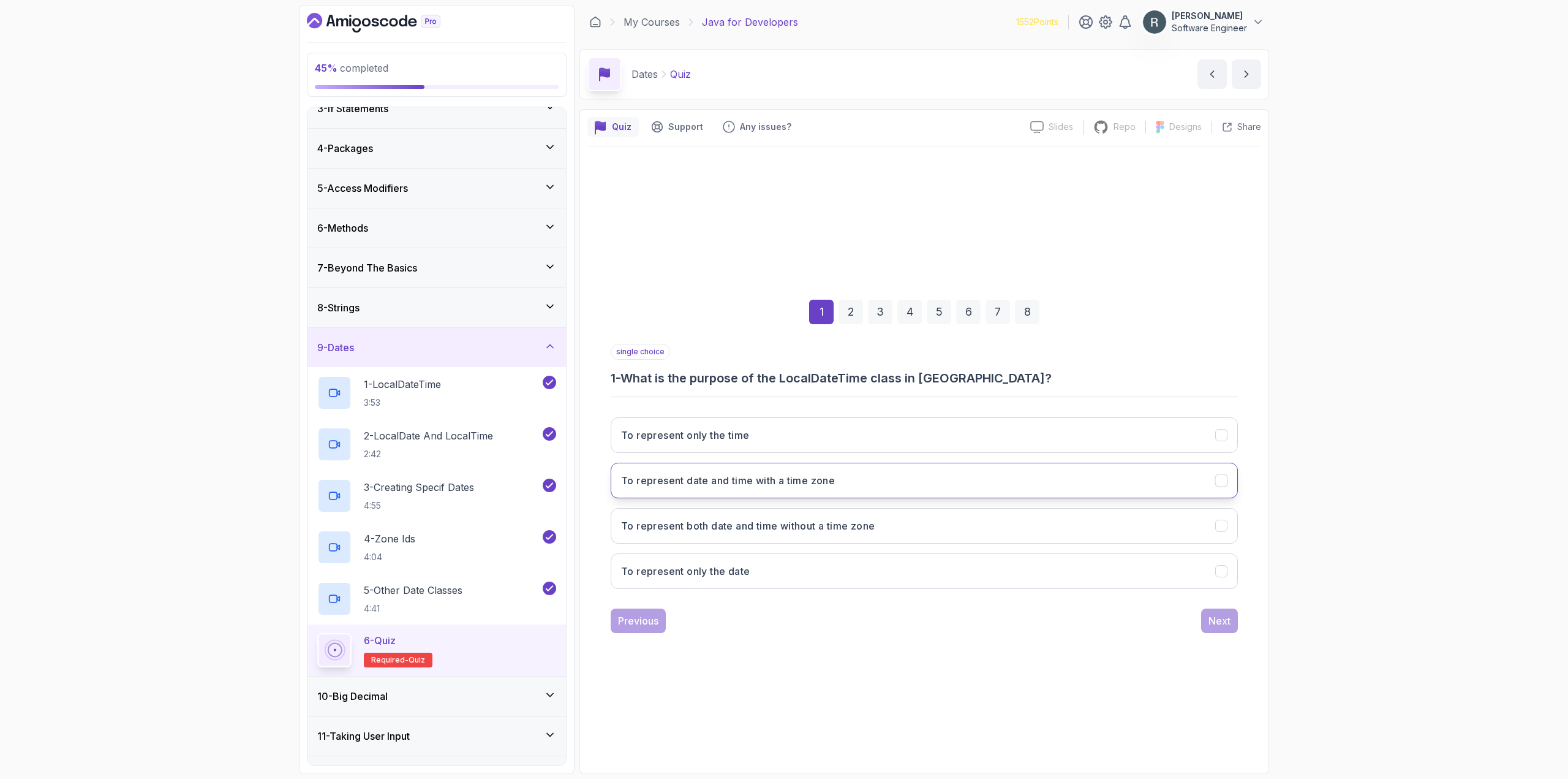
click at [873, 487] on button "To represent date and time with a time zone" at bounding box center [924, 481] width 627 height 36
click at [1236, 618] on button "Next" at bounding box center [1219, 620] width 37 height 24
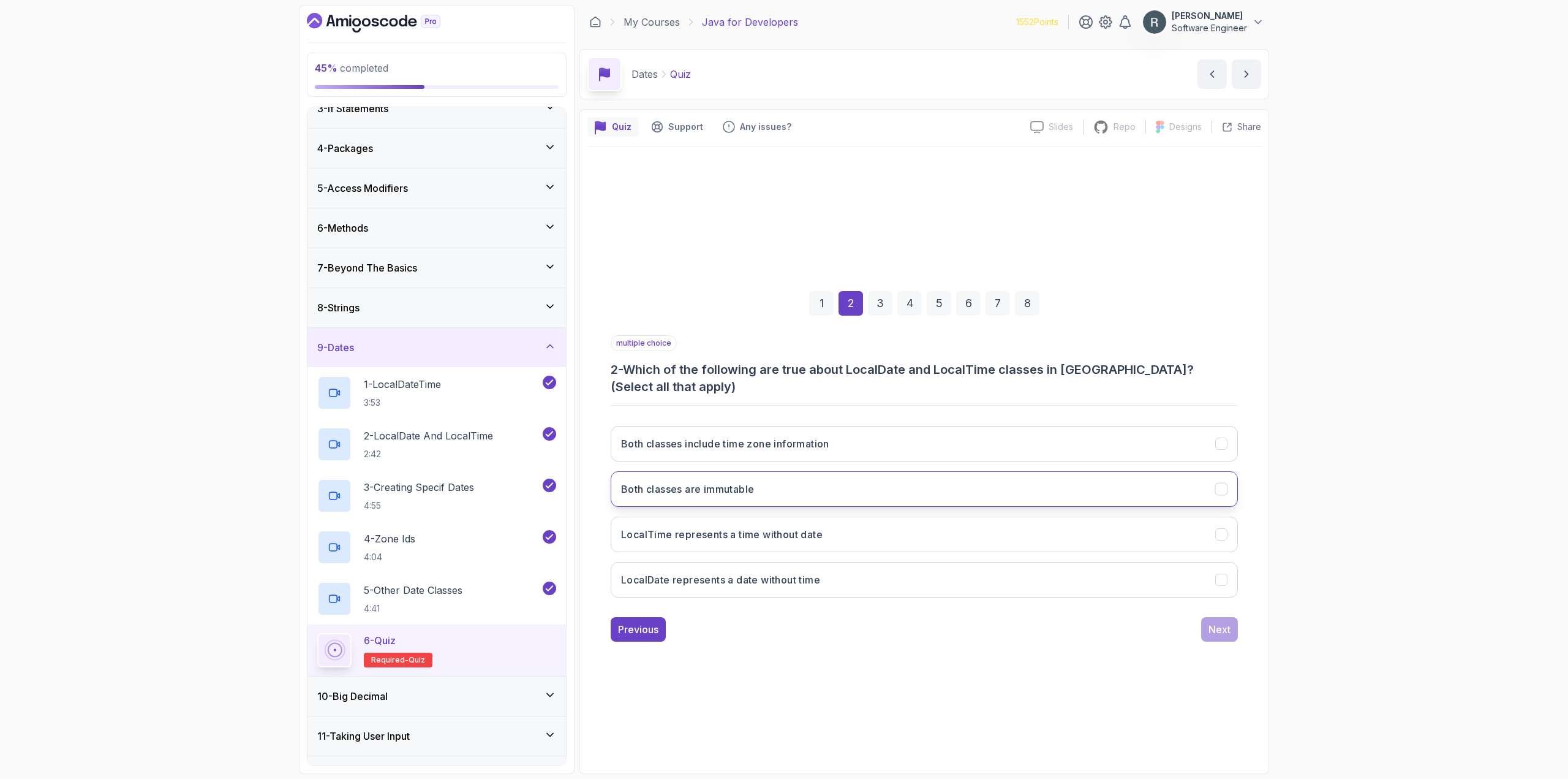
click at [970, 492] on button "Both classes are immutable" at bounding box center [924, 489] width 627 height 36
drag, startPoint x: 1218, startPoint y: 618, endPoint x: 931, endPoint y: 469, distance: 323.4
click at [937, 473] on div "multiple choice 2 - Which of the following are true about LocalDate and LocalTi…" at bounding box center [924, 488] width 627 height 307
click at [977, 530] on button "LocalTime represents a time without date" at bounding box center [924, 534] width 627 height 36
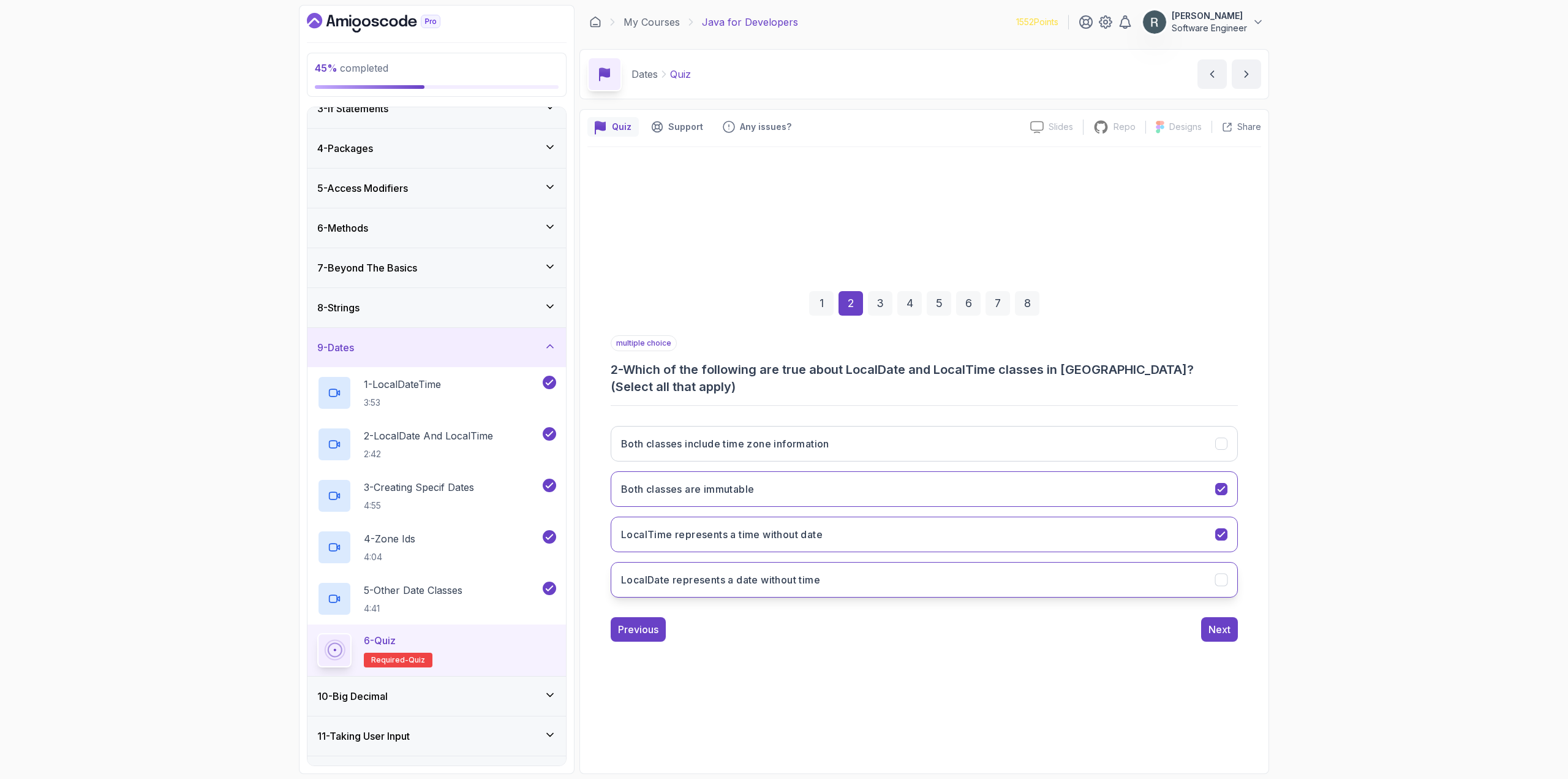
click at [986, 565] on button "LocalDate represents a date without time" at bounding box center [924, 579] width 627 height 36
click at [1221, 622] on div "Next" at bounding box center [1219, 629] width 22 height 15
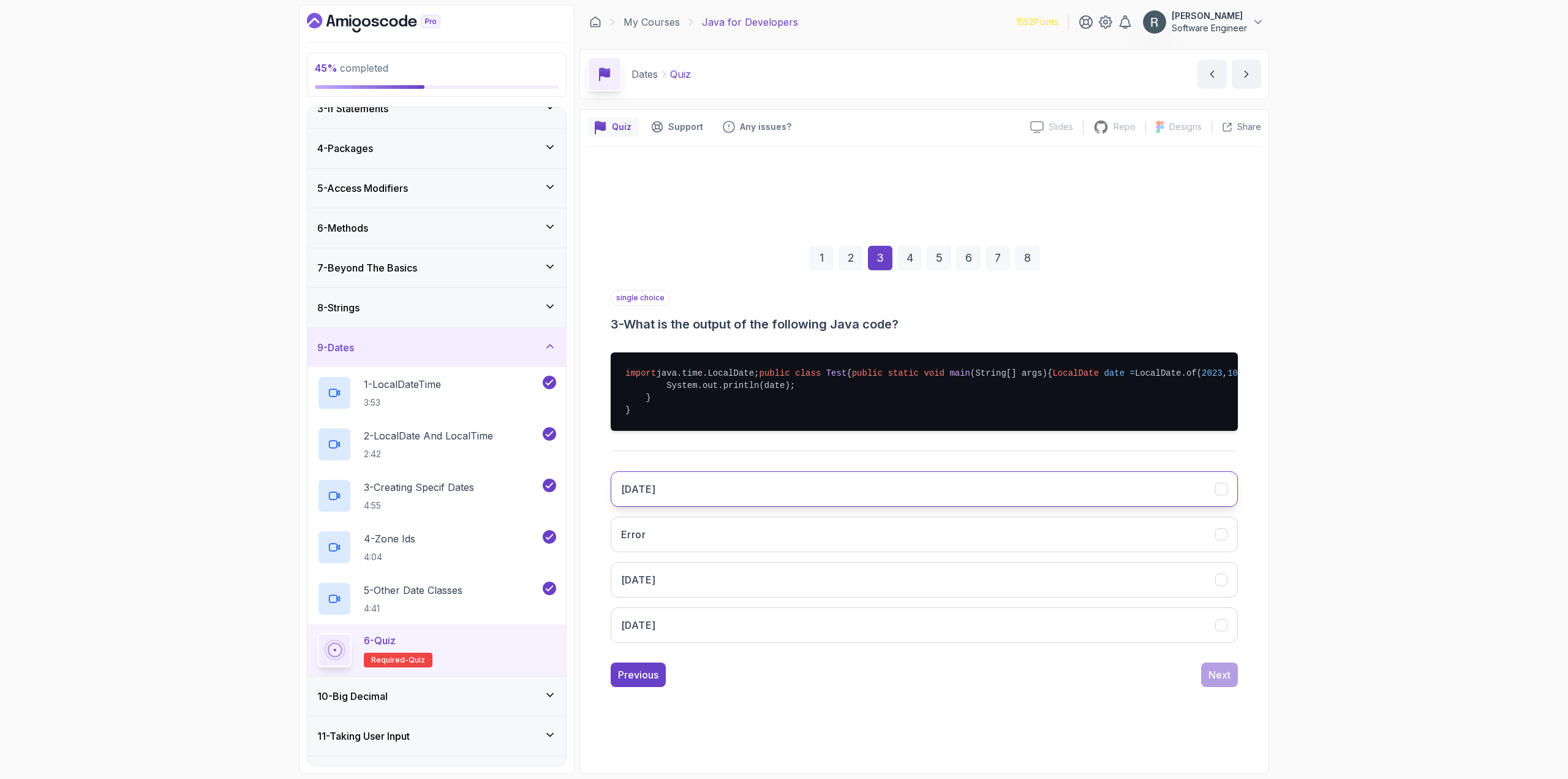
click at [956, 496] on button "2023-10-05" at bounding box center [924, 489] width 627 height 36
click at [1224, 682] on div "Next" at bounding box center [1219, 674] width 22 height 15
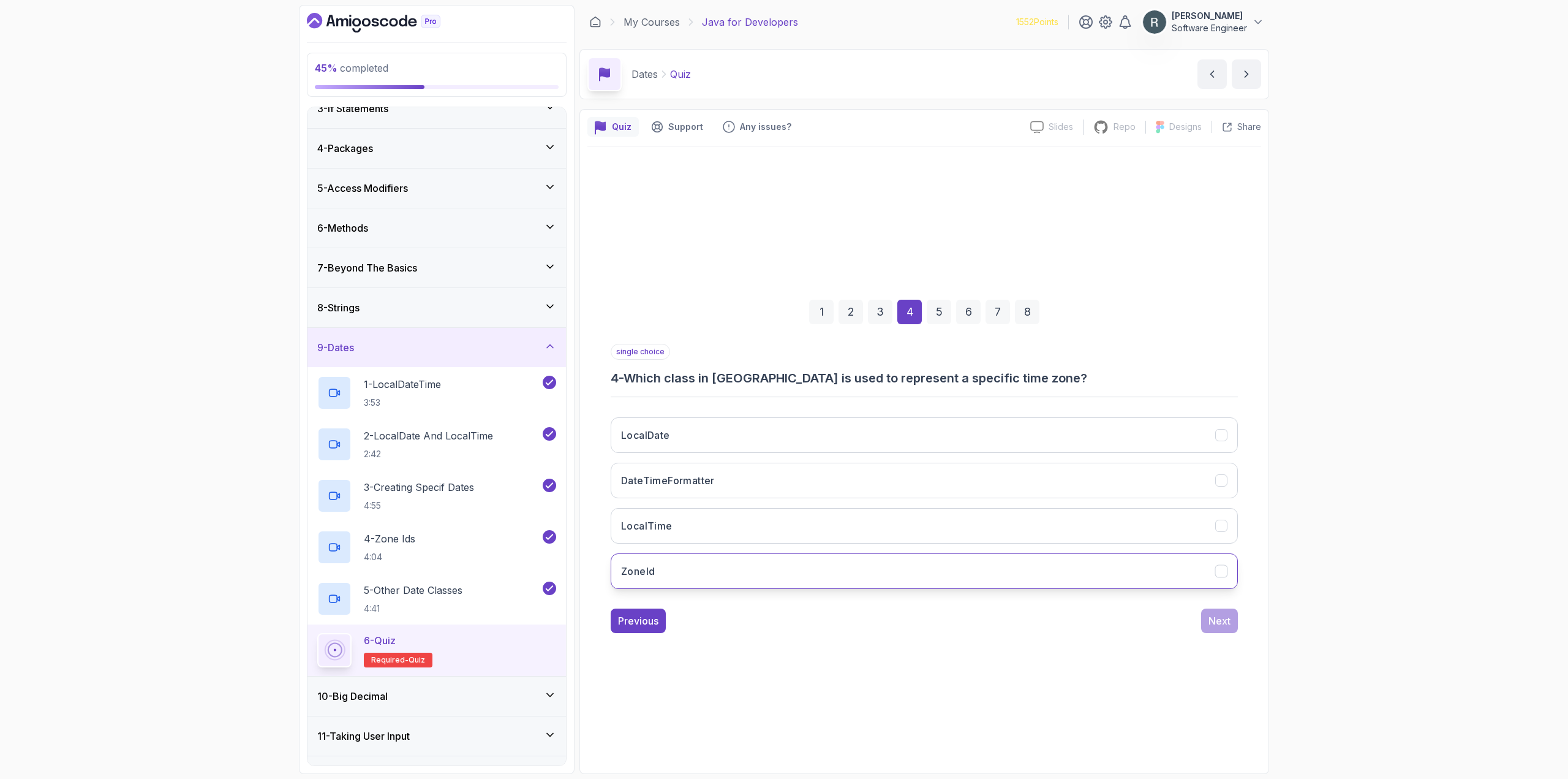
click at [928, 563] on button "ZoneId" at bounding box center [924, 571] width 627 height 36
click at [1214, 629] on button "Next" at bounding box center [1219, 620] width 37 height 24
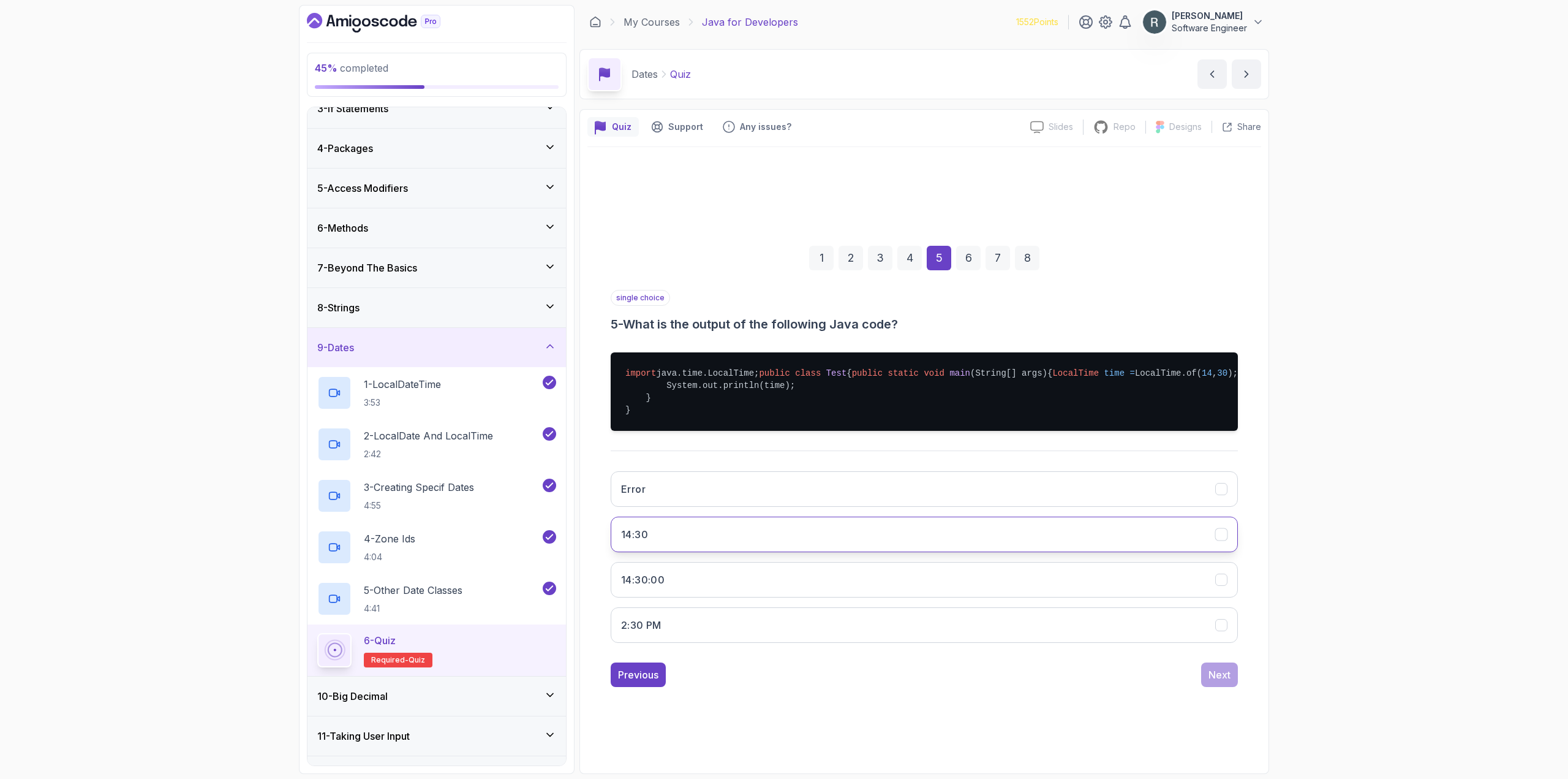
click at [1052, 550] on button "14:30" at bounding box center [924, 534] width 627 height 36
click at [1103, 597] on button "14:30:00" at bounding box center [924, 579] width 627 height 36
click at [1223, 685] on button "Next" at bounding box center [1219, 674] width 37 height 24
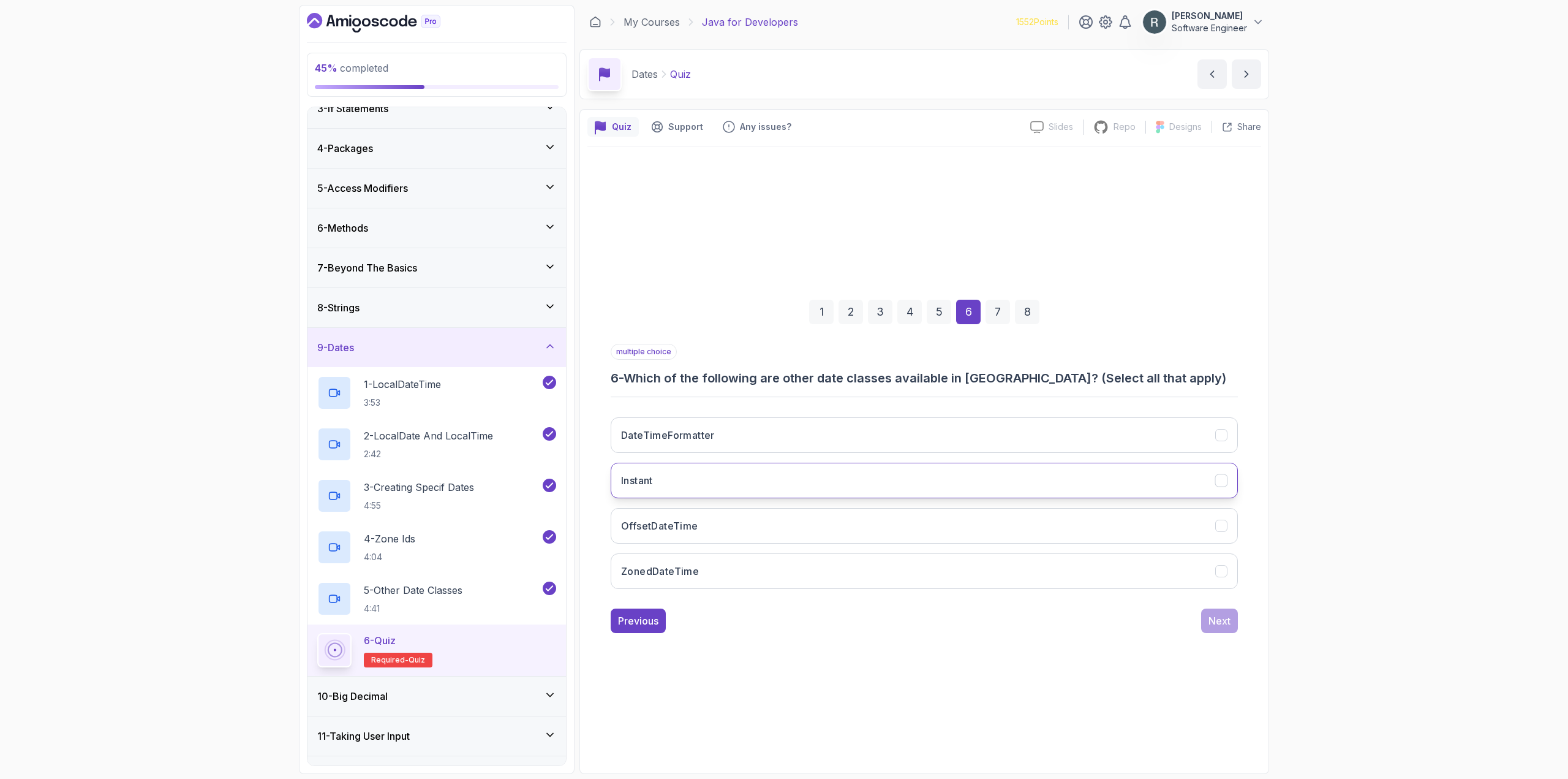
click at [896, 471] on button "Instant" at bounding box center [924, 481] width 627 height 36
click at [905, 517] on button "OffsetDateTime" at bounding box center [924, 526] width 627 height 36
click at [906, 519] on button "OffsetDateTime" at bounding box center [924, 526] width 627 height 36
click at [928, 565] on button "ZonedDateTime" at bounding box center [924, 571] width 627 height 36
click at [1221, 625] on div "Next" at bounding box center [1219, 620] width 22 height 15
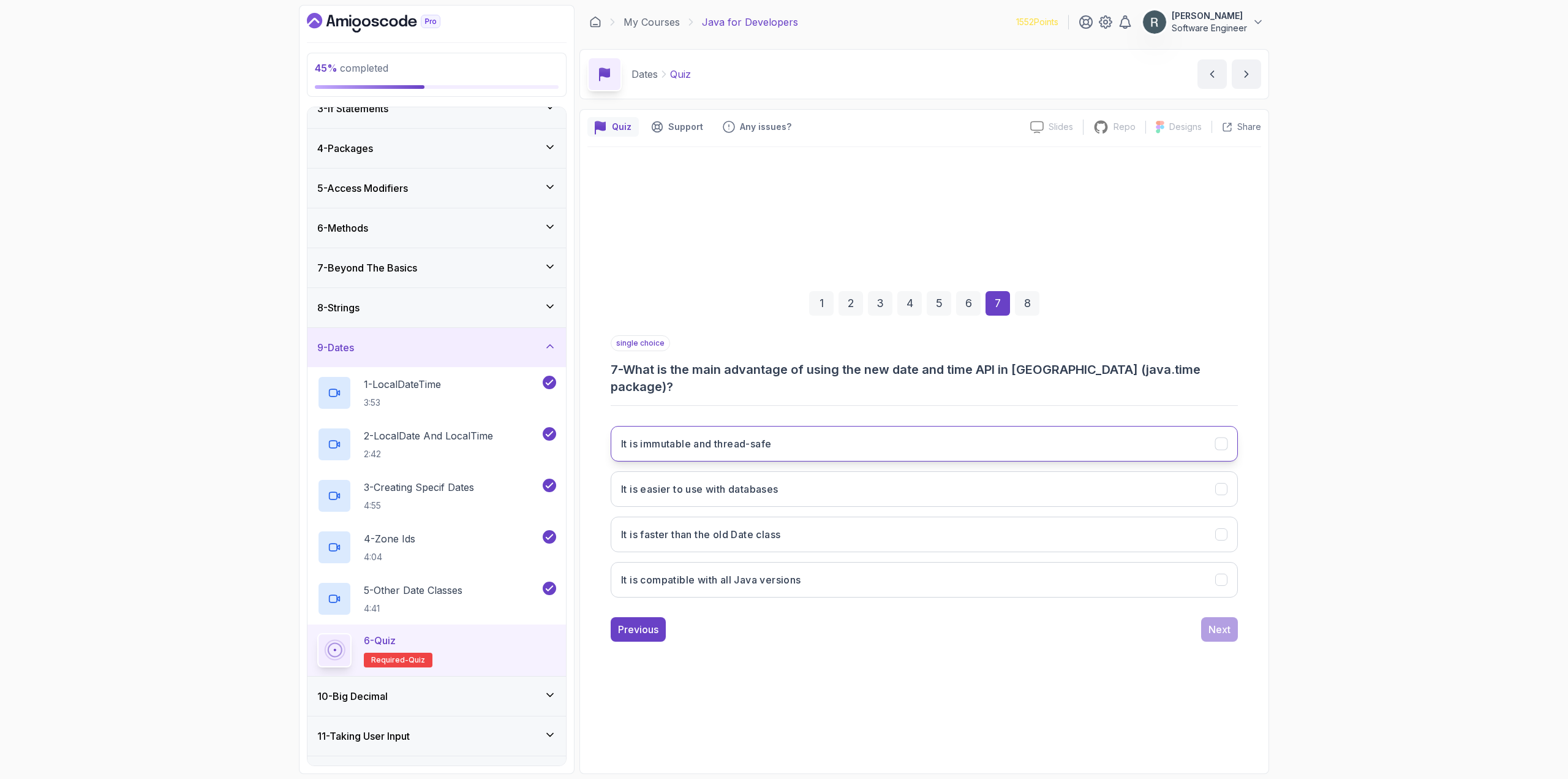
click at [951, 440] on button "It is immutable and thread-safe" at bounding box center [924, 444] width 627 height 36
click at [1223, 625] on div "Next" at bounding box center [1219, 629] width 22 height 15
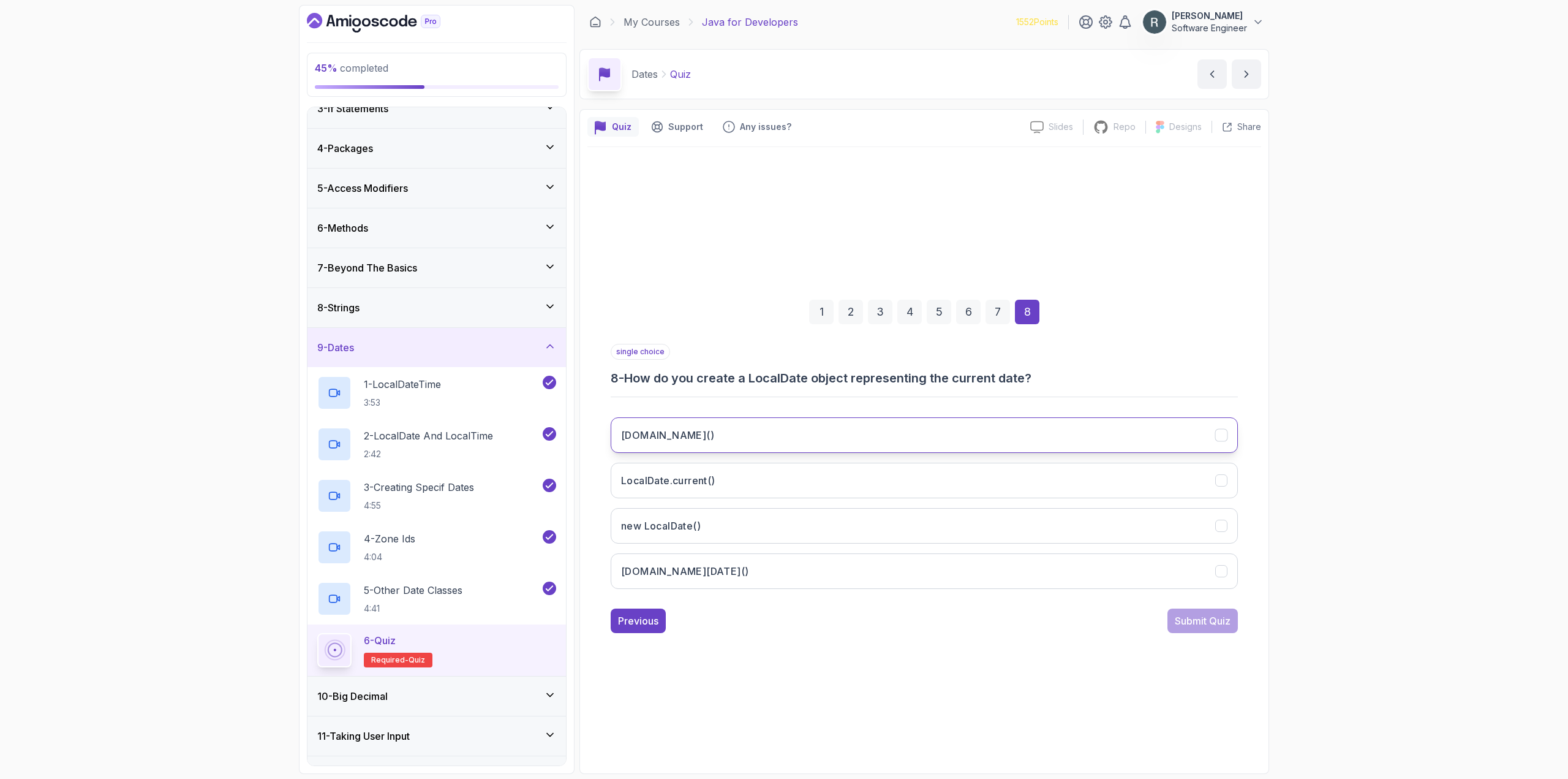
click at [1026, 435] on button "LocalDate.now()" at bounding box center [924, 435] width 627 height 36
click at [1216, 620] on div "Submit Quiz" at bounding box center [1202, 620] width 55 height 15
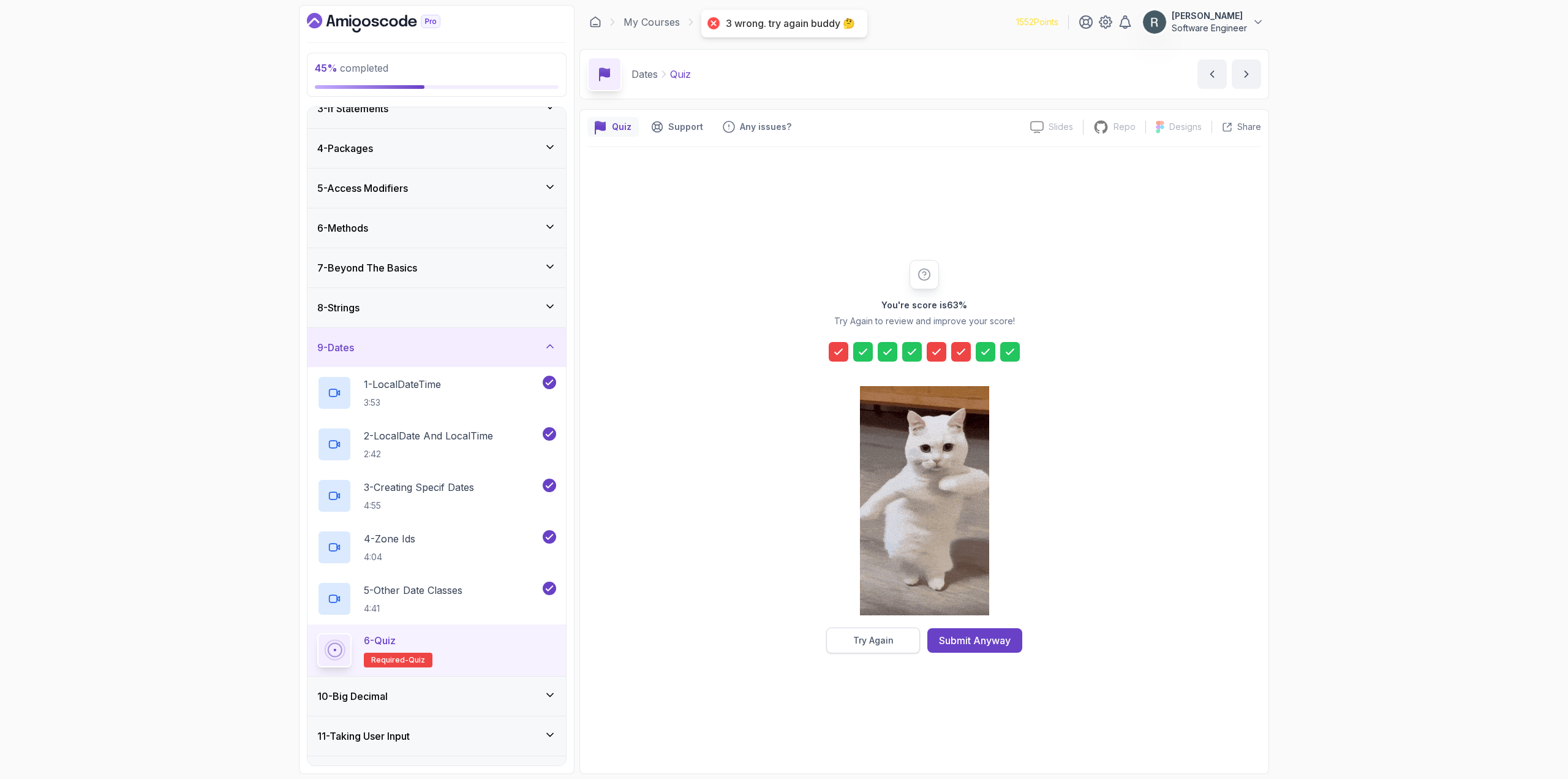
click at [875, 639] on div "Try Again" at bounding box center [873, 640] width 40 height 12
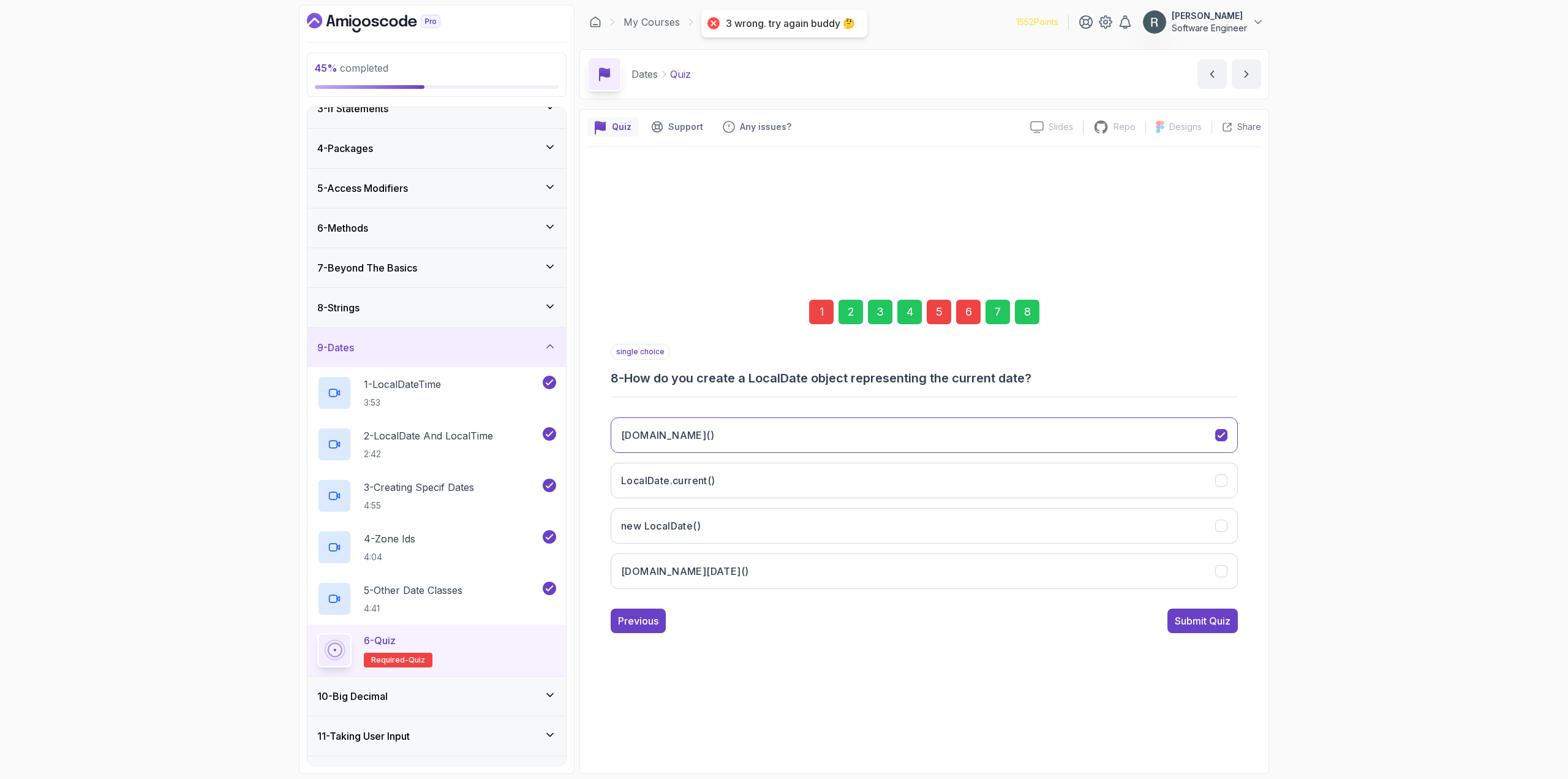
click at [823, 323] on div "1" at bounding box center [821, 312] width 24 height 24
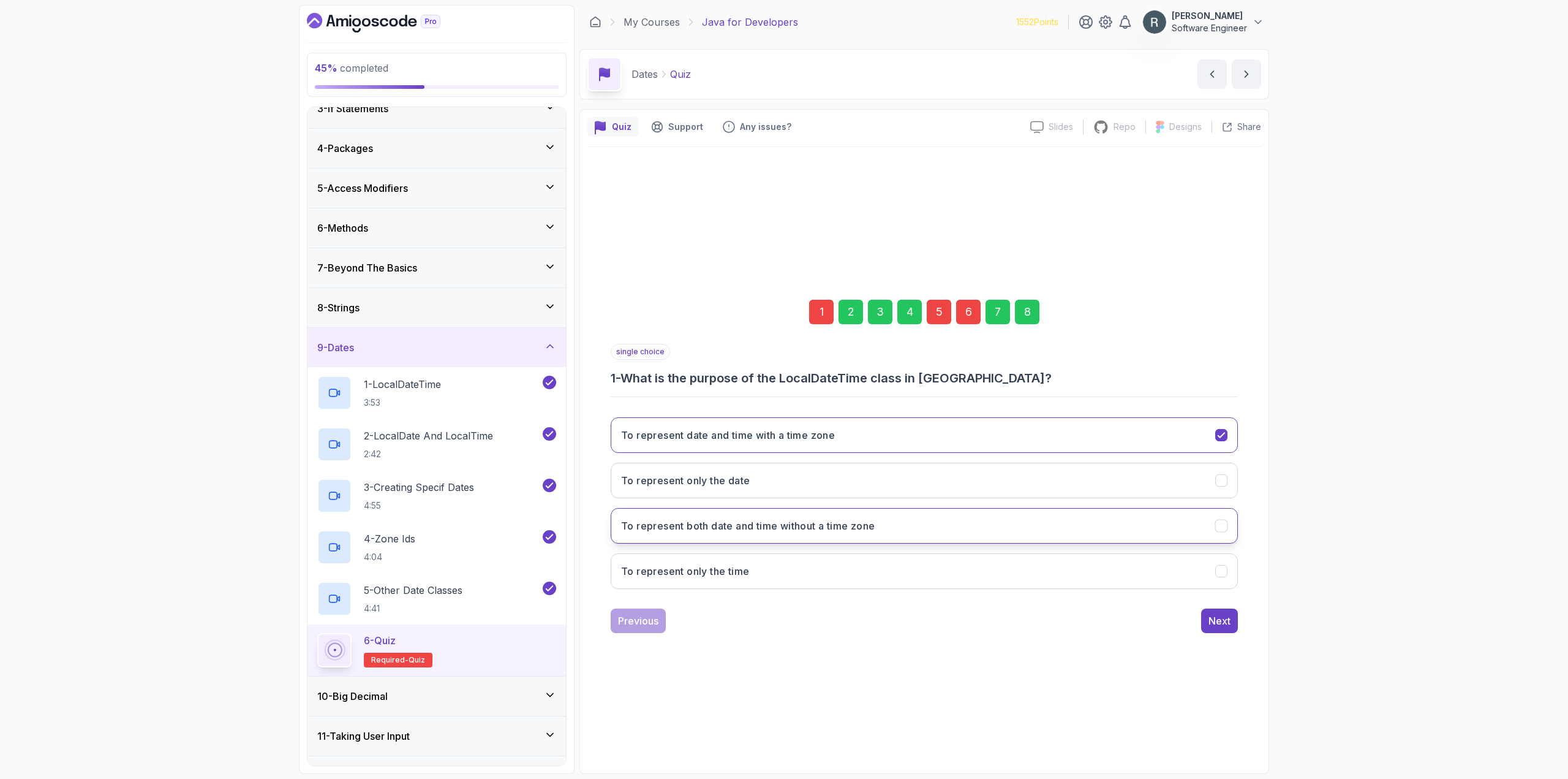
click at [878, 527] on button "To represent both date and time without a time zone" at bounding box center [924, 526] width 627 height 36
click at [953, 309] on div "1 2 3 4 5 6 7 8" at bounding box center [924, 312] width 627 height 64
click at [943, 310] on div "5" at bounding box center [939, 312] width 24 height 24
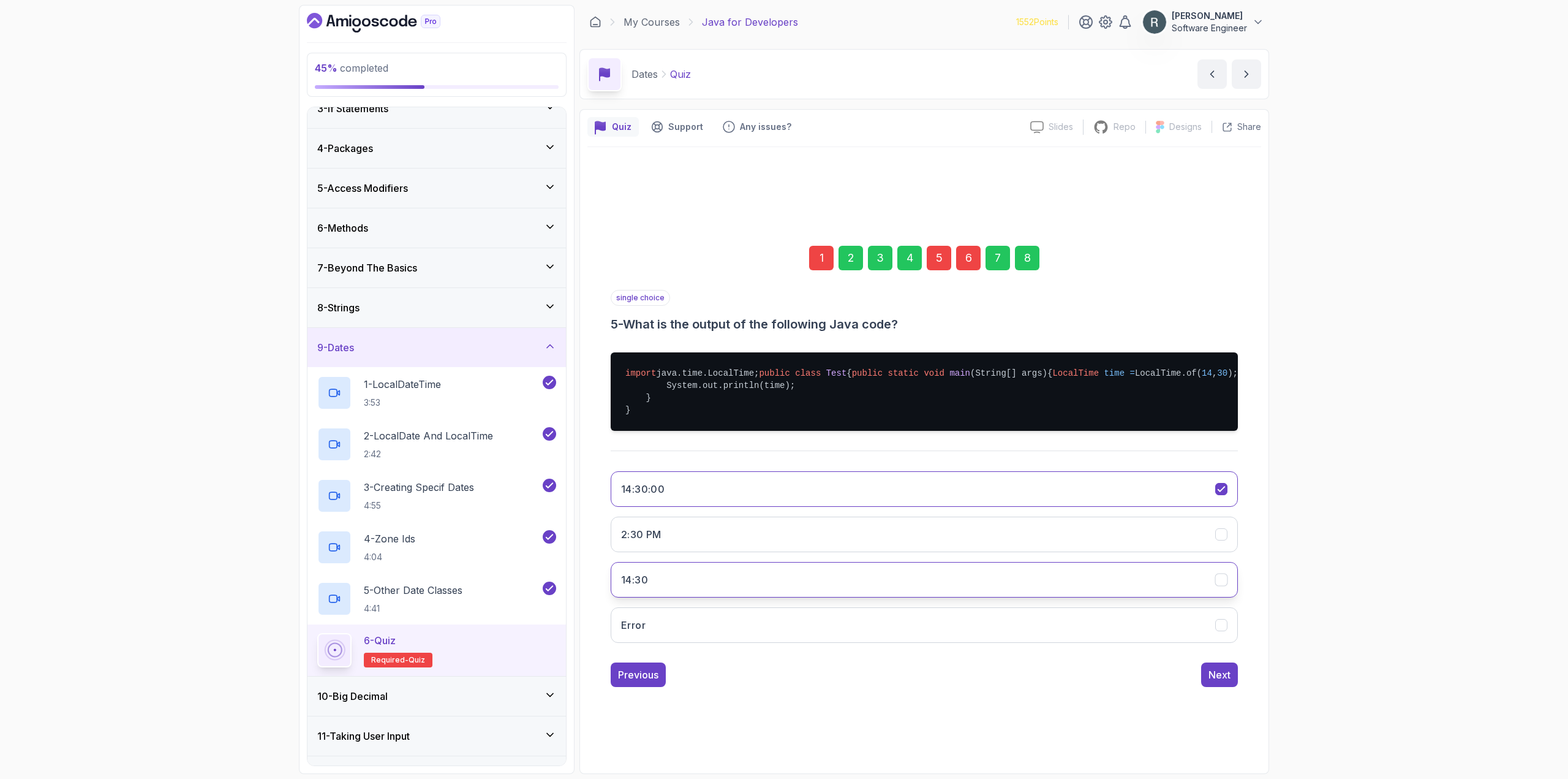
click at [826, 593] on button "14:30" at bounding box center [924, 579] width 627 height 36
click at [968, 245] on div "6" at bounding box center [968, 258] width 24 height 24
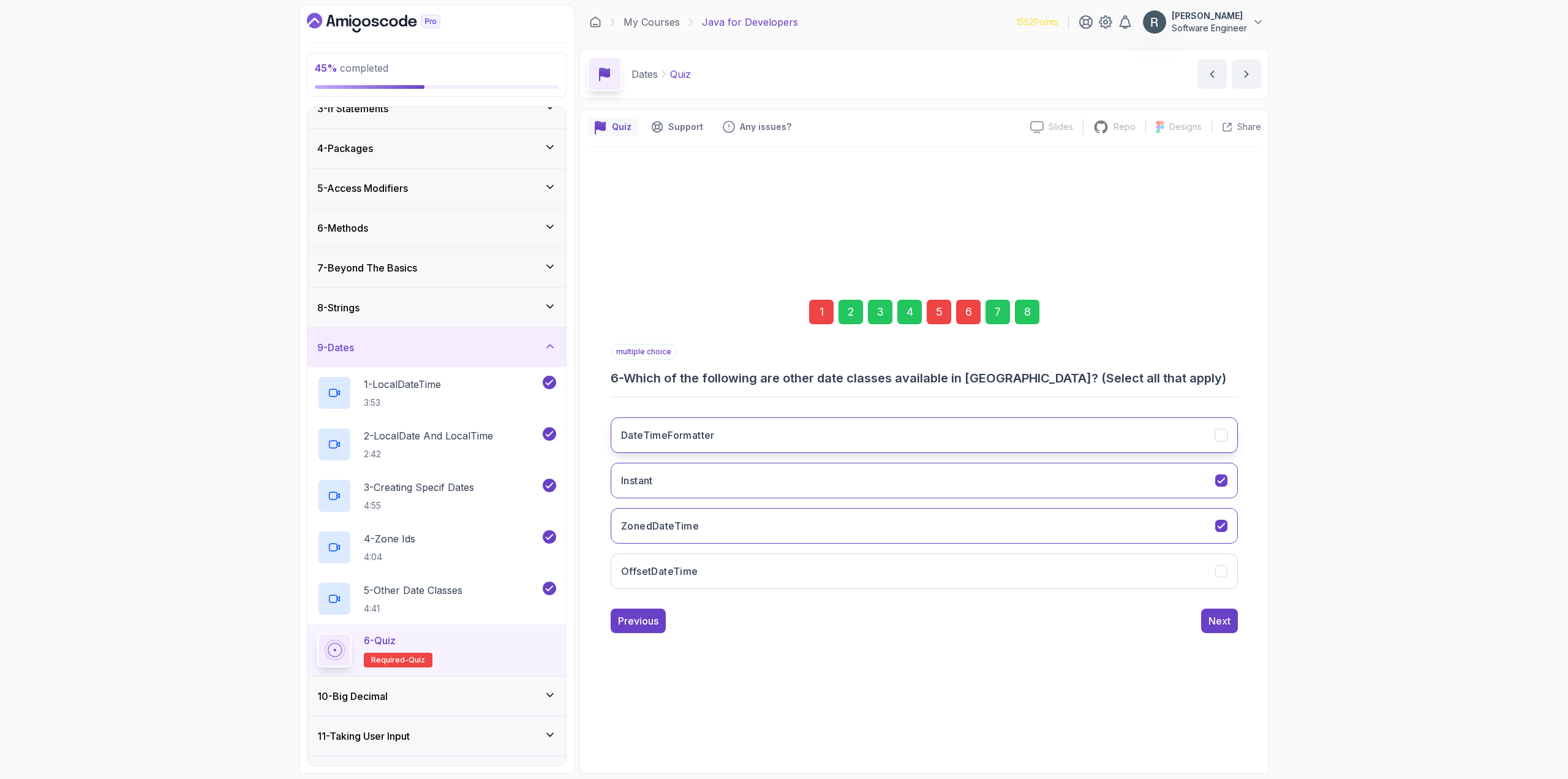
click at [821, 444] on button "DateTimeFormatter" at bounding box center [924, 435] width 627 height 36
click at [755, 573] on button "OffsetDateTime" at bounding box center [924, 571] width 627 height 36
click at [783, 428] on button "DateTimeFormatter" at bounding box center [924, 435] width 627 height 36
click at [1026, 314] on div "8" at bounding box center [1027, 312] width 24 height 24
click at [1213, 622] on div "Submit Quiz" at bounding box center [1202, 620] width 55 height 15
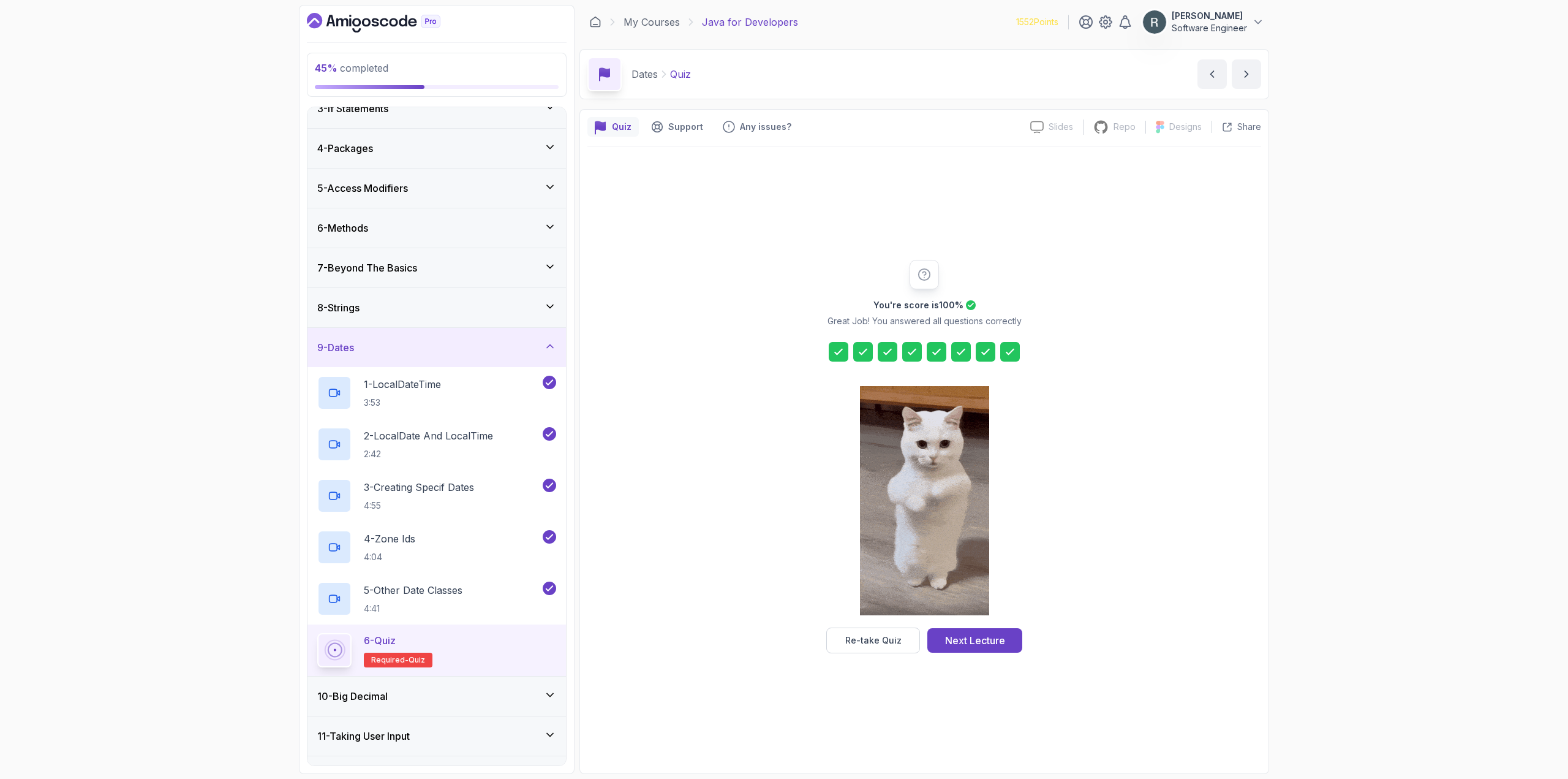
click at [967, 646] on div "Next Lecture" at bounding box center [975, 640] width 60 height 15
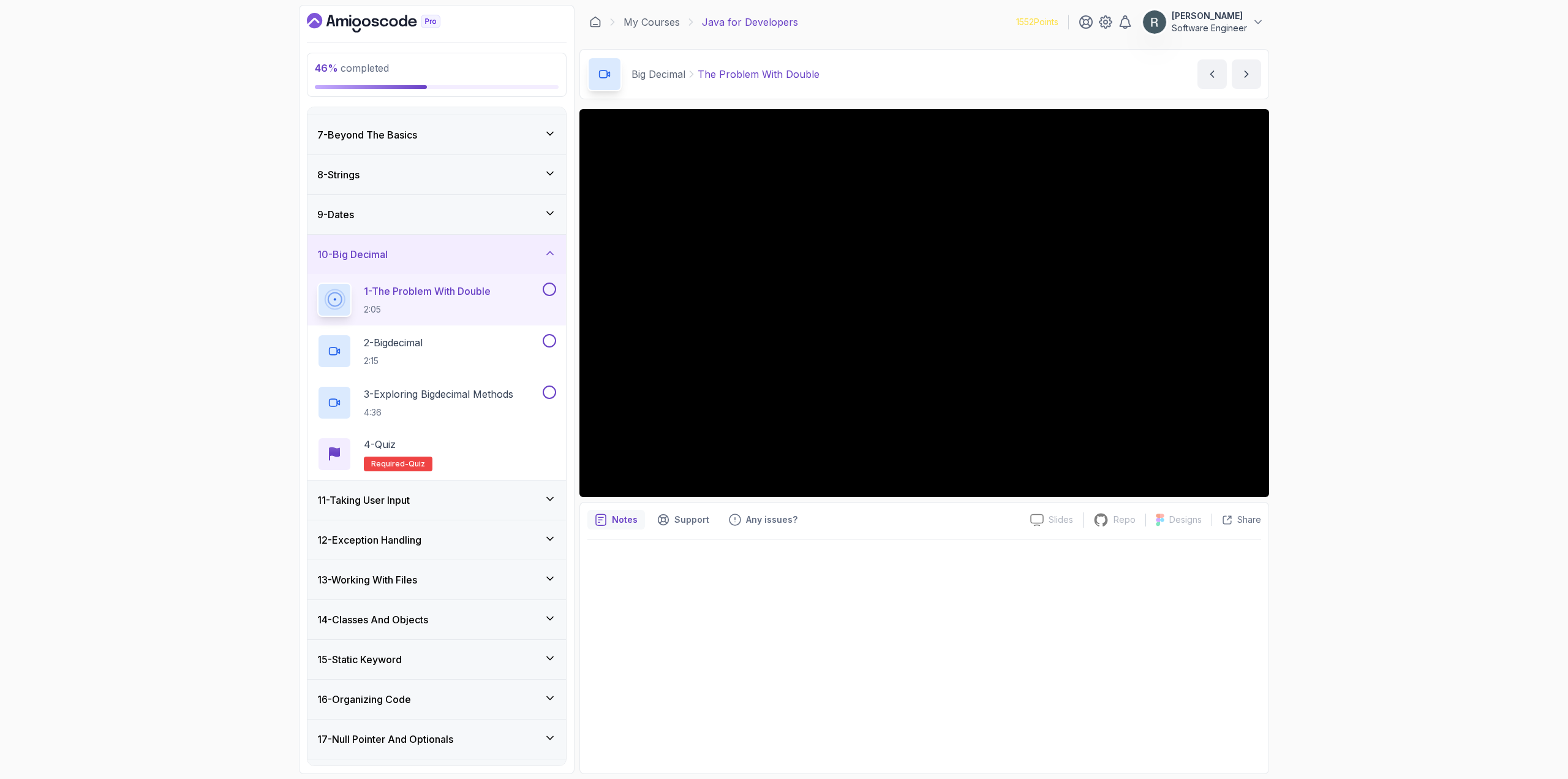
scroll to position [304, 0]
